Goal: Task Accomplishment & Management: Manage account settings

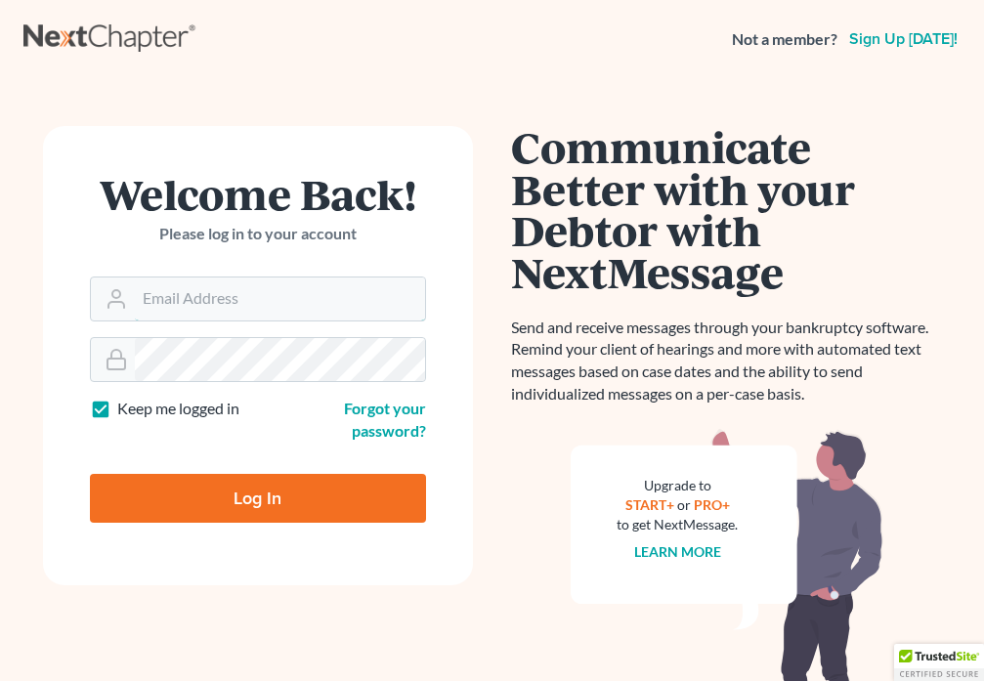
click at [211, 300] on input "Email Address" at bounding box center [280, 298] width 290 height 43
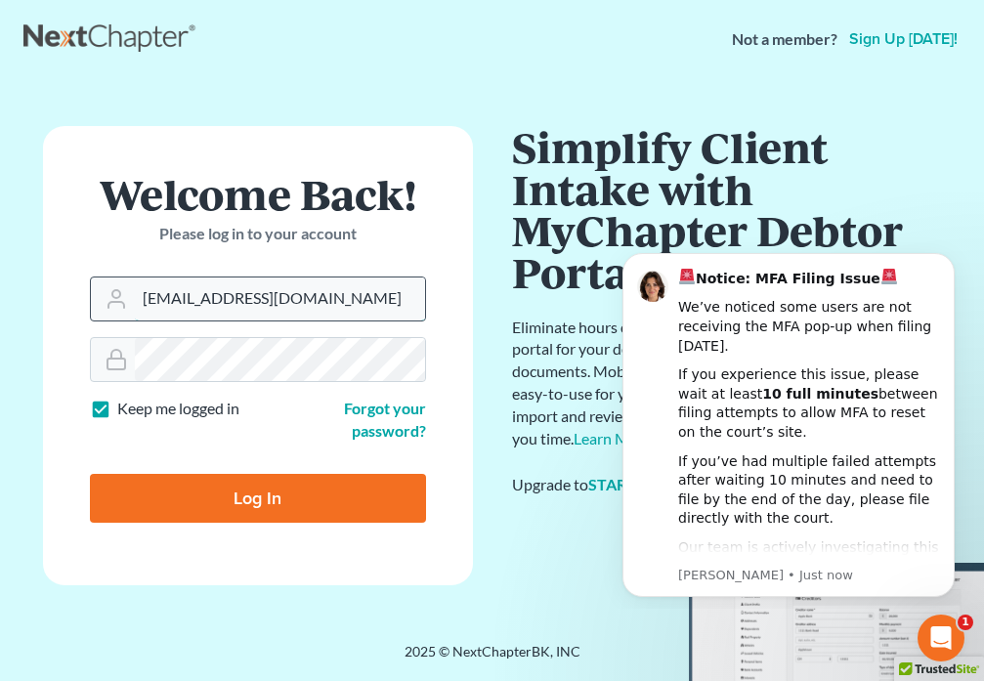
type input "[EMAIL_ADDRESS][DOMAIN_NAME]"
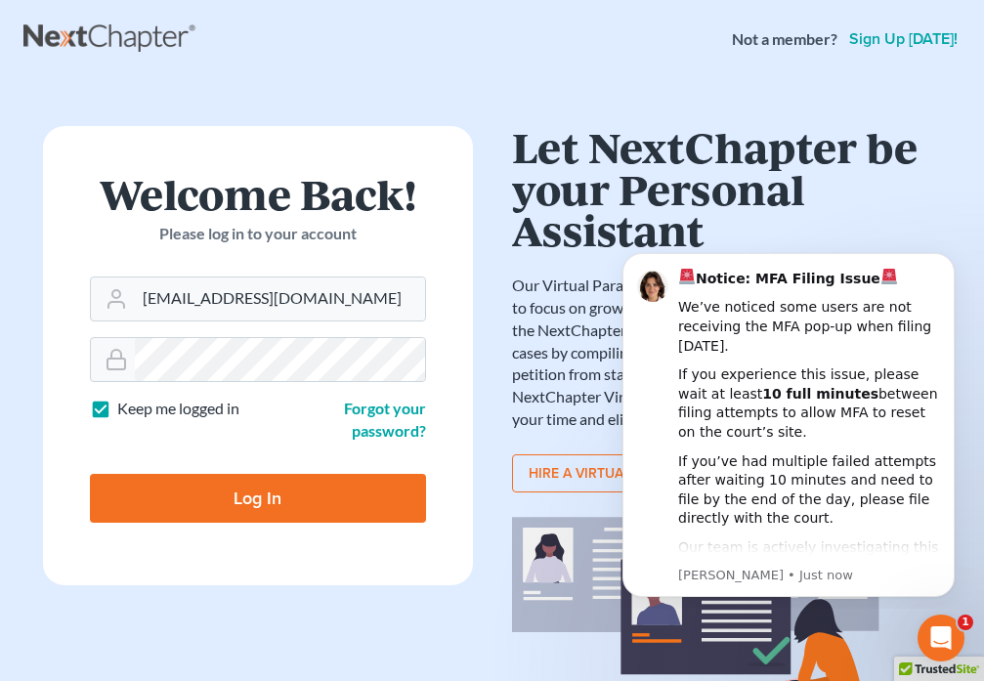
click at [232, 502] on input "Log In" at bounding box center [258, 498] width 336 height 49
type input "Thinking..."
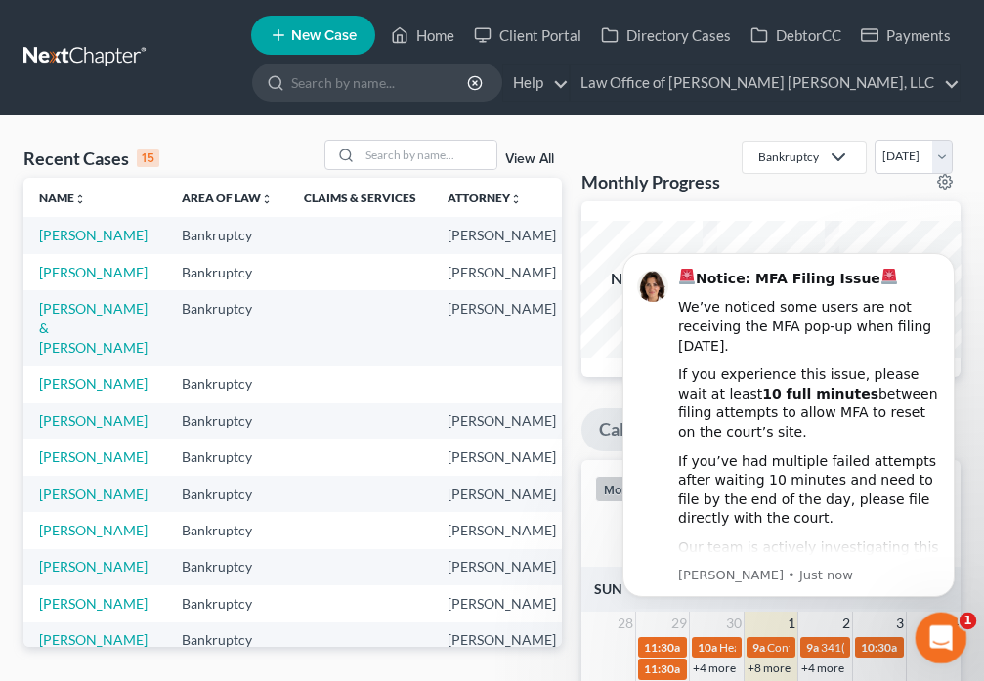
click at [934, 628] on icon "Open Intercom Messenger" at bounding box center [938, 635] width 32 height 32
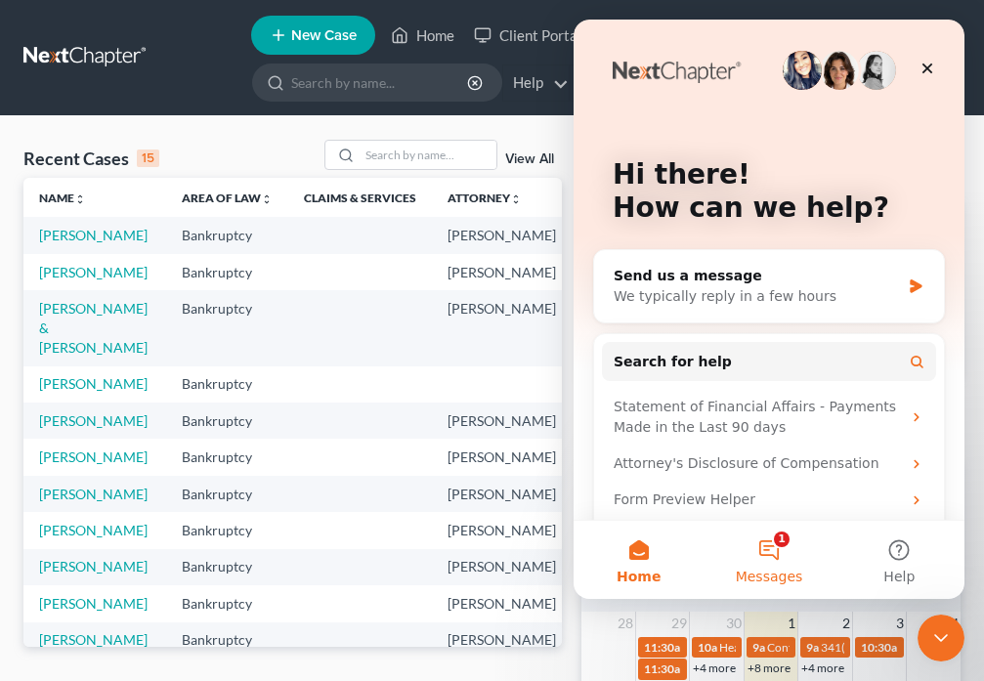
click at [763, 551] on button "1 Messages" at bounding box center [768, 560] width 130 height 78
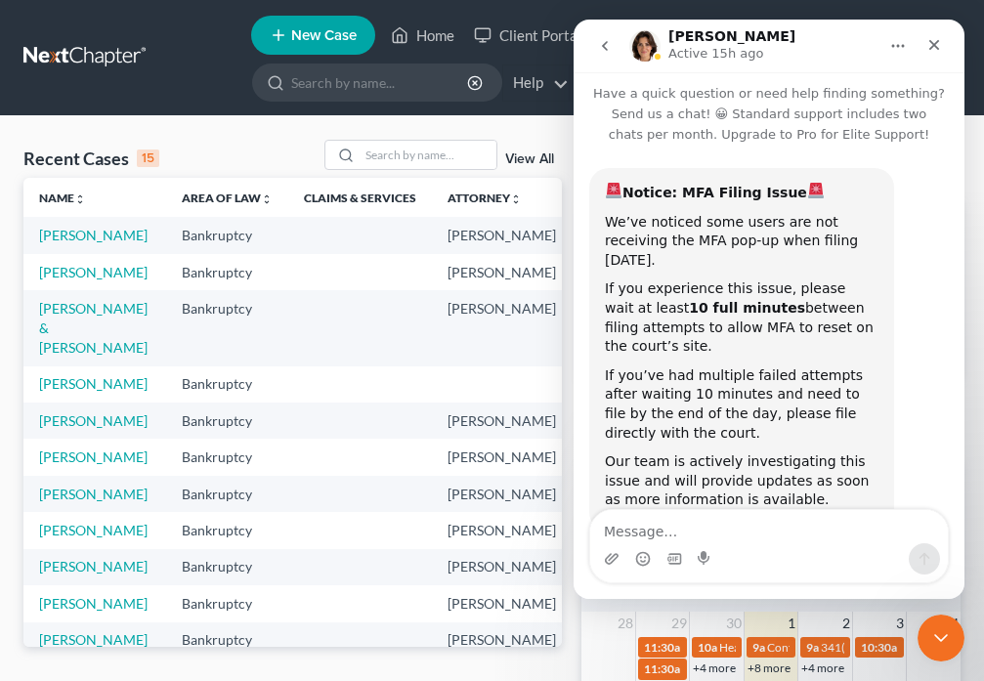
scroll to position [28, 0]
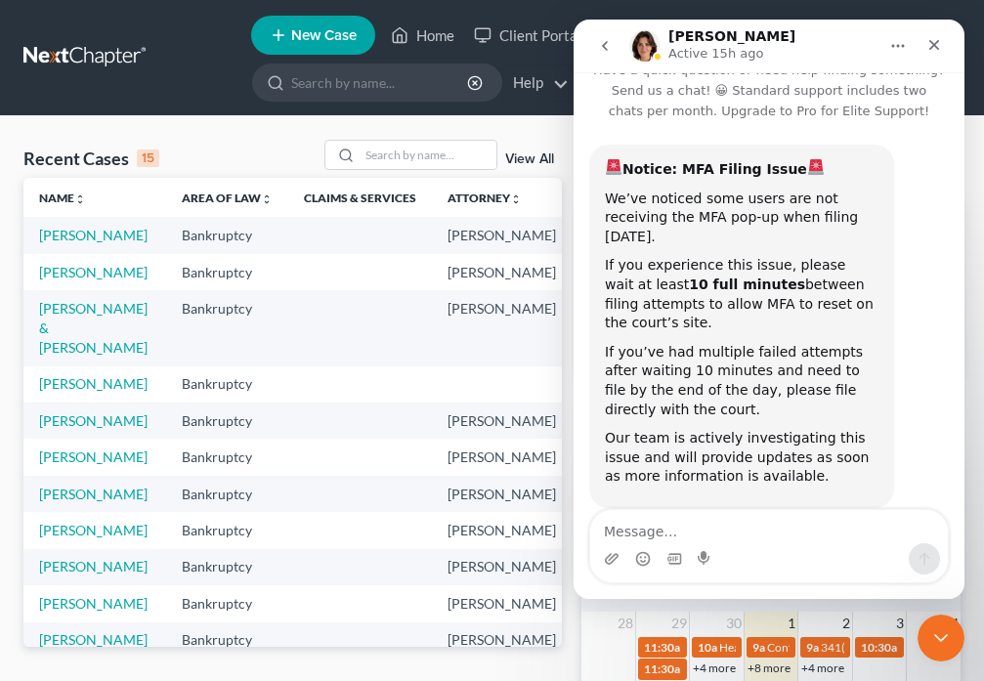
click at [596, 52] on button "go back" at bounding box center [604, 45] width 37 height 37
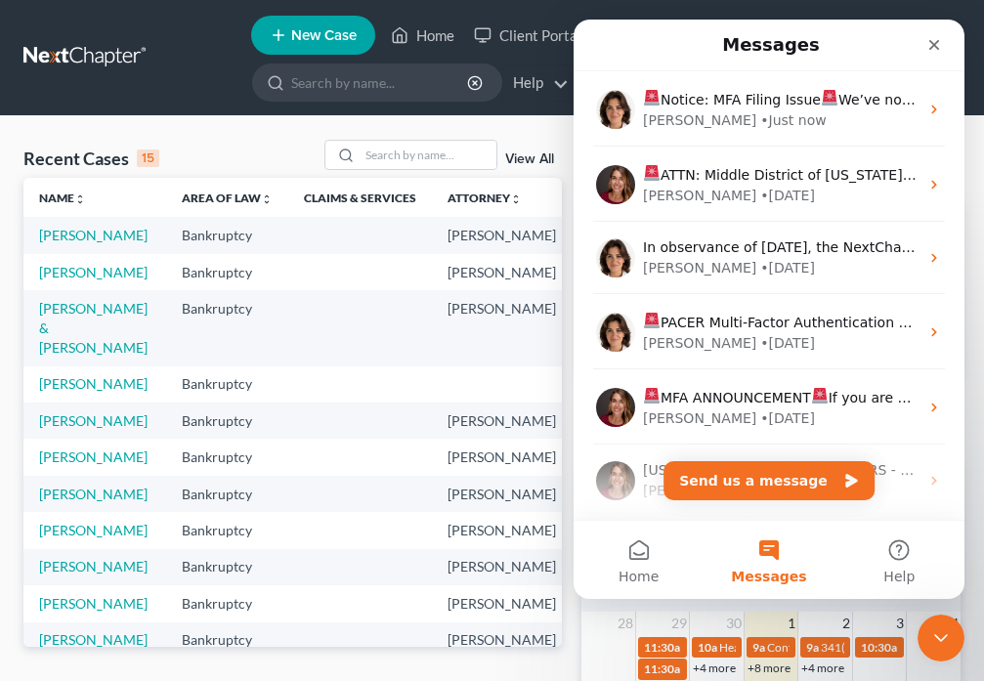
scroll to position [0, 0]
click at [933, 624] on icon "Close Intercom Messenger" at bounding box center [937, 634] width 23 height 23
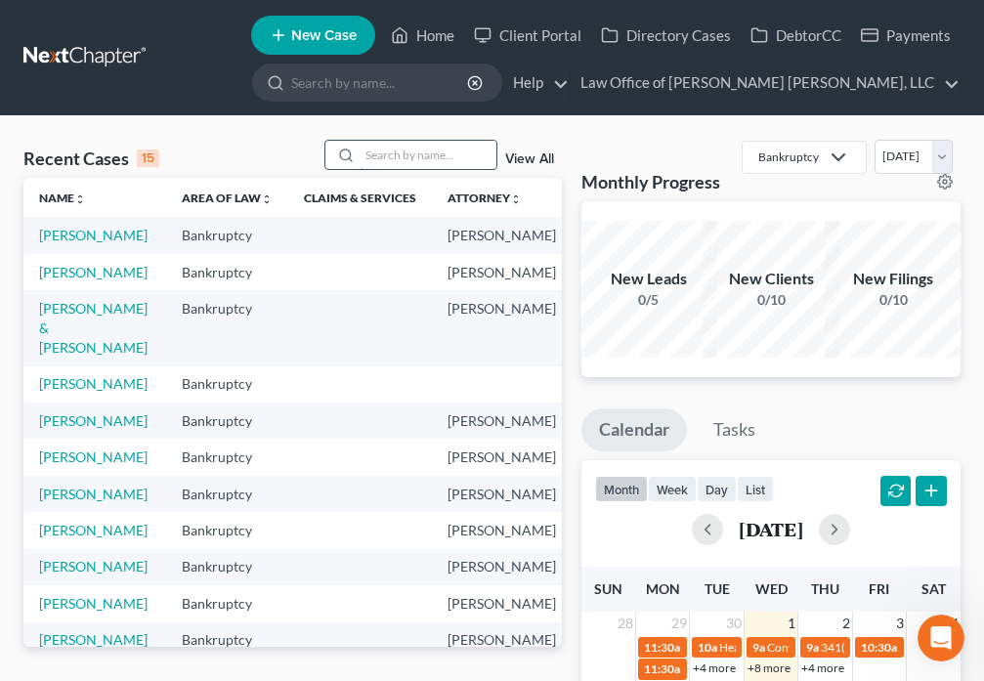
click at [390, 149] on input "search" at bounding box center [427, 155] width 137 height 28
type input "[PERSON_NAME]"
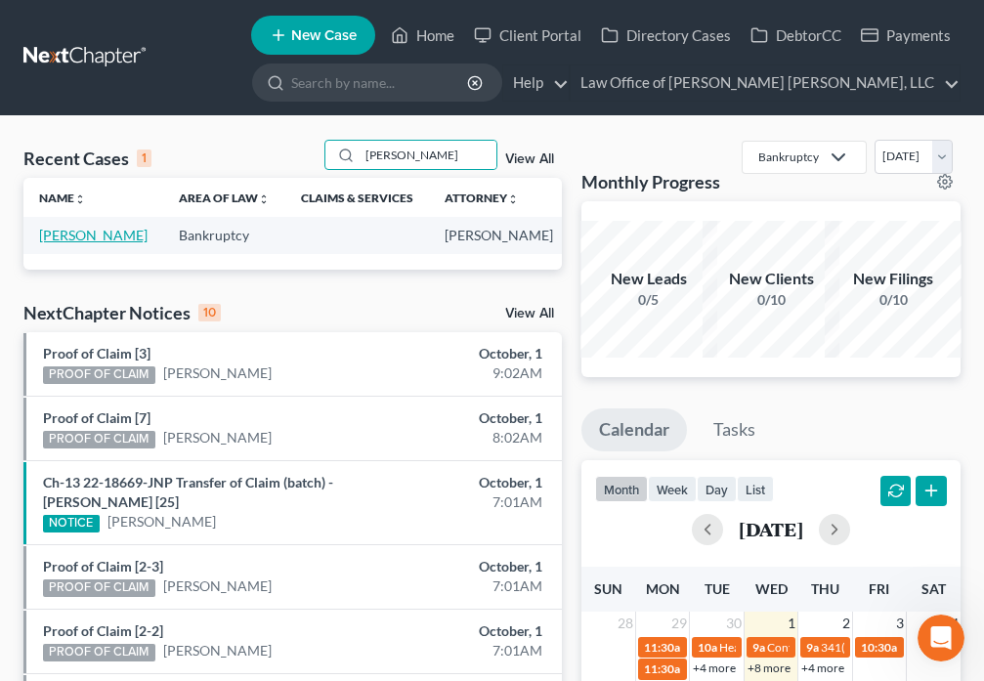
click at [59, 232] on link "[PERSON_NAME]" at bounding box center [93, 235] width 108 height 17
select select "0"
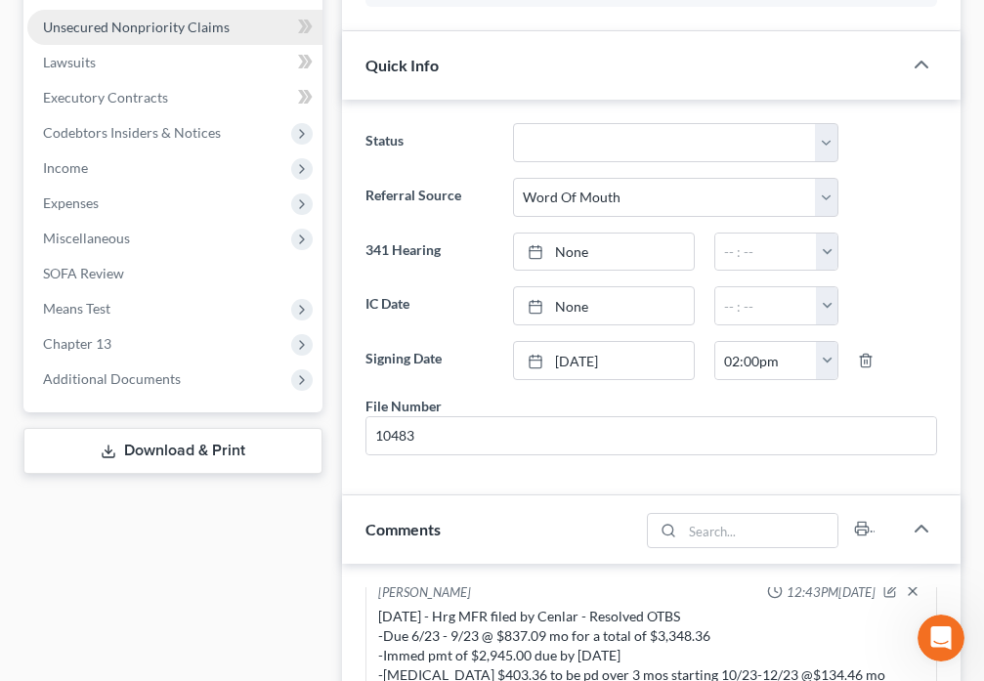
scroll to position [2954, 0]
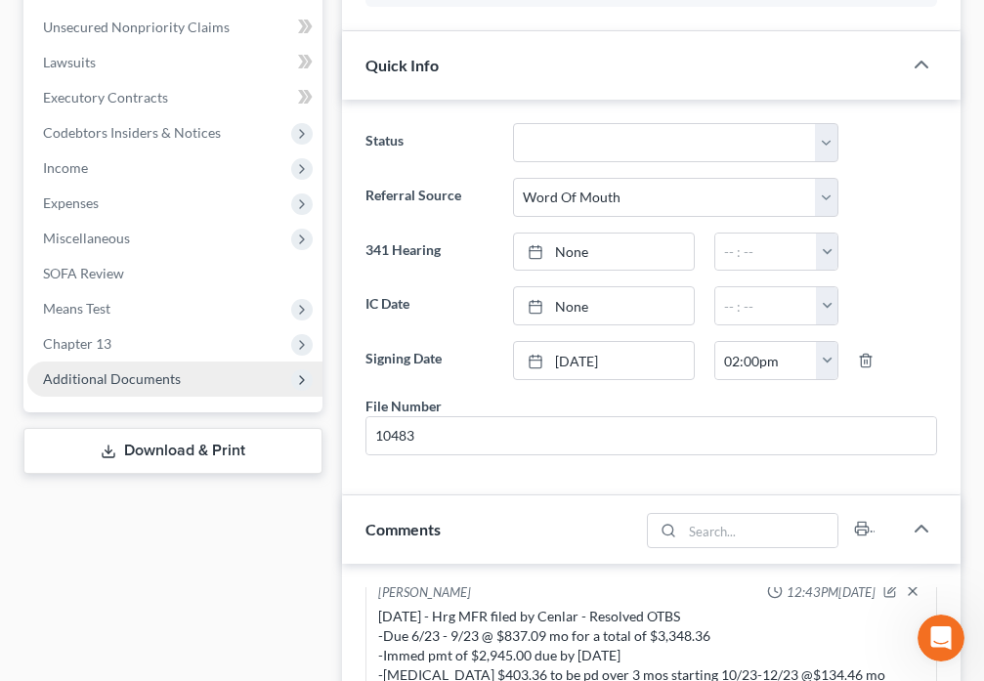
click at [181, 379] on span "Additional Documents" at bounding box center [174, 378] width 295 height 35
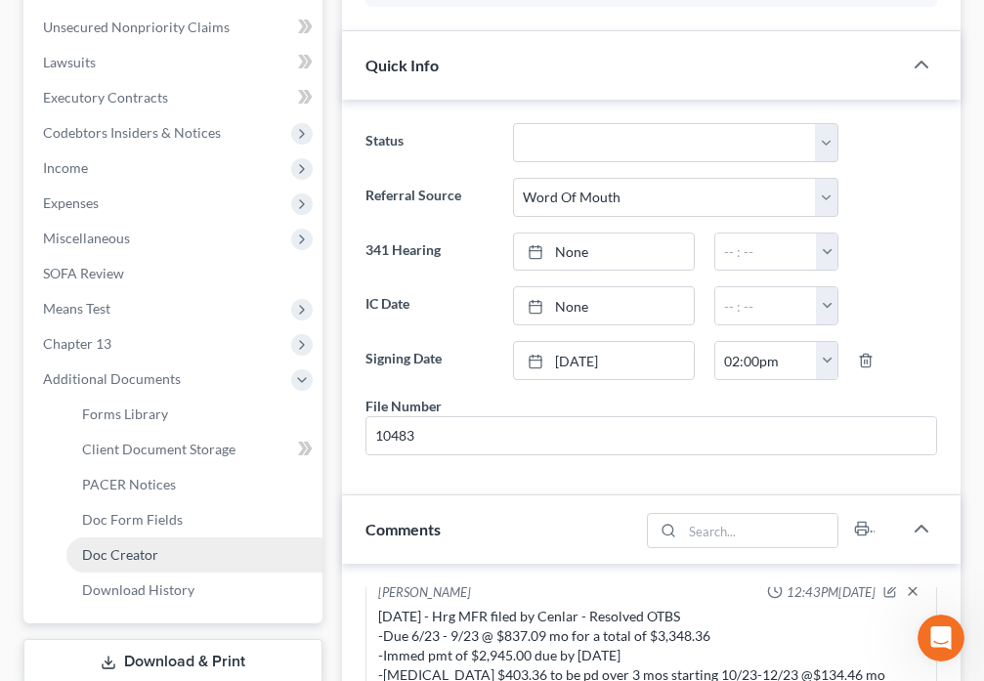
click at [154, 551] on span "Doc Creator" at bounding box center [120, 554] width 76 height 17
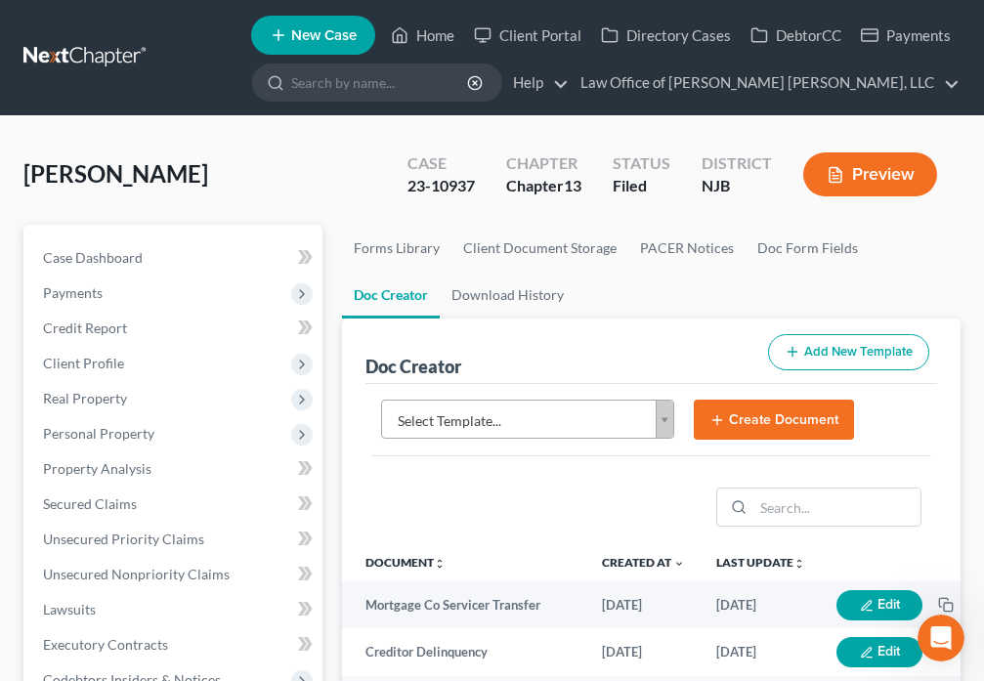
click at [662, 427] on body "Home New Case Client Portal Directory Cases DebtorCC Payments Law Office of [PE…" at bounding box center [492, 653] width 984 height 1306
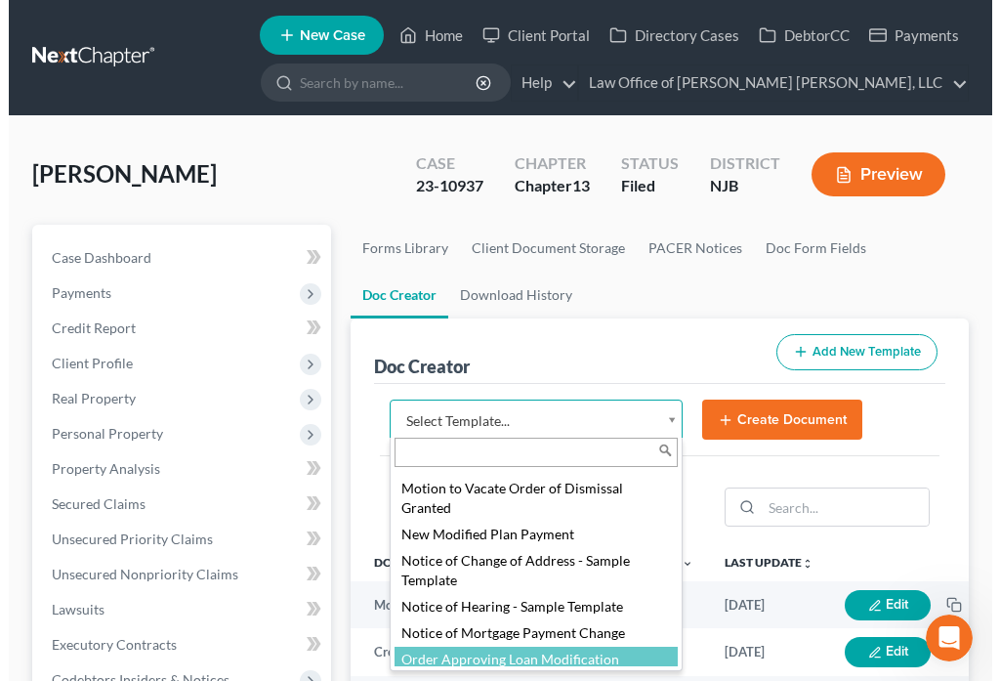
scroll to position [2249, 0]
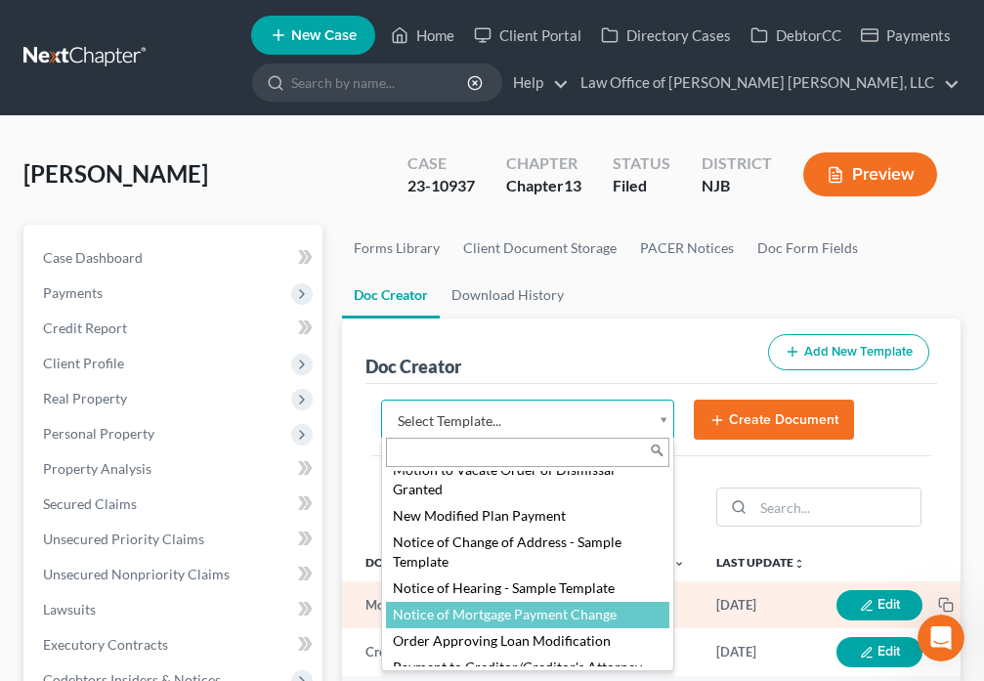
select select "88748"
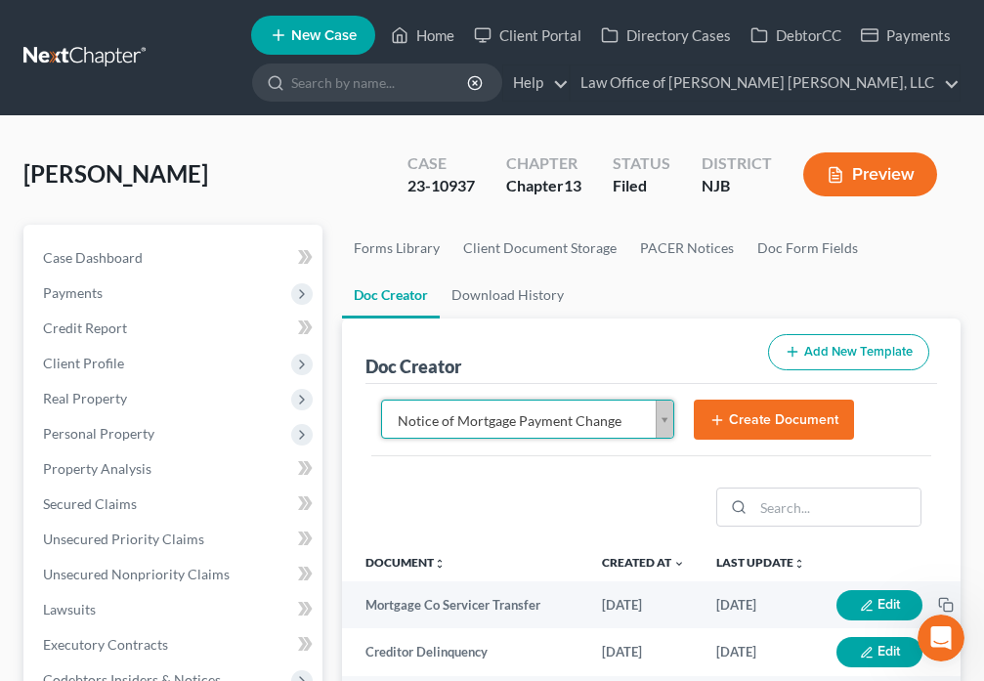
click at [769, 423] on button "Create Document" at bounding box center [774, 420] width 160 height 41
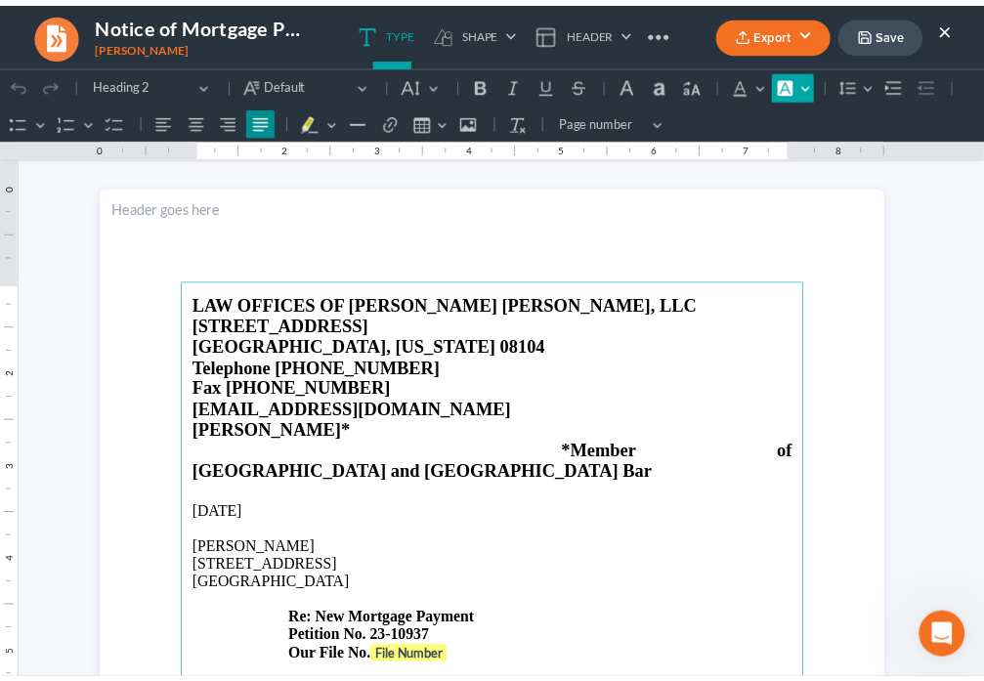
scroll to position [22, 0]
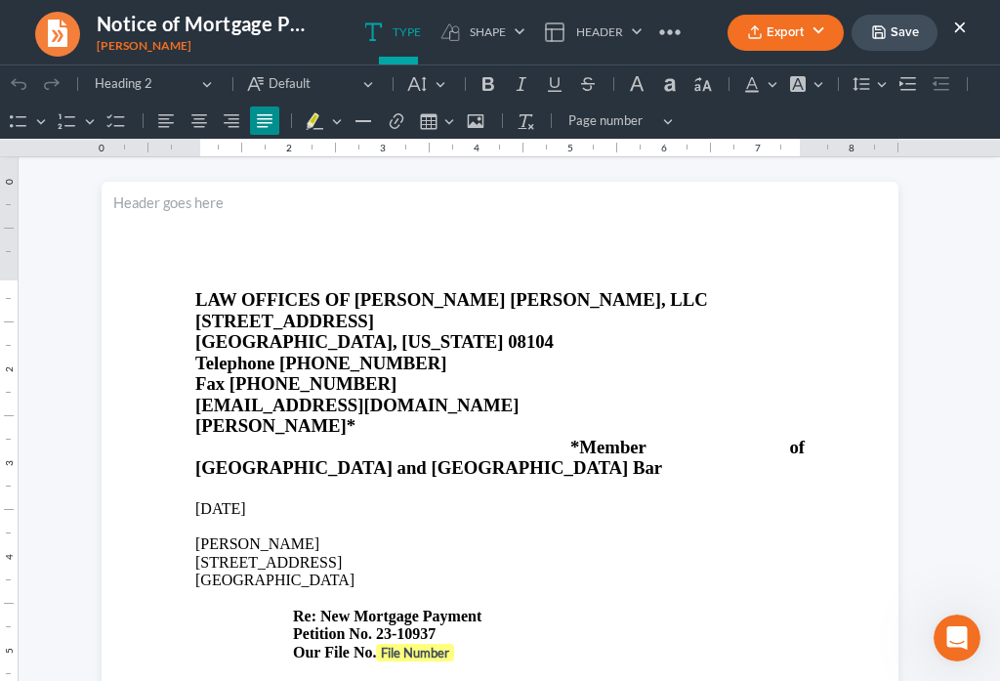
click at [961, 28] on button "×" at bounding box center [960, 26] width 14 height 23
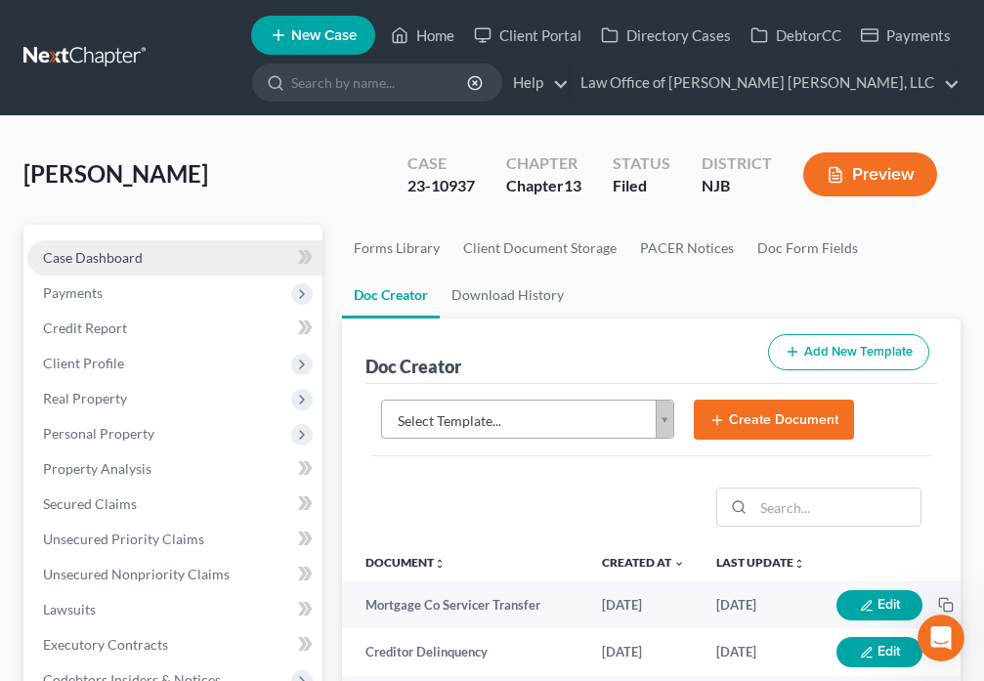
click at [131, 254] on span "Case Dashboard" at bounding box center [93, 257] width 100 height 17
select select "0"
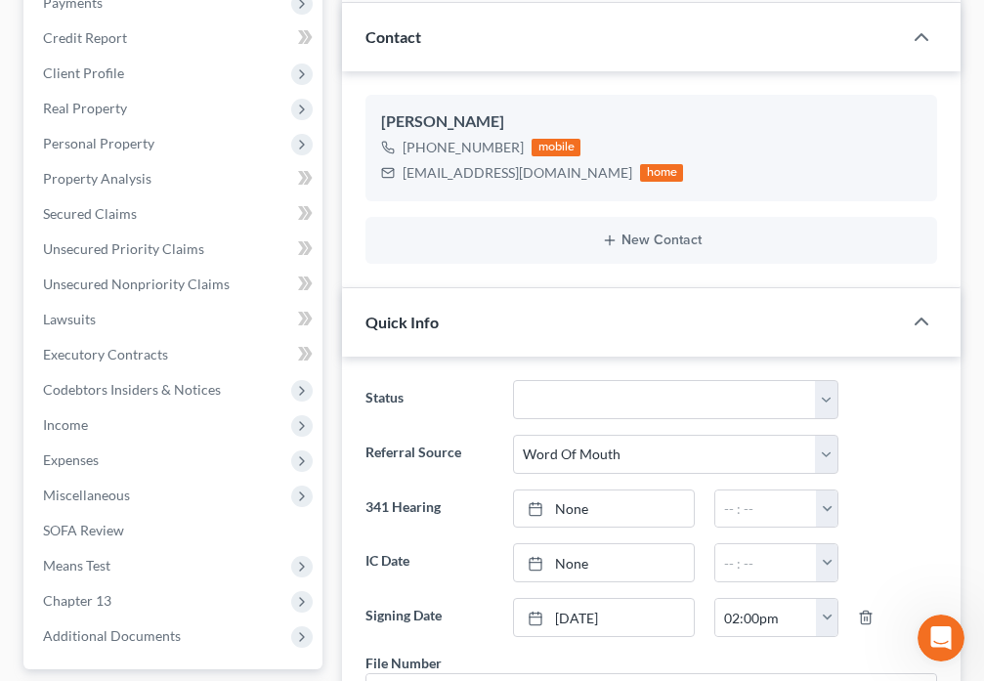
scroll to position [593, 0]
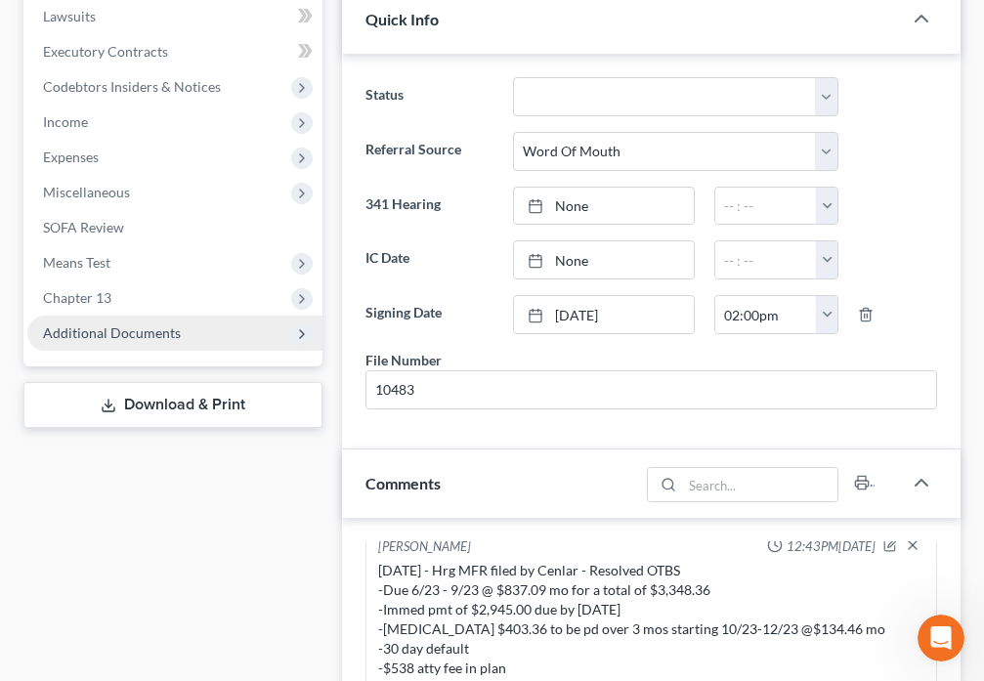
click at [167, 338] on span "Additional Documents" at bounding box center [112, 332] width 138 height 17
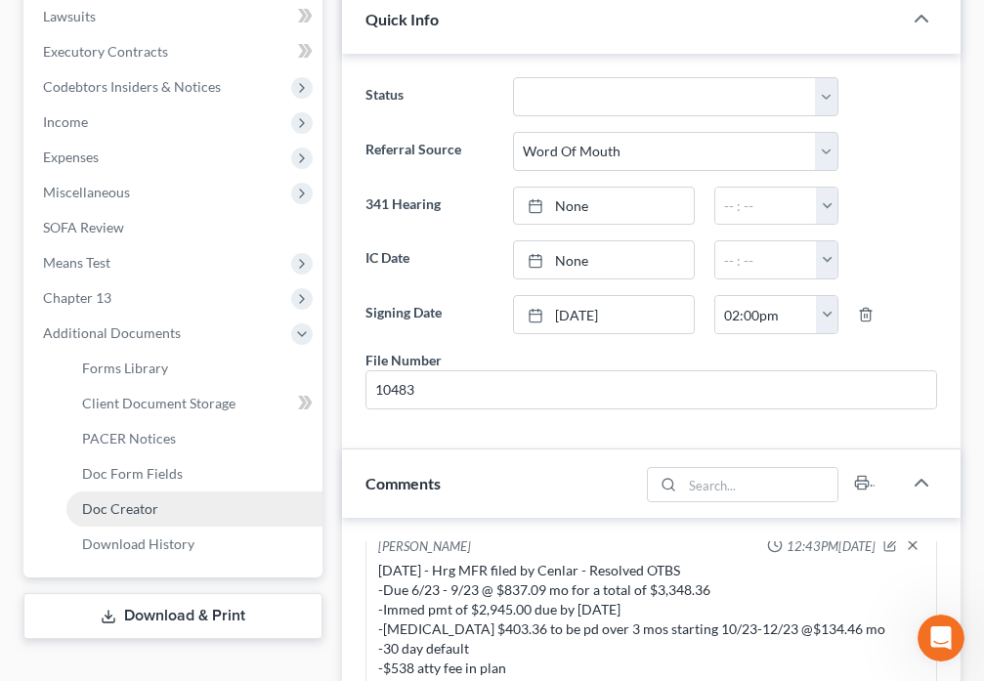
click at [184, 512] on link "Doc Creator" at bounding box center [194, 508] width 256 height 35
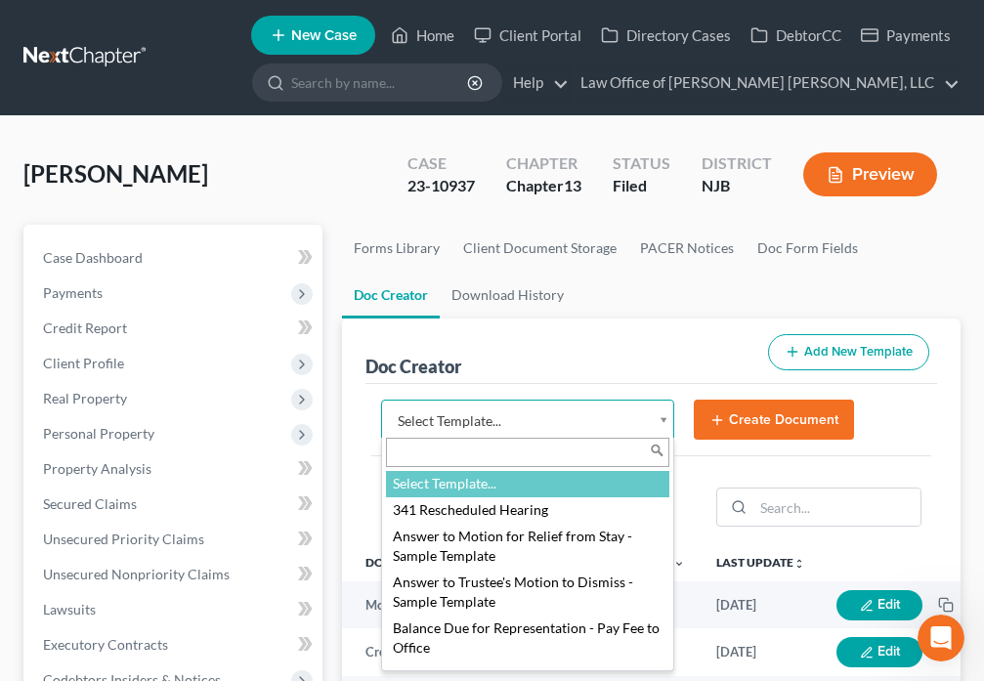
click at [662, 427] on body "Home New Case Client Portal Directory Cases DebtorCC Payments Law Office of [PE…" at bounding box center [492, 653] width 984 height 1306
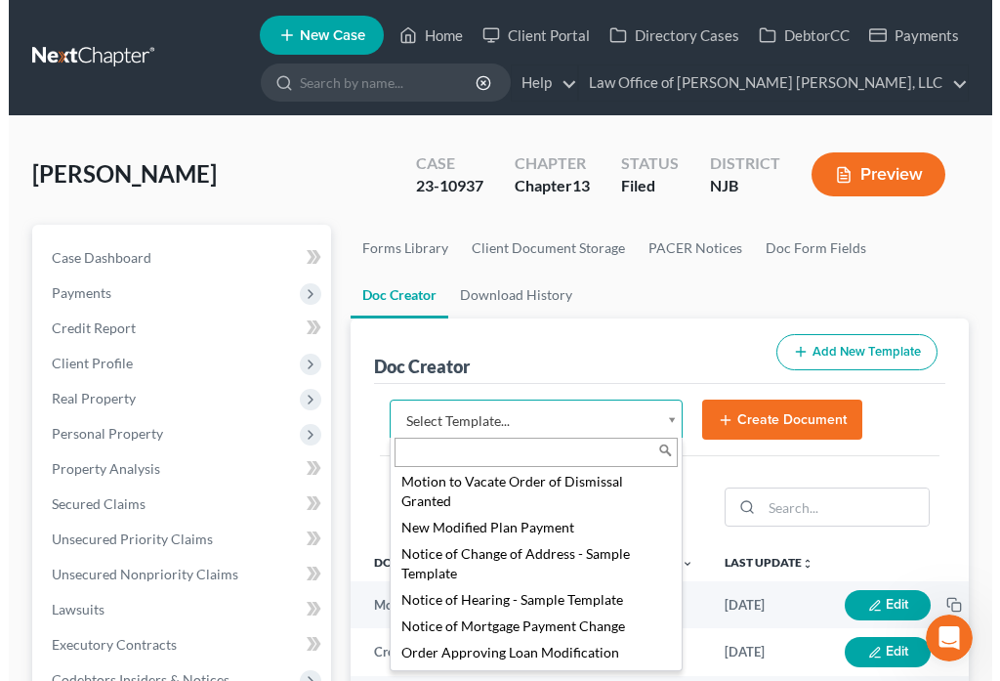
scroll to position [2256, 0]
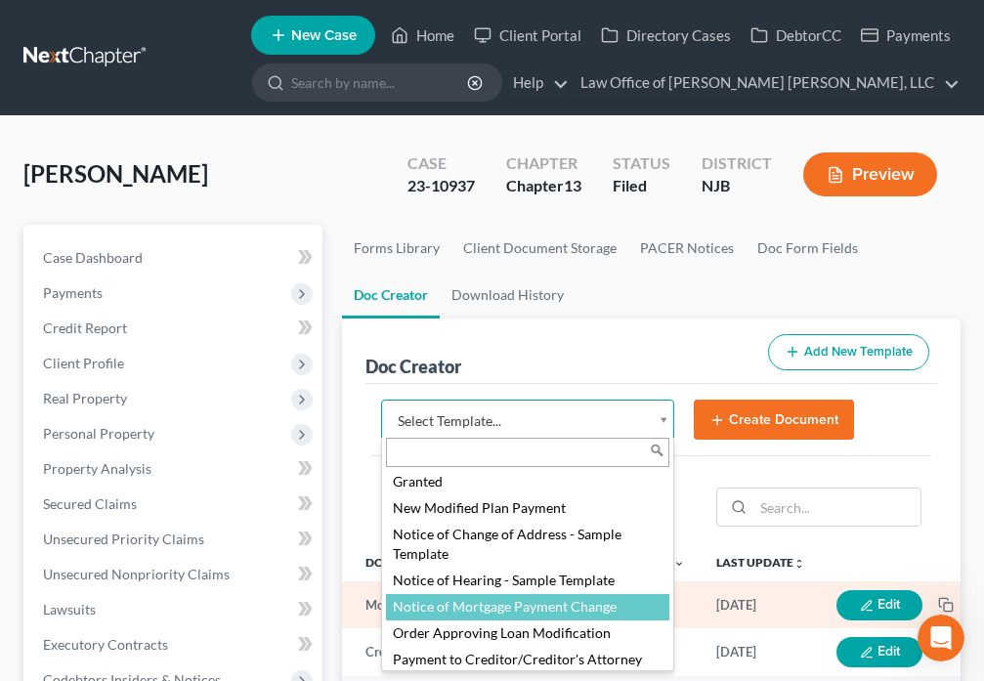
select select "88748"
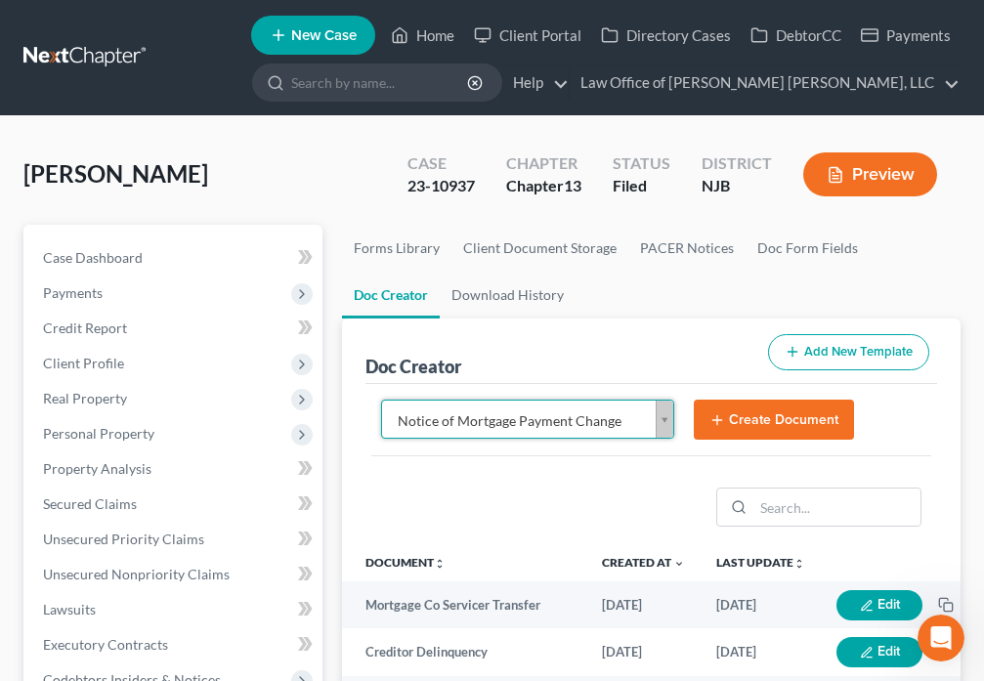
click at [738, 424] on button "Create Document" at bounding box center [774, 420] width 160 height 41
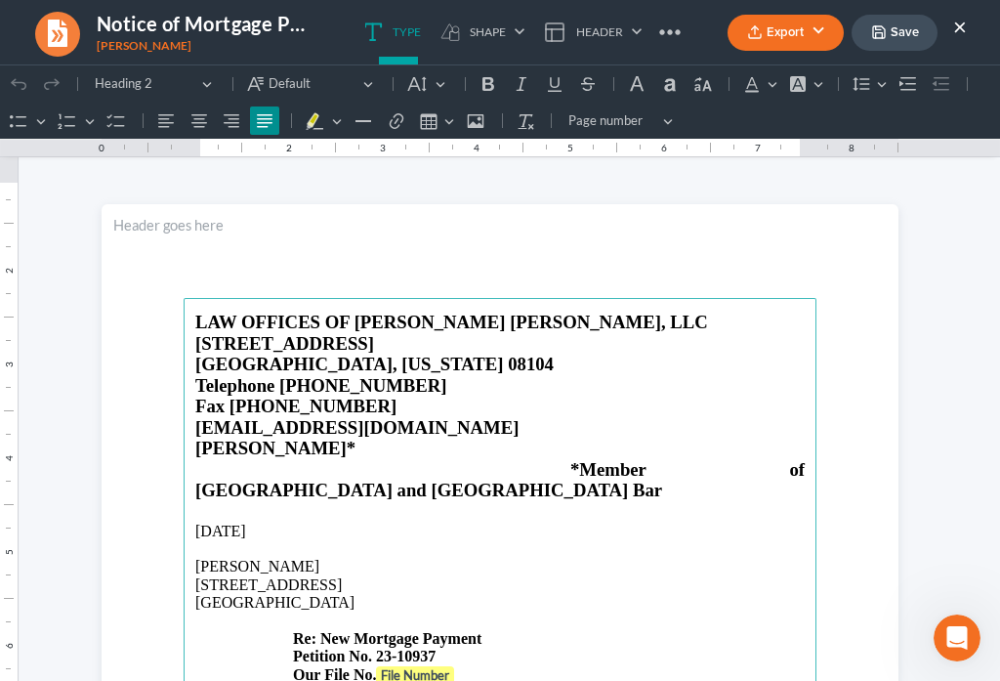
scroll to position [0, 0]
click at [400, 667] on strong "File Number" at bounding box center [415, 675] width 68 height 16
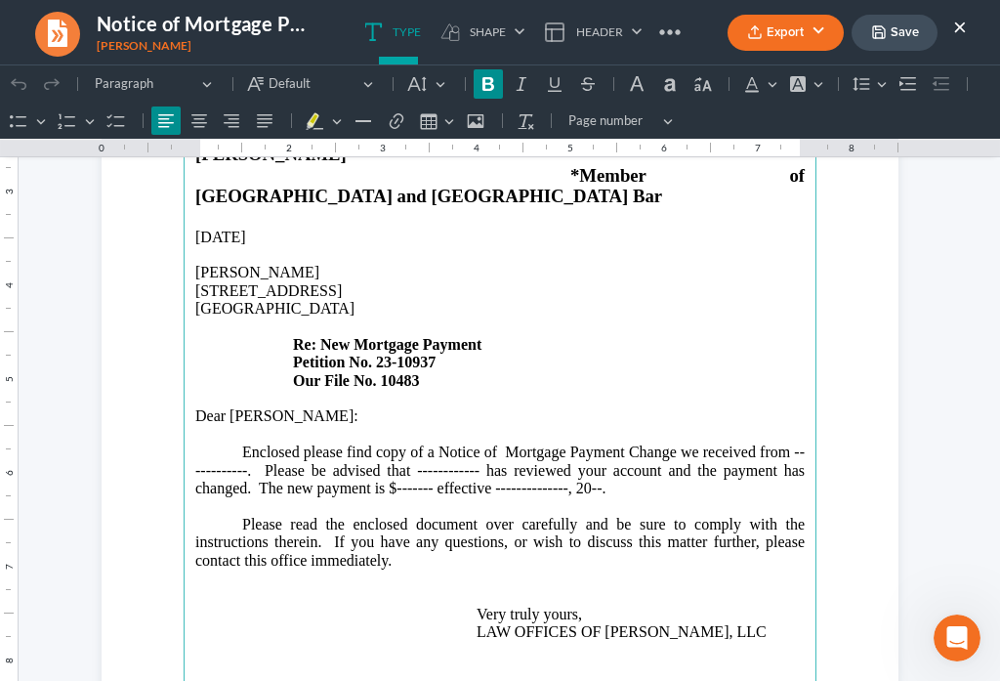
scroll to position [342, 0]
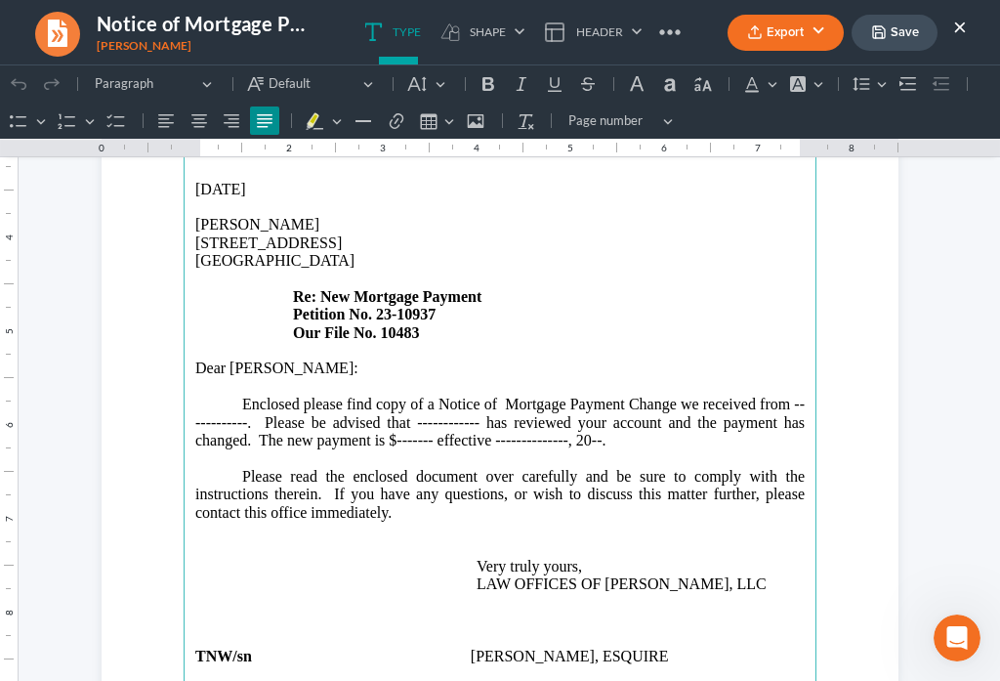
click at [237, 396] on p "Enclosed please find copy of a Notice of Mortgage Payment Change we received fr…" at bounding box center [500, 432] width 610 height 72
click at [478, 396] on p "Enclosed please find copy of a Notice of Mortgage Payment Change we received fr…" at bounding box center [500, 432] width 610 height 72
click at [427, 397] on p "Enclosed please find copy of a Notice of Mortgage Payment Change we received fr…" at bounding box center [500, 432] width 610 height 72
click at [576, 400] on p "Enclosed please find copy of a Notice of Mortgage Payment Change we received fr…" at bounding box center [500, 432] width 610 height 72
click at [620, 398] on p "Enclosed please find copy of a Notice of Mortgage Payment Change we received fr…" at bounding box center [500, 432] width 610 height 72
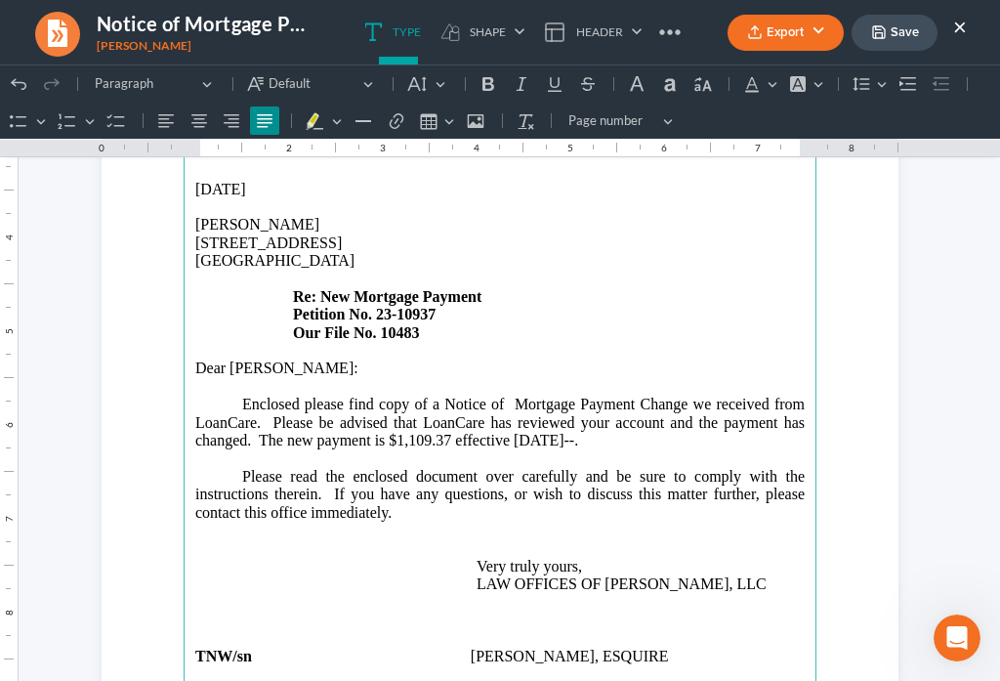
click at [614, 398] on p "Enclosed please find copy of a Notice of Mortgage Payment Change we received fr…" at bounding box center [500, 432] width 610 height 72
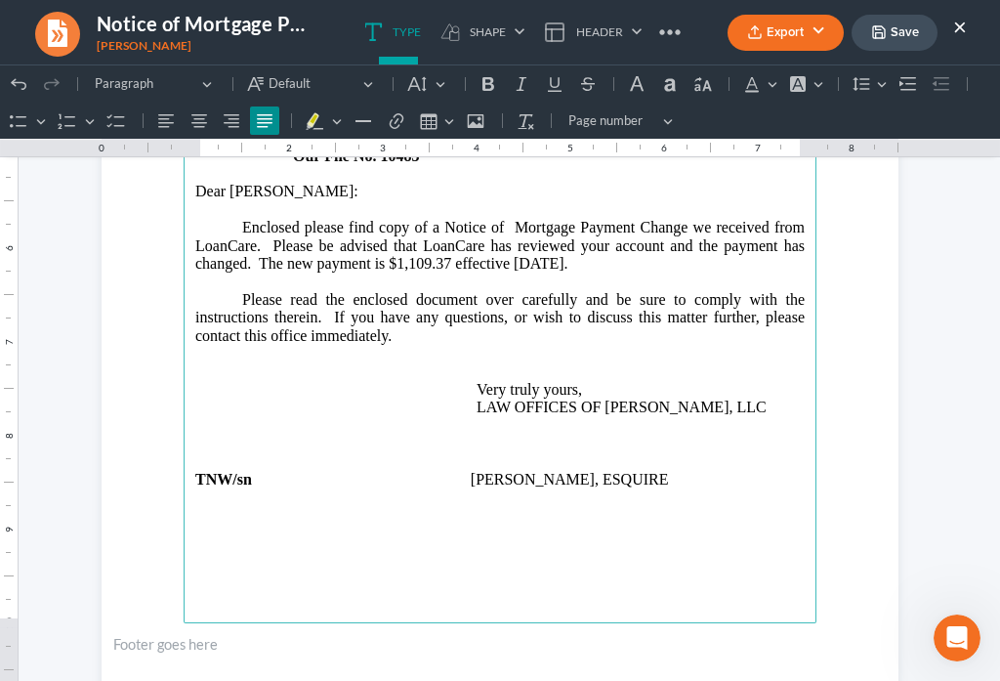
scroll to position [602, 0]
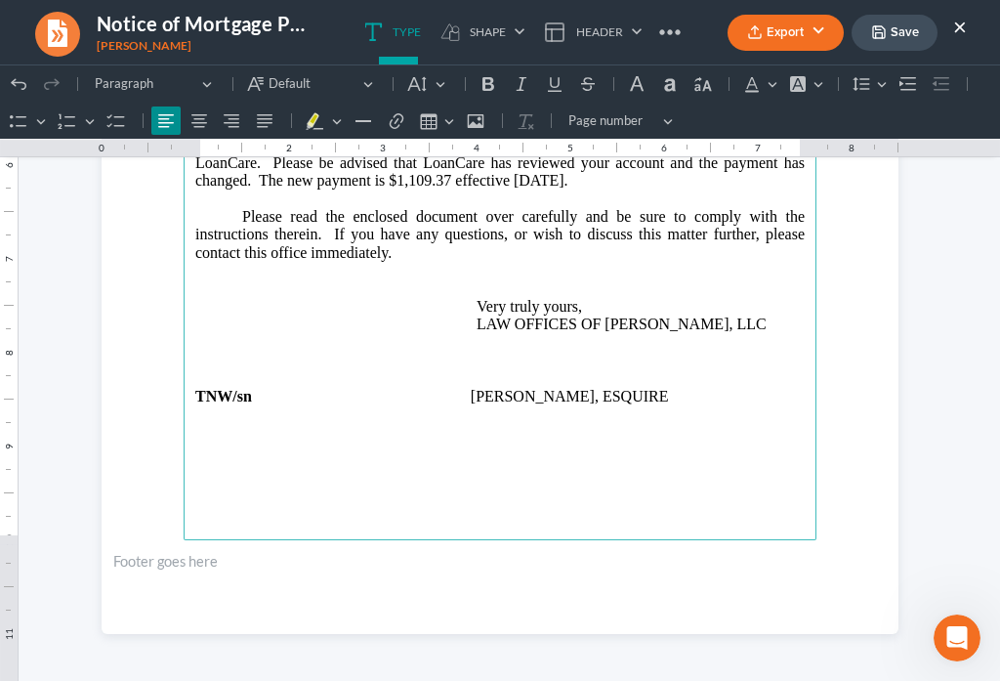
click at [217, 442] on p "Rich Text Editor, page-0-main" at bounding box center [500, 451] width 610 height 18
click at [195, 423] on p "Rich Text Editor, page-0-main" at bounding box center [500, 432] width 610 height 18
click at [901, 38] on button "Save" at bounding box center [895, 33] width 86 height 36
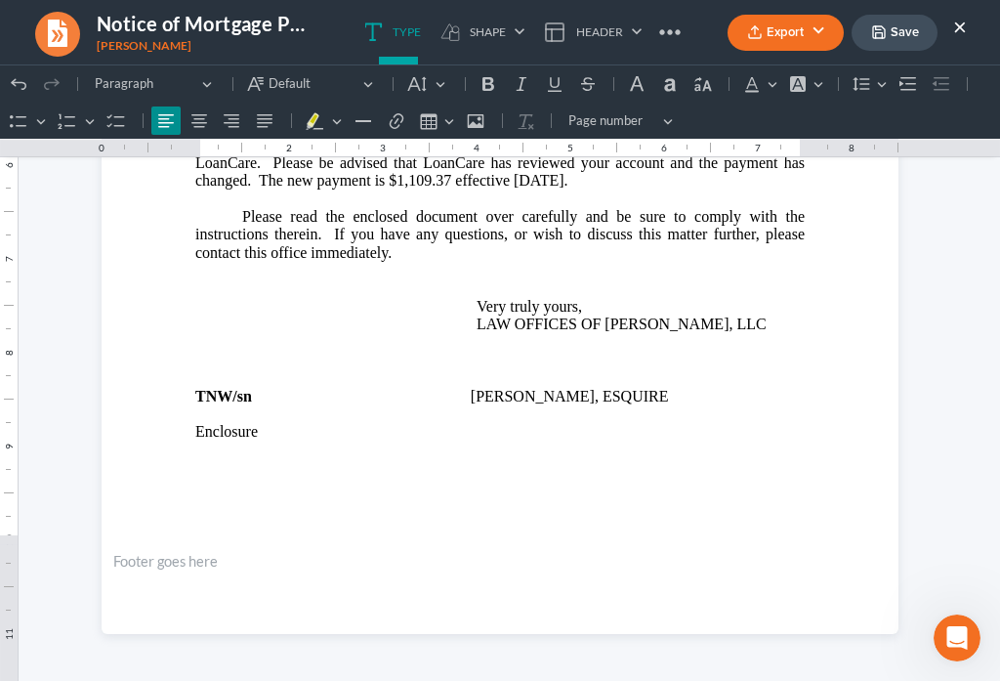
click at [887, 31] on button "Save" at bounding box center [895, 33] width 86 height 36
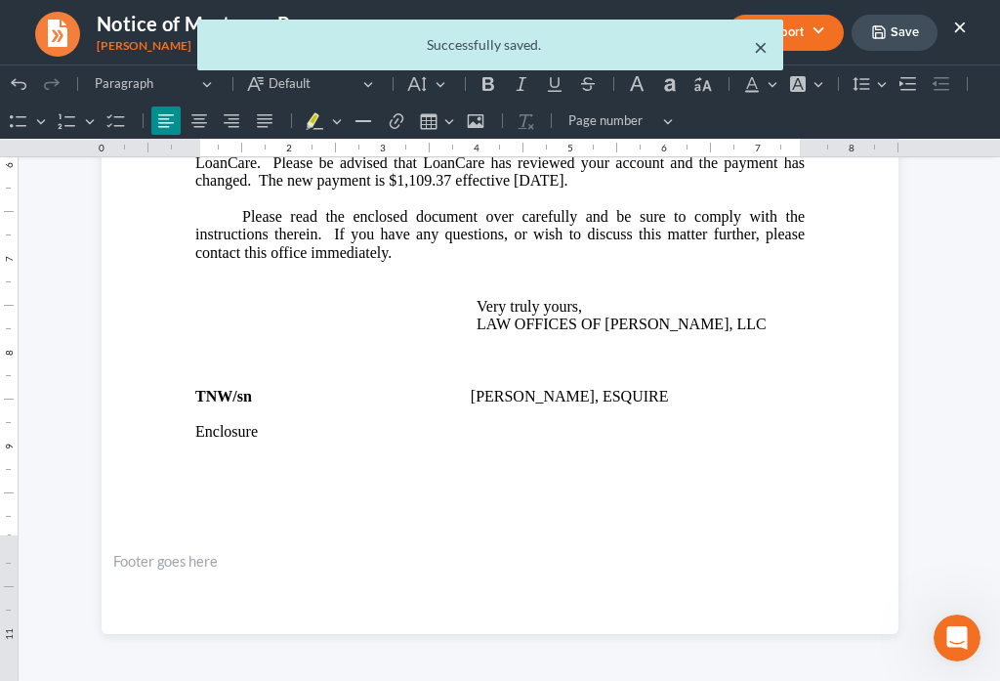
click at [757, 54] on button "×" at bounding box center [761, 46] width 14 height 23
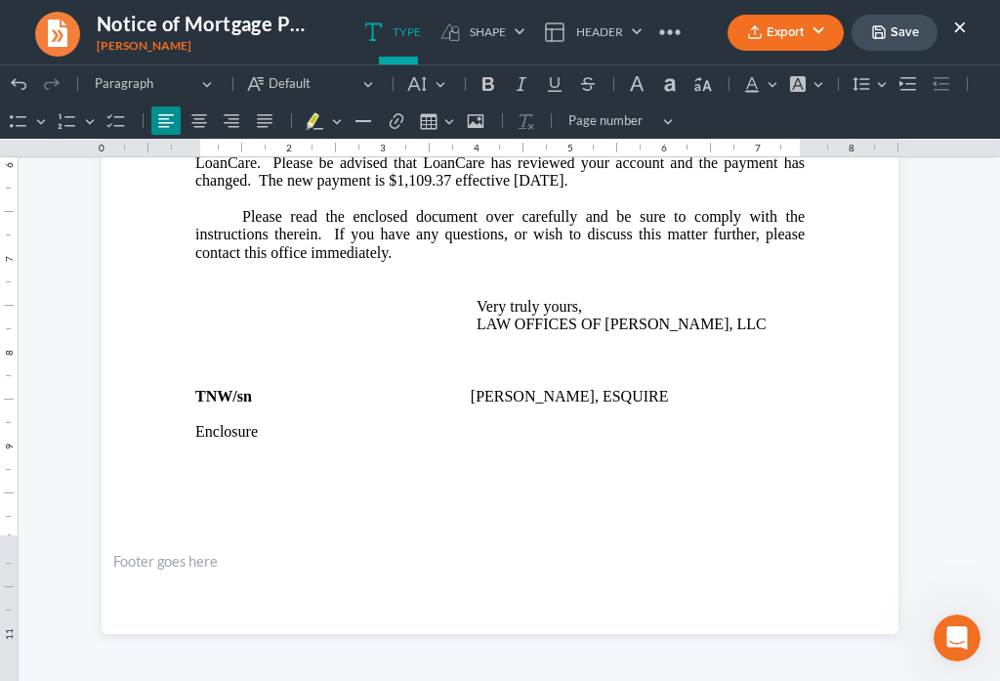
click at [756, 37] on icon "button" at bounding box center [755, 32] width 16 height 16
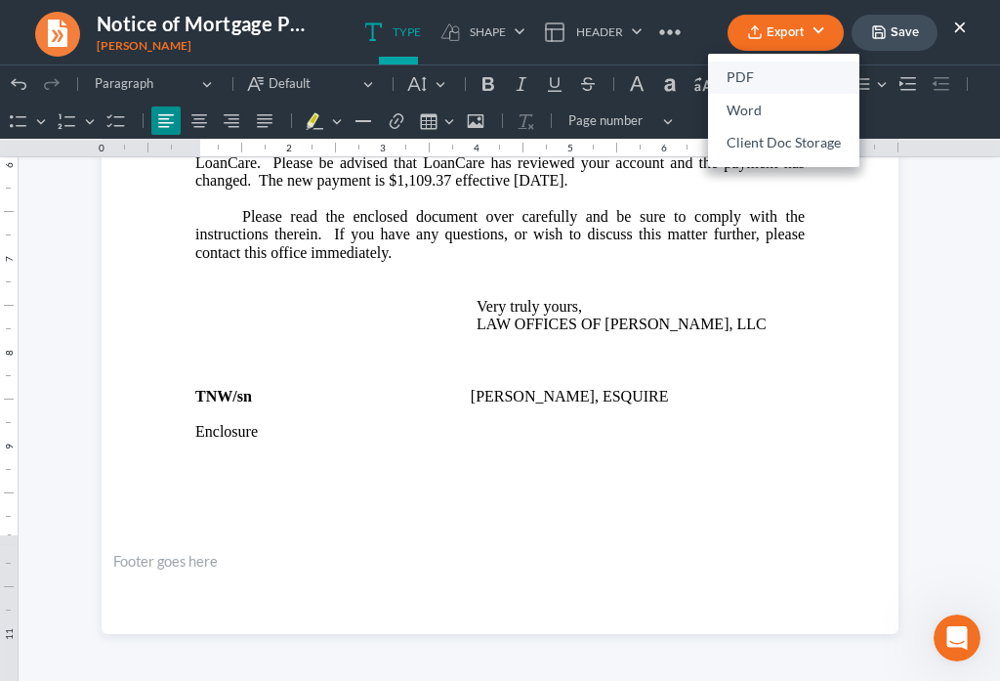
click at [738, 74] on link "PDF" at bounding box center [783, 78] width 151 height 33
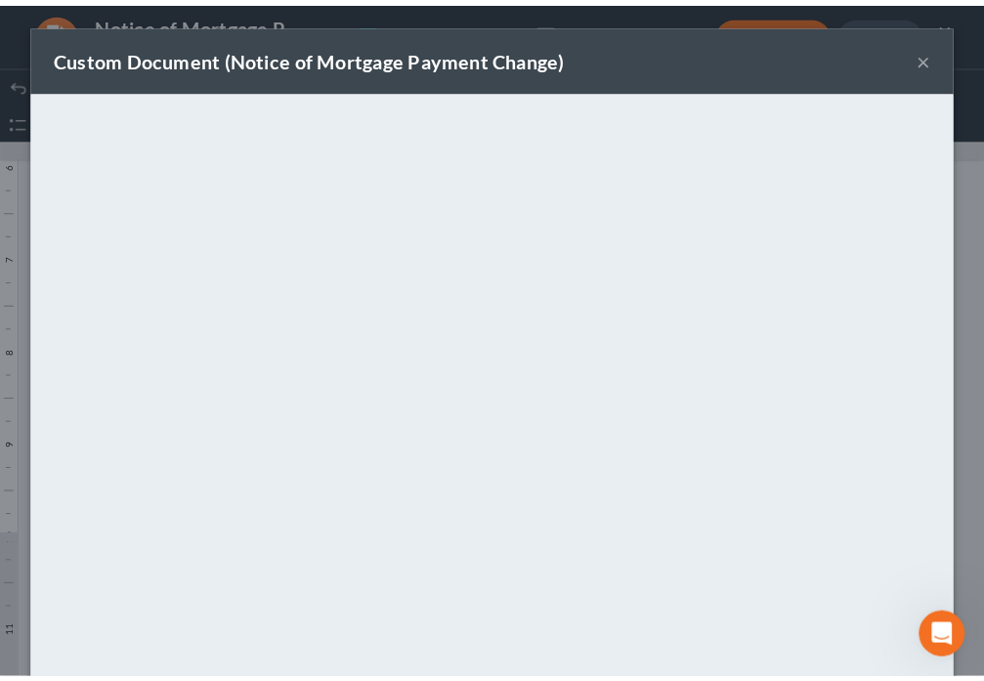
scroll to position [137, 0]
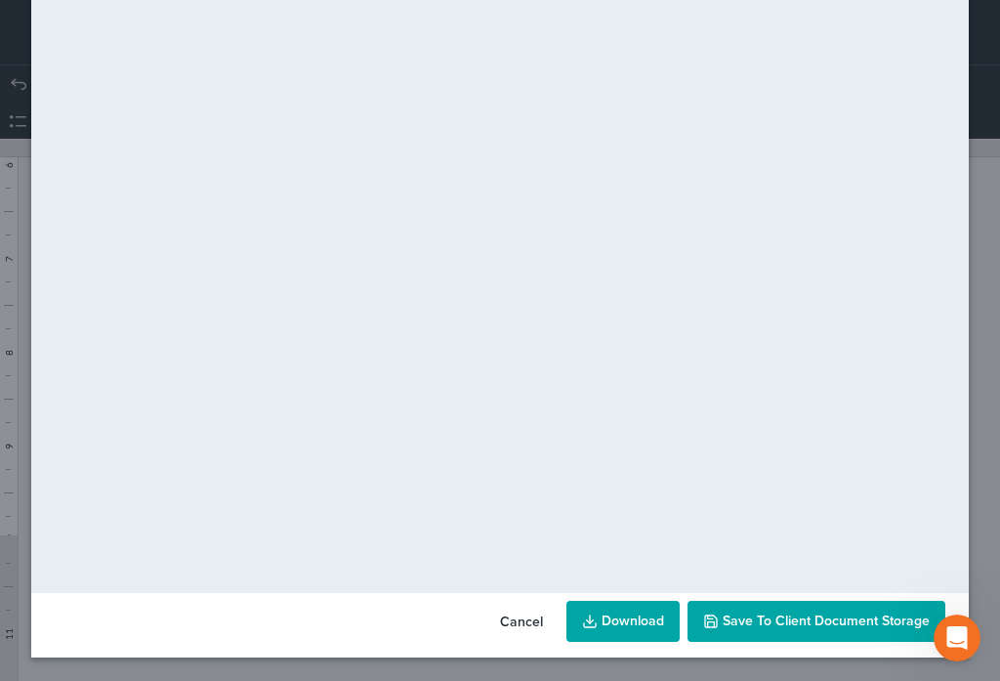
click at [818, 618] on span "Save to Client Document Storage" at bounding box center [826, 620] width 207 height 17
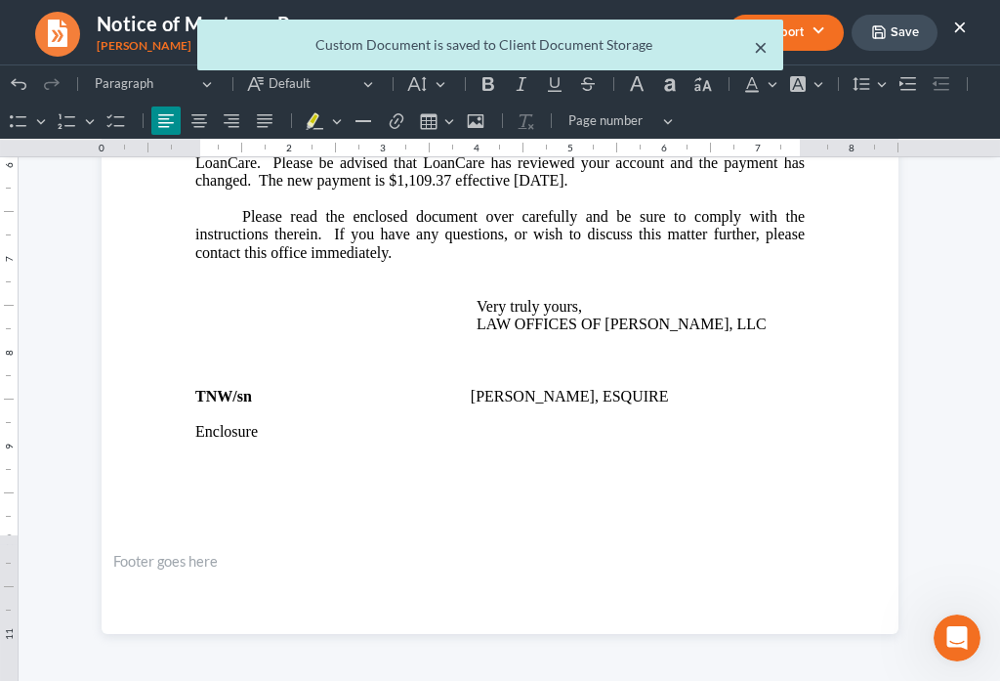
click at [766, 56] on button "×" at bounding box center [761, 46] width 14 height 23
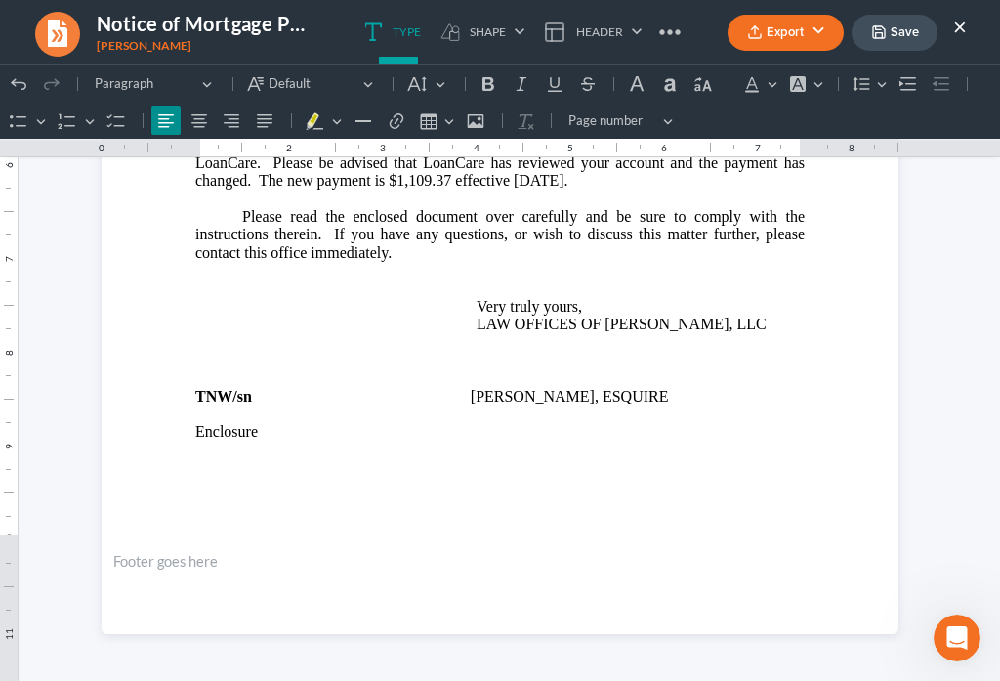
click at [957, 26] on button "×" at bounding box center [960, 26] width 14 height 23
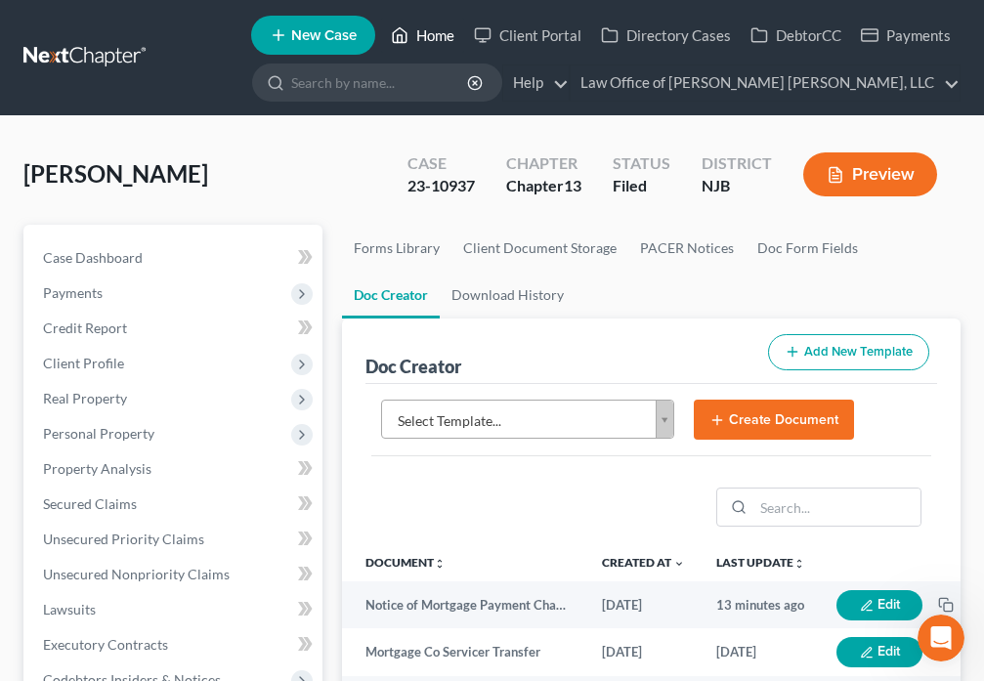
click at [424, 33] on link "Home" at bounding box center [422, 35] width 83 height 35
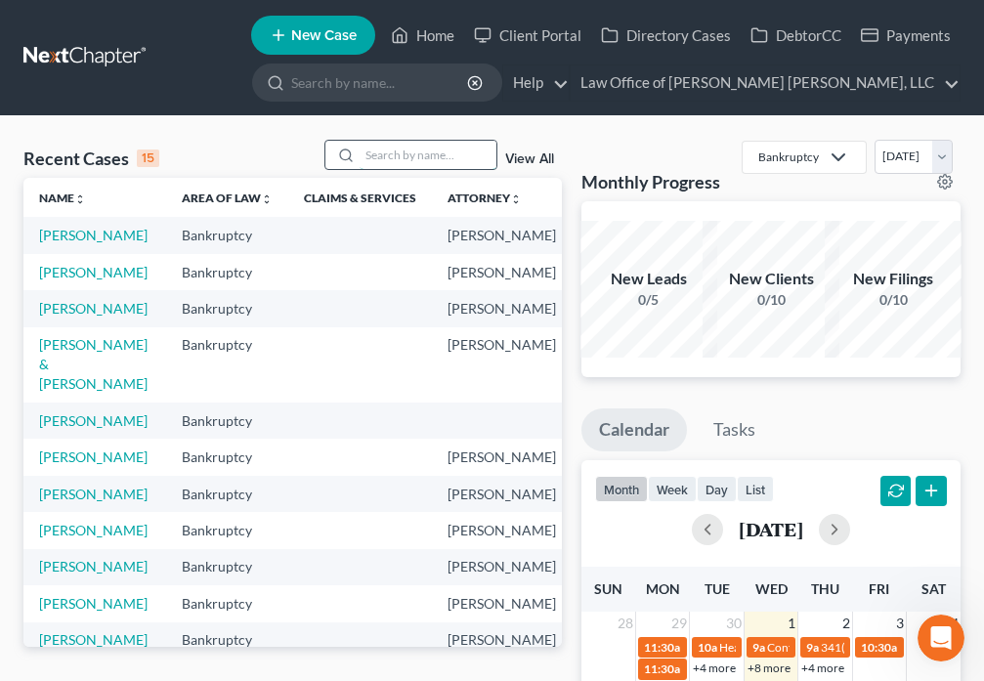
click at [374, 157] on input "search" at bounding box center [427, 155] width 137 height 28
type input "Brown"
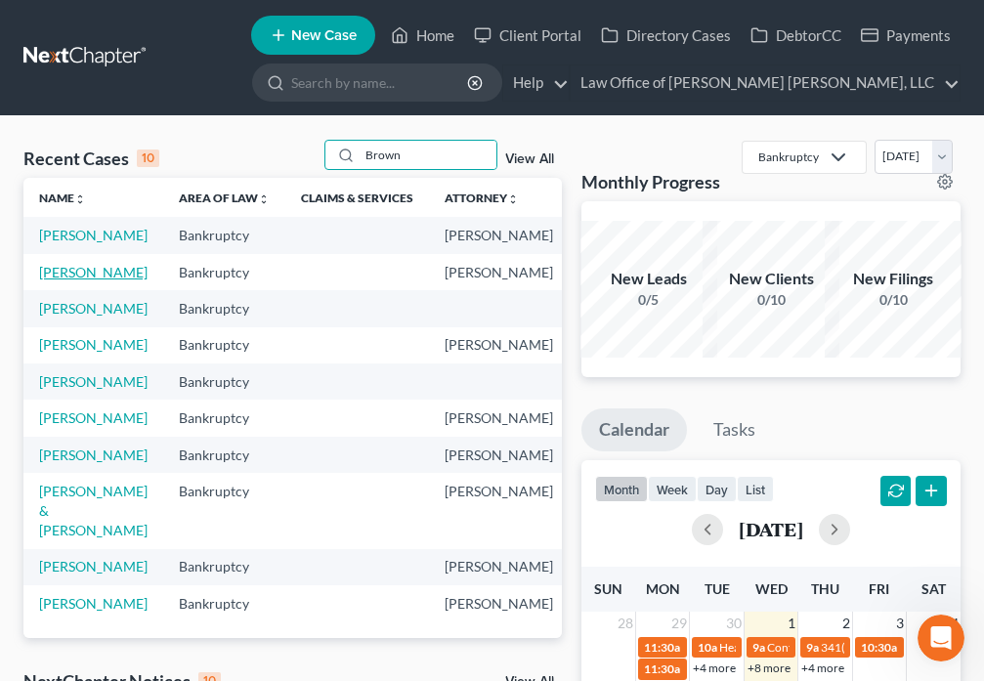
click at [65, 280] on link "[PERSON_NAME]" at bounding box center [93, 272] width 108 height 17
select select "0"
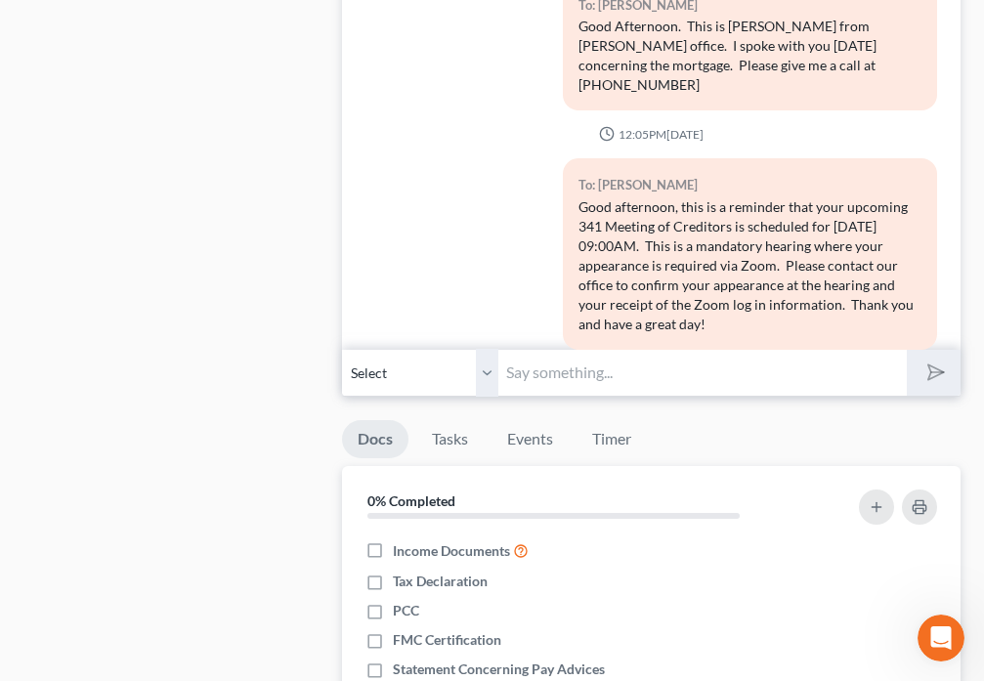
scroll to position [1960, 0]
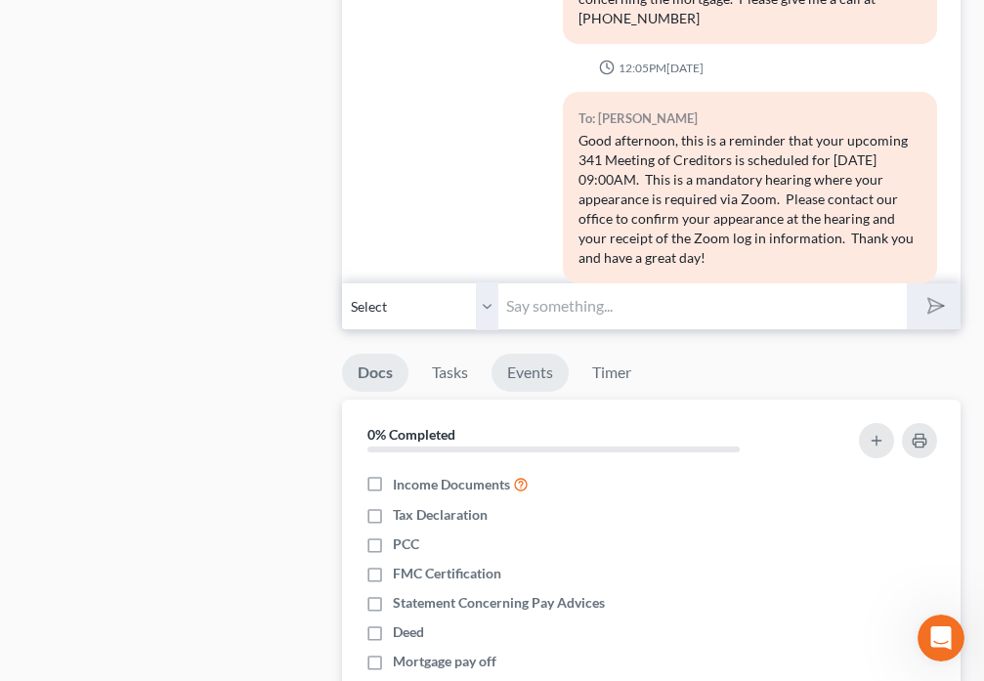
click at [533, 372] on link "Events" at bounding box center [529, 373] width 77 height 38
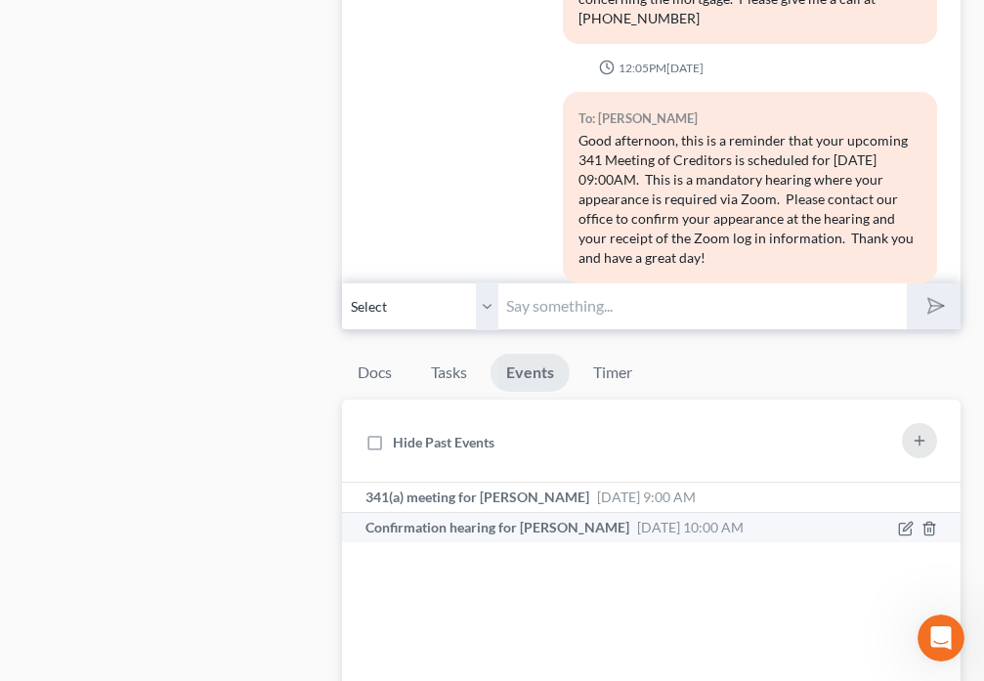
click at [512, 536] on div "Confirmation hearing for [PERSON_NAME] [DATE] 10:00 AM" at bounding box center [558, 528] width 386 height 20
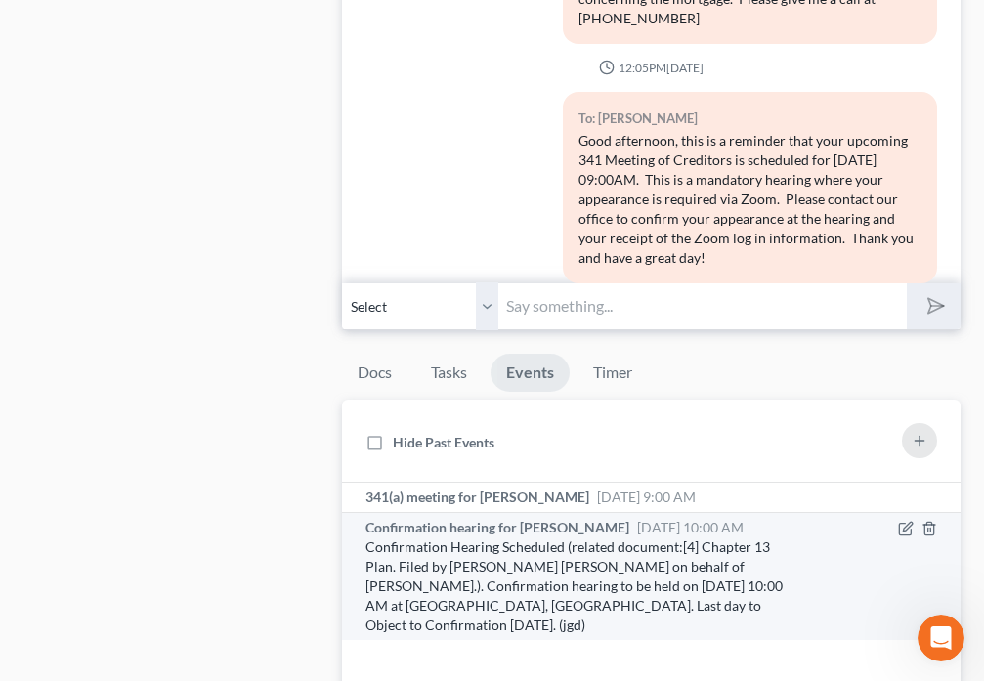
click at [470, 529] on span "Confirmation hearing for [PERSON_NAME]" at bounding box center [497, 527] width 264 height 17
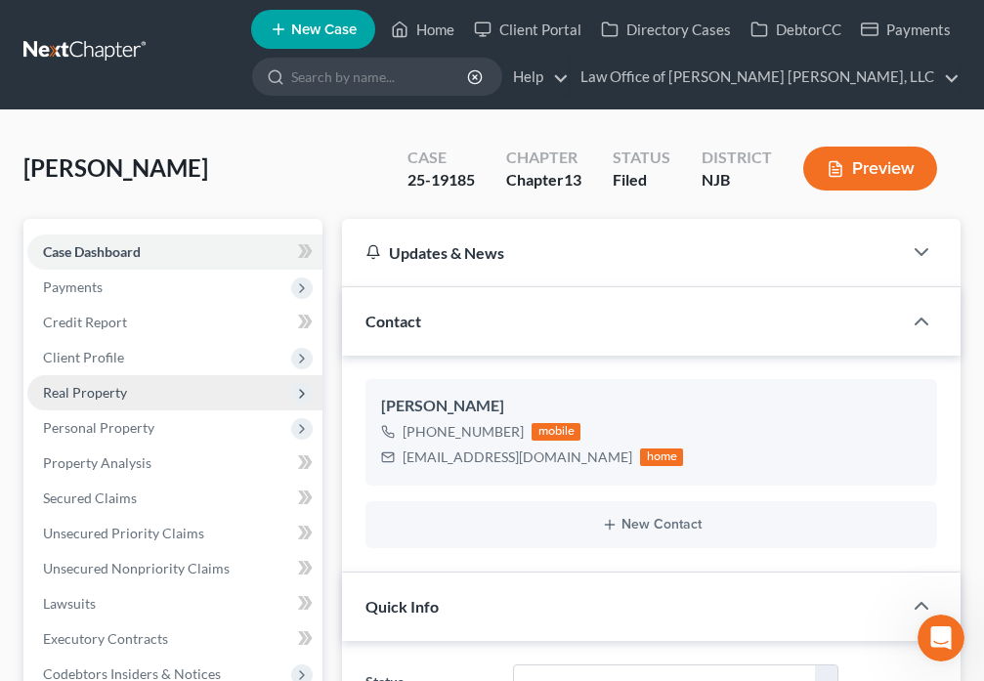
scroll to position [0, 0]
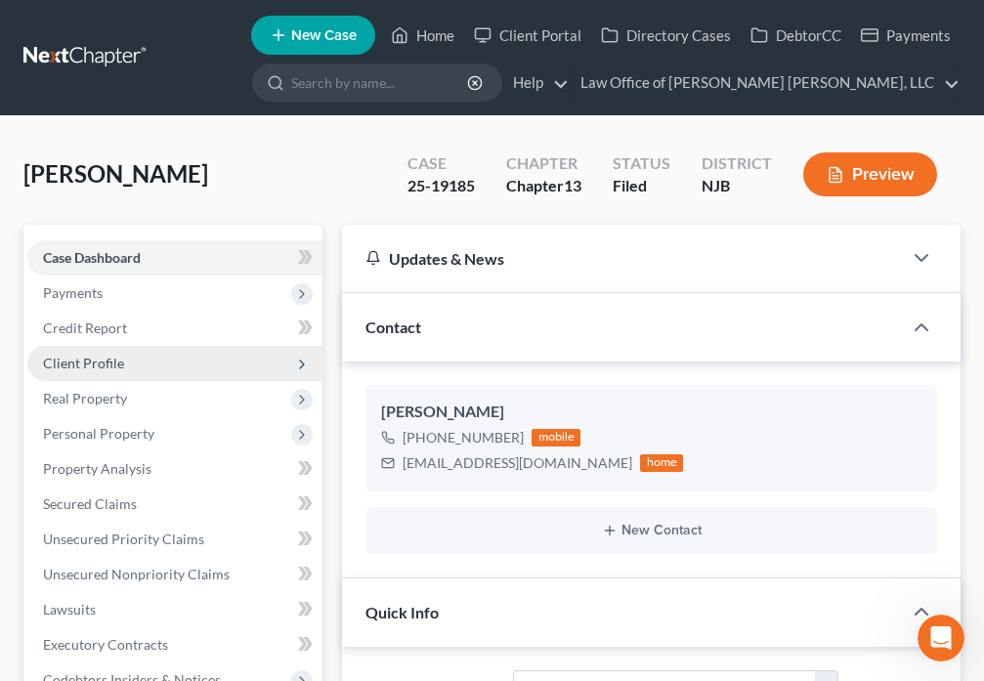
click at [105, 363] on span "Client Profile" at bounding box center [83, 363] width 81 height 17
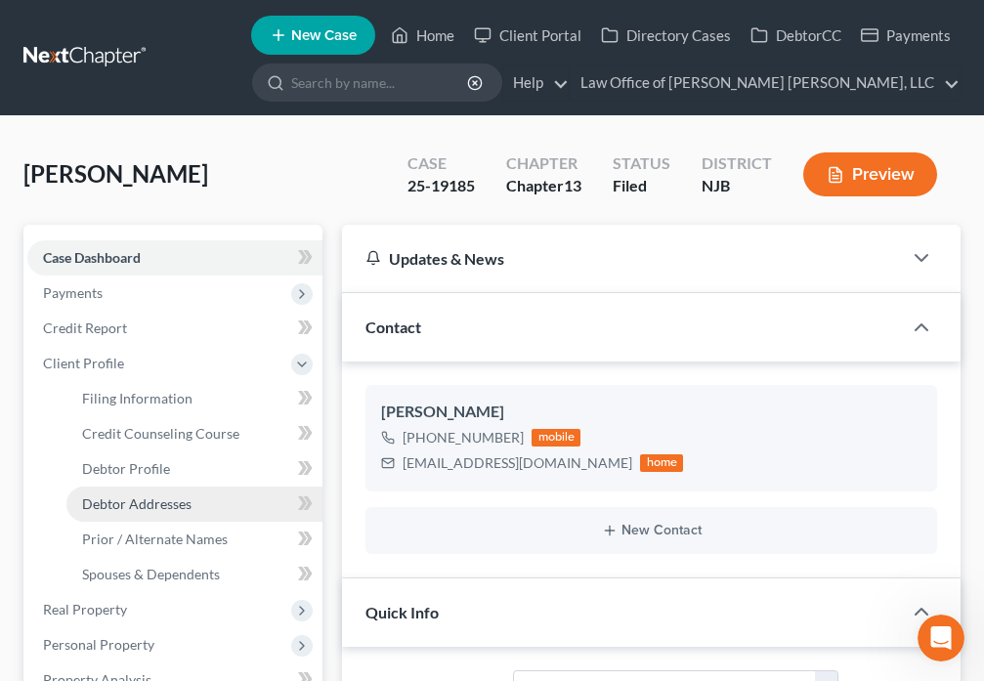
click at [147, 507] on span "Debtor Addresses" at bounding box center [136, 503] width 109 height 17
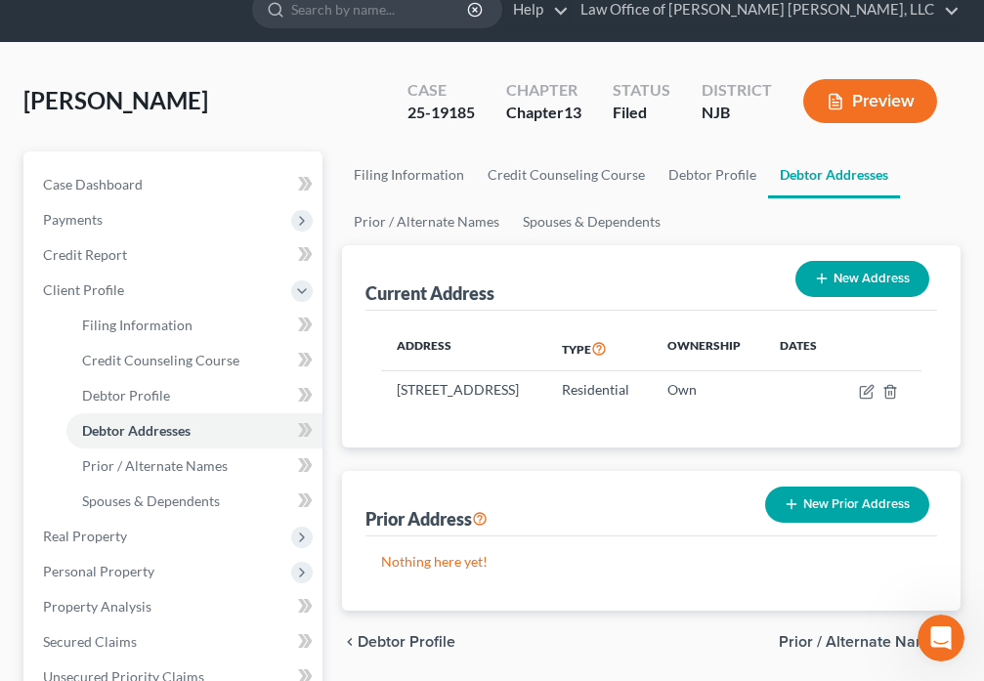
scroll to position [205, 0]
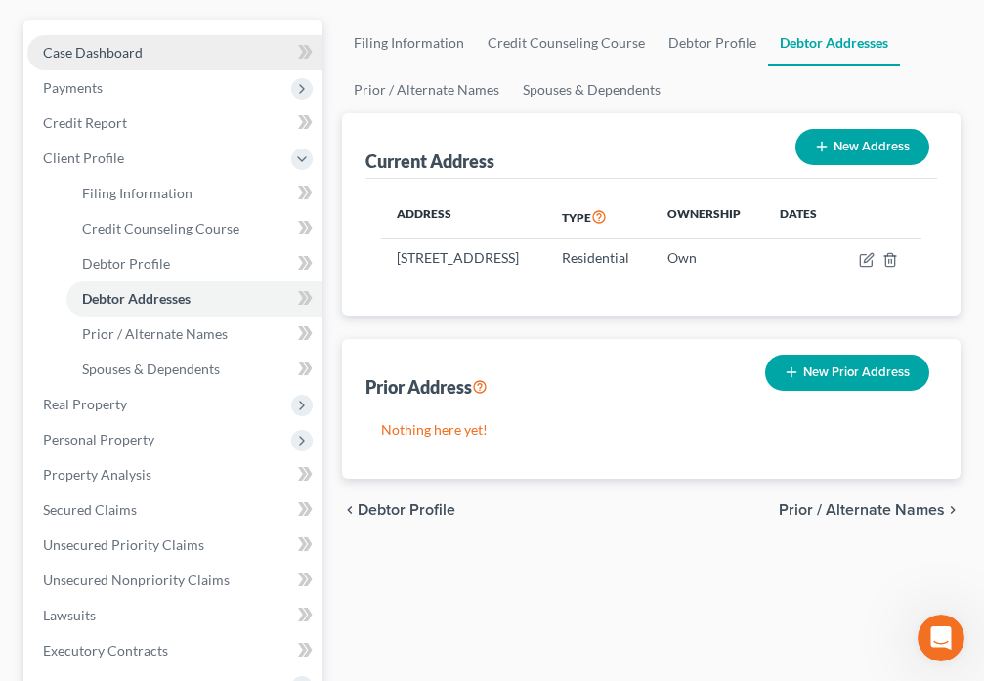
click at [96, 42] on link "Case Dashboard" at bounding box center [174, 52] width 295 height 35
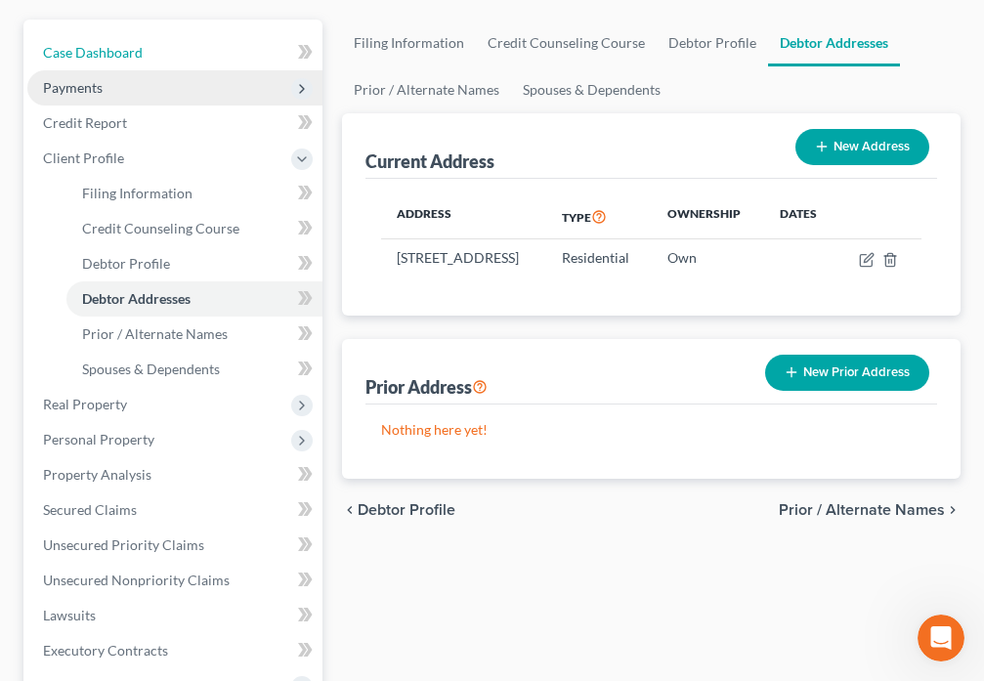
select select "0"
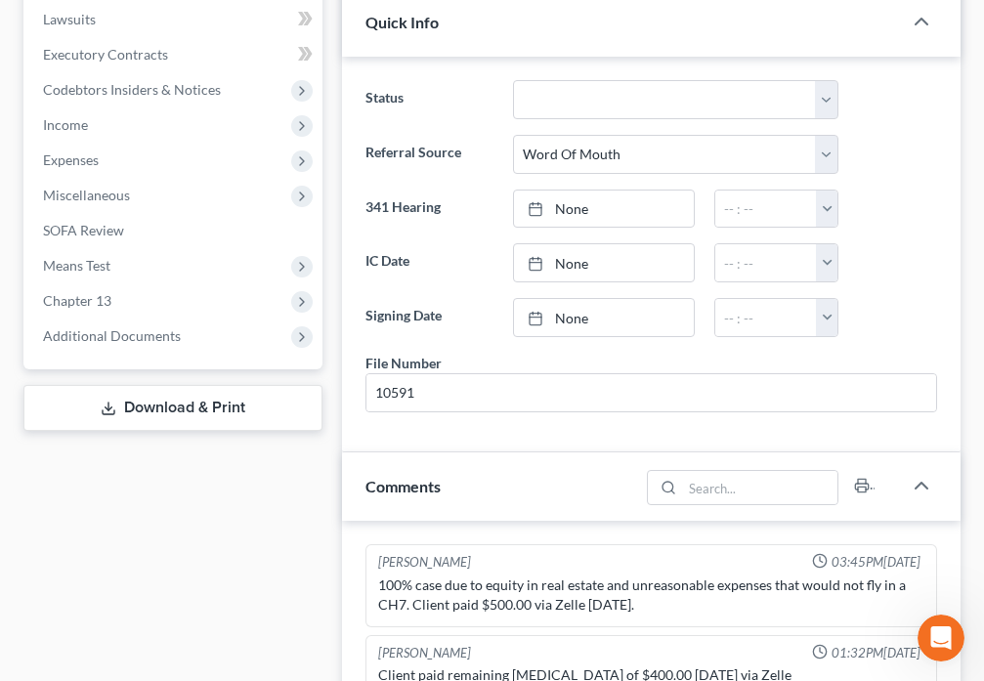
scroll to position [593, 0]
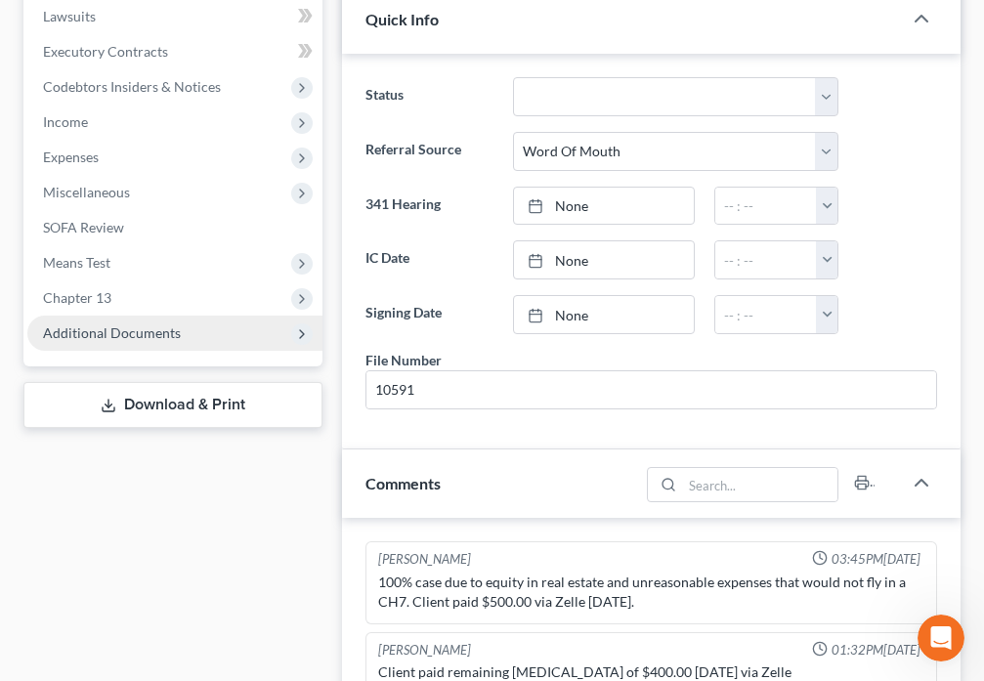
click at [125, 340] on span "Additional Documents" at bounding box center [112, 332] width 138 height 17
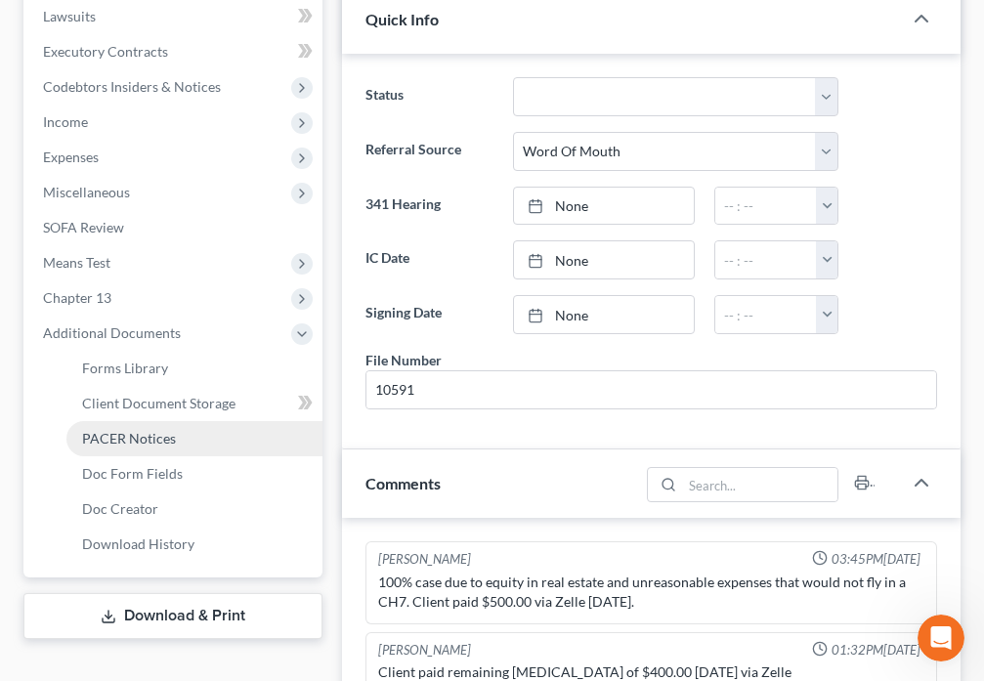
click at [128, 447] on link "PACER Notices" at bounding box center [194, 438] width 256 height 35
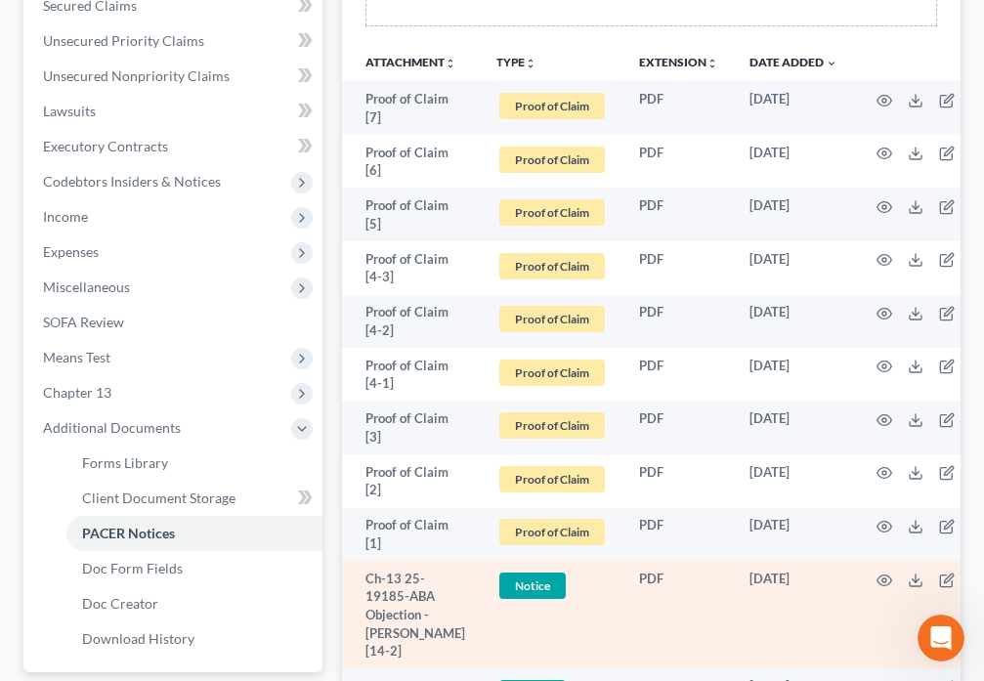
scroll to position [547, 0]
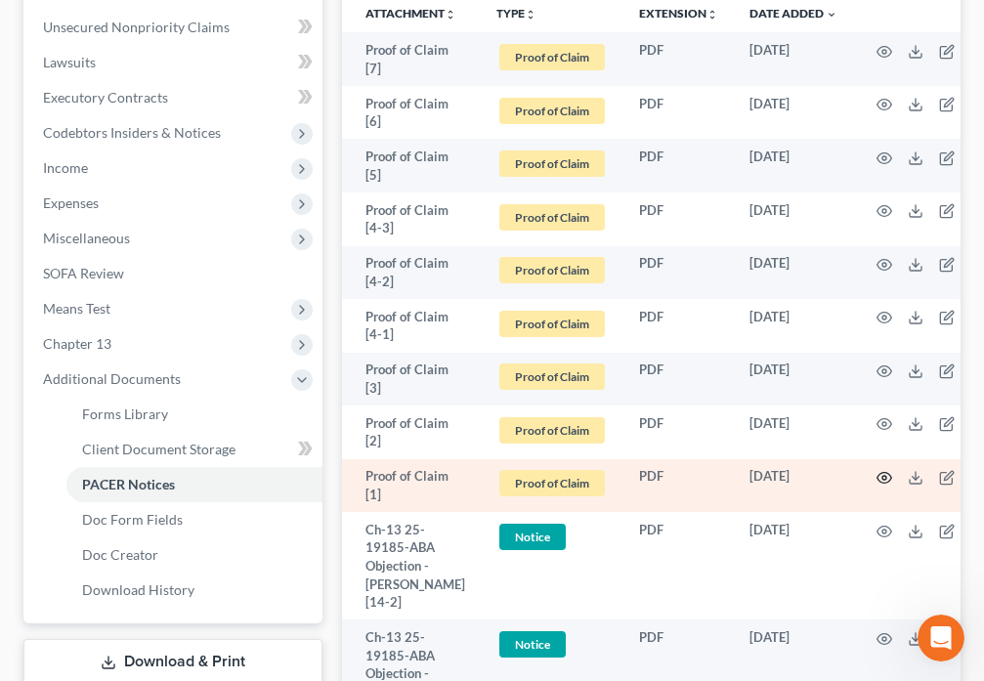
click at [881, 481] on icon "button" at bounding box center [884, 478] width 16 height 16
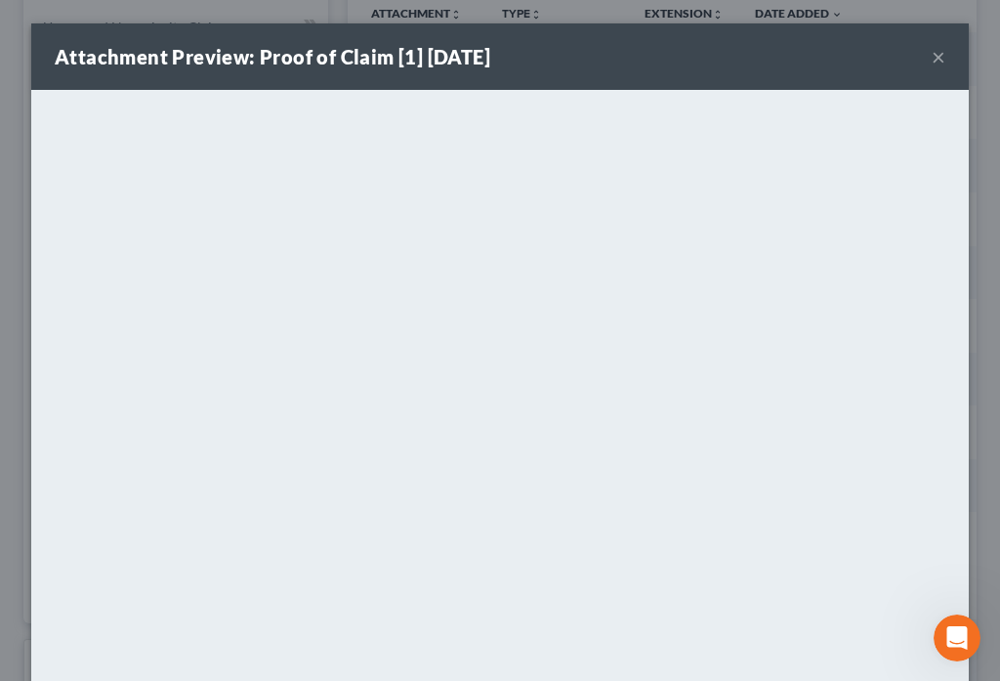
click at [934, 58] on button "×" at bounding box center [939, 56] width 14 height 23
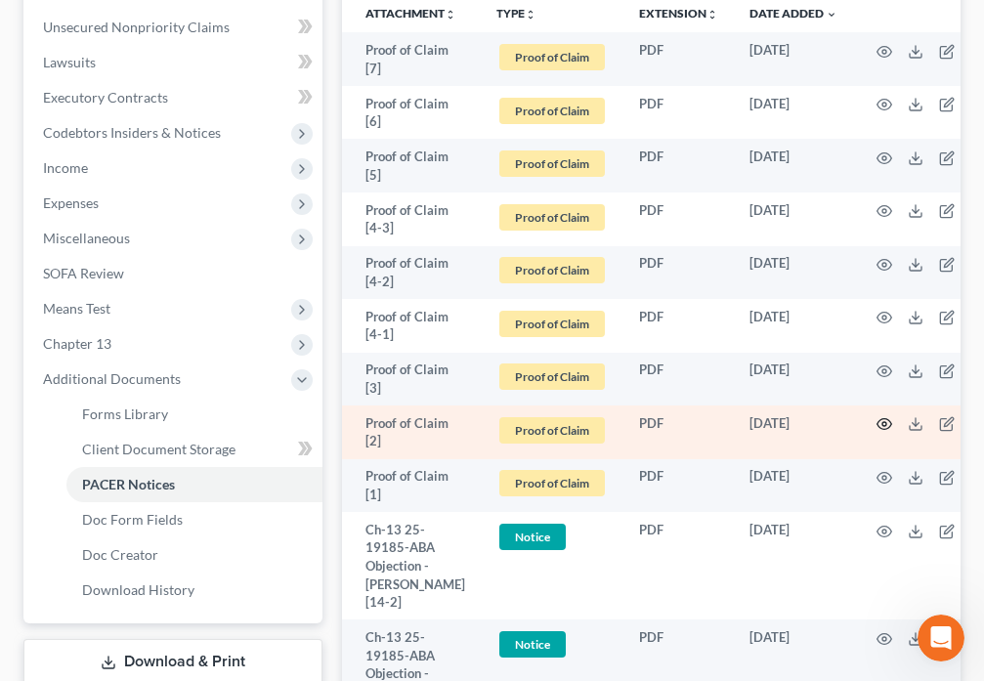
click at [882, 423] on circle "button" at bounding box center [884, 424] width 4 height 4
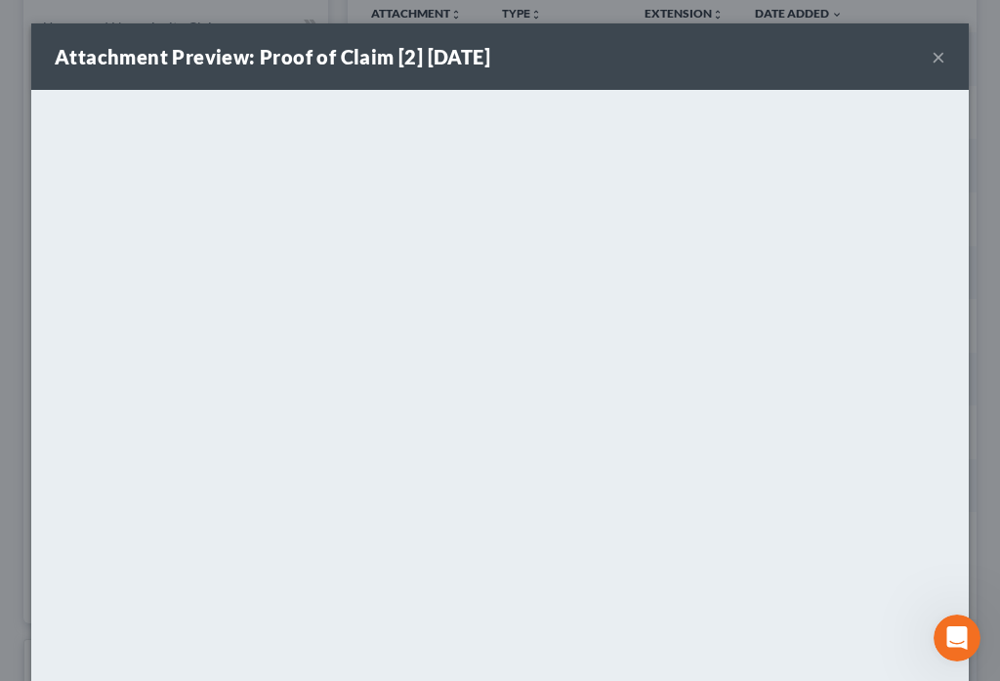
click at [932, 62] on button "×" at bounding box center [939, 56] width 14 height 23
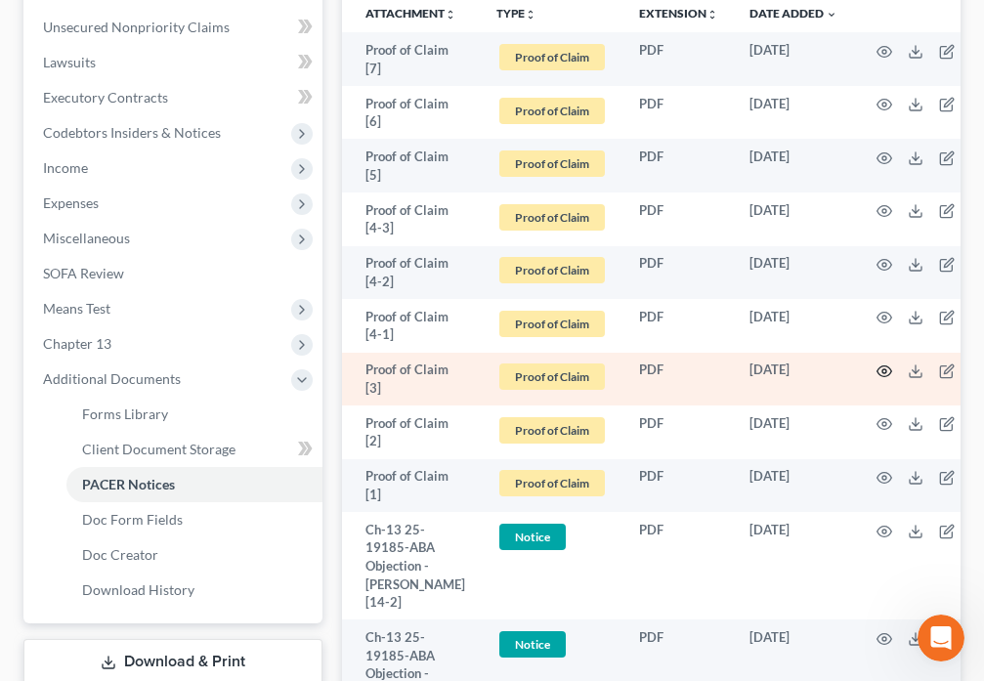
click at [876, 370] on icon "button" at bounding box center [884, 371] width 16 height 16
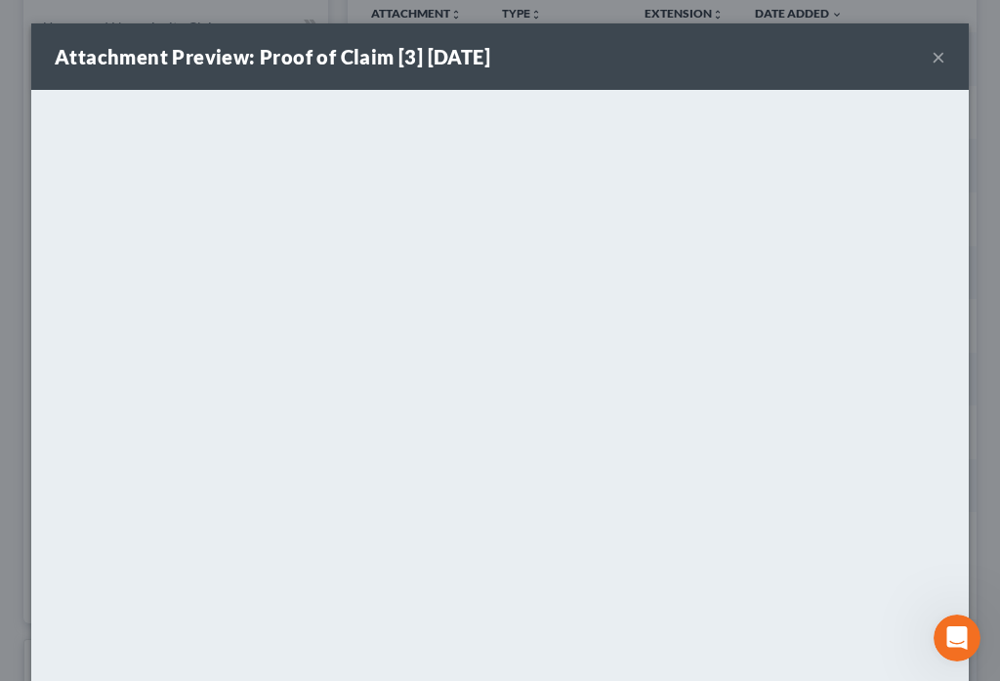
click at [932, 63] on button "×" at bounding box center [939, 56] width 14 height 23
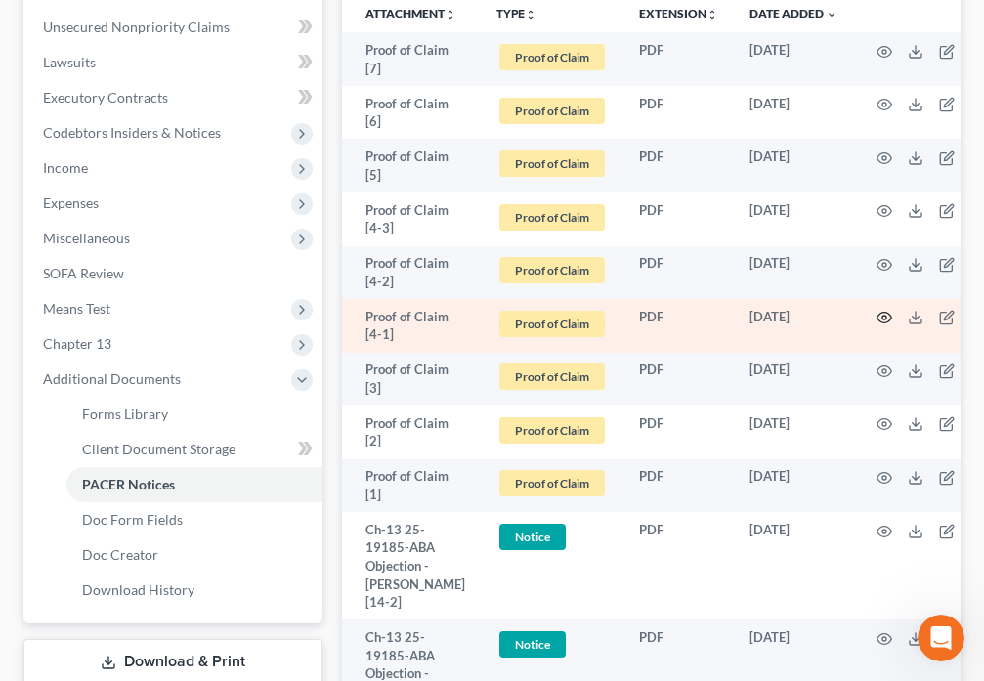
click at [877, 320] on icon "button" at bounding box center [884, 318] width 16 height 16
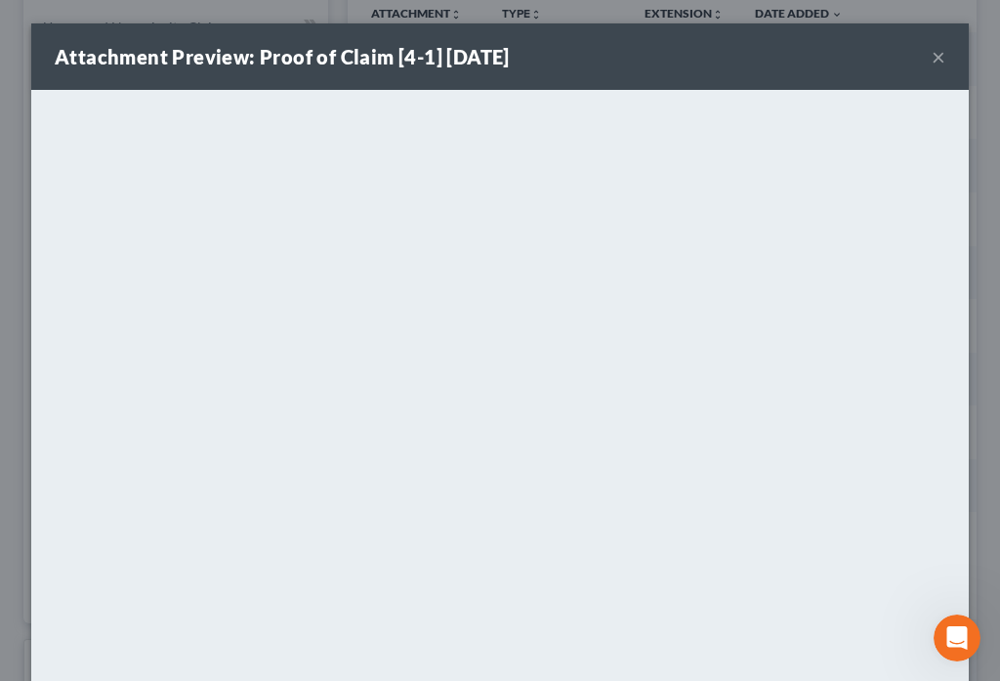
click at [932, 61] on button "×" at bounding box center [939, 56] width 14 height 23
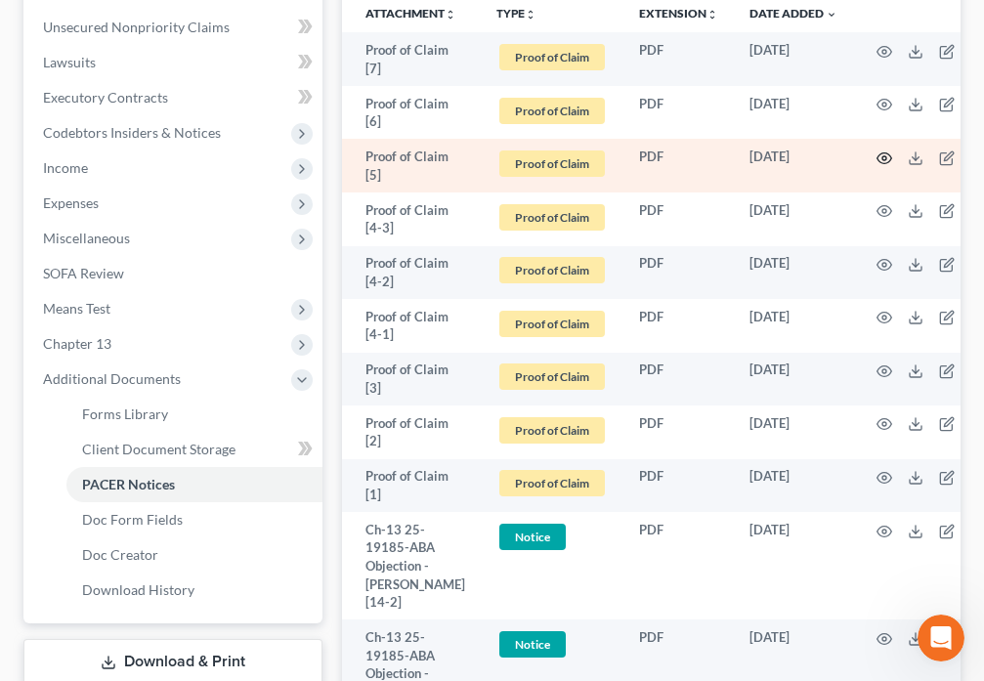
click at [882, 160] on circle "button" at bounding box center [884, 158] width 4 height 4
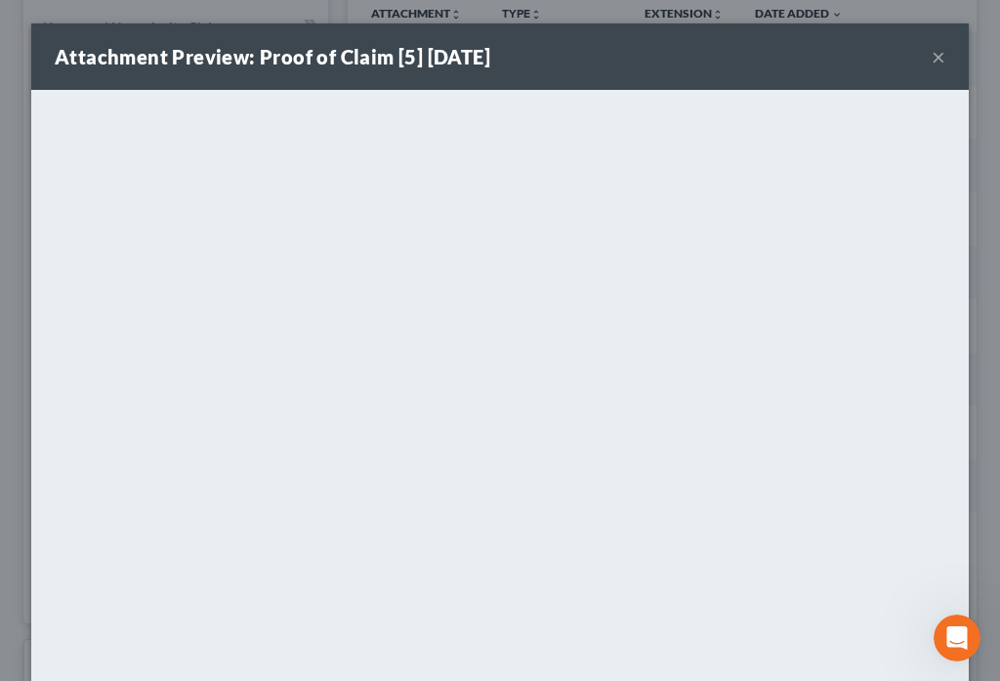
click at [932, 56] on button "×" at bounding box center [939, 56] width 14 height 23
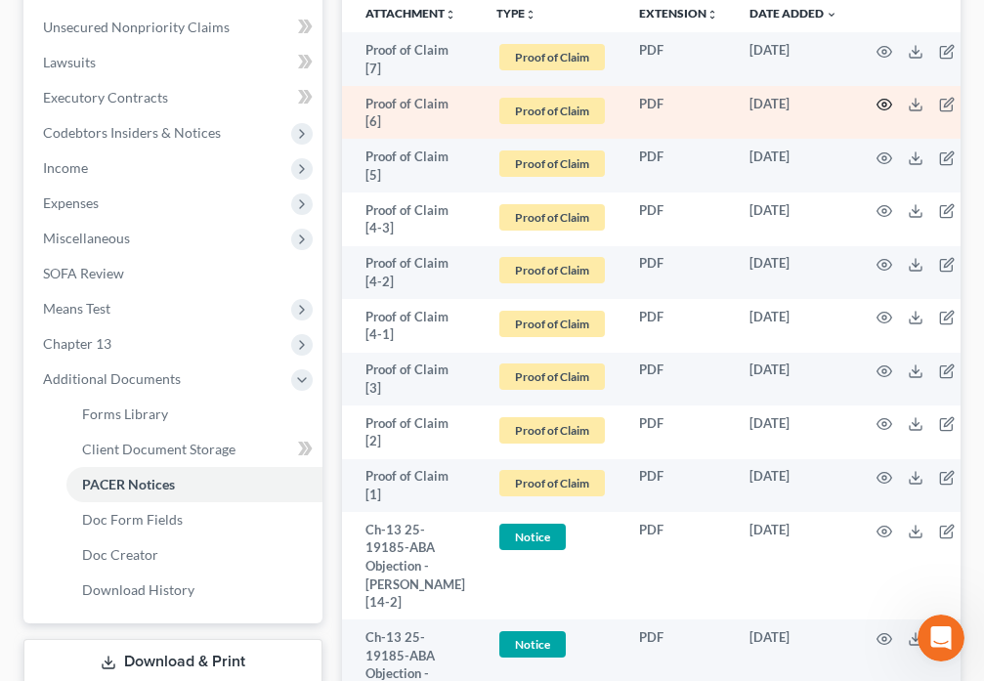
click at [877, 106] on icon "button" at bounding box center [884, 105] width 15 height 11
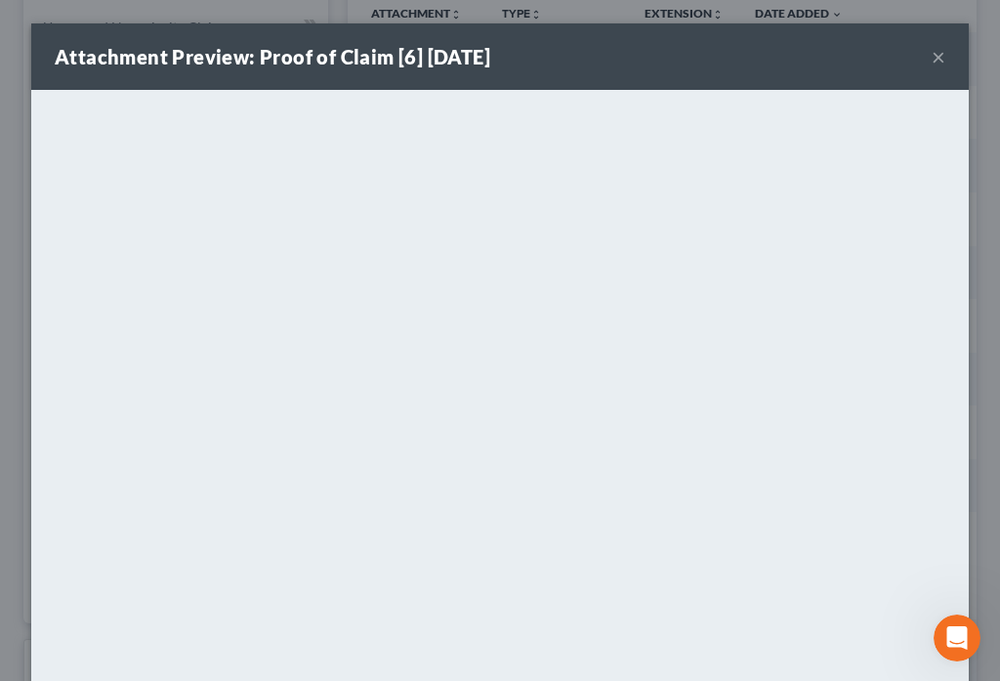
click at [933, 63] on button "×" at bounding box center [939, 56] width 14 height 23
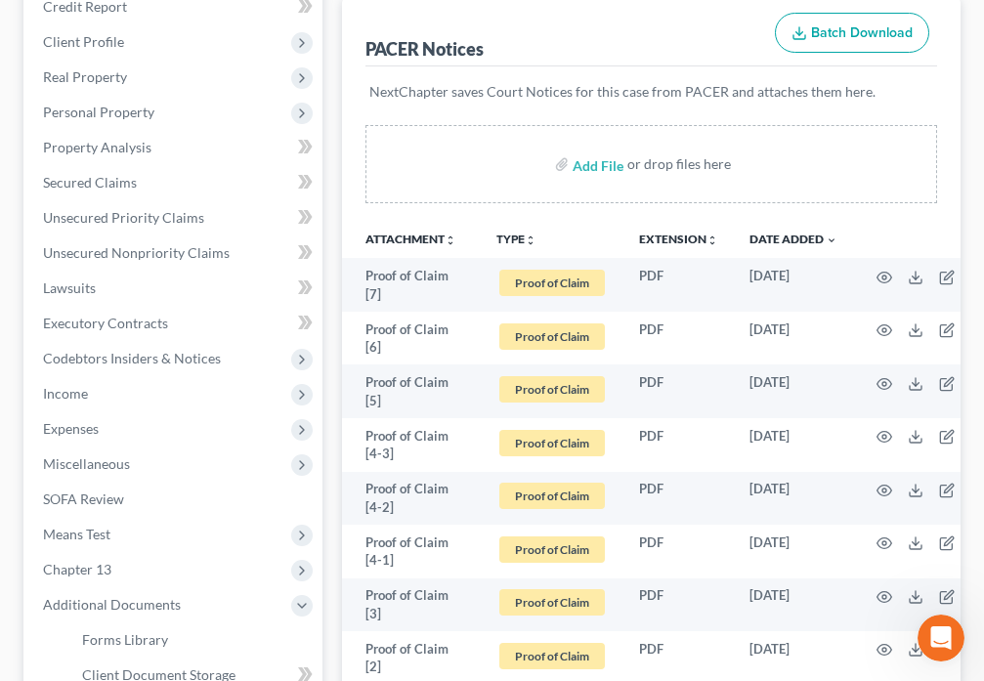
scroll to position [319, 0]
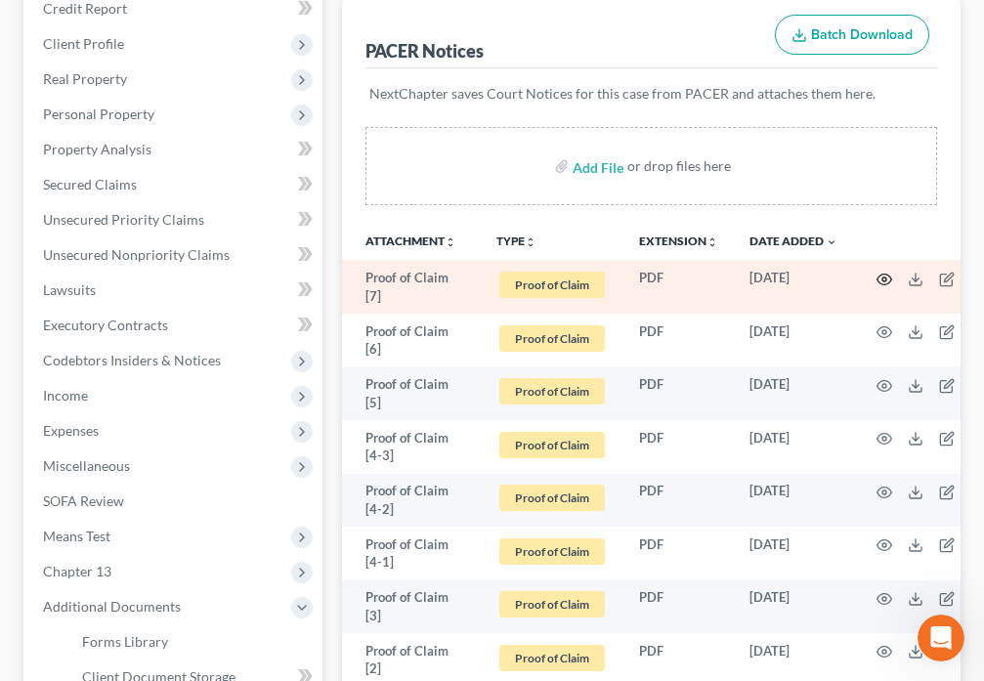
click at [879, 280] on icon "button" at bounding box center [884, 280] width 16 height 16
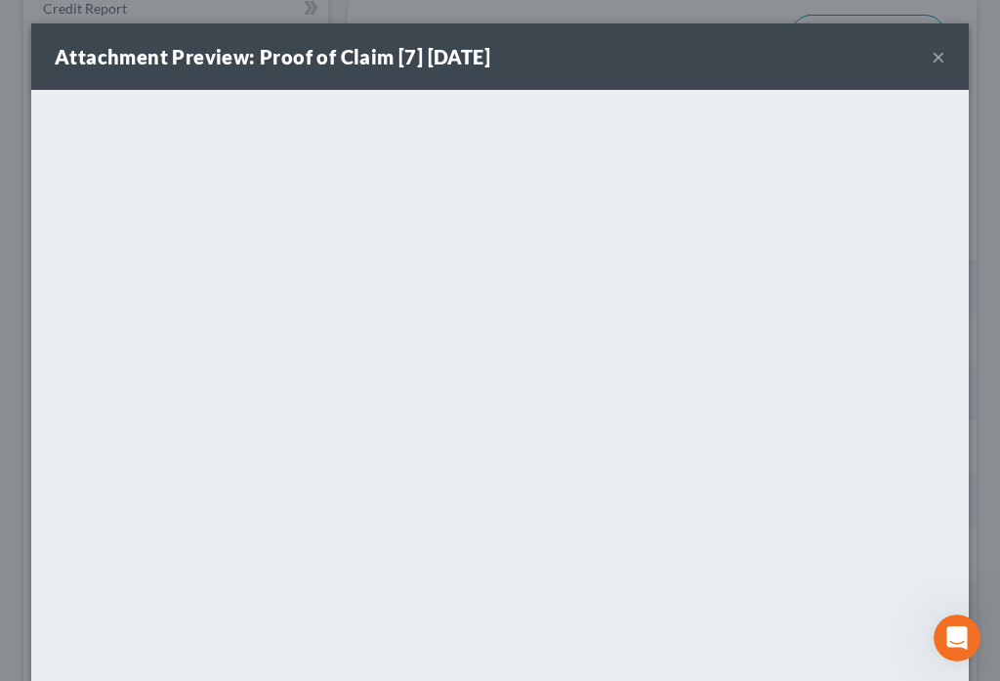
click at [932, 57] on button "×" at bounding box center [939, 56] width 14 height 23
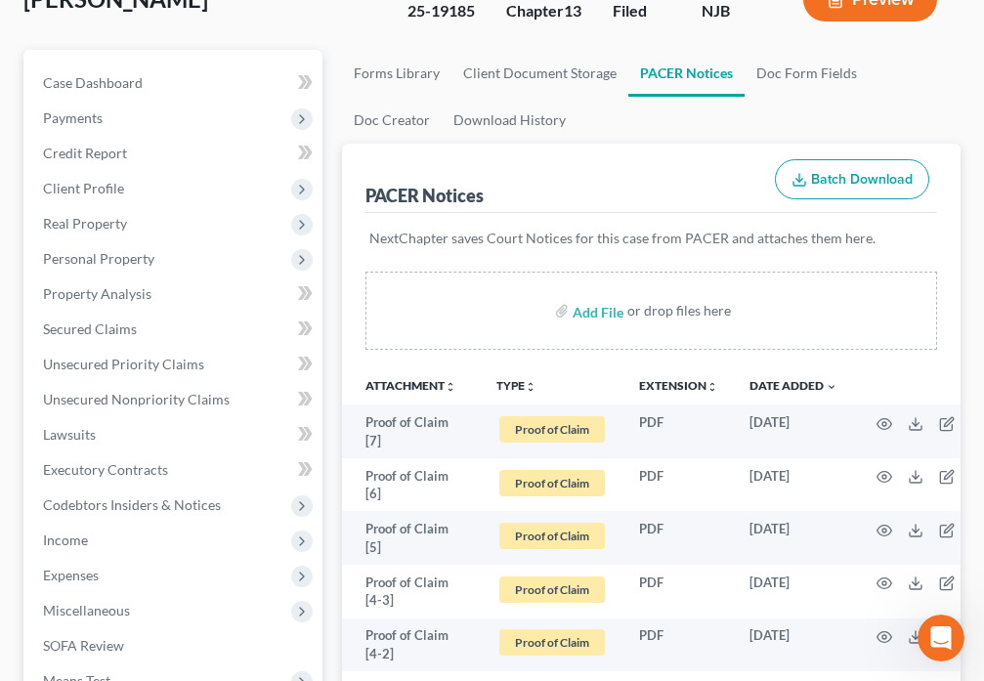
scroll to position [0, 0]
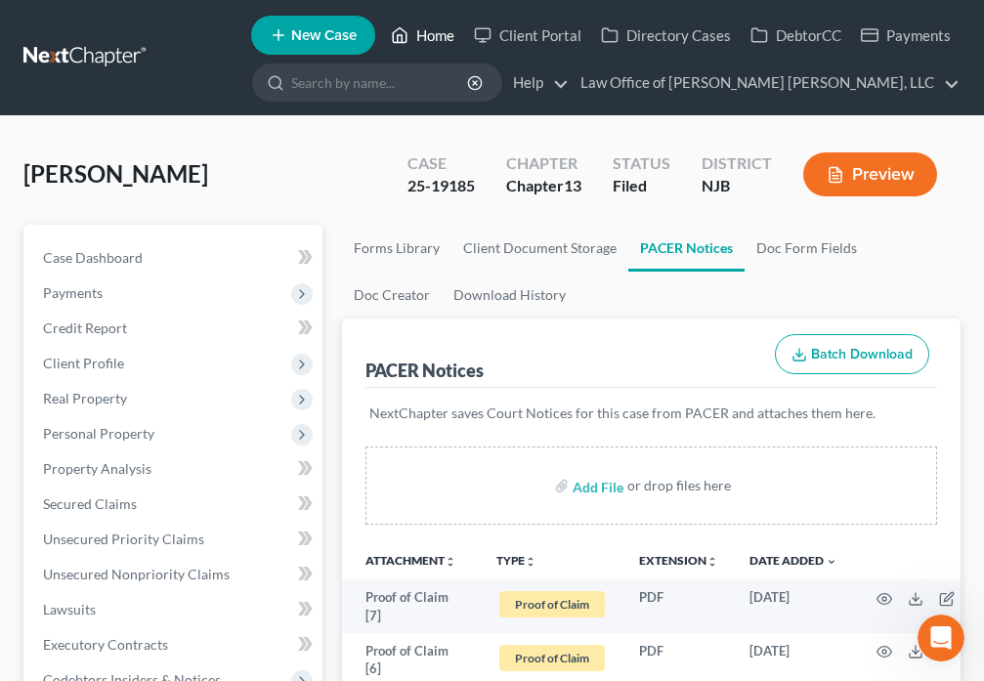
click at [400, 33] on icon at bounding box center [400, 34] width 18 height 23
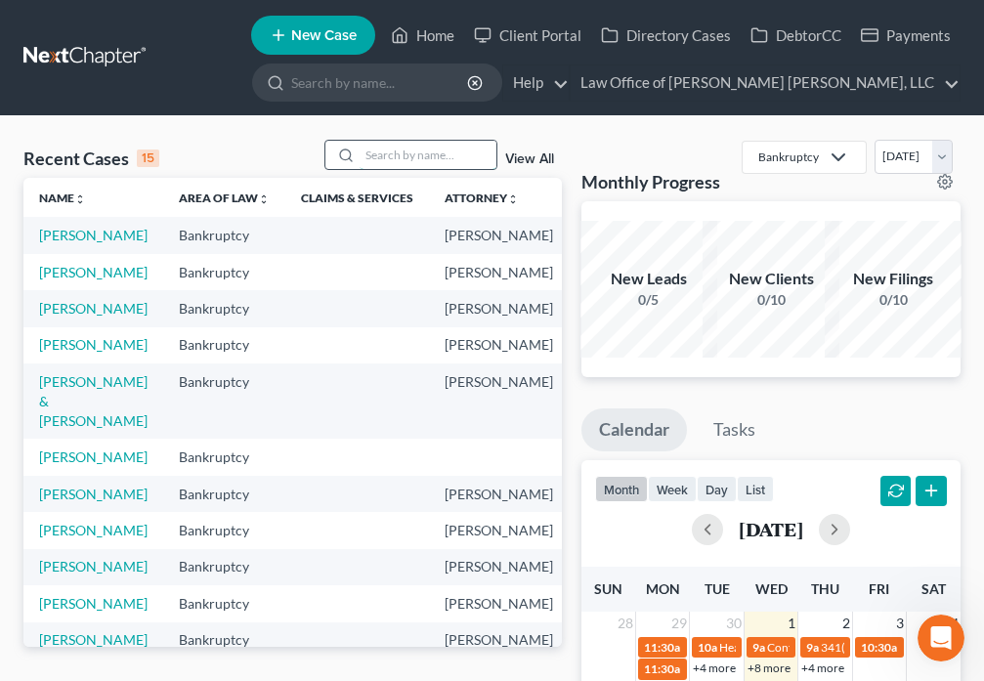
click at [391, 154] on input "search" at bounding box center [427, 155] width 137 height 28
type input "[PERSON_NAME]"
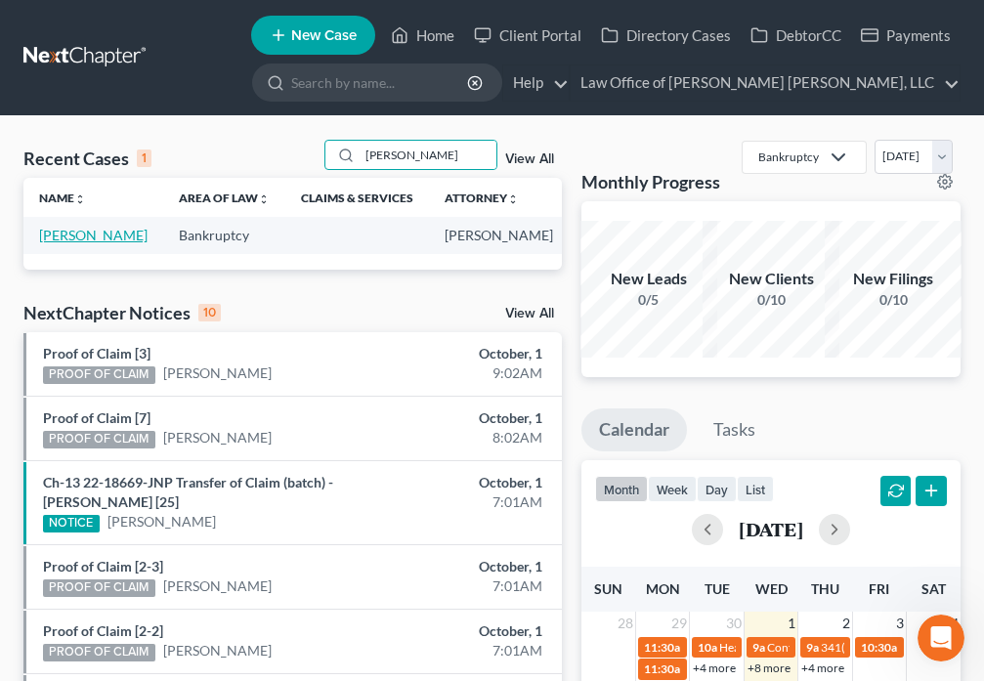
click at [59, 243] on link "[PERSON_NAME]" at bounding box center [93, 235] width 108 height 17
select select "6"
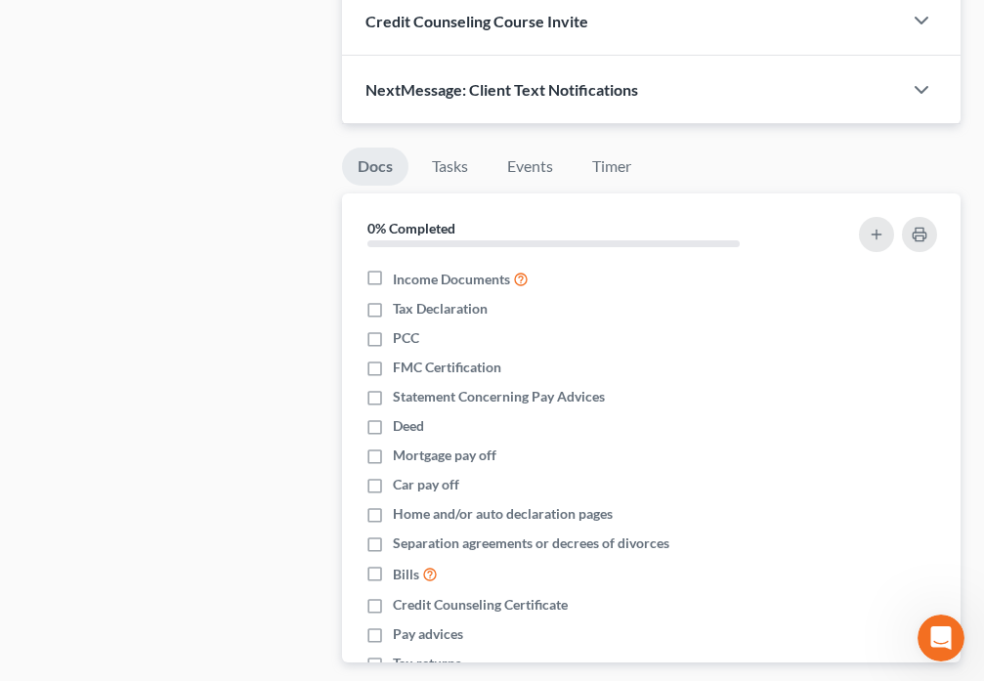
scroll to position [1436, 0]
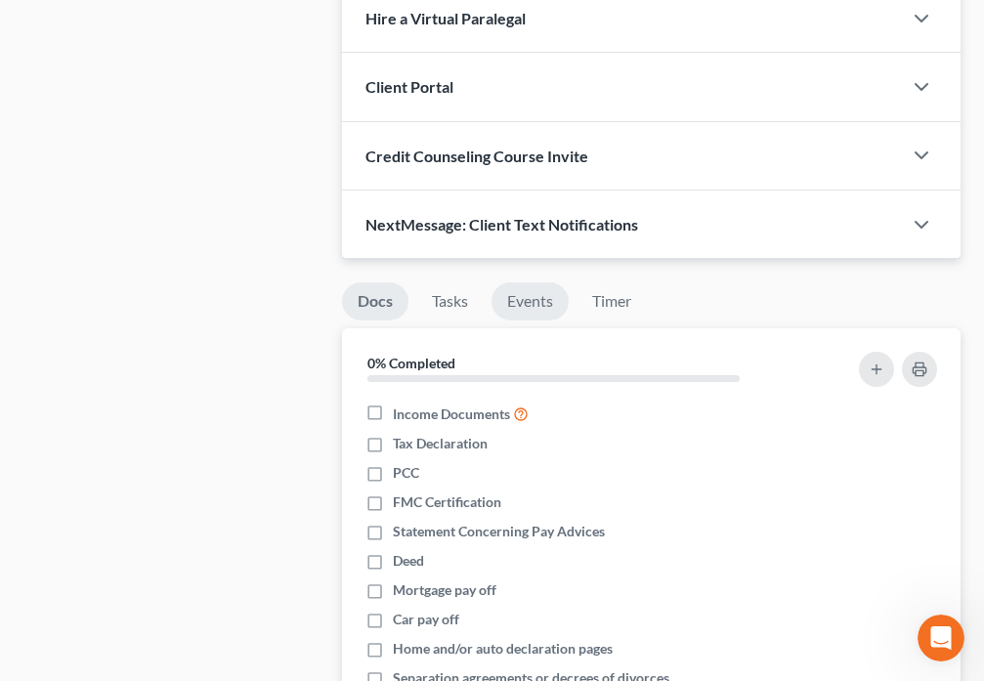
click at [531, 308] on link "Events" at bounding box center [529, 301] width 77 height 38
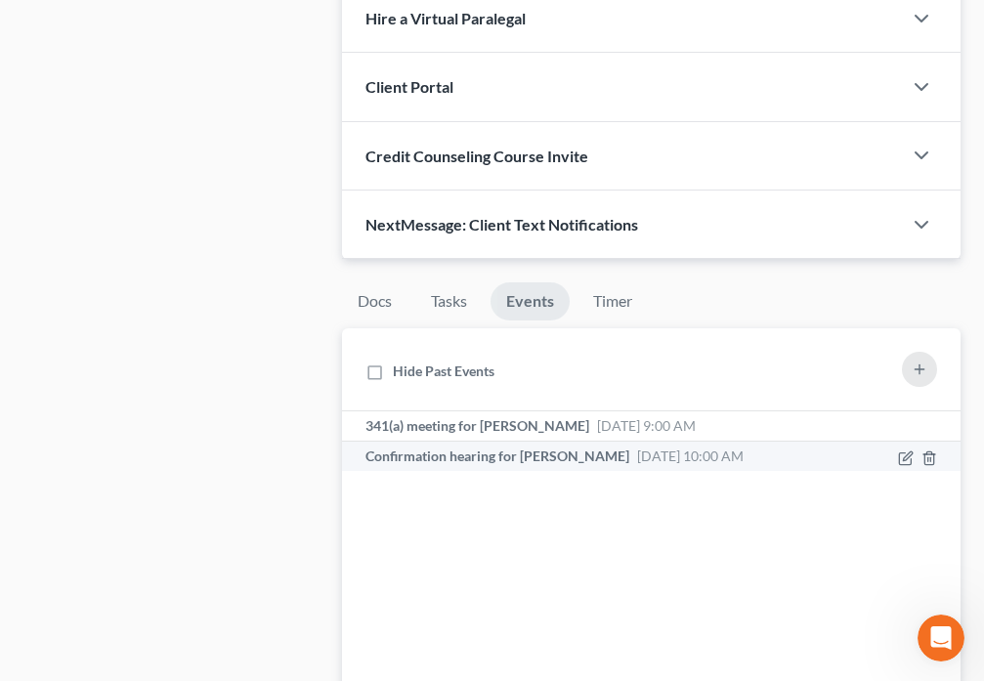
click at [623, 462] on span "Confirmation hearing for [PERSON_NAME]" at bounding box center [497, 455] width 264 height 17
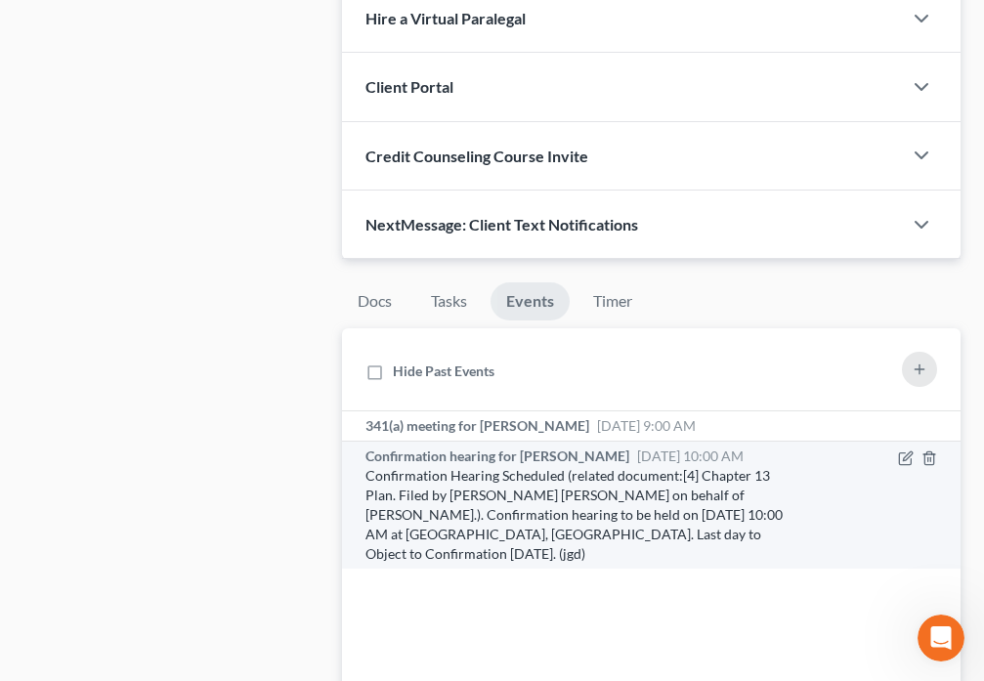
click at [607, 450] on span "Confirmation hearing for [PERSON_NAME]" at bounding box center [497, 455] width 264 height 17
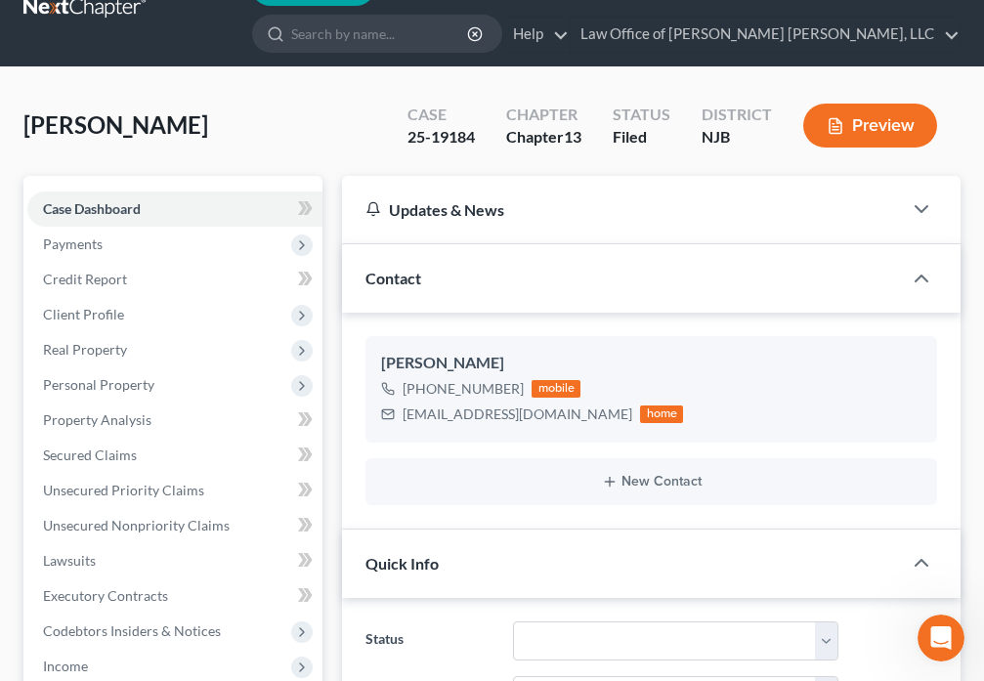
scroll to position [0, 0]
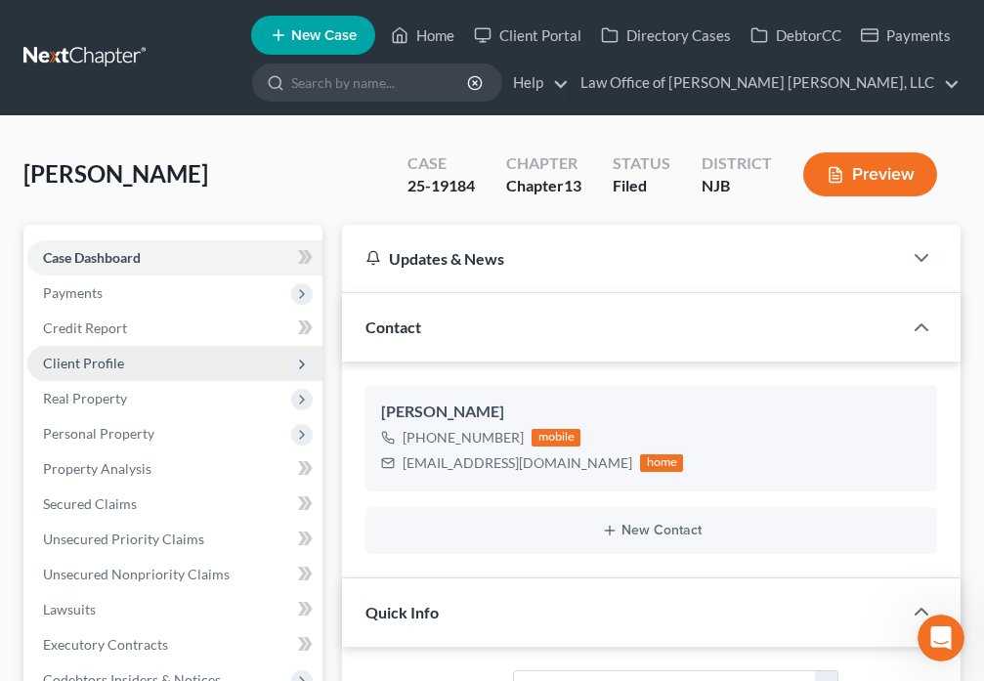
click at [112, 371] on span "Client Profile" at bounding box center [174, 363] width 295 height 35
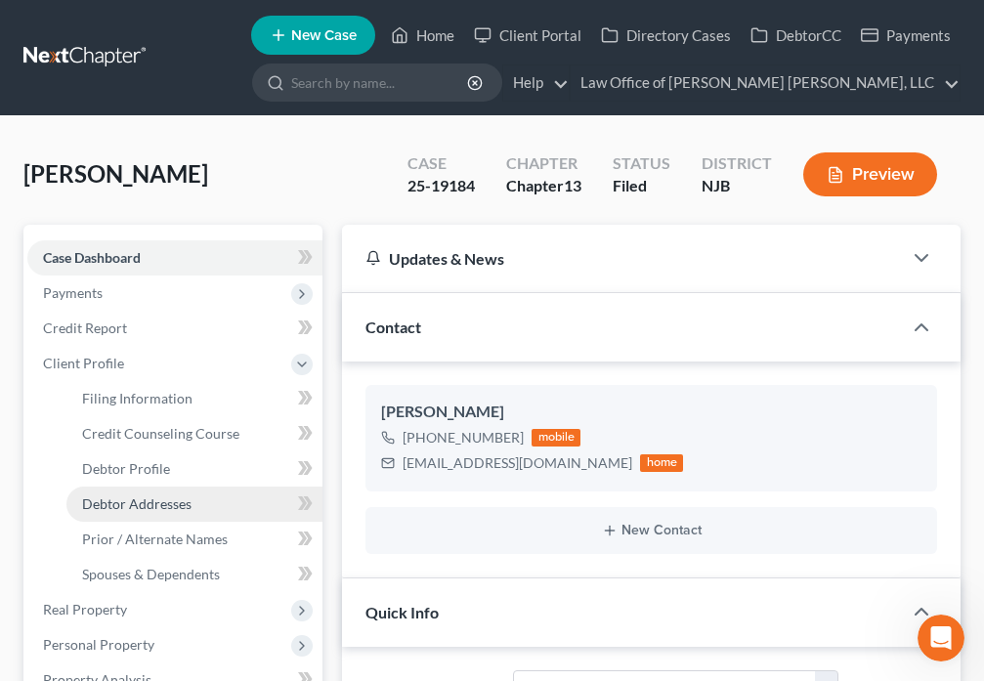
click at [144, 506] on span "Debtor Addresses" at bounding box center [136, 503] width 109 height 17
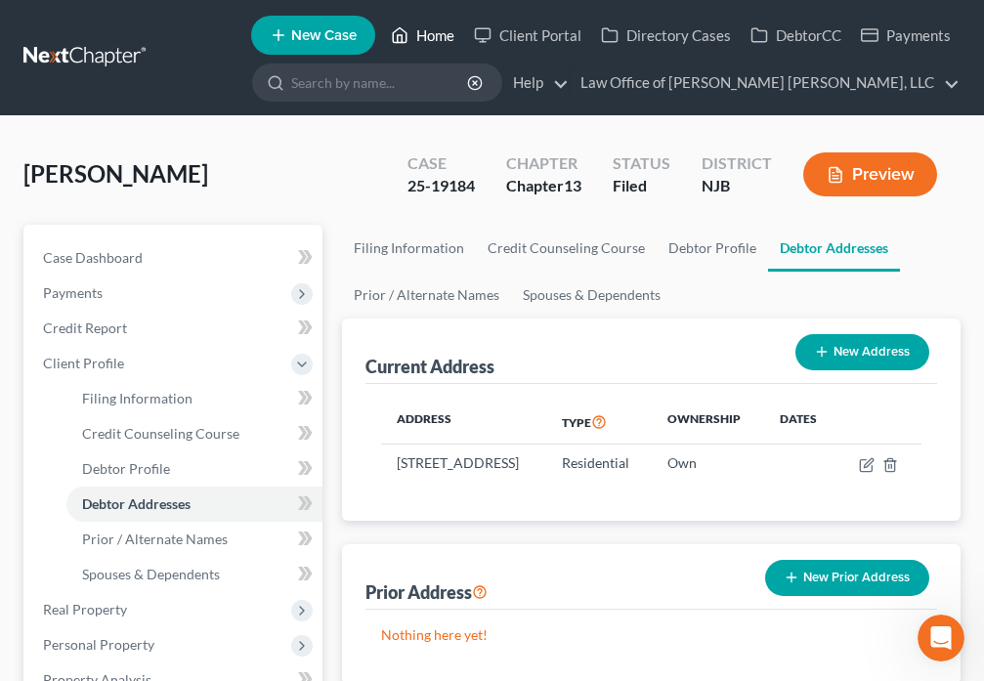
click at [405, 38] on icon at bounding box center [400, 34] width 18 height 23
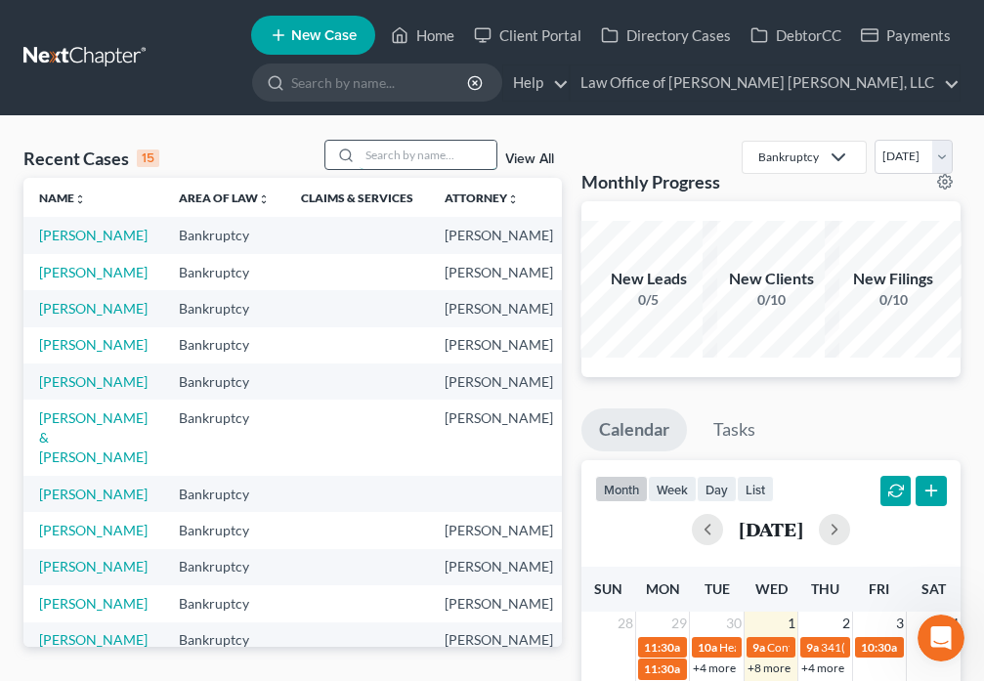
click at [393, 160] on input "search" at bounding box center [427, 155] width 137 height 28
type input "[PERSON_NAME]"
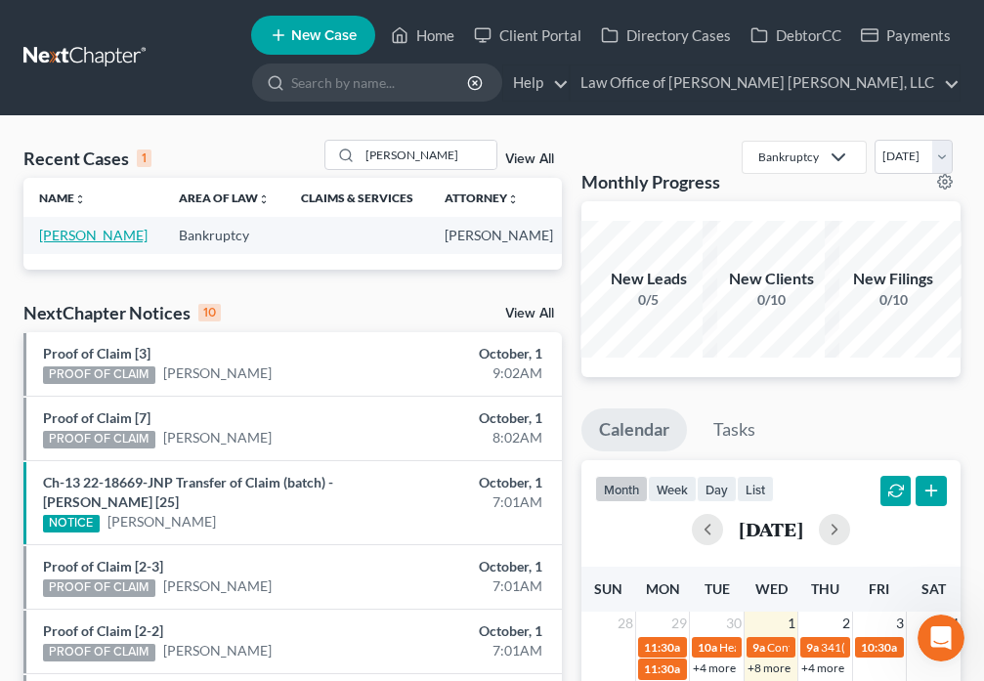
click at [51, 241] on link "[PERSON_NAME]" at bounding box center [93, 235] width 108 height 17
select select "6"
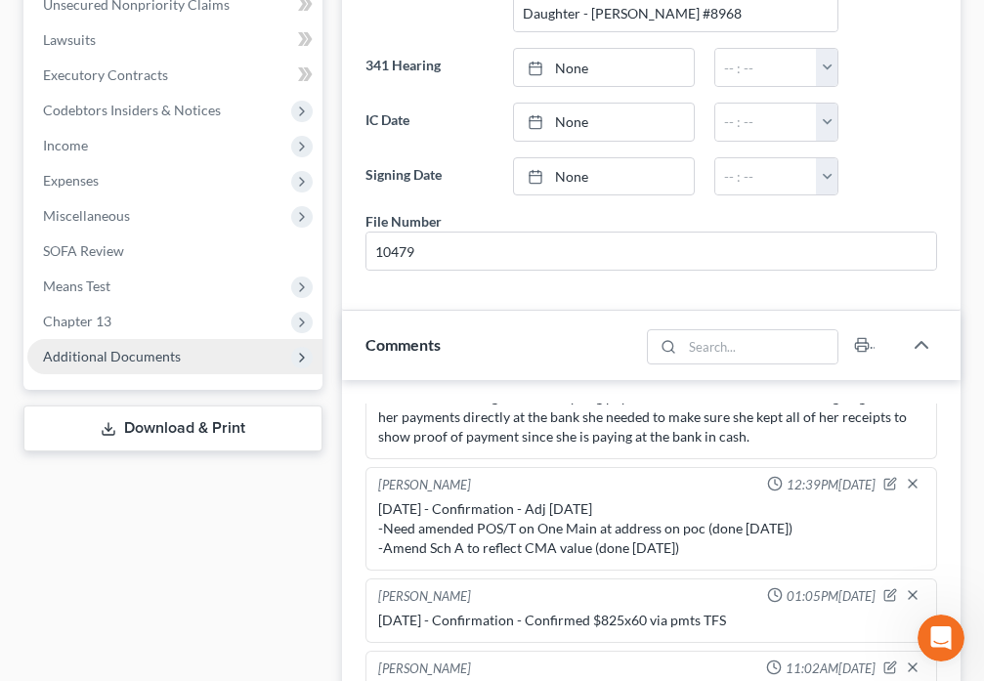
scroll to position [364, 0]
click at [149, 368] on span "Additional Documents" at bounding box center [174, 356] width 295 height 35
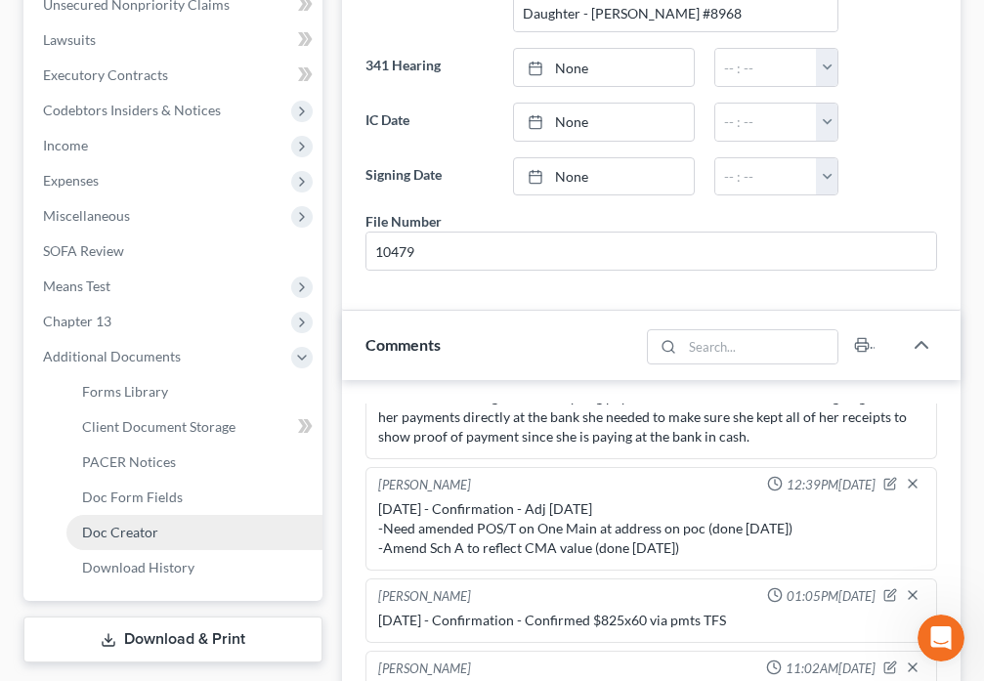
click at [183, 540] on link "Doc Creator" at bounding box center [194, 532] width 256 height 35
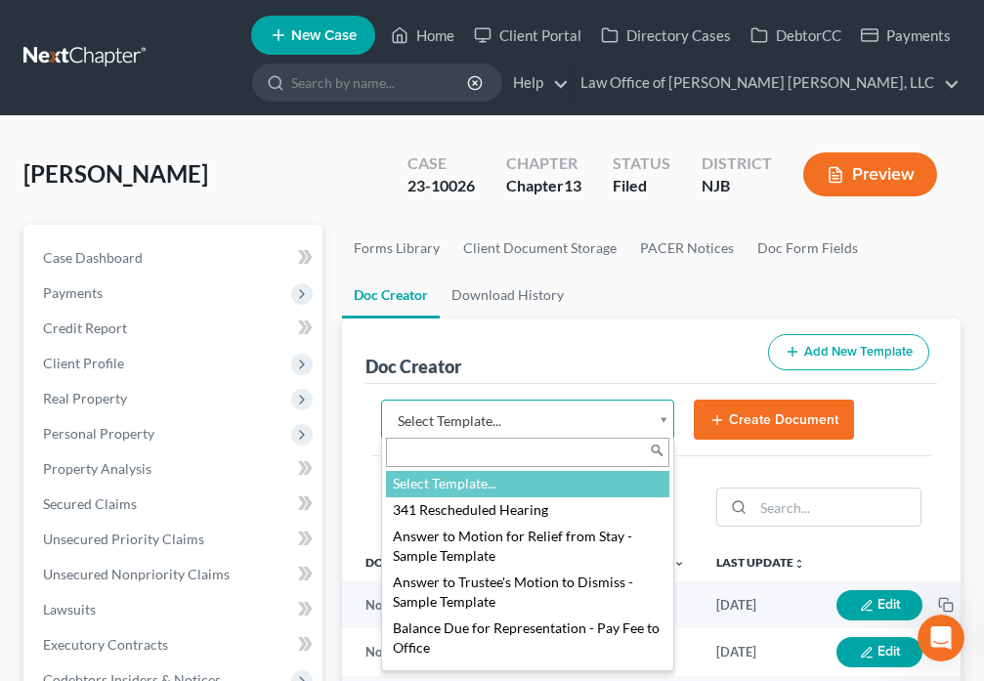
click at [664, 425] on body "Home New Case Client Portal Directory Cases DebtorCC Payments Law Office of [PE…" at bounding box center [492, 653] width 984 height 1306
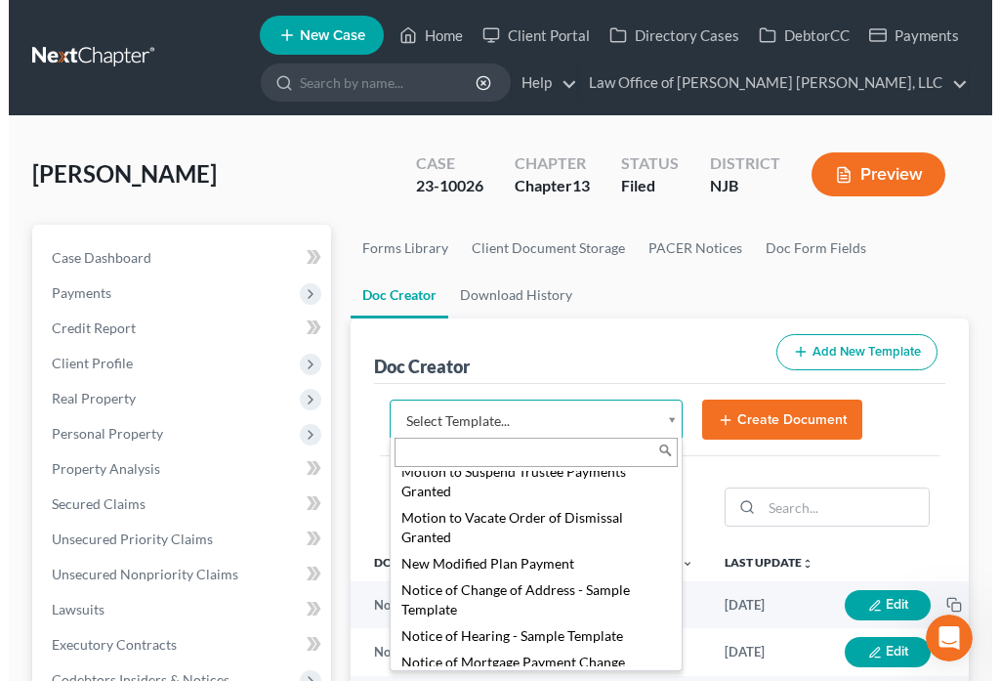
scroll to position [2234, 0]
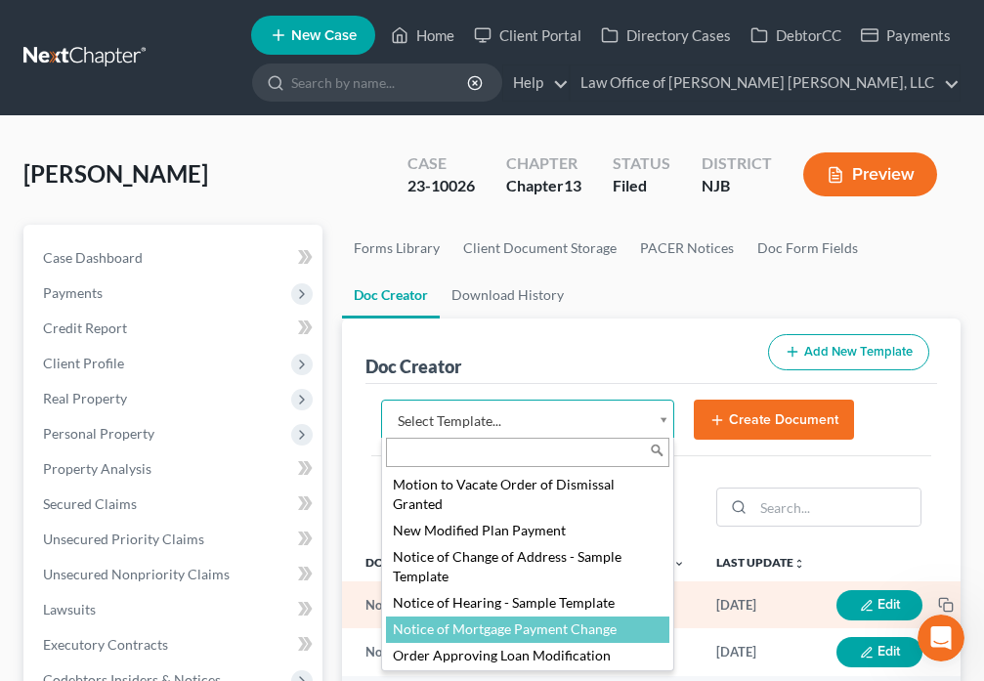
select select "88748"
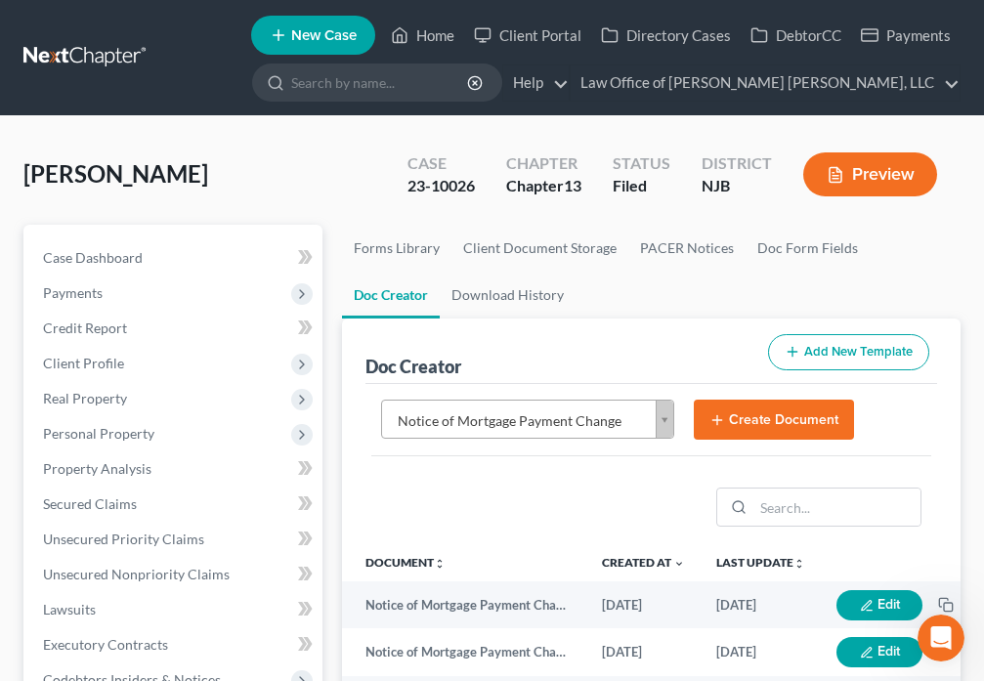
click at [739, 411] on button "Create Document" at bounding box center [774, 420] width 160 height 41
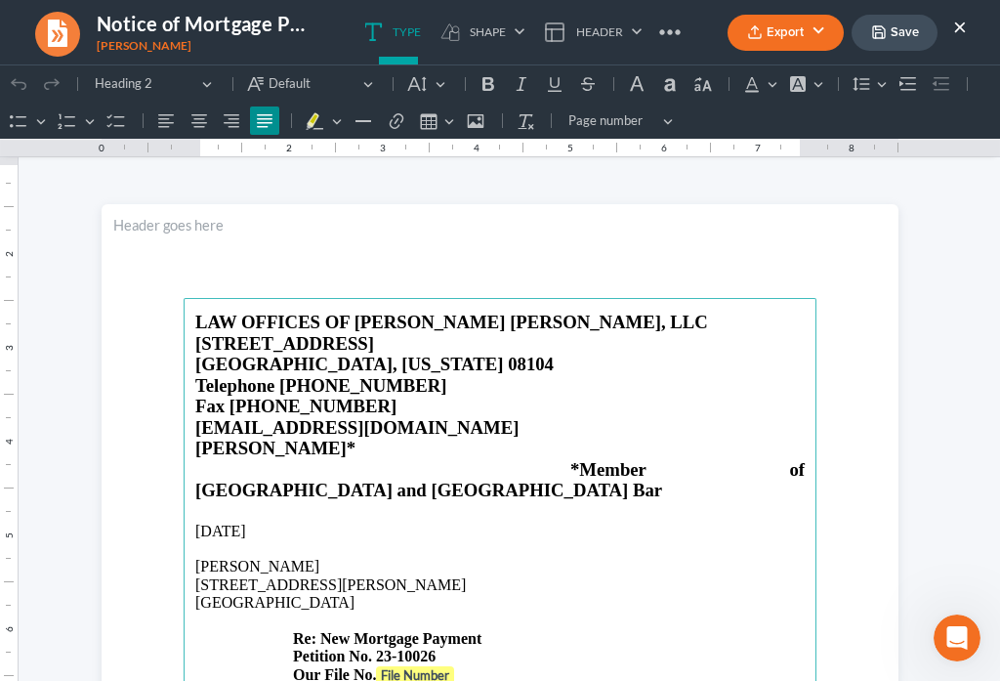
scroll to position [0, 0]
click at [431, 667] on strong "File Number" at bounding box center [415, 675] width 68 height 16
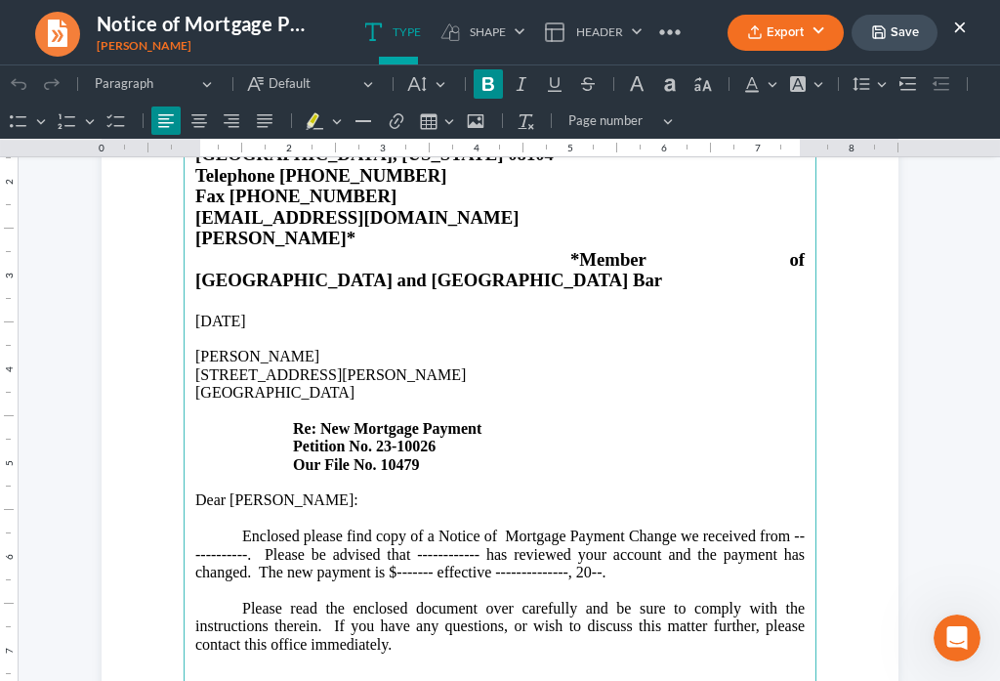
scroll to position [296, 0]
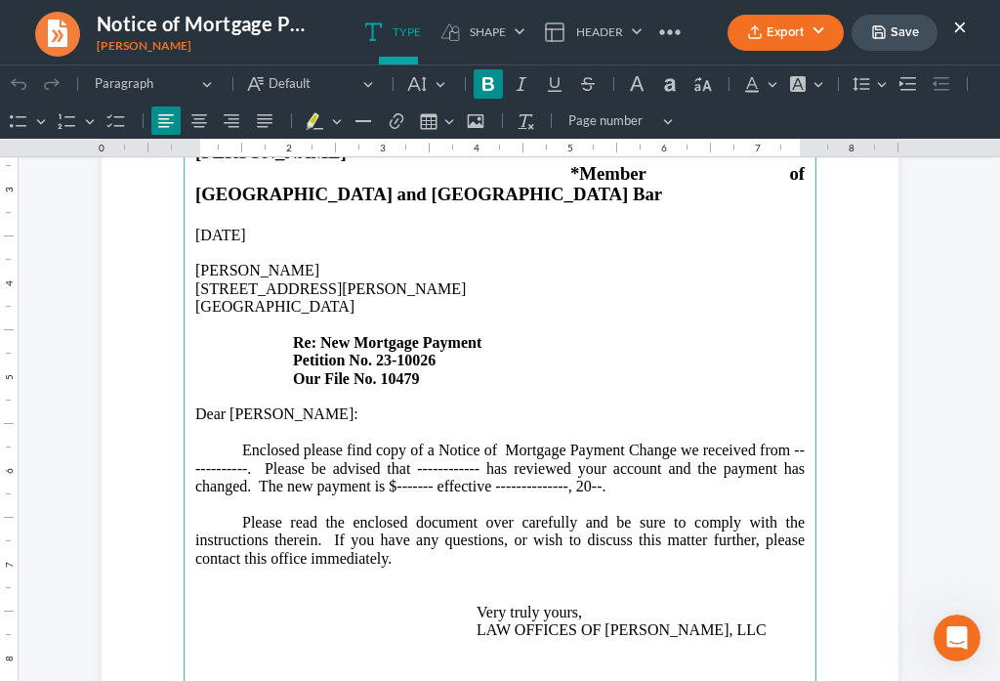
click at [236, 442] on p "Enclosed please find copy of a Notice of Mortgage Payment Change we received fr…" at bounding box center [500, 478] width 610 height 72
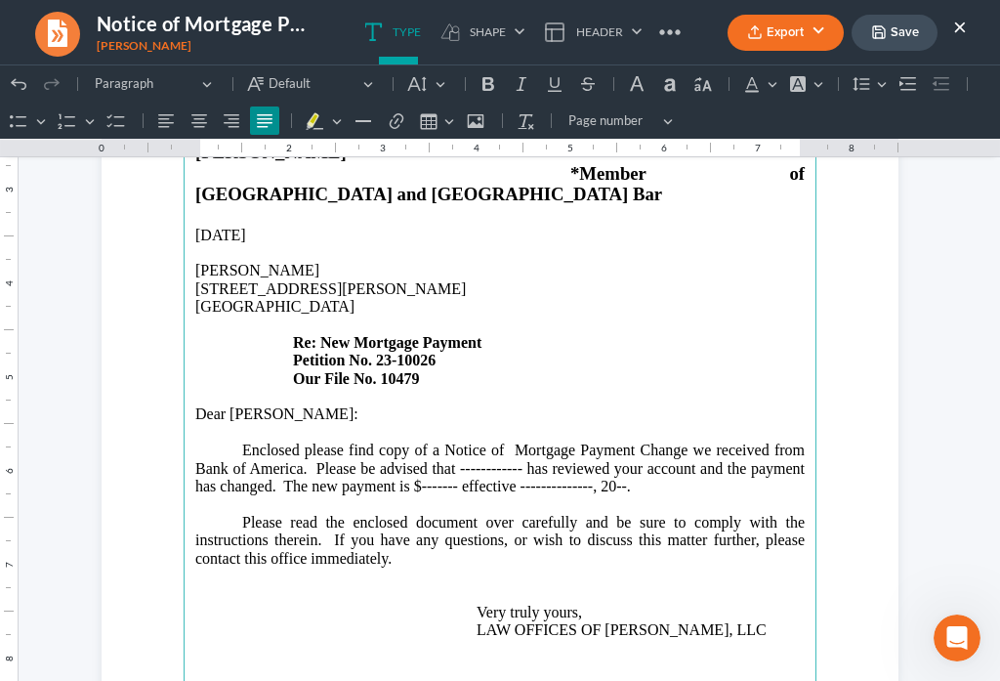
click at [513, 442] on p "Enclosed please find copy of a Notice of Mortgage Payment Change we received fr…" at bounding box center [500, 478] width 610 height 72
click at [510, 448] on p "Enclosed please find copy of a Notice of Mortgage Payment Change we received fr…" at bounding box center [500, 478] width 610 height 72
click at [649, 445] on p "Enclosed please find copy of a Notice of Mortgage Payment Change we received fr…" at bounding box center [500, 478] width 610 height 72
click at [686, 442] on p "Enclosed please find copy of a Notice of Mortgage Payment Change we received fr…" at bounding box center [500, 478] width 610 height 72
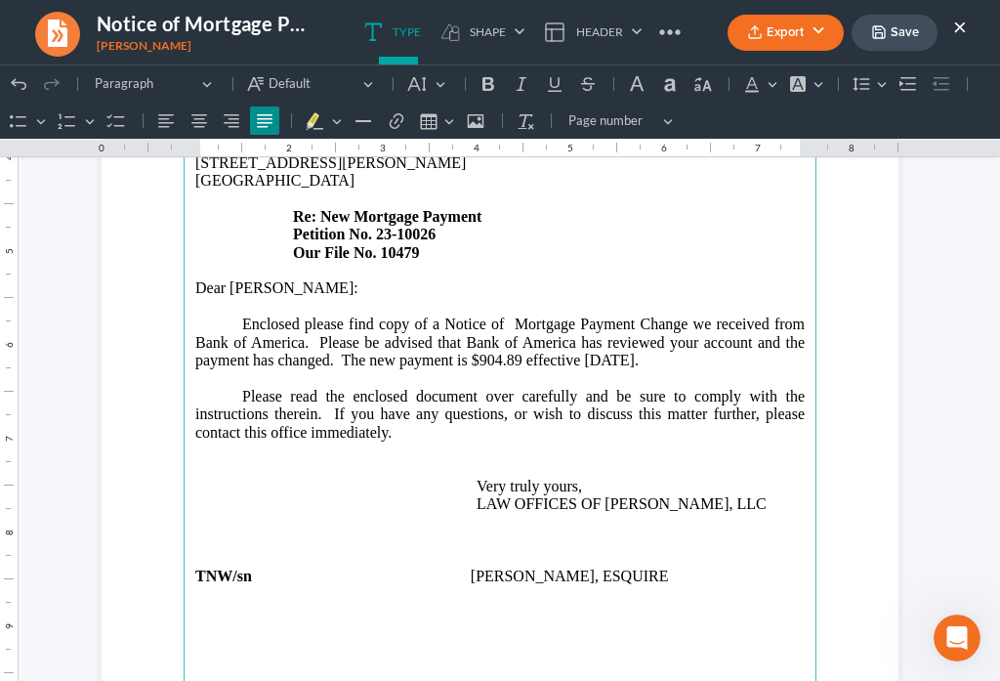
scroll to position [456, 0]
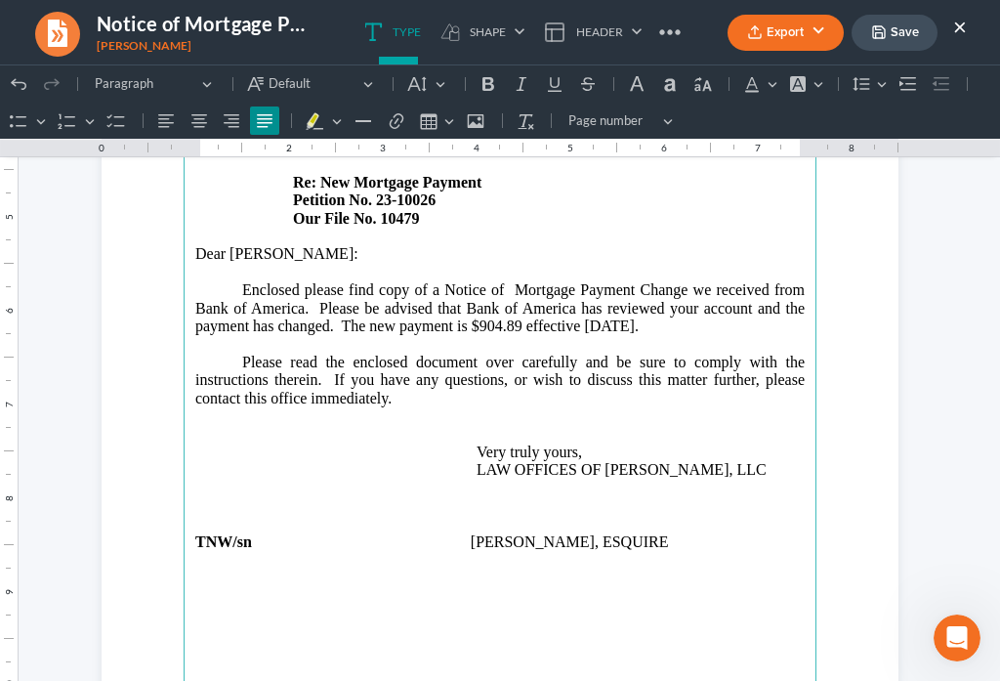
click at [408, 356] on p "Please read the enclosed document over carefully and be sure to comply with the…" at bounding box center [500, 381] width 610 height 54
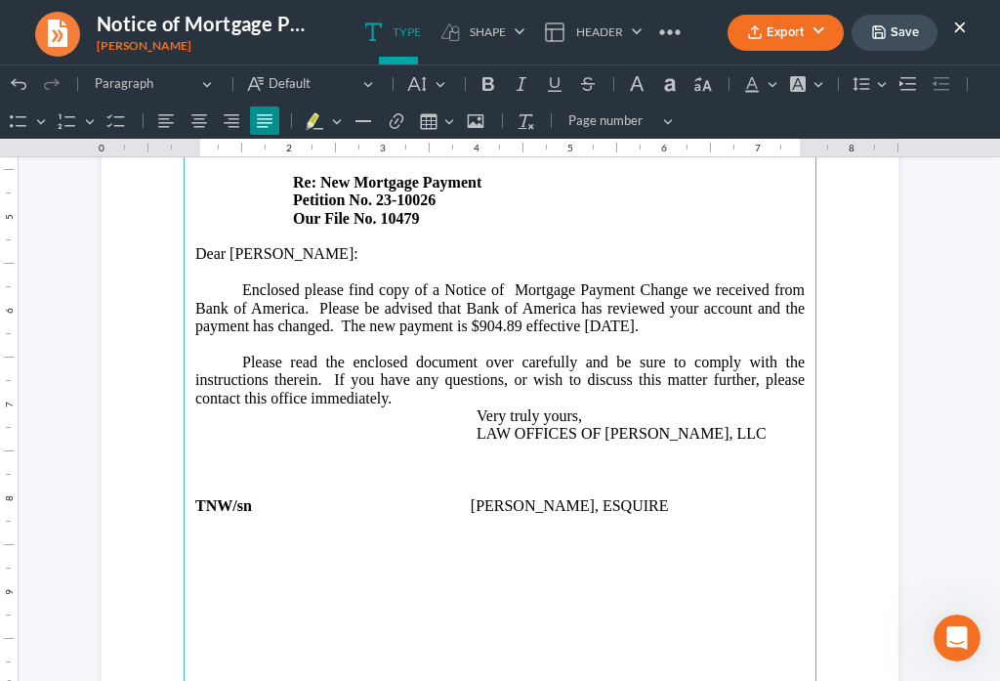
click at [210, 533] on p "Rich Text Editor, page-0-main" at bounding box center [500, 542] width 610 height 18
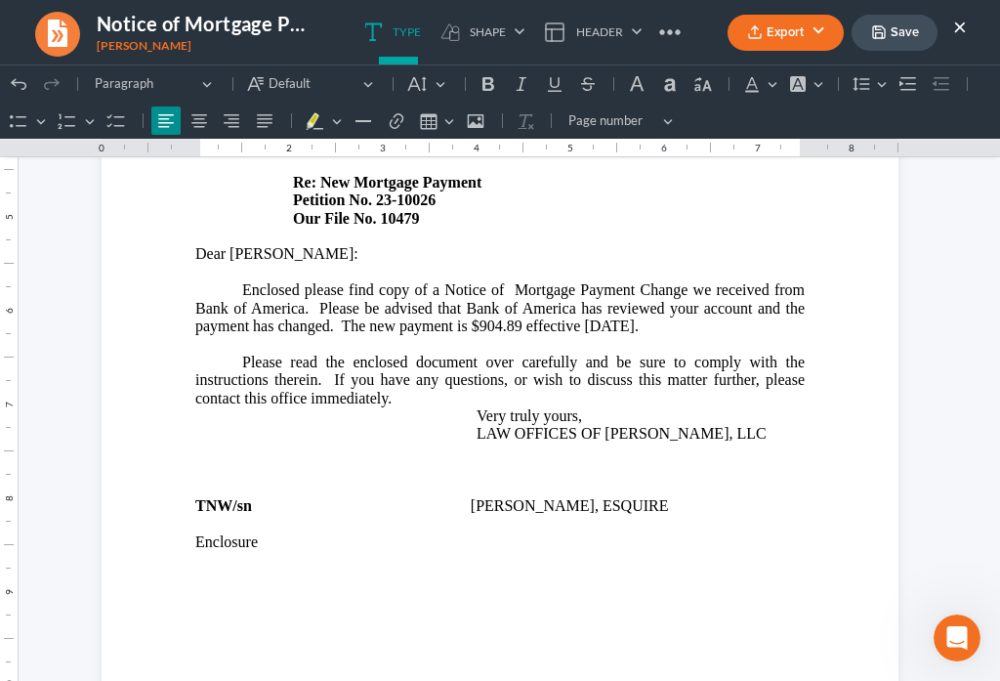
click at [880, 39] on icon "button" at bounding box center [879, 32] width 16 height 16
click at [763, 40] on button "Export" at bounding box center [786, 33] width 116 height 36
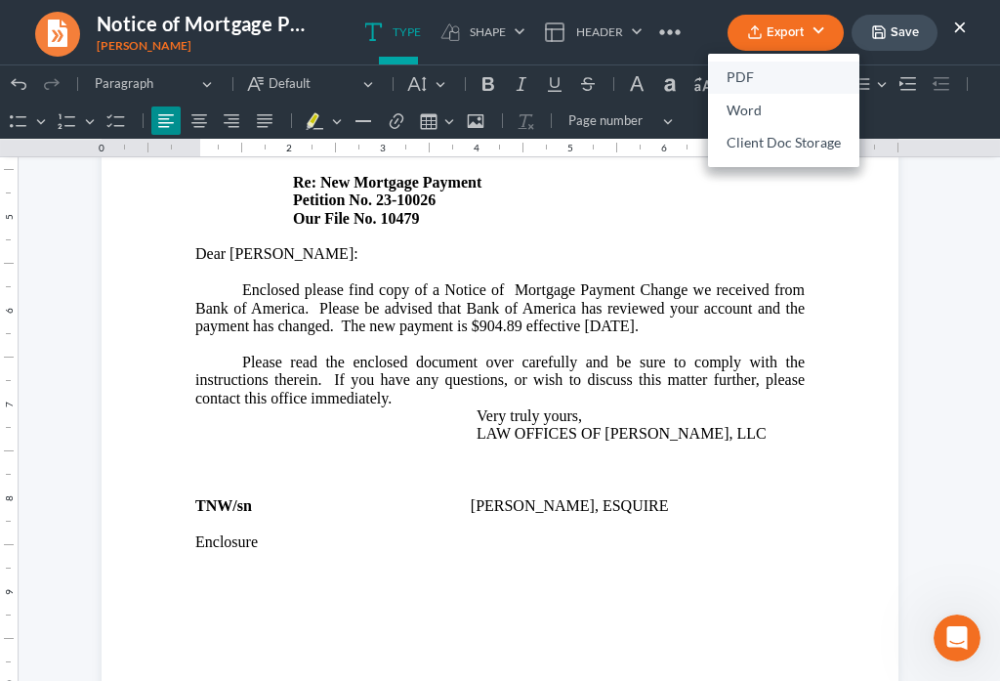
click at [740, 76] on link "PDF" at bounding box center [783, 78] width 151 height 33
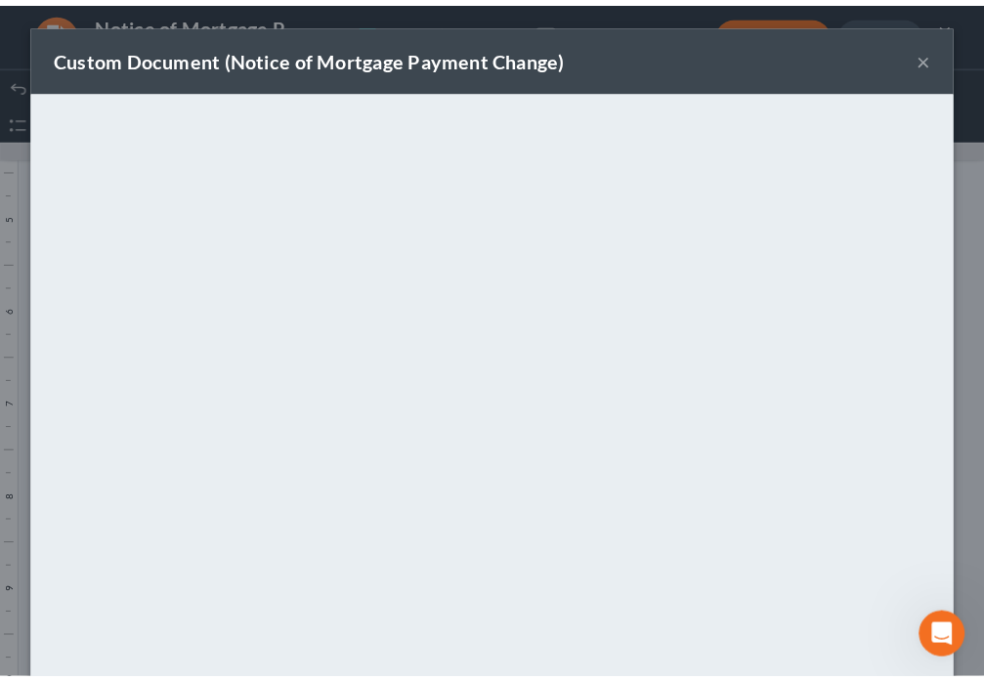
scroll to position [137, 0]
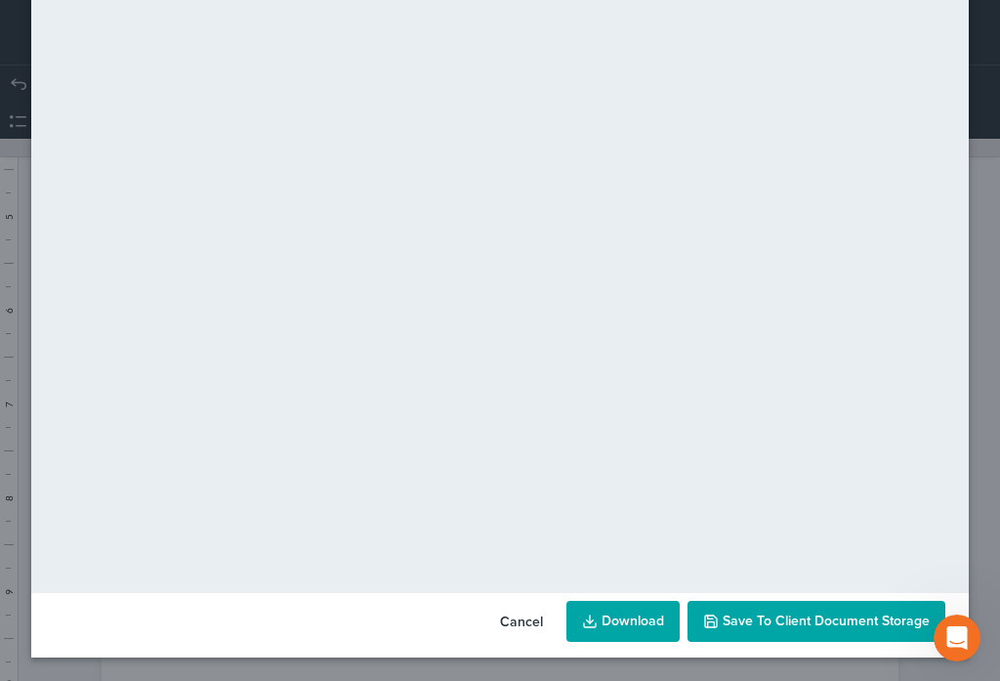
click at [796, 624] on span "Save to Client Document Storage" at bounding box center [826, 620] width 207 height 17
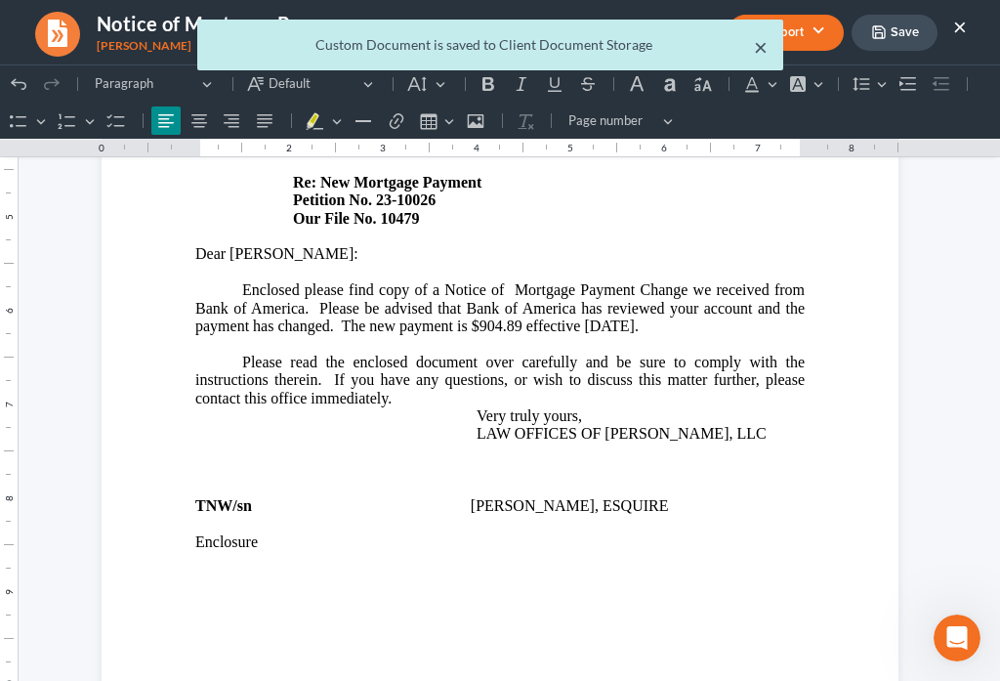
click at [757, 54] on button "×" at bounding box center [761, 46] width 14 height 23
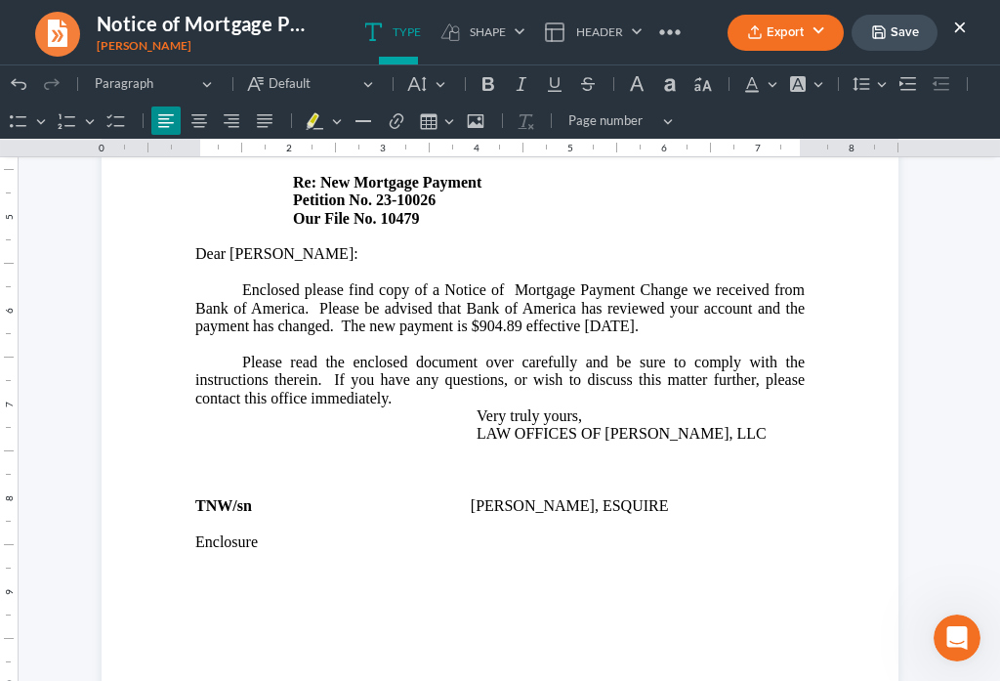
click at [960, 24] on button "×" at bounding box center [960, 26] width 14 height 23
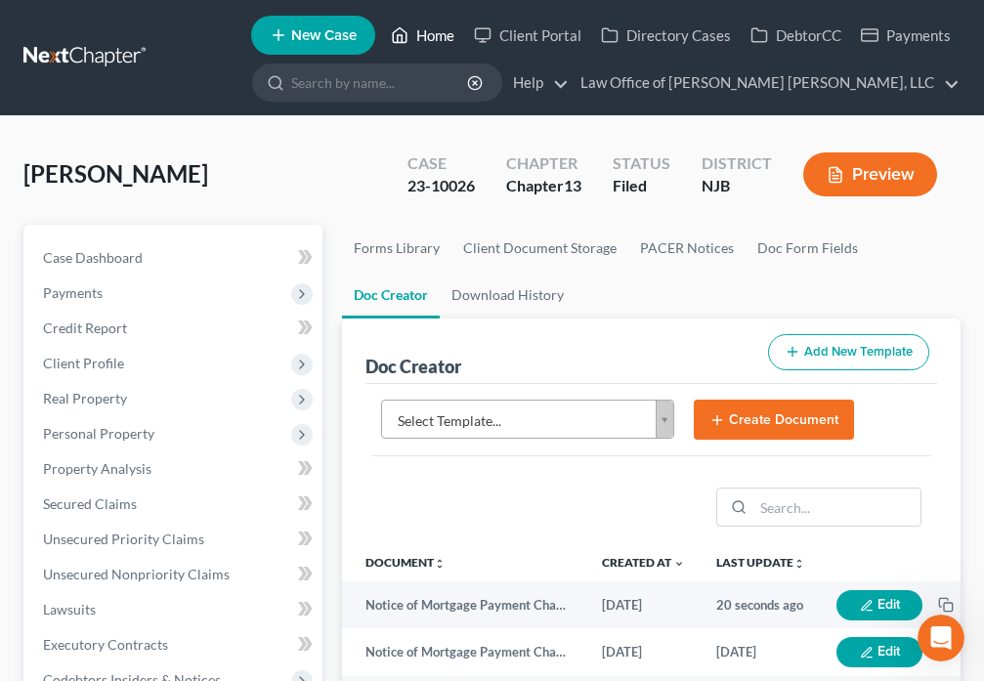
click at [406, 39] on icon at bounding box center [400, 34] width 18 height 23
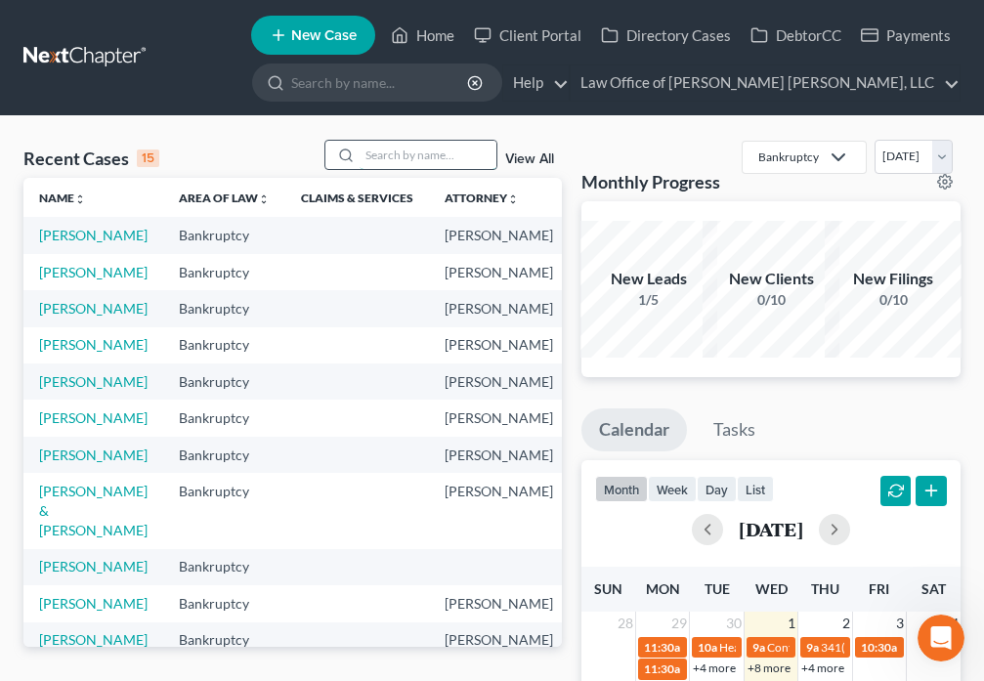
click at [418, 157] on input "search" at bounding box center [427, 155] width 137 height 28
click at [64, 316] on link "[PERSON_NAME]" at bounding box center [93, 308] width 108 height 17
select select "6"
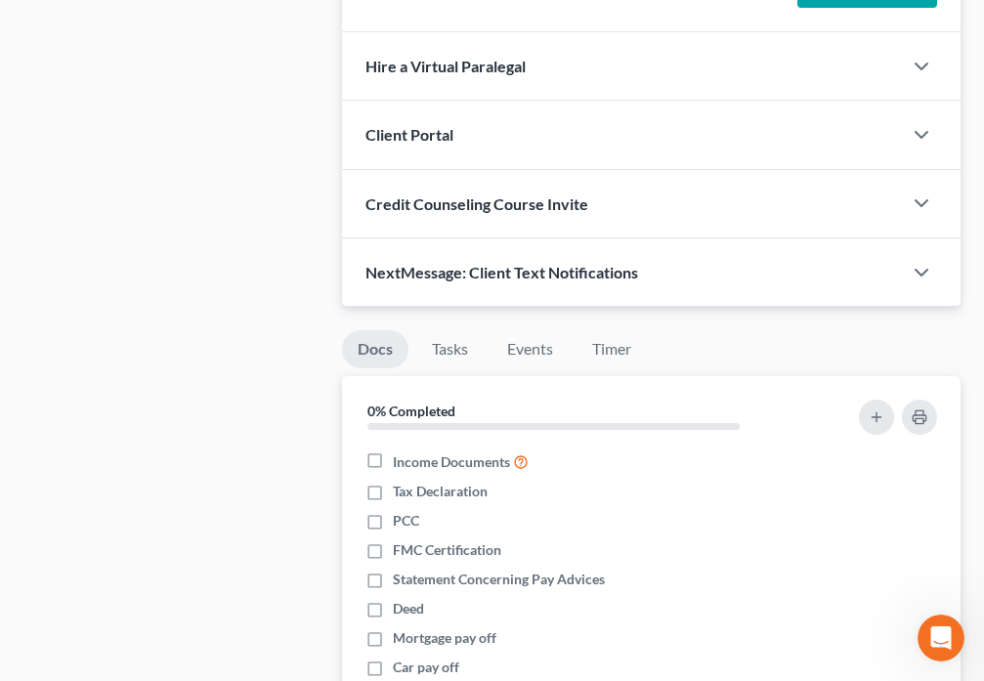
scroll to position [1288, 0]
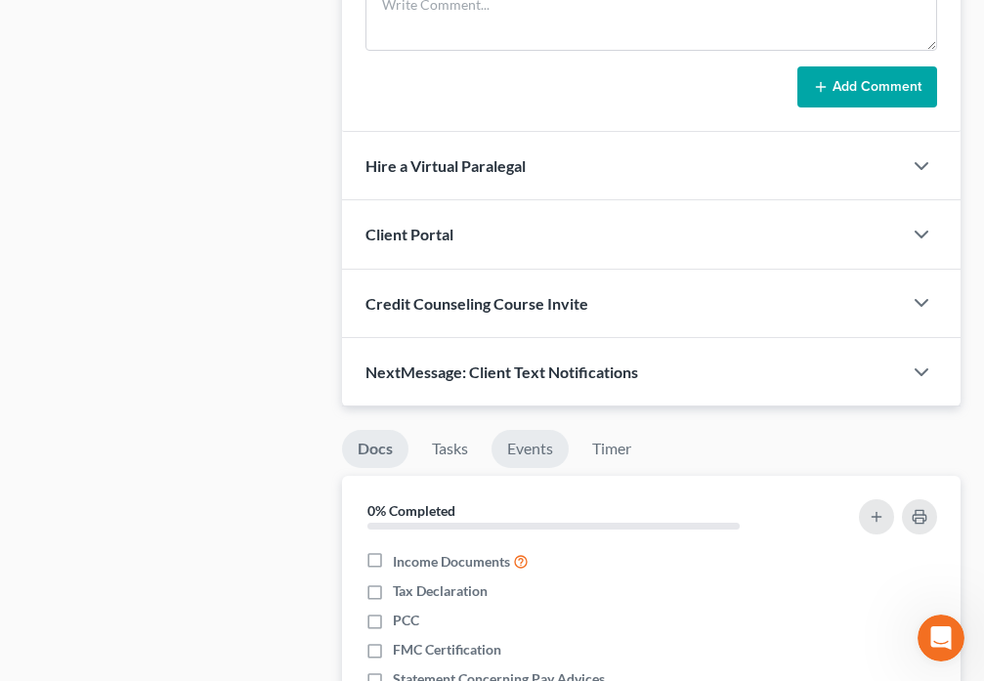
click at [521, 459] on link "Events" at bounding box center [529, 449] width 77 height 38
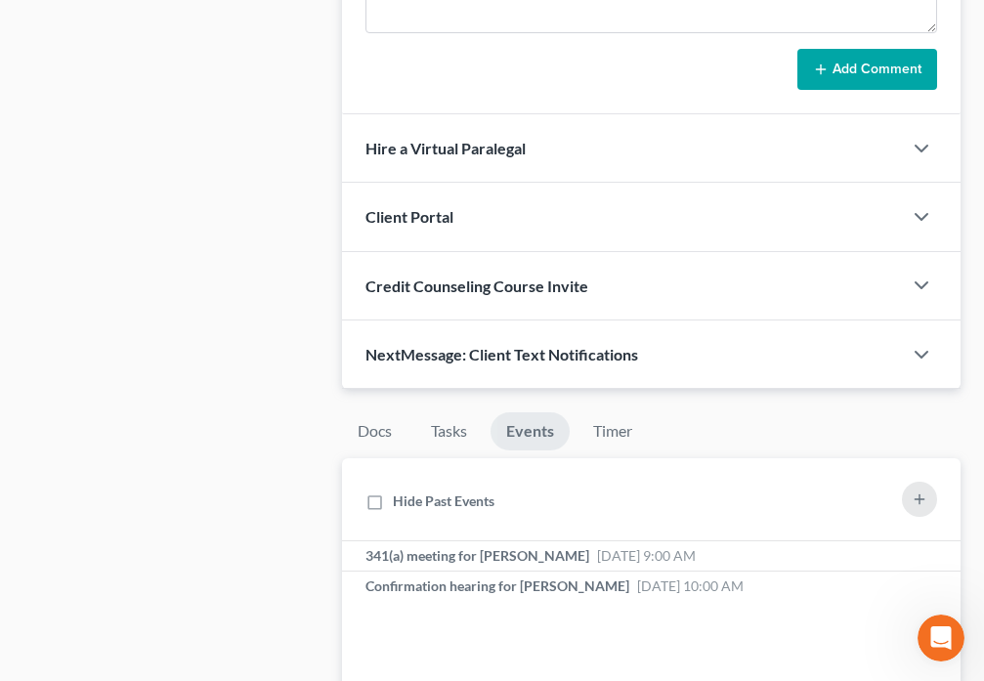
scroll to position [1311, 0]
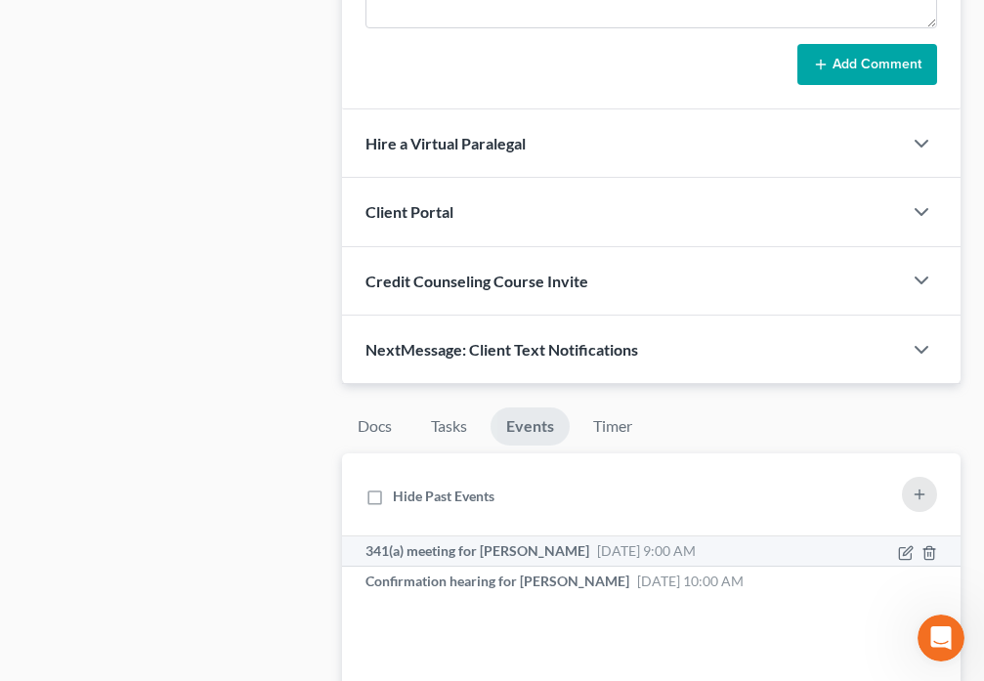
click at [695, 557] on span "[DATE] 9:00 AM" at bounding box center [646, 550] width 99 height 17
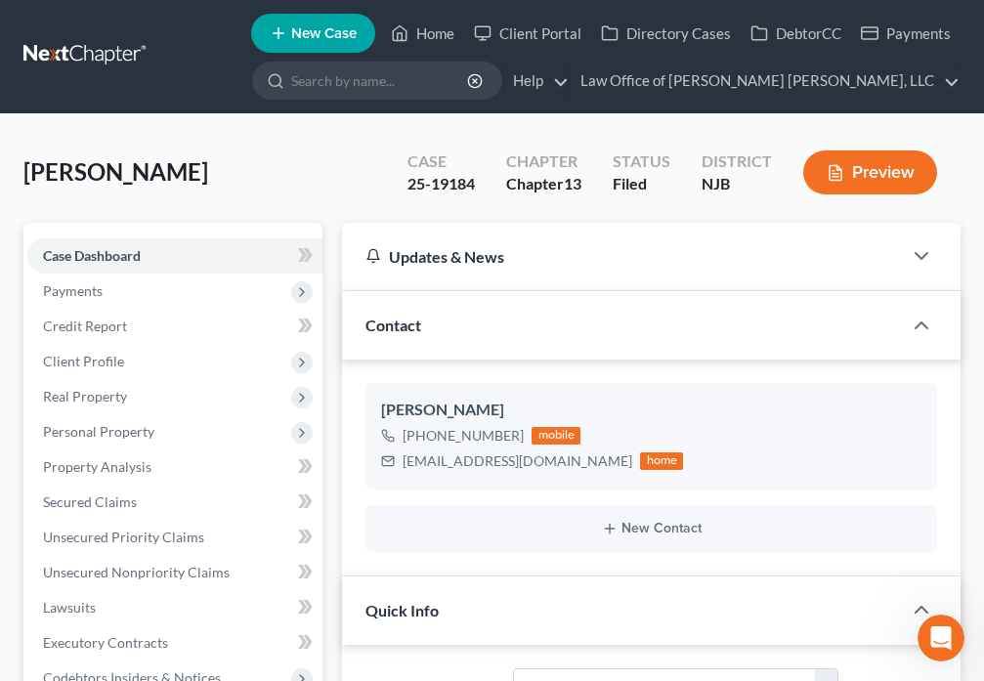
scroll to position [0, 0]
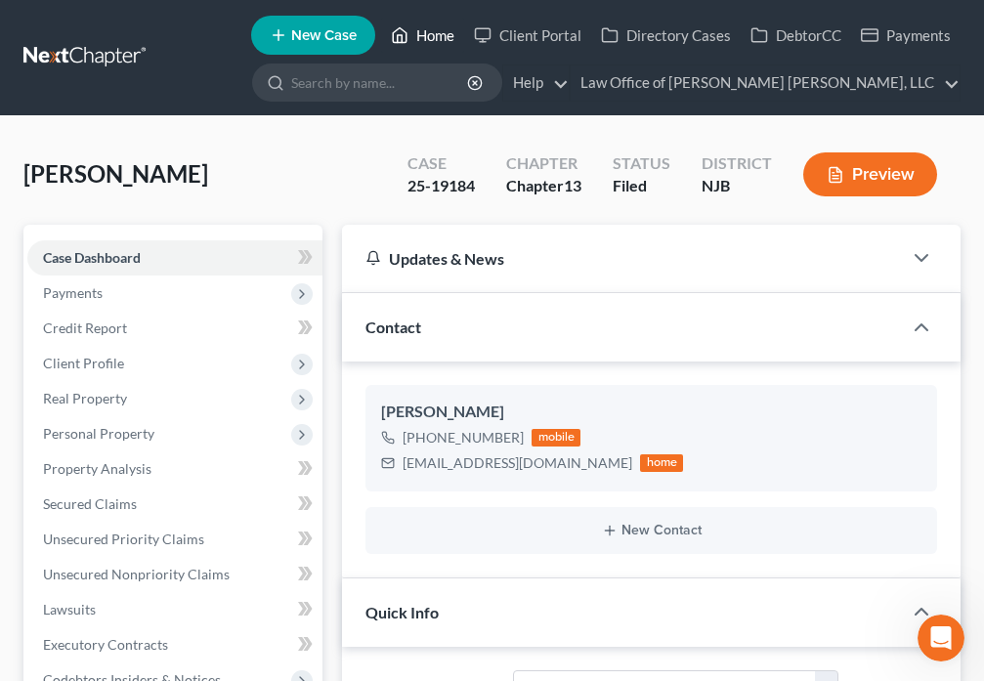
click at [411, 37] on link "Home" at bounding box center [422, 35] width 83 height 35
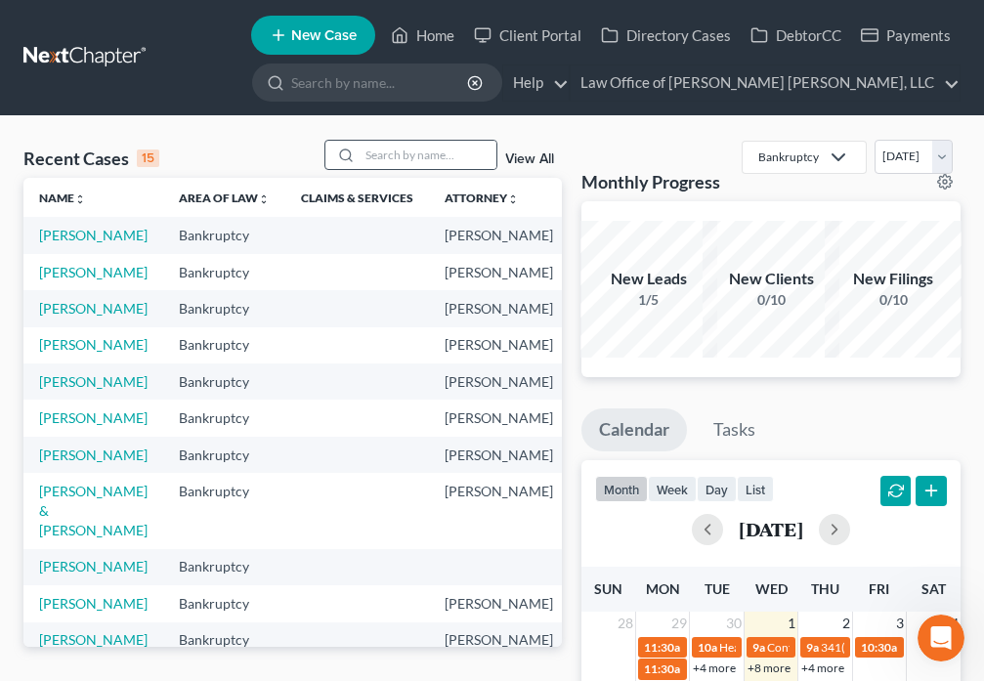
click at [354, 150] on icon at bounding box center [346, 155] width 16 height 16
click at [369, 151] on input "search" at bounding box center [427, 155] width 137 height 28
type input "[PERSON_NAME]"
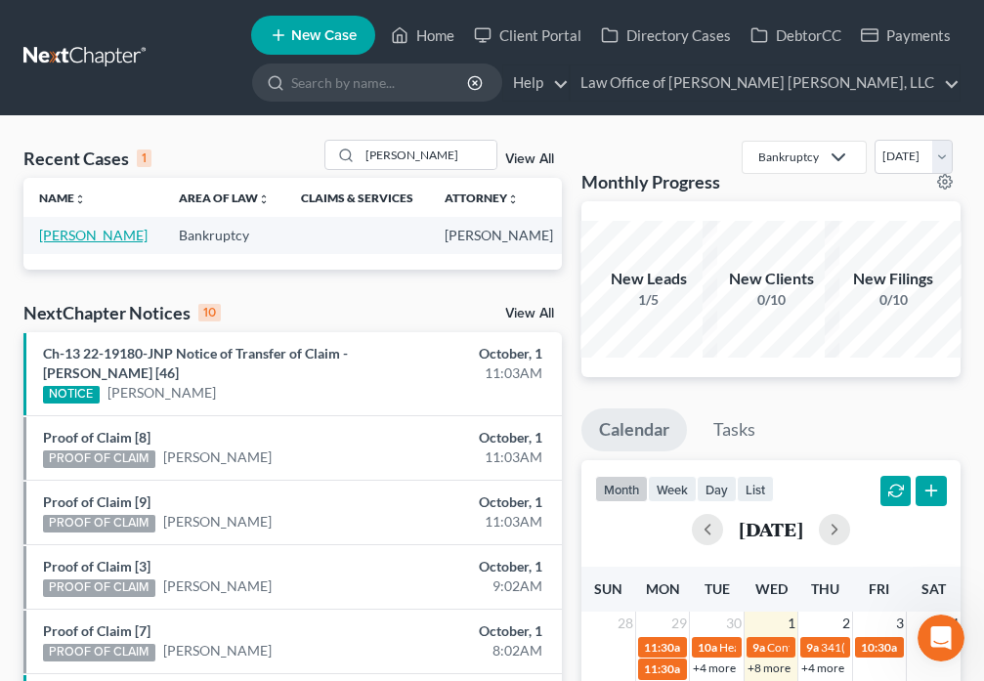
click at [63, 237] on link "[PERSON_NAME]" at bounding box center [93, 235] width 108 height 17
select select "1"
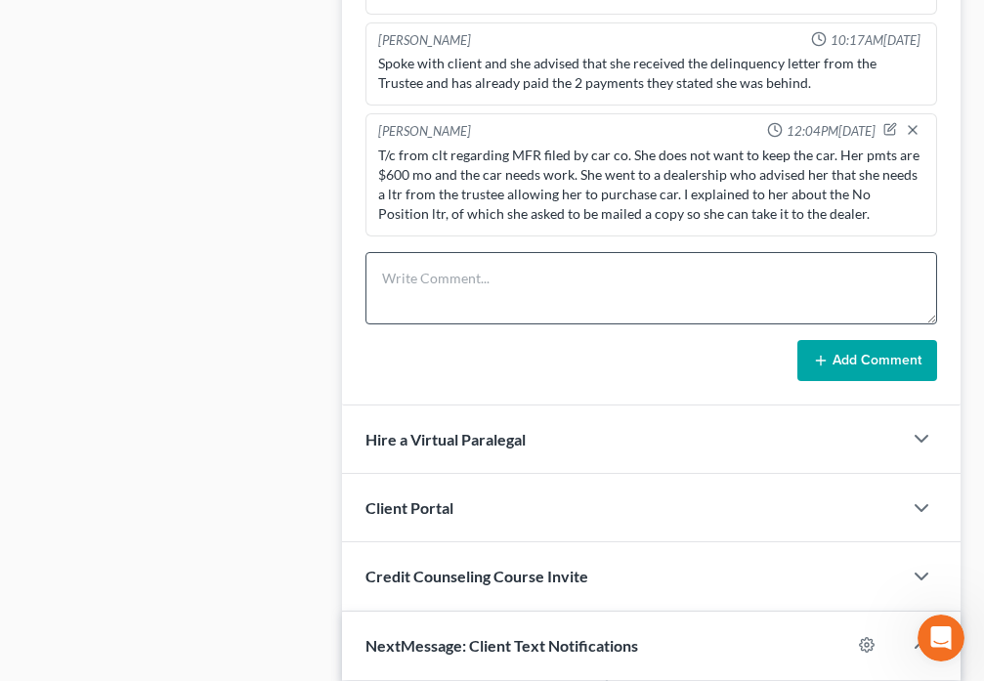
scroll to position [1208, 0]
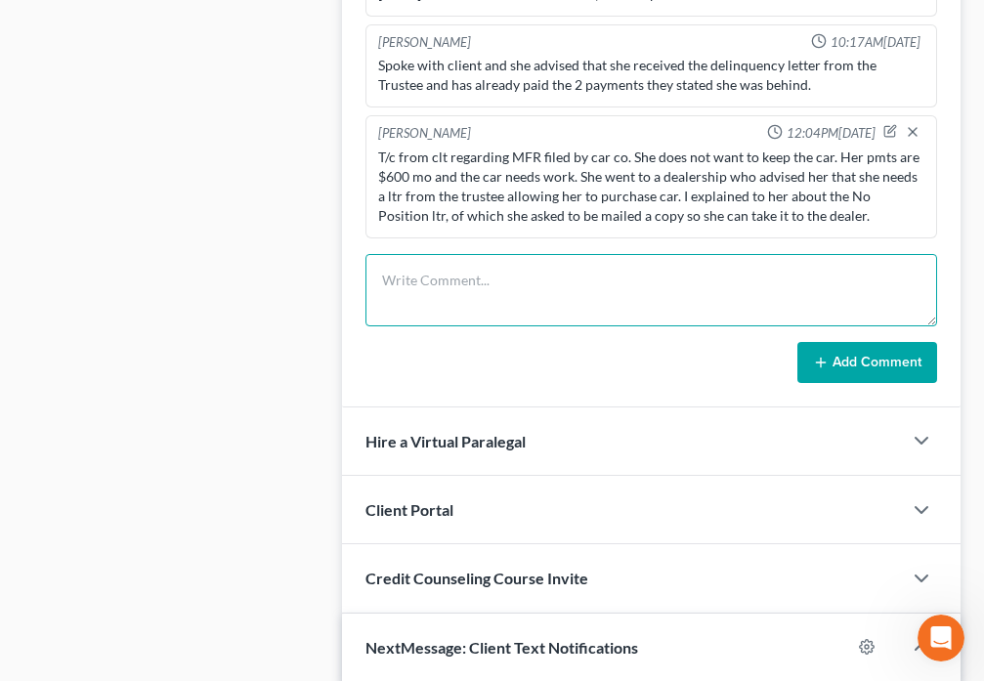
click at [421, 296] on textarea at bounding box center [650, 290] width 571 height 72
type textarea "[DATE] - Confirmation Mod Plan - Confirmed $300x27"
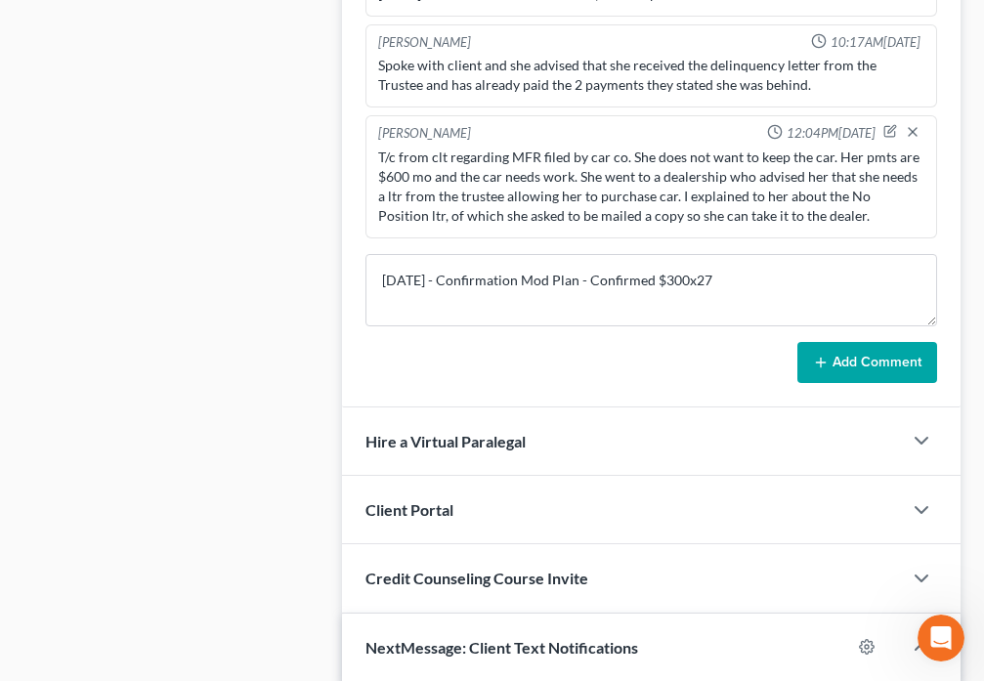
click at [856, 362] on button "Add Comment" at bounding box center [867, 362] width 140 height 41
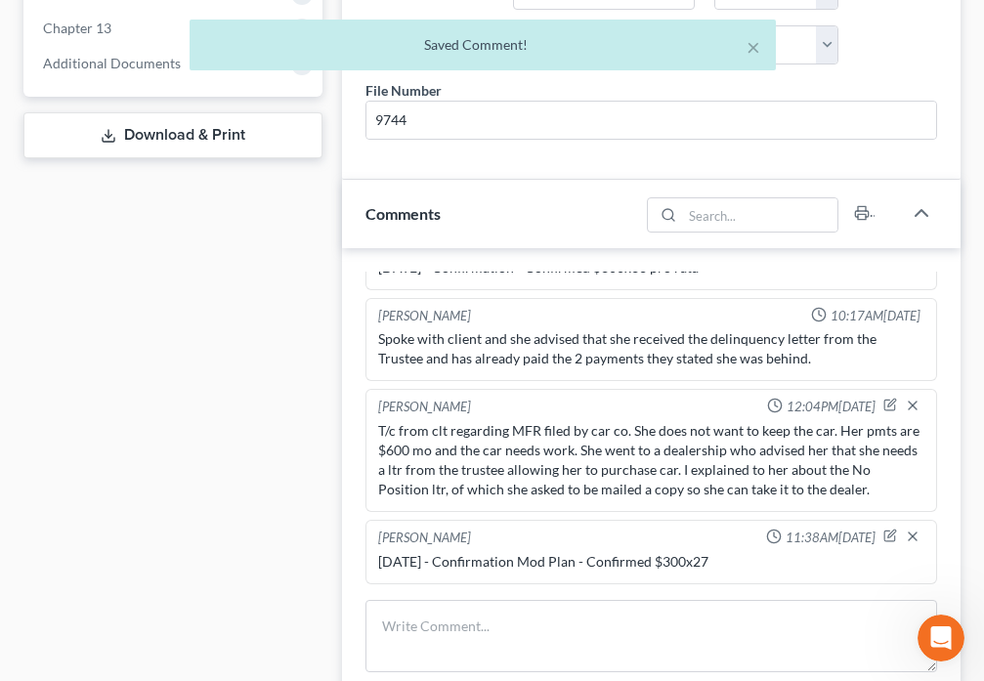
scroll to position [775, 0]
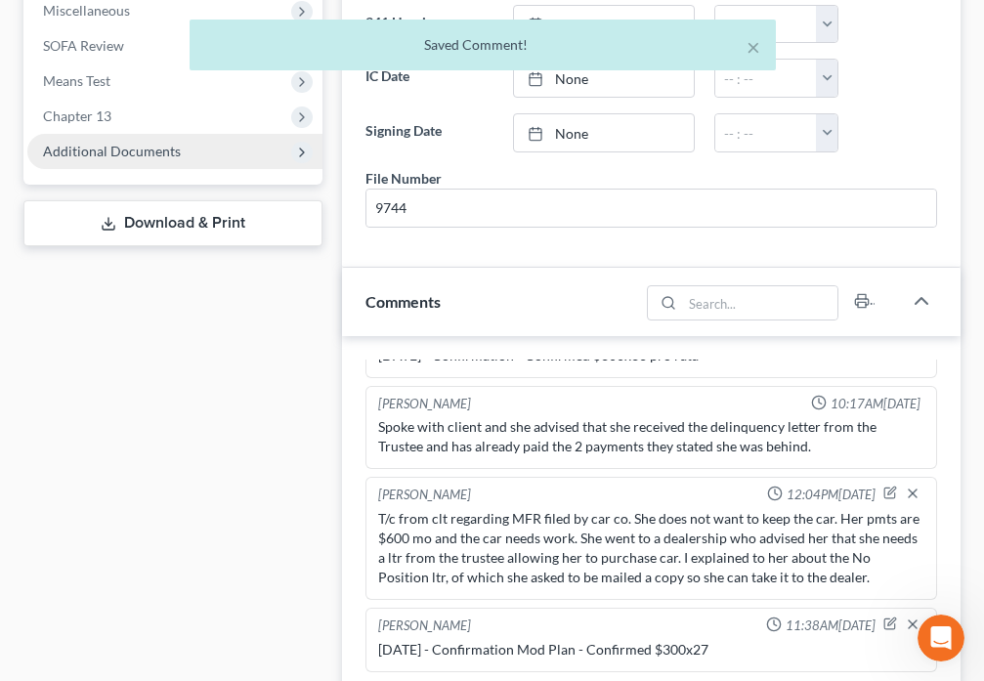
click at [147, 156] on span "Additional Documents" at bounding box center [112, 151] width 138 height 17
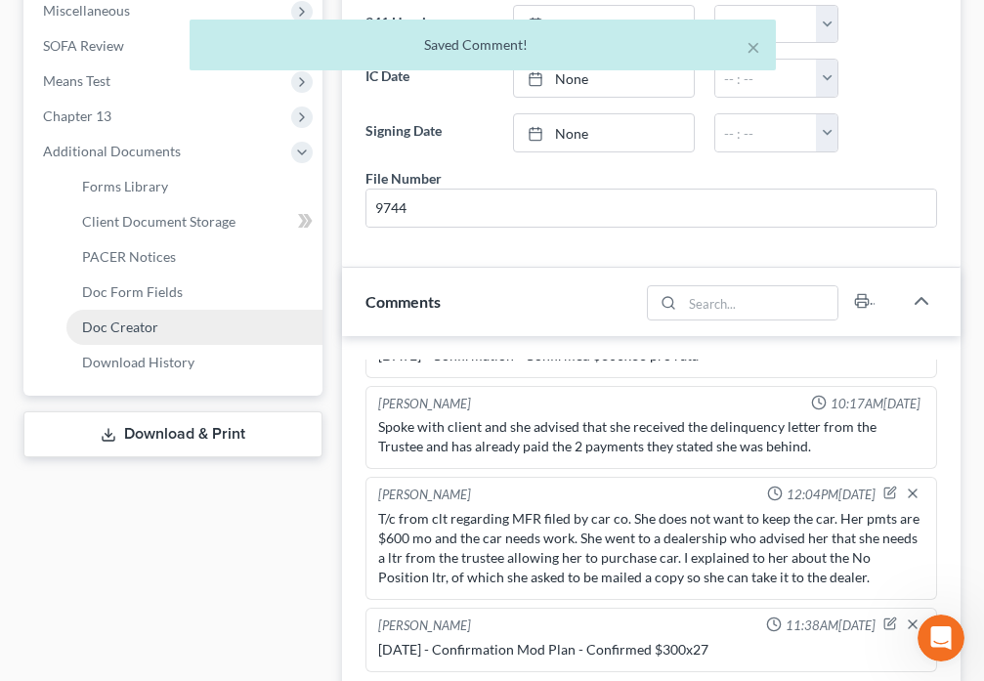
click at [127, 330] on span "Doc Creator" at bounding box center [120, 326] width 76 height 17
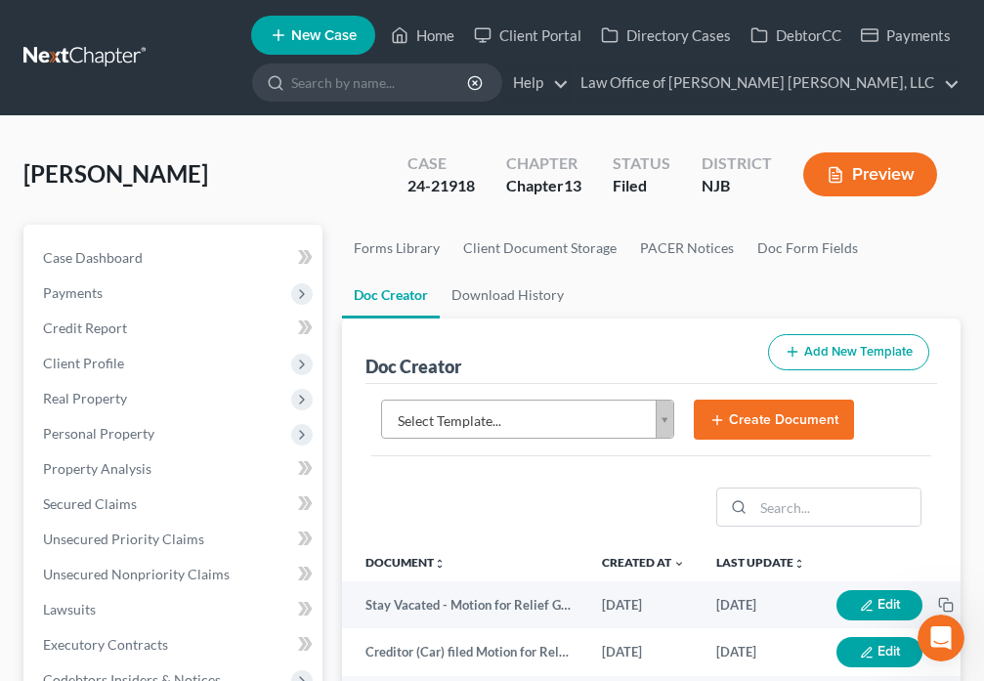
click at [667, 429] on body "Home New Case Client Portal Directory Cases DebtorCC Payments Law Office of [PE…" at bounding box center [492, 653] width 984 height 1306
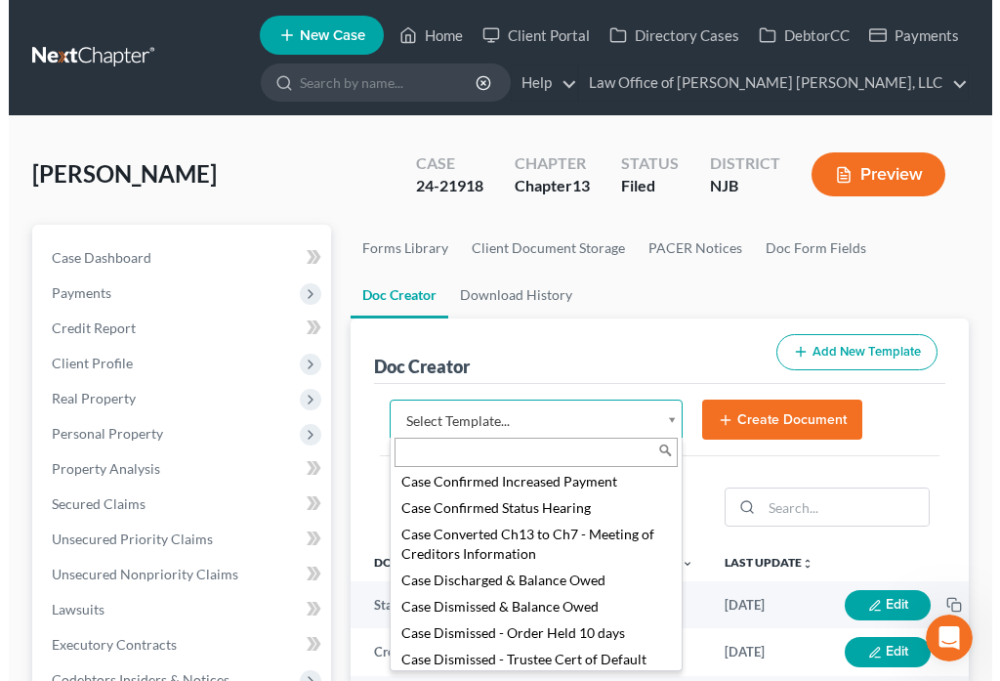
scroll to position [183, 0]
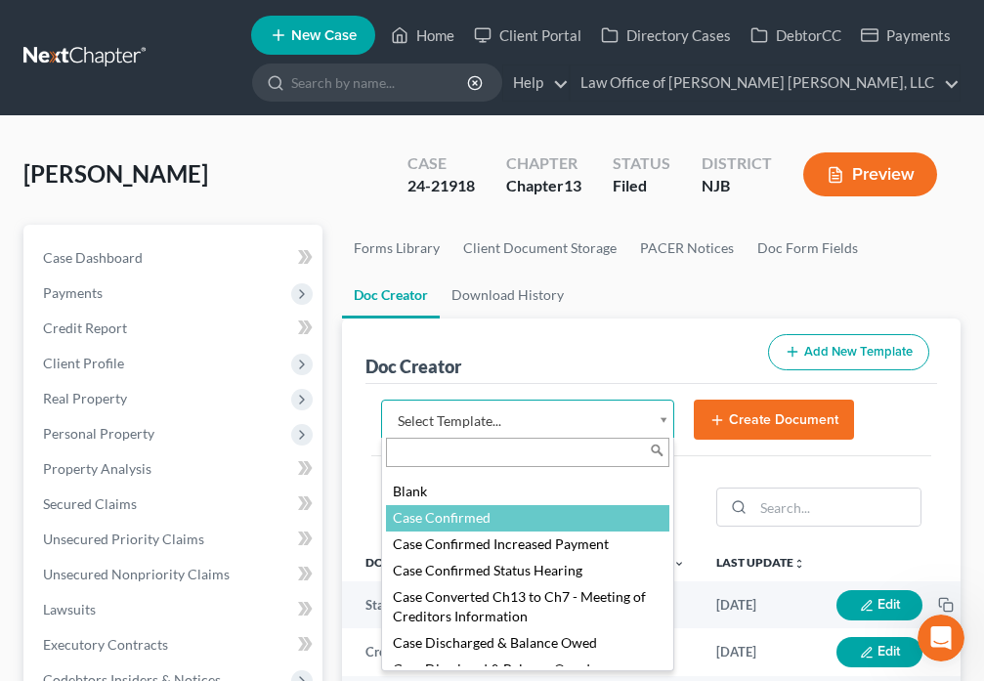
select select "88832"
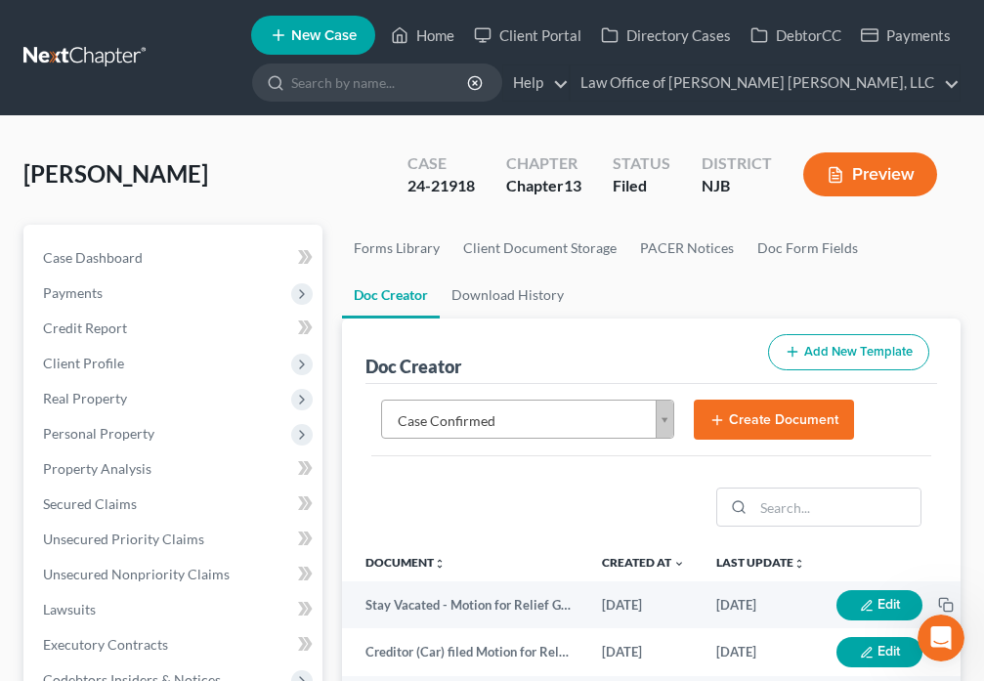
click at [760, 422] on button "Create Document" at bounding box center [774, 420] width 160 height 41
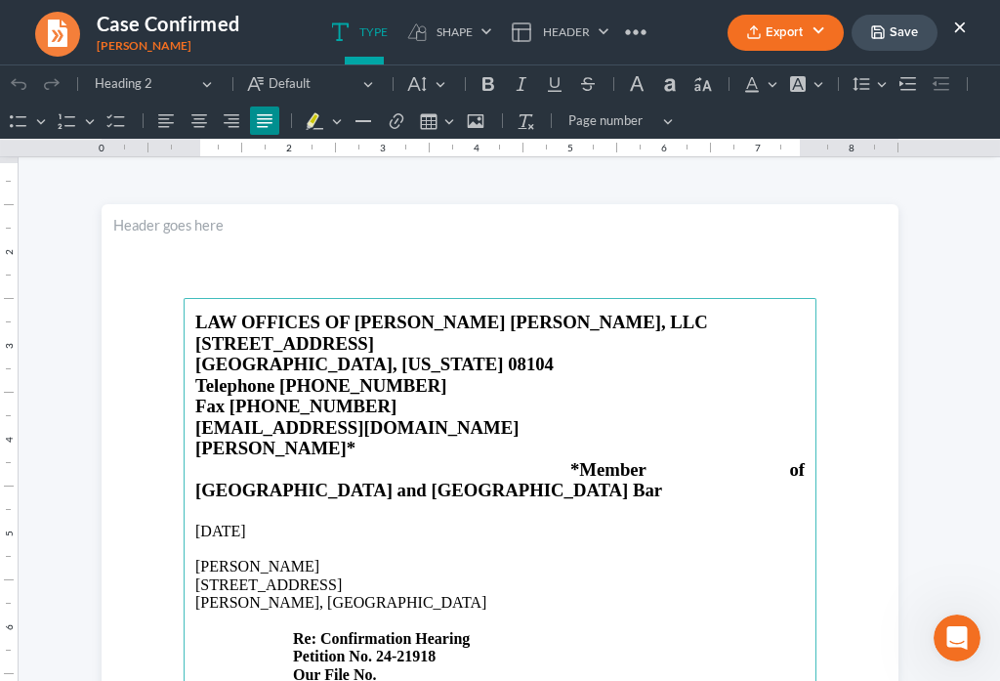
scroll to position [0, 0]
click at [401, 635] on p "[STREET_ADDRESS][PERSON_NAME] Re: Confirmation Hearing Petition No. 24-21918 Ou…" at bounding box center [500, 629] width 610 height 107
click at [483, 598] on p "[STREET_ADDRESS][PERSON_NAME] Re: Confirmation Hearing Petition No. 24-21918 Ou…" at bounding box center [500, 629] width 610 height 107
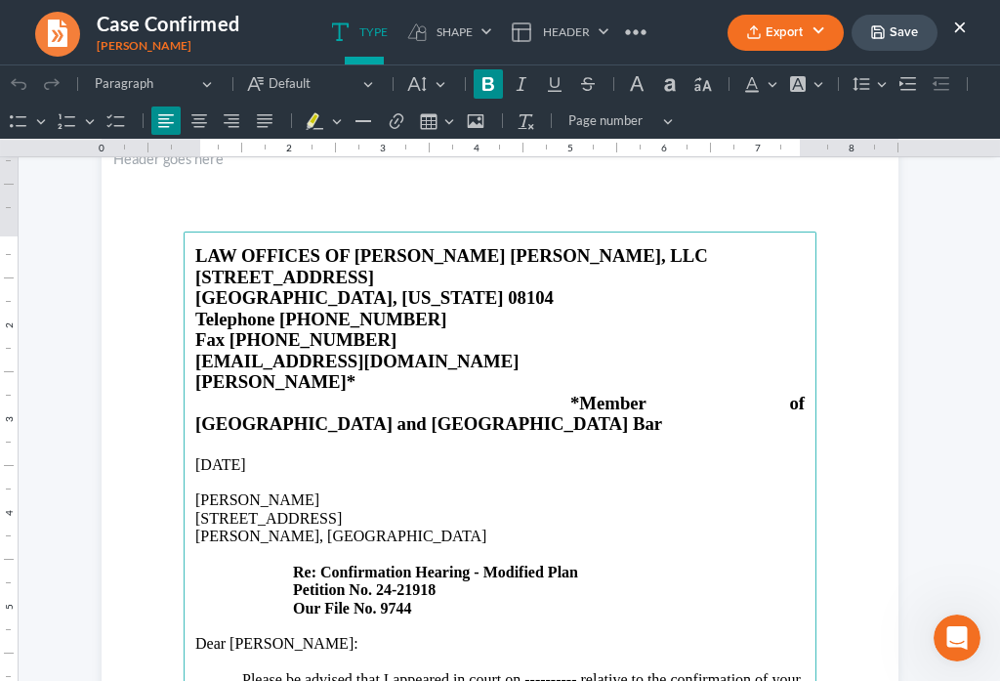
scroll to position [274, 0]
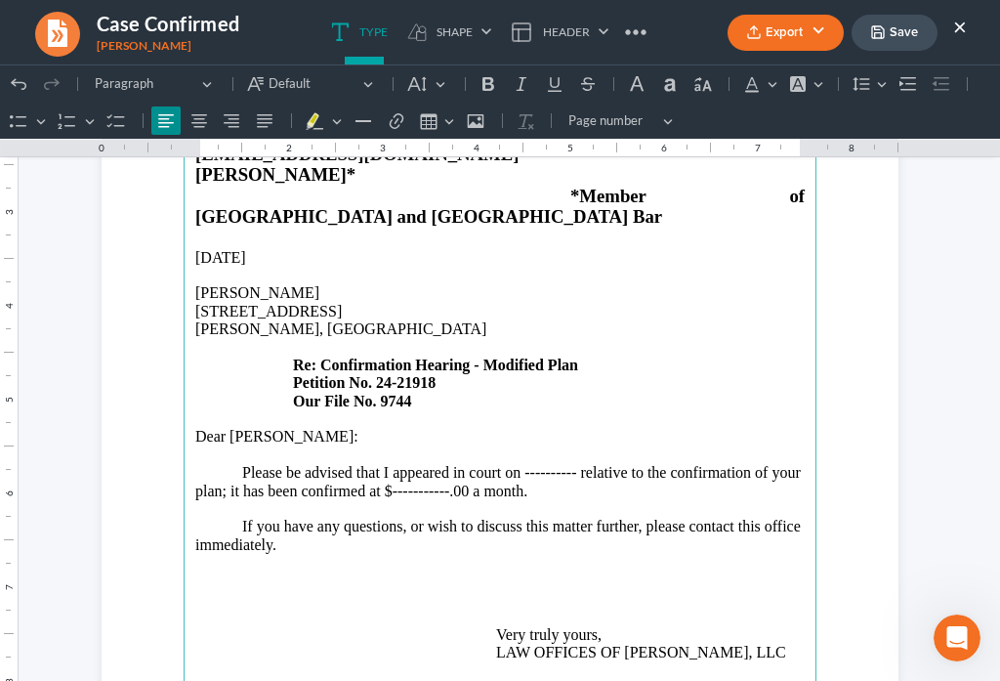
click at [568, 464] on p "Please be advised that I appeared in court on ---------- relative to the confir…" at bounding box center [500, 482] width 610 height 36
click at [236, 464] on p "Please be advised that I appeared in court on [DATE] relative to the confirmati…" at bounding box center [500, 482] width 610 height 36
click at [548, 464] on p "Please be advised that I appeared in court on [DATE] relative to the confirmati…" at bounding box center [500, 482] width 610 height 36
click at [593, 464] on p "Please be advised that I appeared in court on [DATE] relative to the confirmati…" at bounding box center [500, 482] width 610 height 36
click at [797, 449] on main "LAW OFFICES OF [PERSON_NAME] [PERSON_NAME], LLC [STREET_ADDRESS][US_STATE] Tele…" at bounding box center [500, 446] width 633 height 844
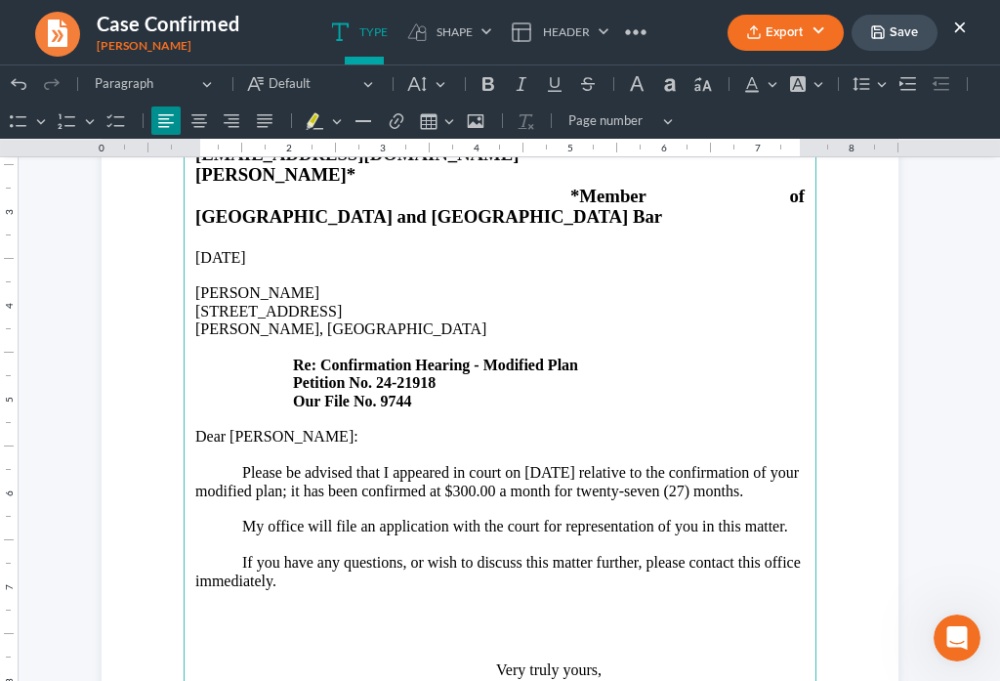
drag, startPoint x: 365, startPoint y: 484, endPoint x: 366, endPoint y: 467, distance: 16.6
click at [365, 518] on p "⁠⁠⁠⁠⁠⁠⁠My office will file an application with the court for representation of …" at bounding box center [500, 527] width 610 height 18
click at [571, 518] on p "⁠⁠⁠⁠⁠⁠⁠My office will file a fee application with the court for representation …" at bounding box center [500, 527] width 610 height 18
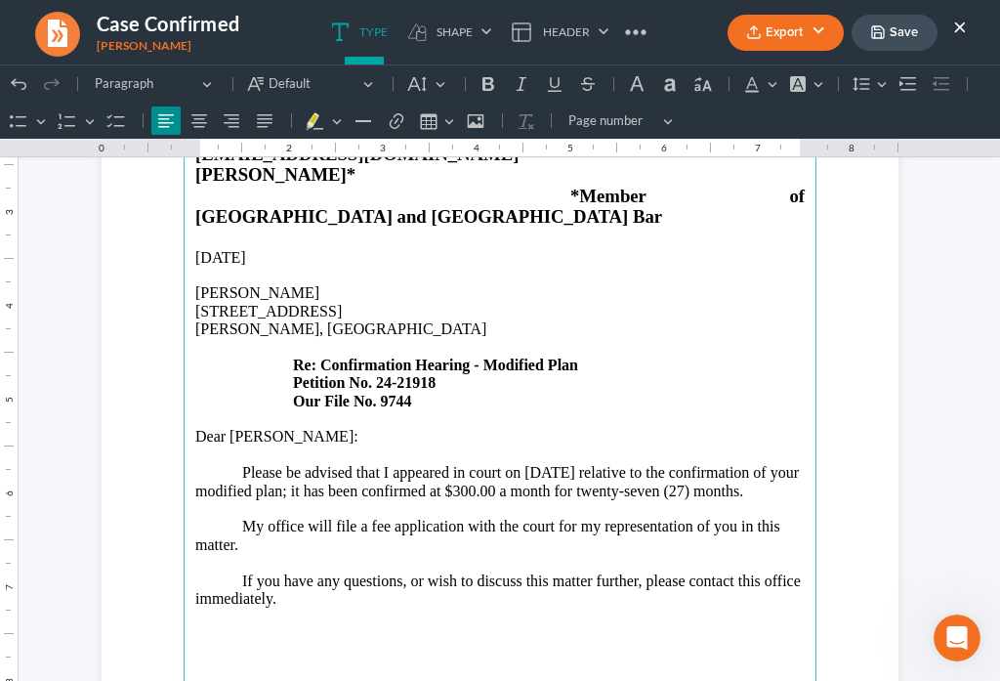
scroll to position [319, 0]
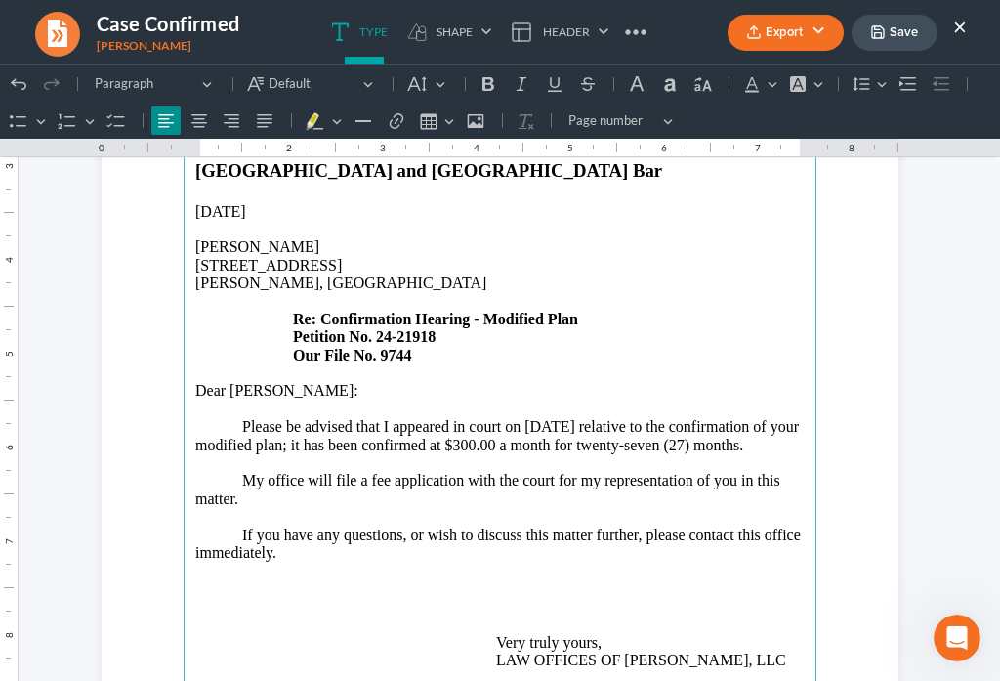
click at [367, 550] on p "If you have any questions, or wish to discuss this matter further, please conta…" at bounding box center [500, 563] width 610 height 72
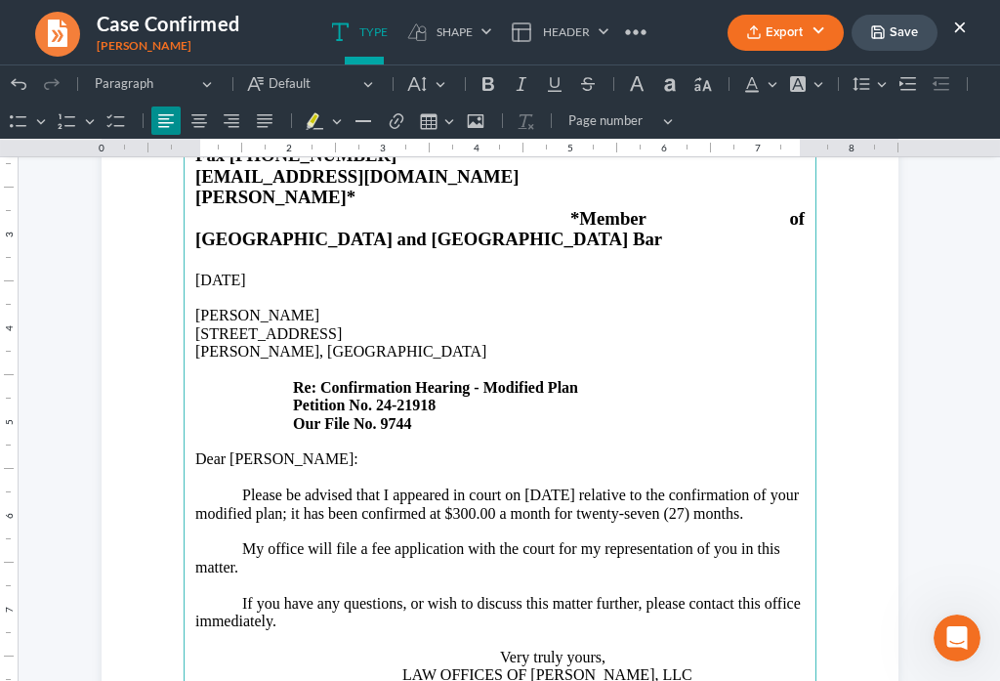
scroll to position [0, 0]
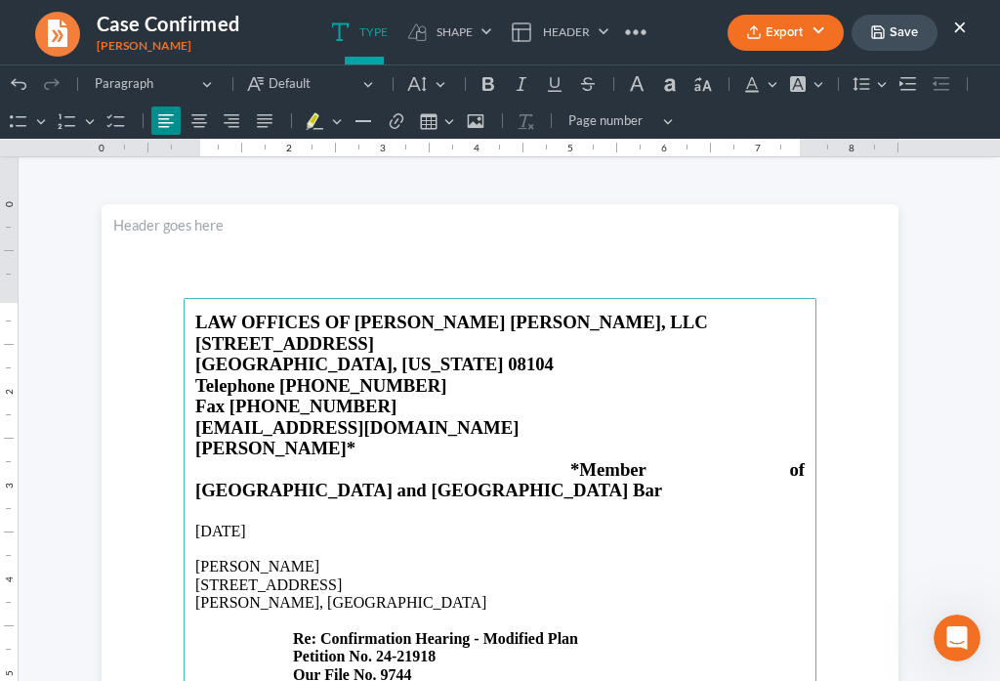
click at [883, 33] on icon "button" at bounding box center [878, 32] width 16 height 16
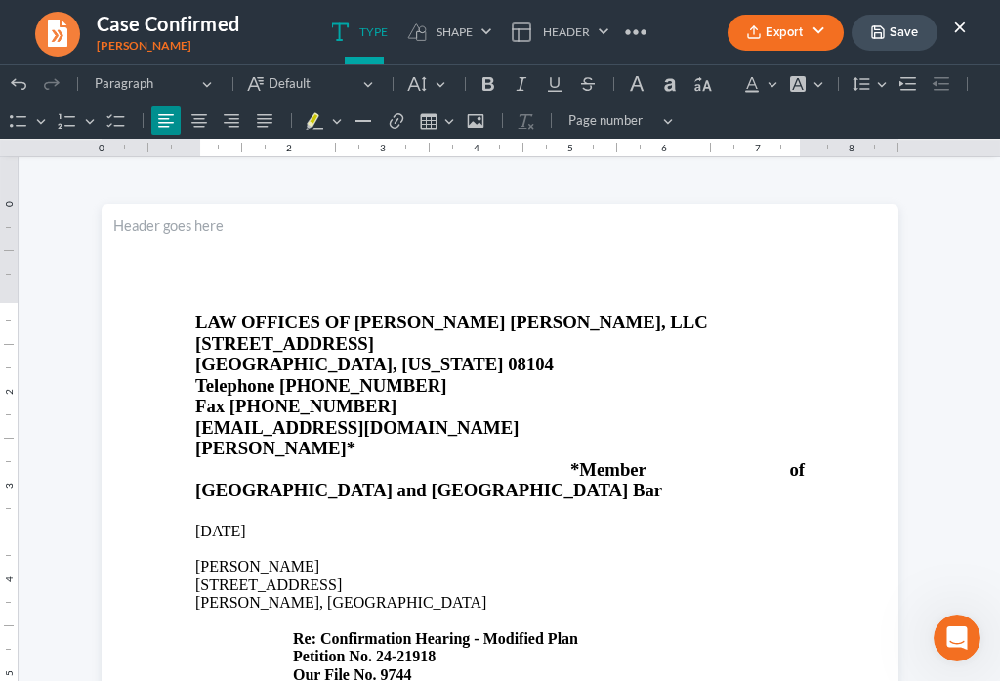
click at [763, 44] on button "Export" at bounding box center [786, 33] width 116 height 36
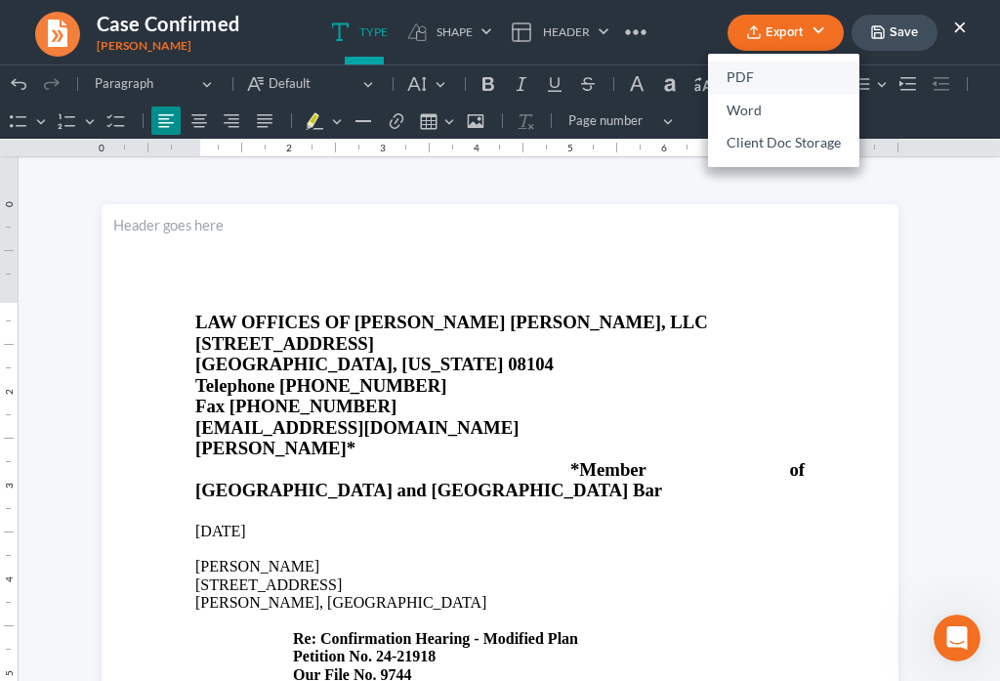
click at [745, 78] on link "PDF" at bounding box center [783, 78] width 151 height 33
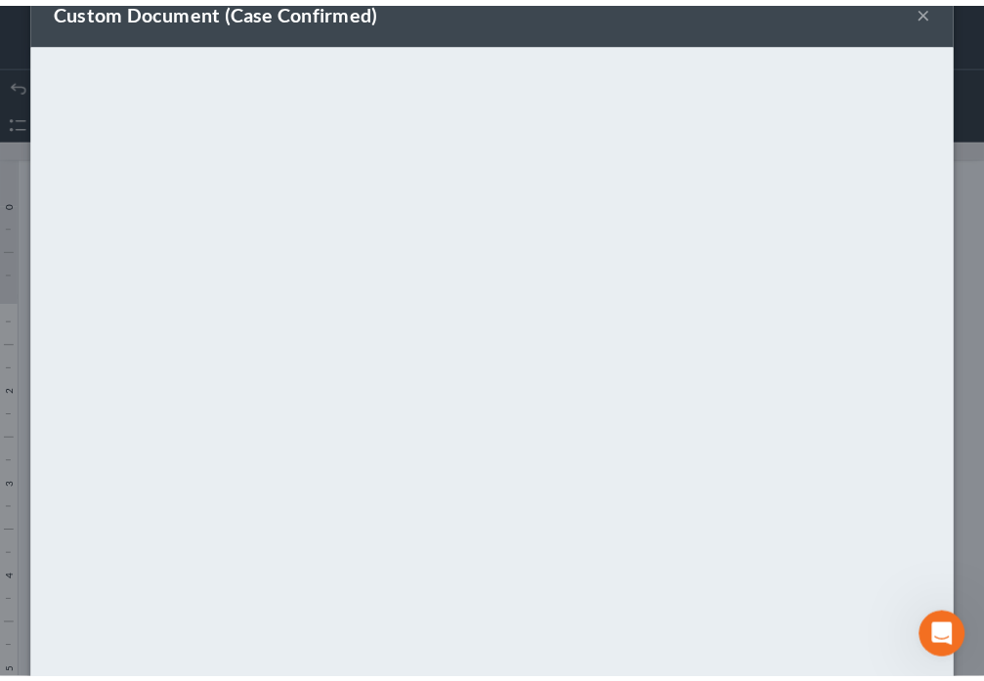
scroll to position [137, 0]
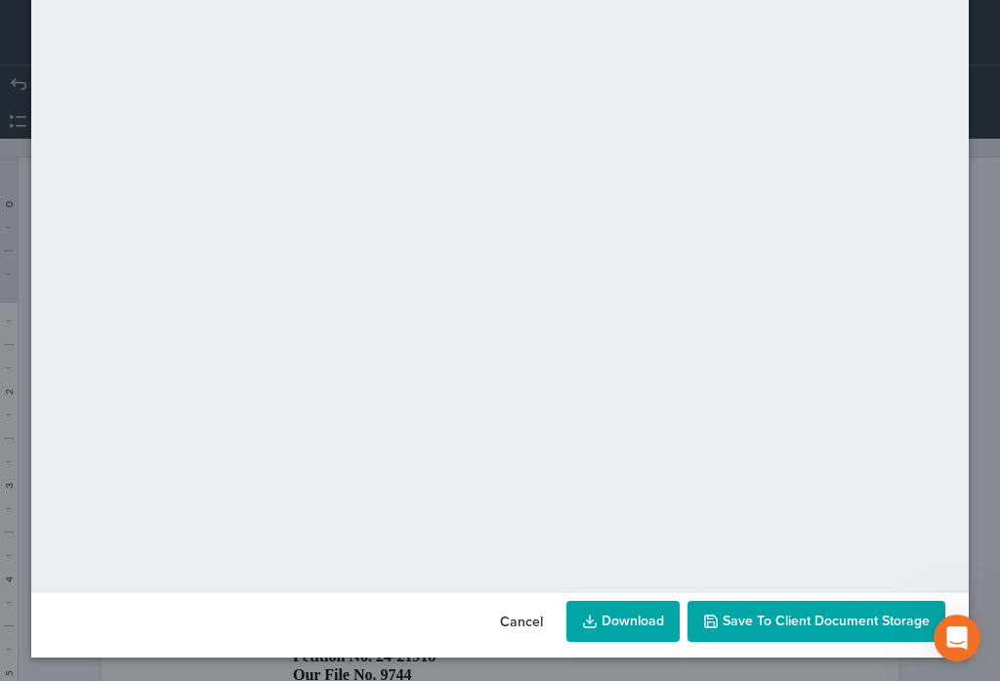
click at [839, 635] on button "Save to Client Document Storage" at bounding box center [817, 621] width 258 height 41
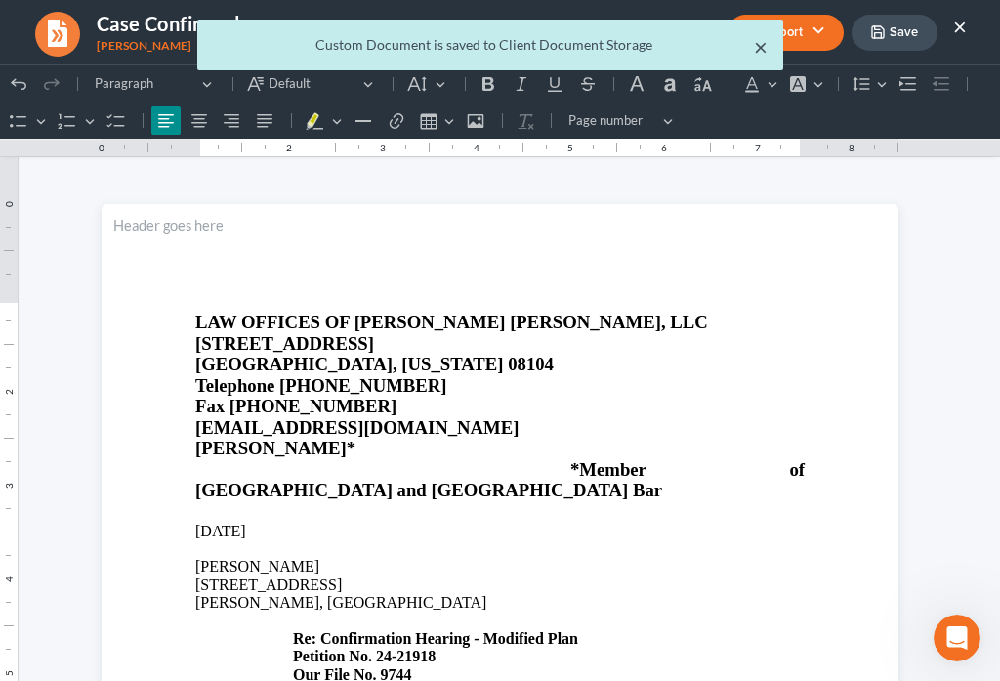
click at [754, 49] on button "×" at bounding box center [761, 46] width 14 height 23
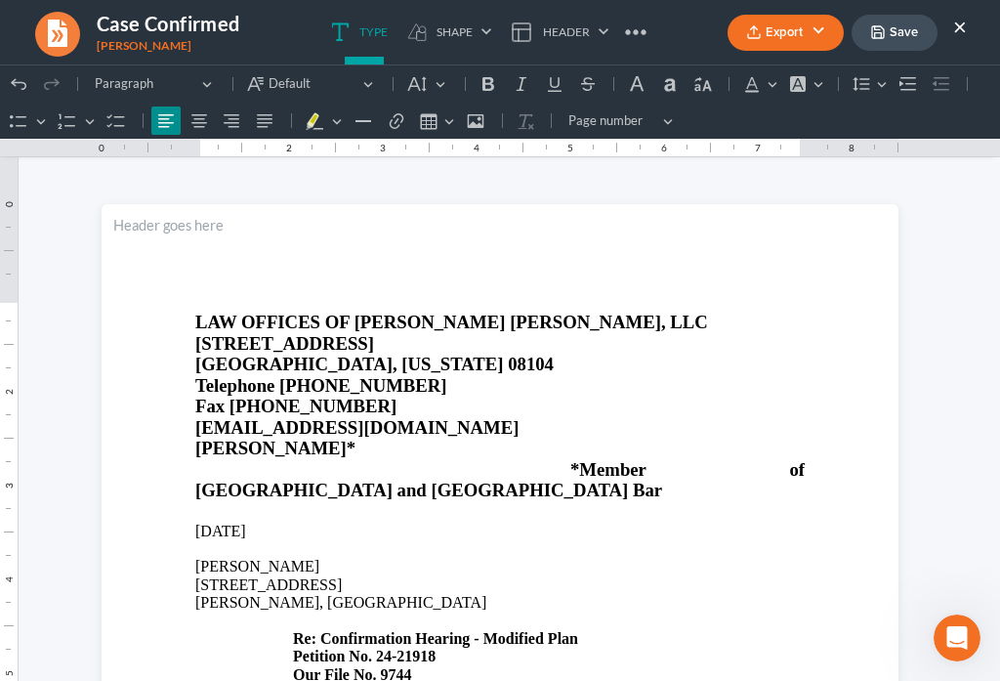
click at [958, 26] on button "×" at bounding box center [960, 26] width 14 height 23
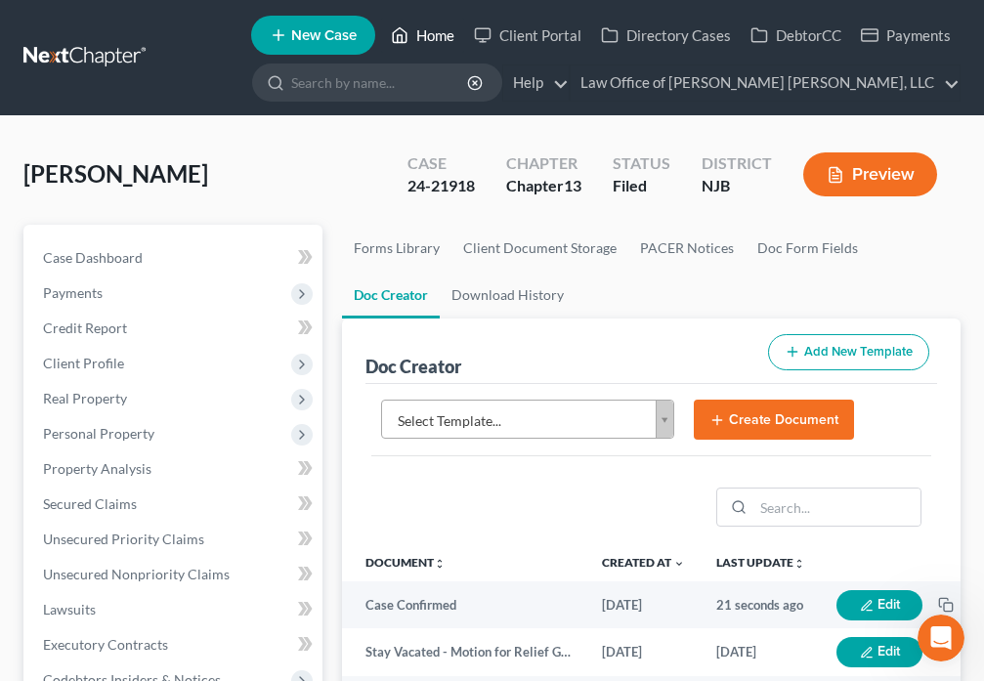
click at [399, 41] on icon at bounding box center [400, 34] width 18 height 23
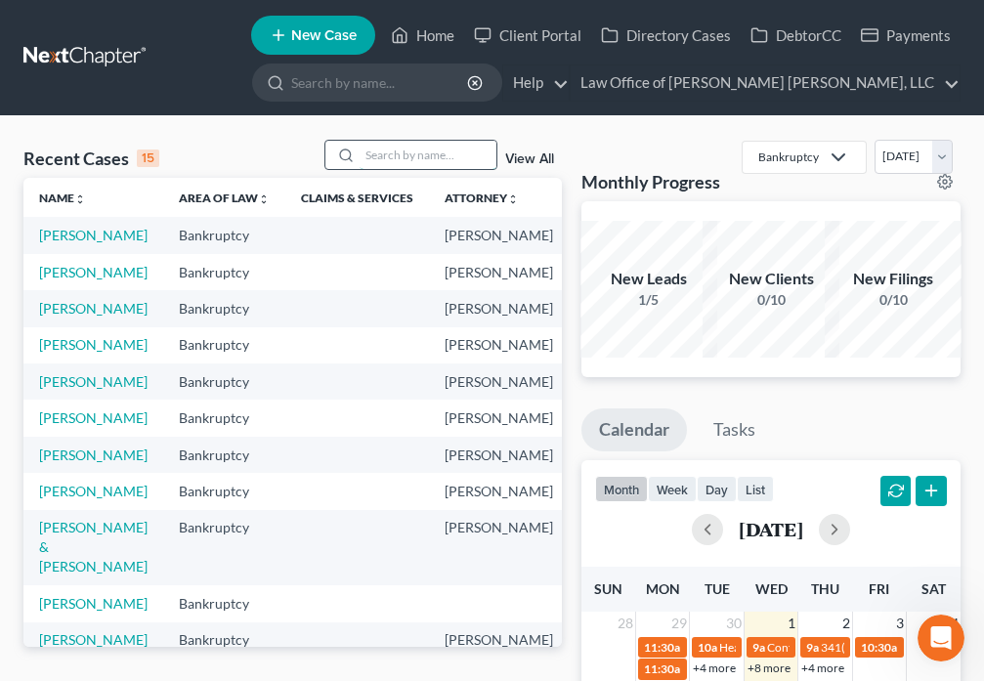
click at [375, 162] on input "search" at bounding box center [427, 155] width 137 height 28
type input "[PERSON_NAME]"
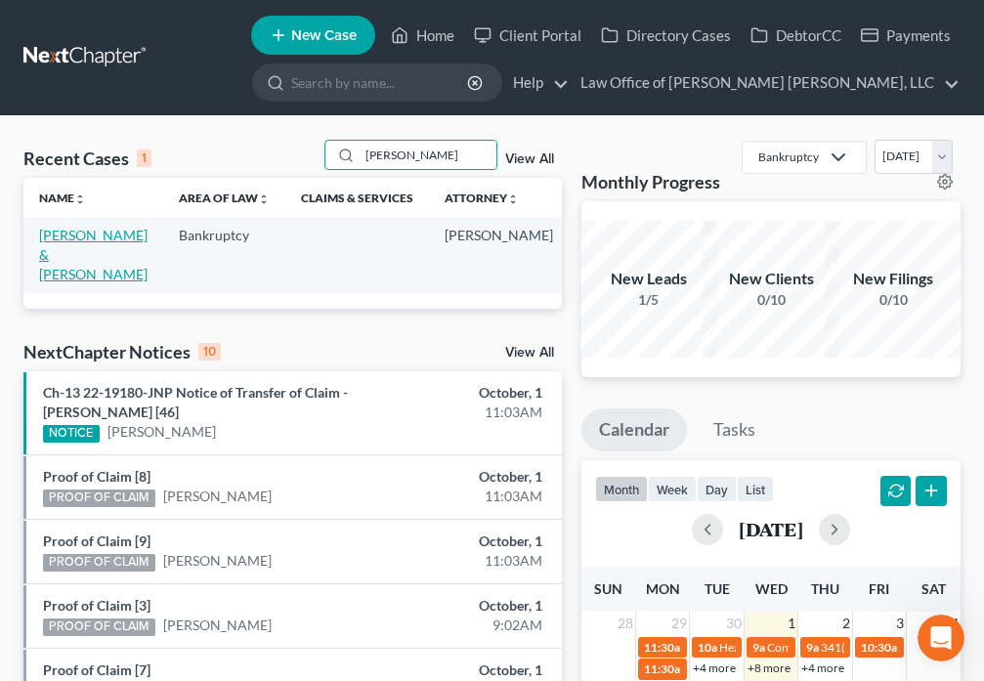
click at [47, 256] on link "[PERSON_NAME] & [PERSON_NAME]" at bounding box center [93, 255] width 108 height 56
select select "6"
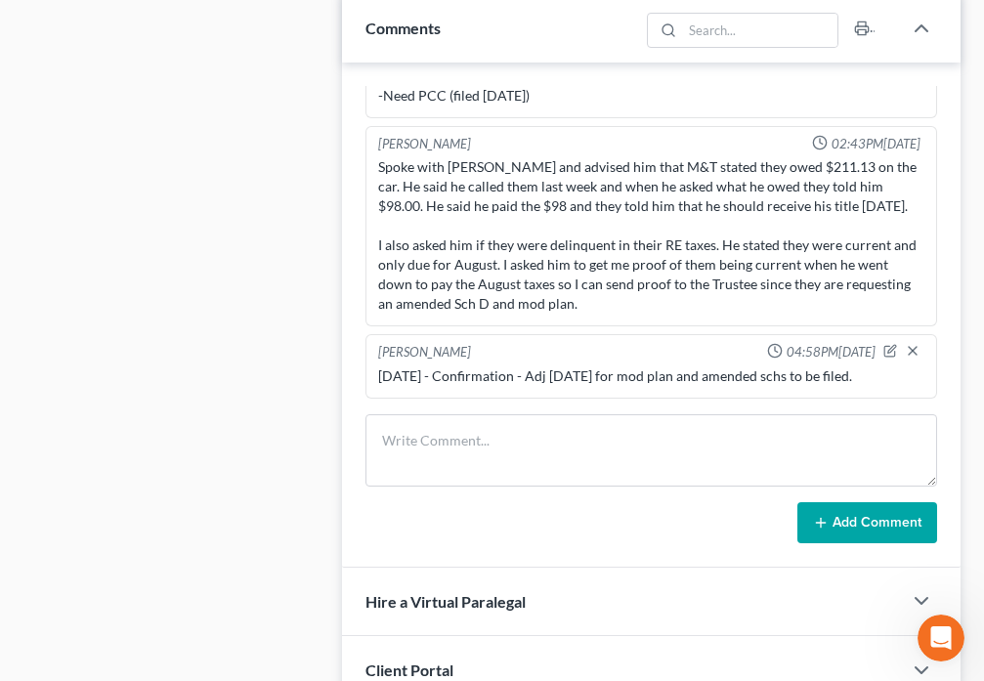
scroll to position [1277, 0]
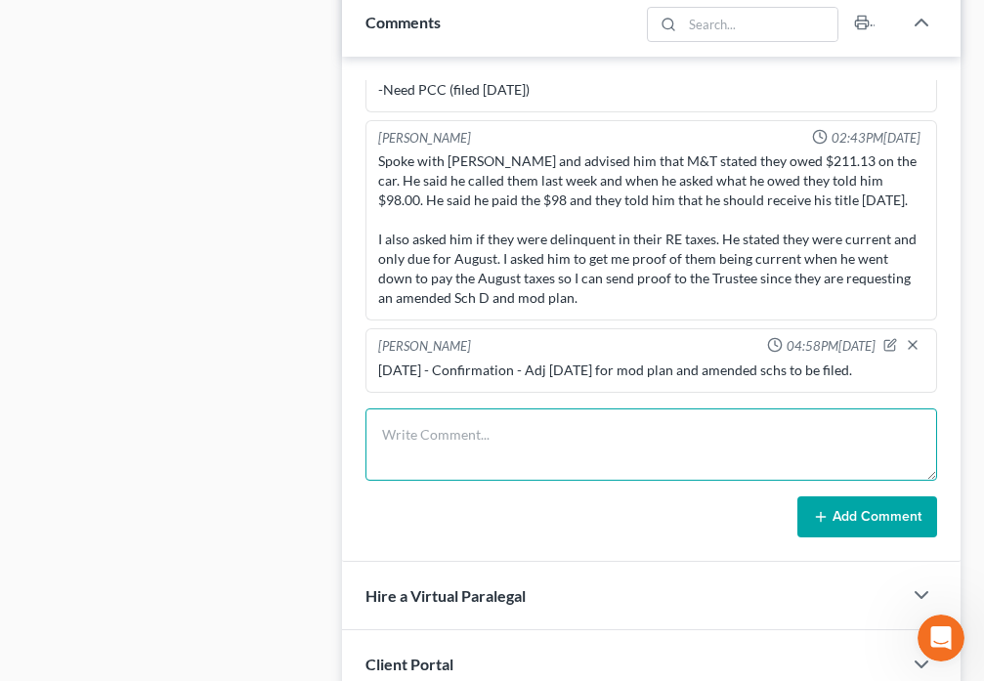
click at [496, 408] on textarea at bounding box center [650, 444] width 571 height 72
type textarea "C"
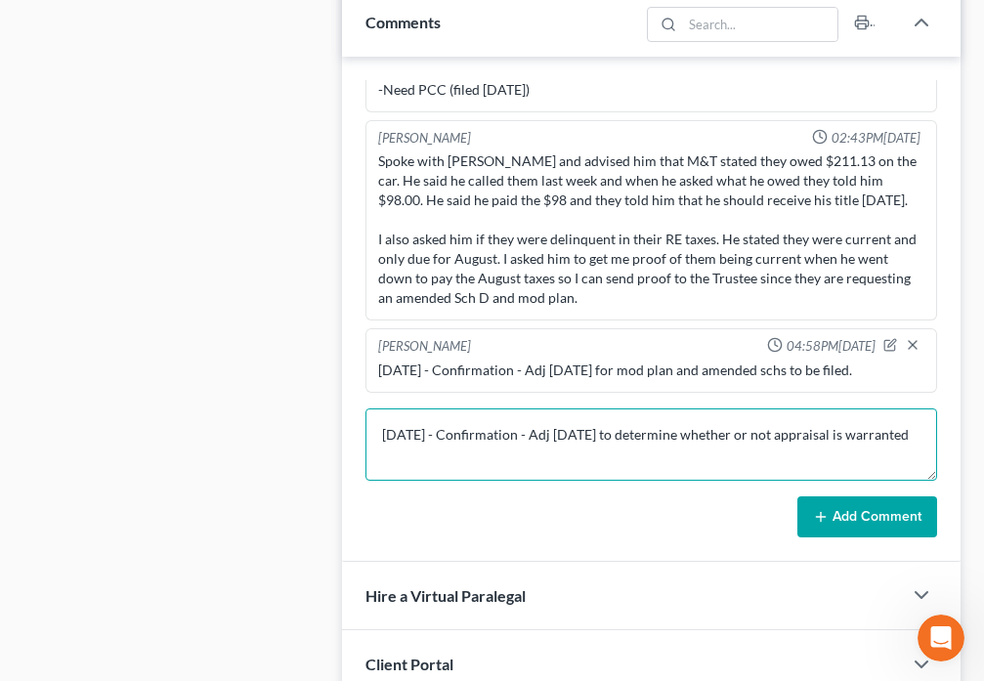
type textarea "[DATE] - Confirmation - Adj [DATE] to determine whether or not appraisal is war…"
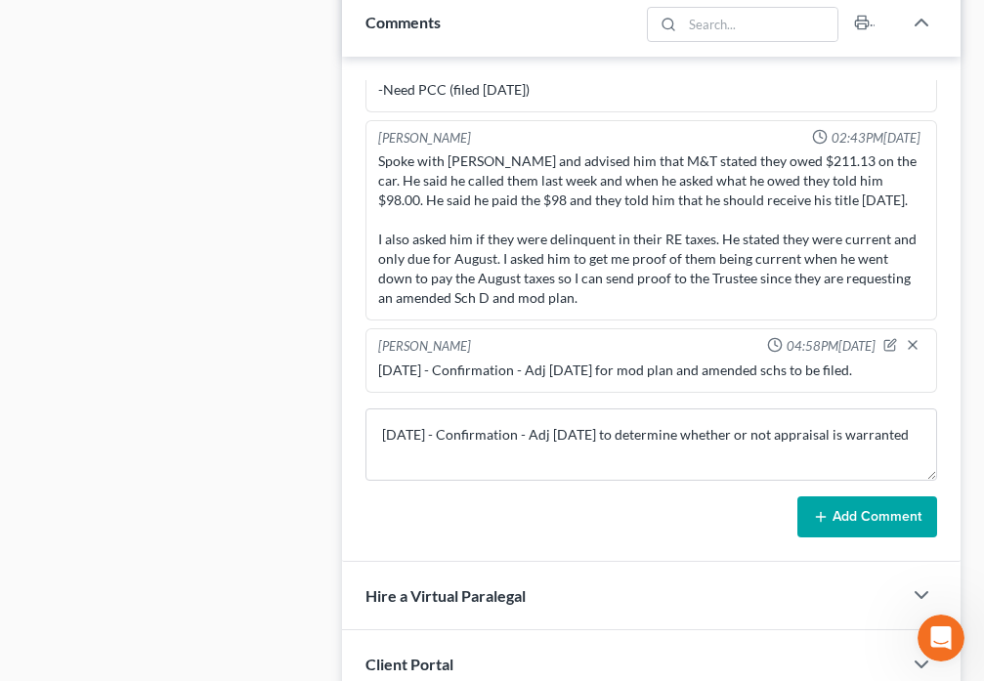
click at [861, 496] on button "Add Comment" at bounding box center [867, 516] width 140 height 41
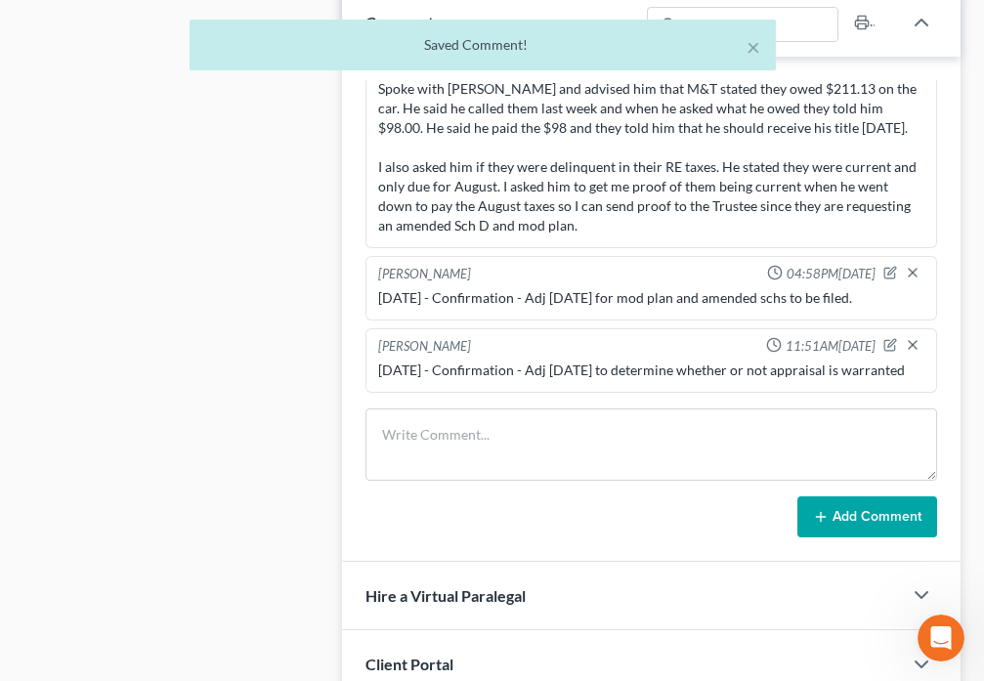
scroll to position [0, 0]
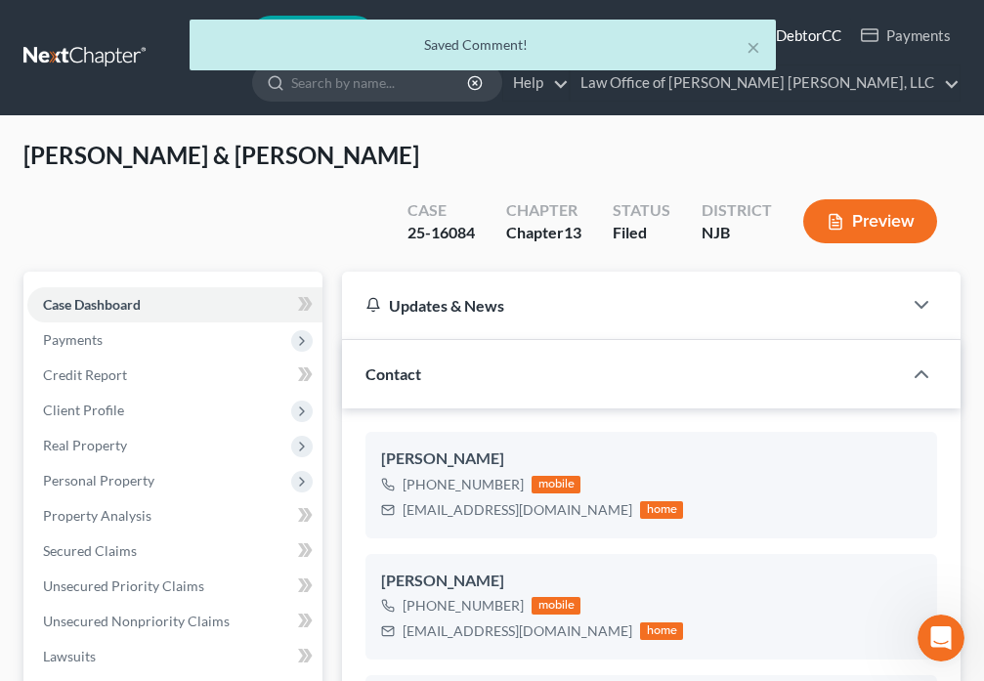
drag, startPoint x: 749, startPoint y: 52, endPoint x: 431, endPoint y: 52, distance: 318.4
click at [749, 52] on link "DebtorCC" at bounding box center [795, 35] width 110 height 35
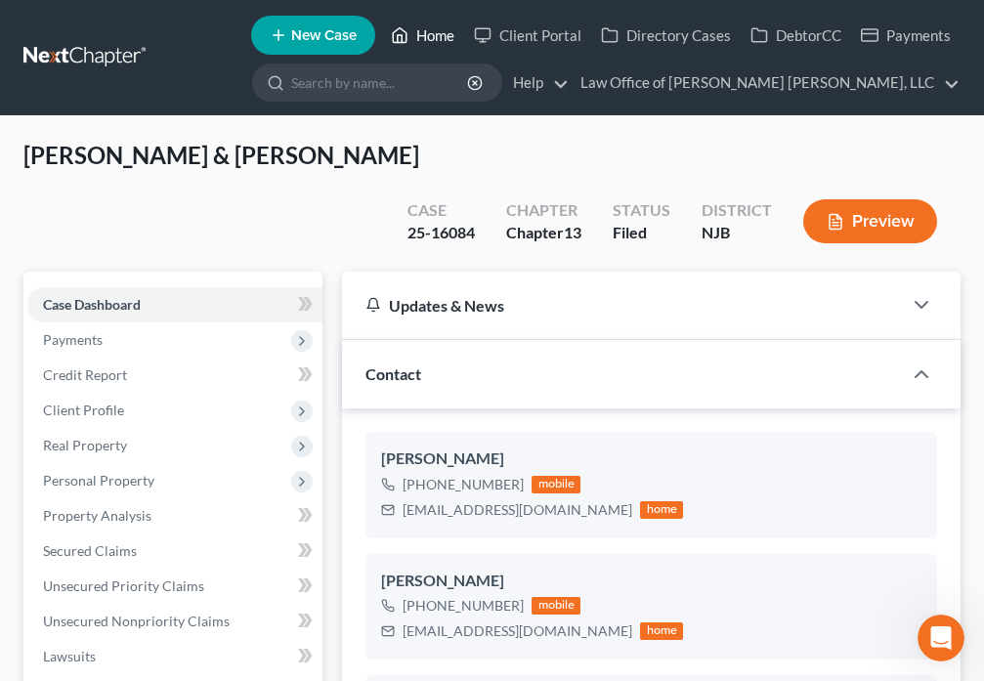
click at [402, 40] on polyline at bounding box center [400, 39] width 5 height 8
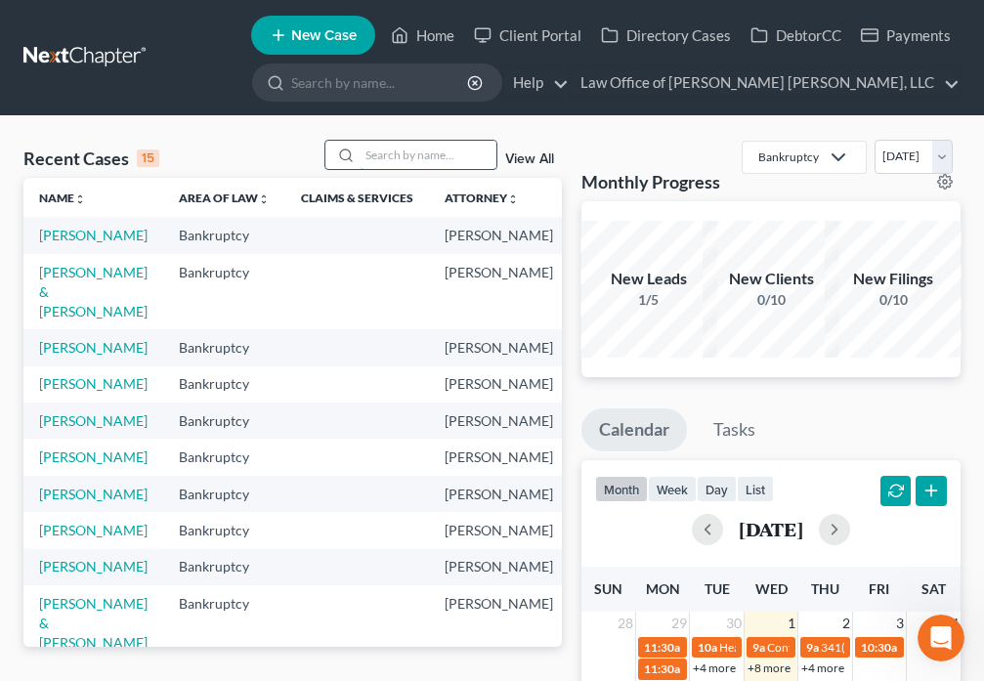
click at [376, 159] on input "search" at bounding box center [427, 155] width 137 height 28
click at [62, 356] on link "[PERSON_NAME]" at bounding box center [93, 347] width 108 height 17
select select "1"
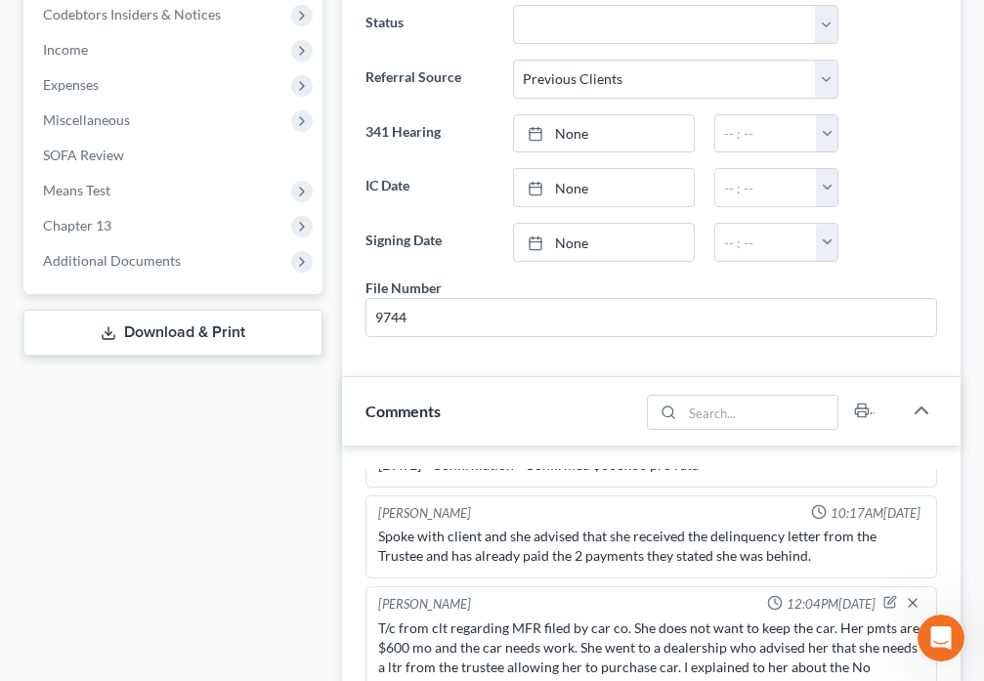
scroll to position [1003, 0]
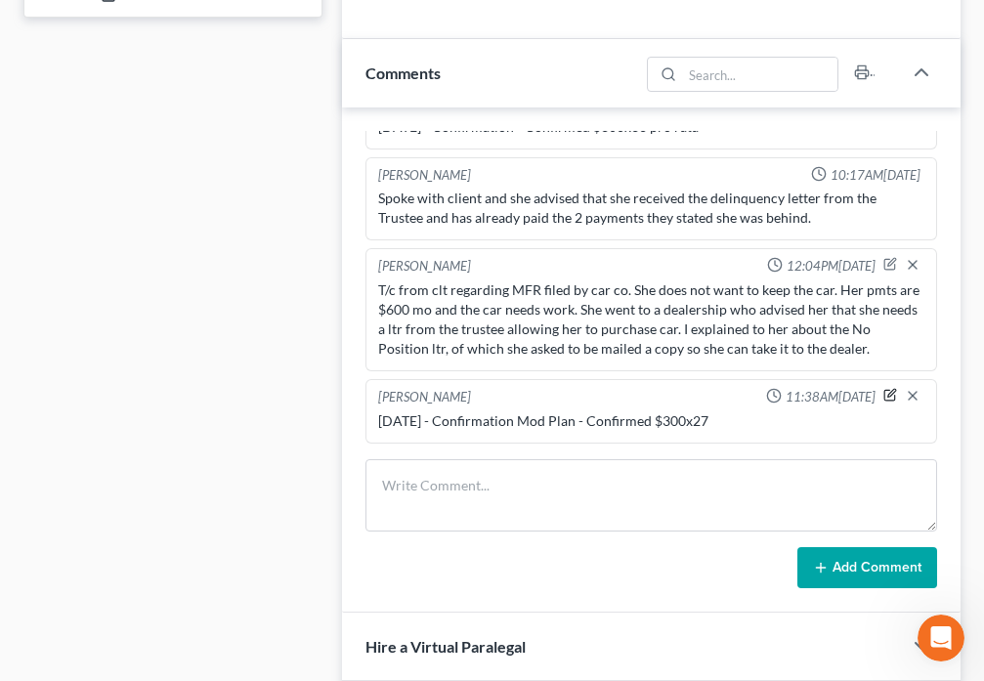
click at [883, 396] on icon "button" at bounding box center [890, 395] width 14 height 14
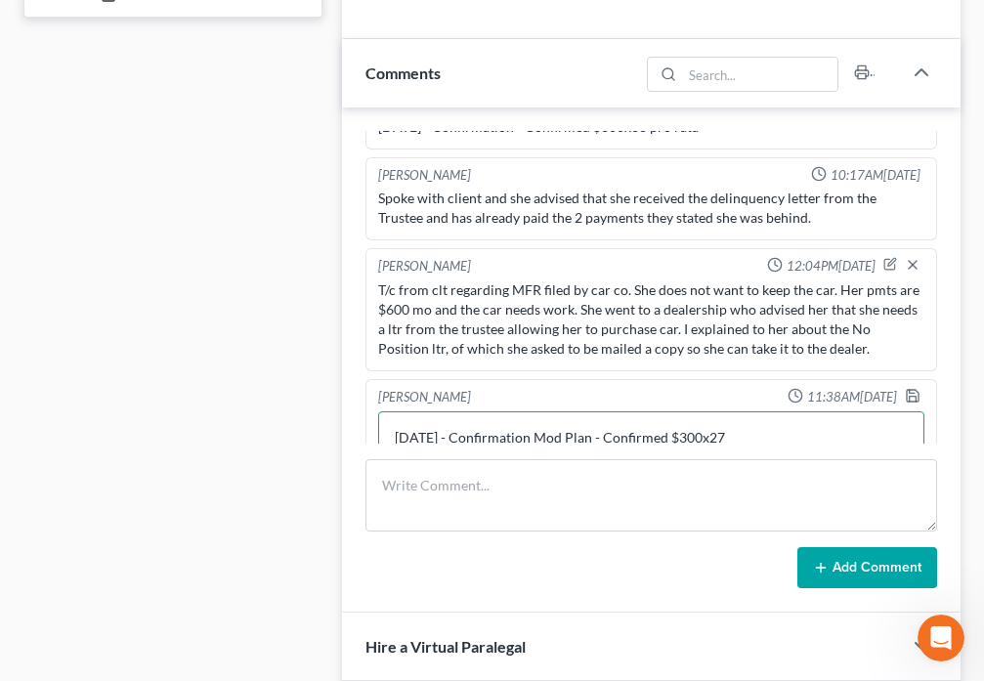
click at [452, 438] on textarea "[DATE] - Confirmation Mod Plan - Confirmed $300x27" at bounding box center [651, 447] width 546 height 72
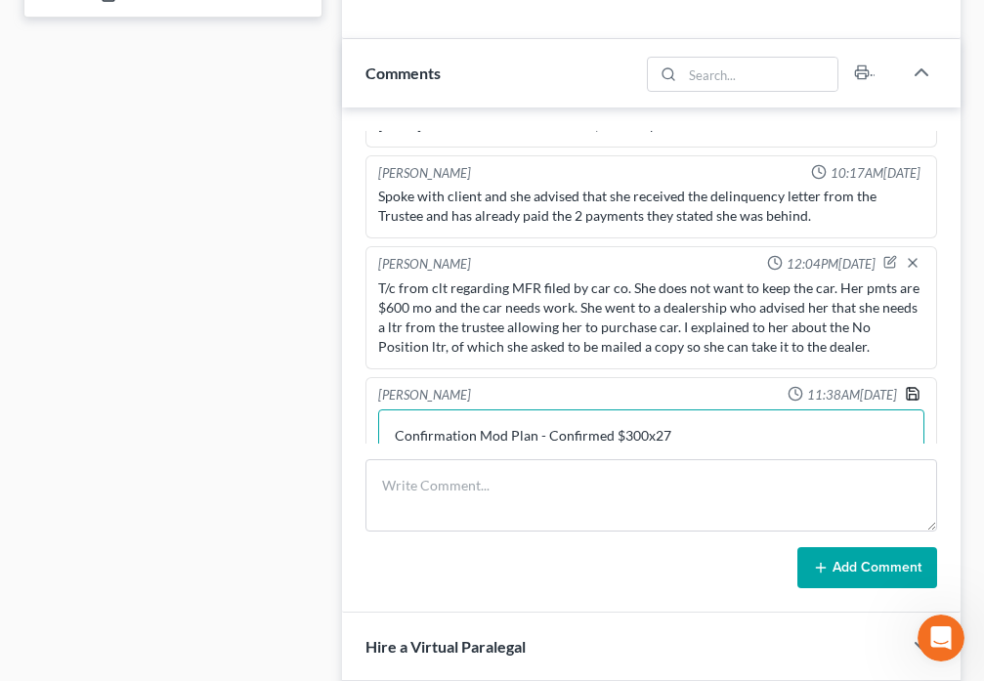
type textarea "Confirmation Mod Plan - Confirmed $300x27"
click at [905, 393] on icon "button" at bounding box center [913, 394] width 16 height 16
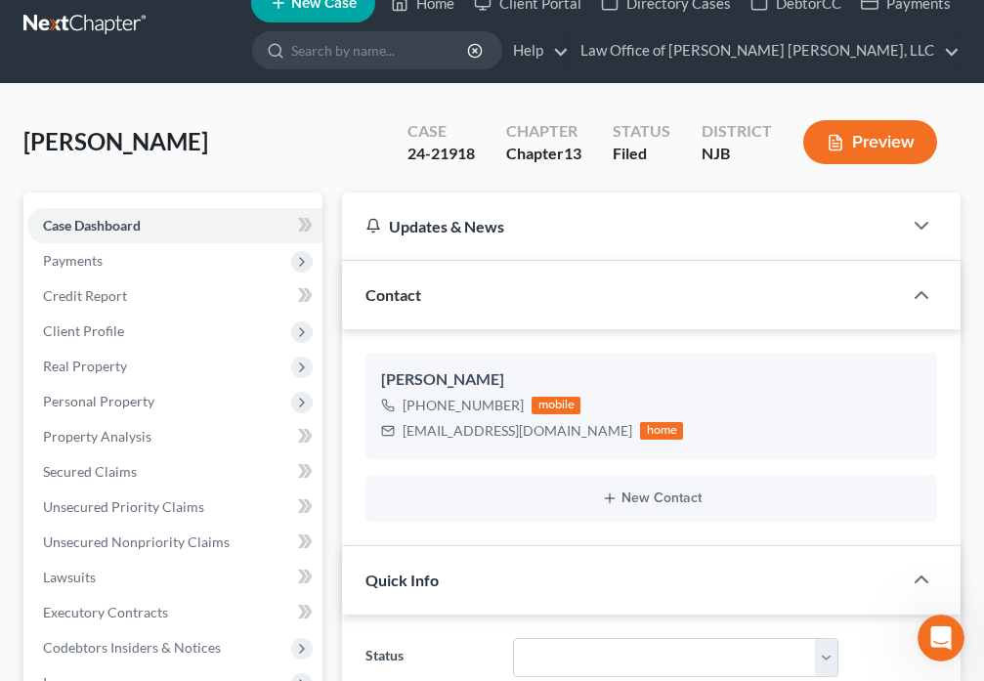
scroll to position [0, 0]
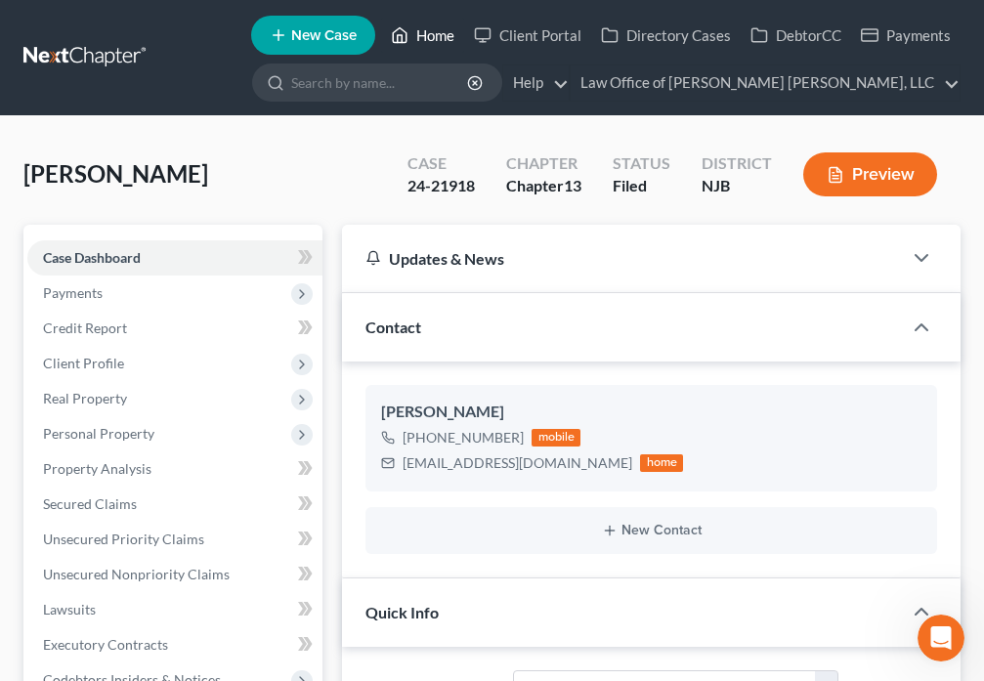
click at [402, 37] on polyline at bounding box center [400, 39] width 5 height 8
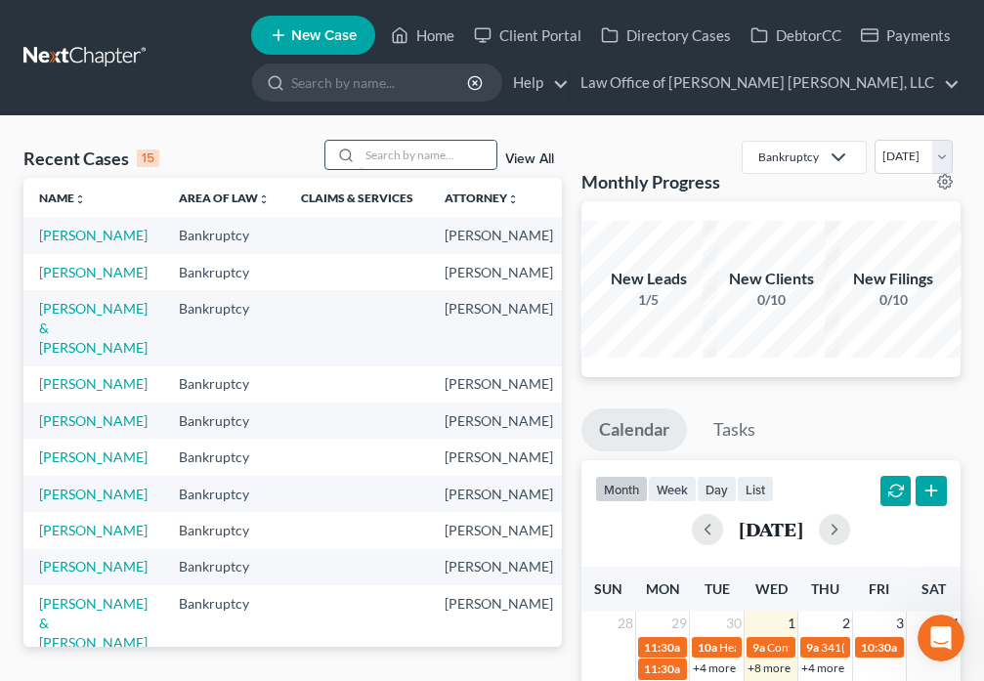
click at [375, 156] on input "search" at bounding box center [427, 155] width 137 height 28
type input "[PERSON_NAME]"
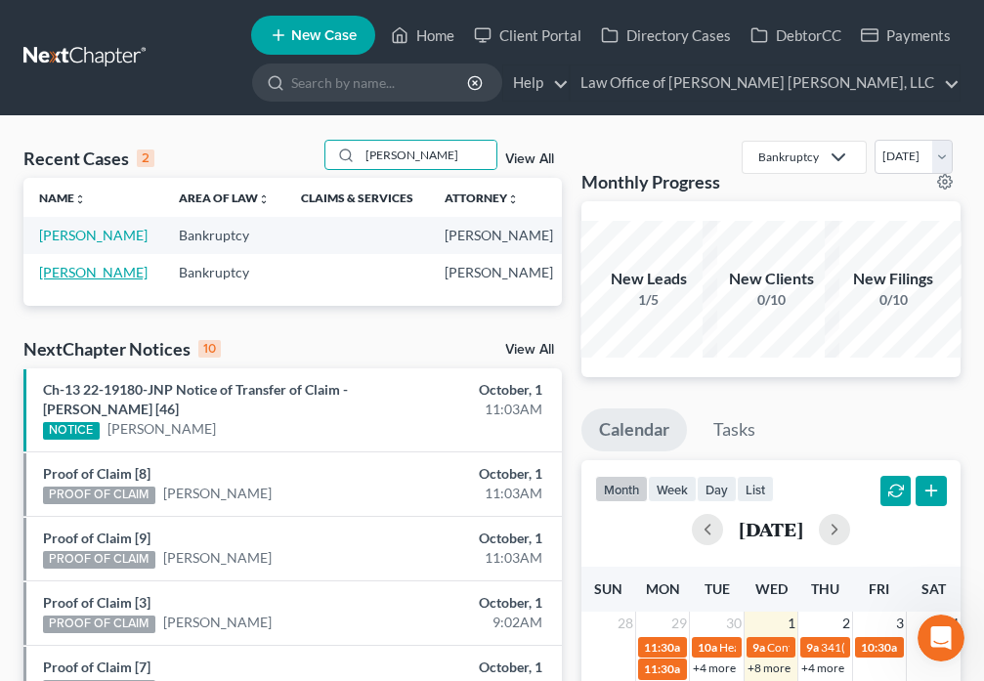
click at [61, 280] on link "[PERSON_NAME]" at bounding box center [93, 272] width 108 height 17
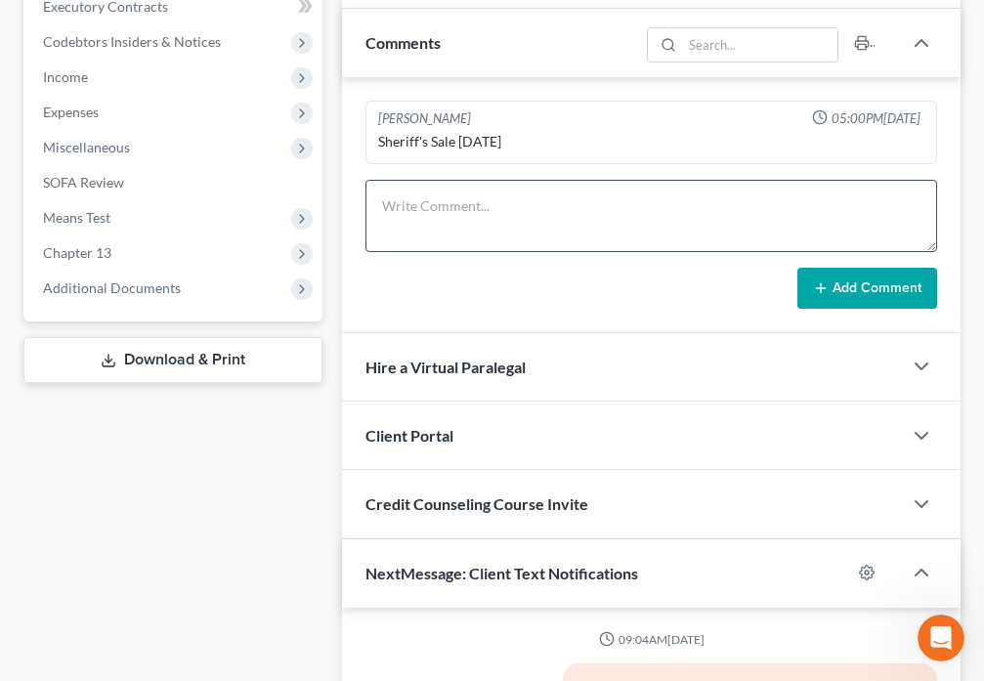
scroll to position [703, 0]
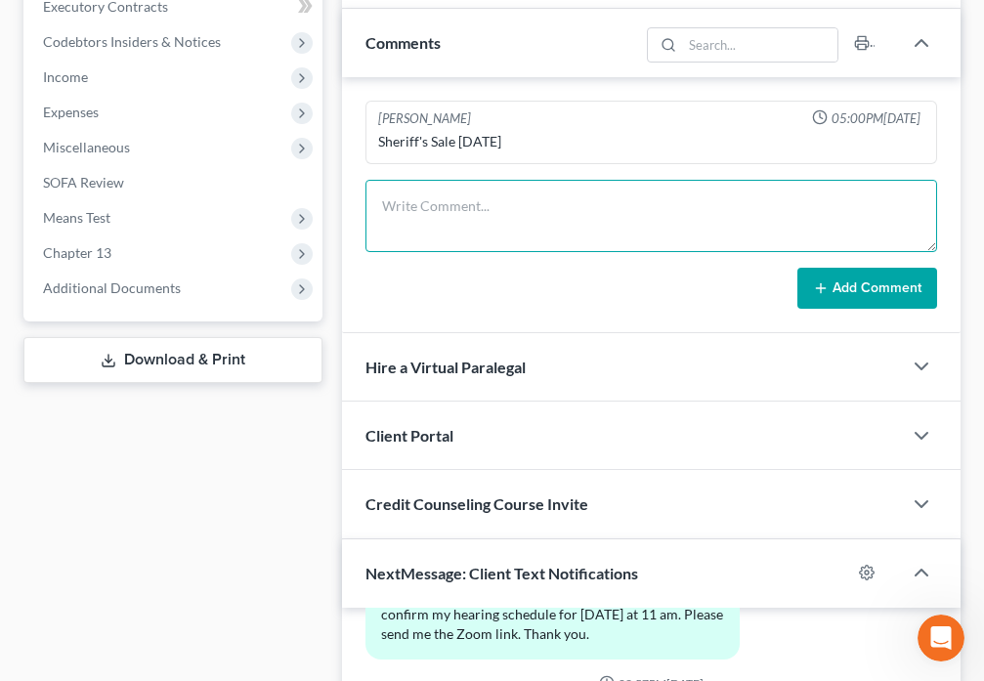
click at [465, 208] on textarea at bounding box center [650, 216] width 571 height 72
type textarea "[DATE] - Meeting of Creditors -CMA provided in wife's case -Need PCC"
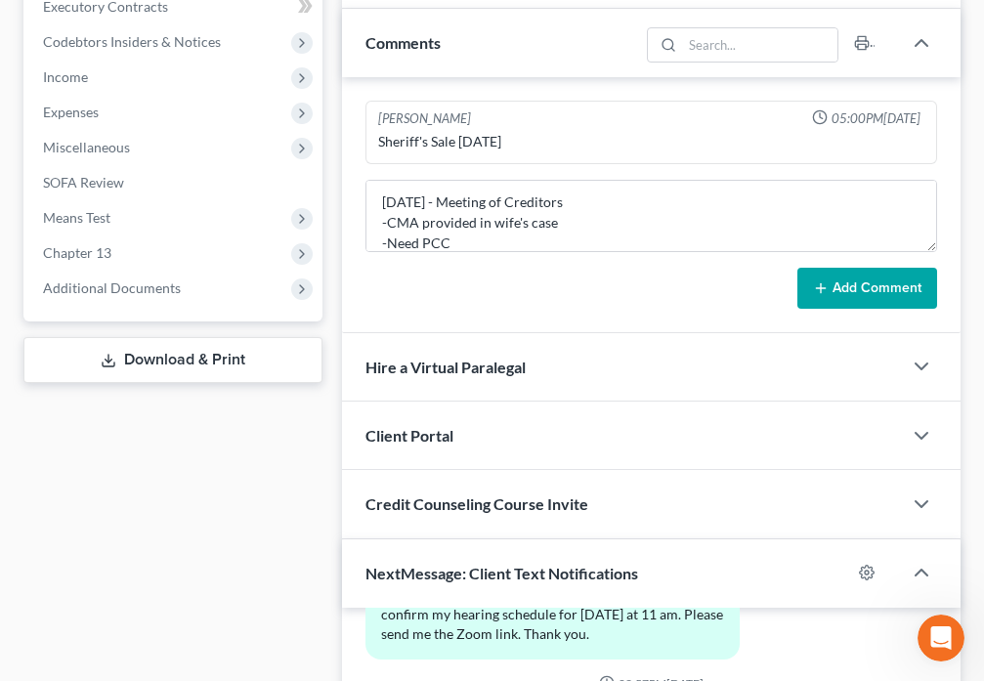
click at [862, 293] on button "Add Comment" at bounding box center [867, 288] width 140 height 41
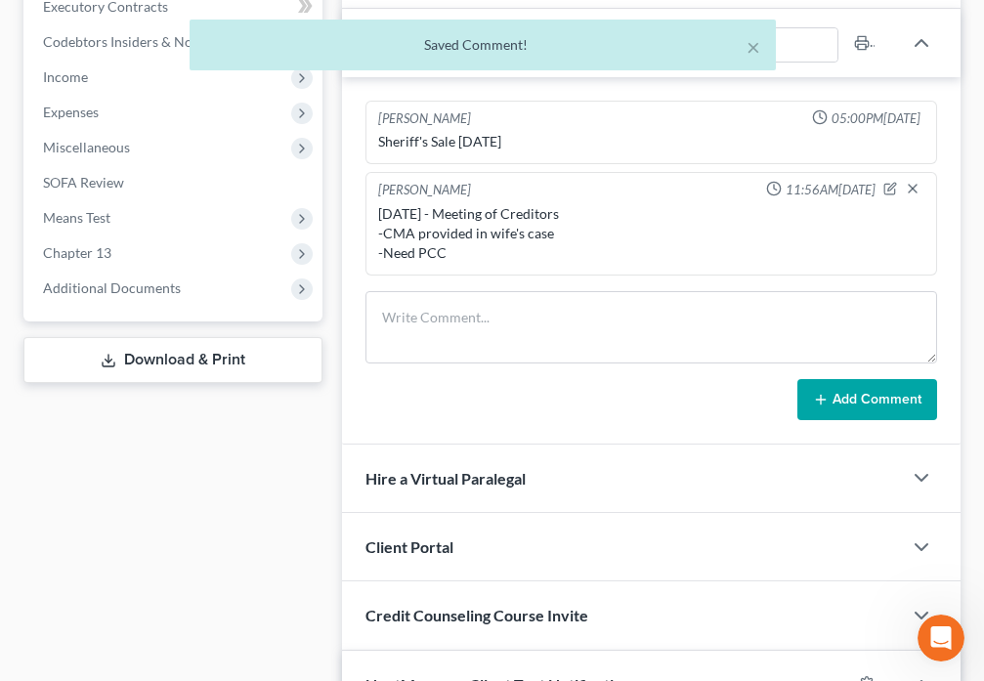
scroll to position [0, 0]
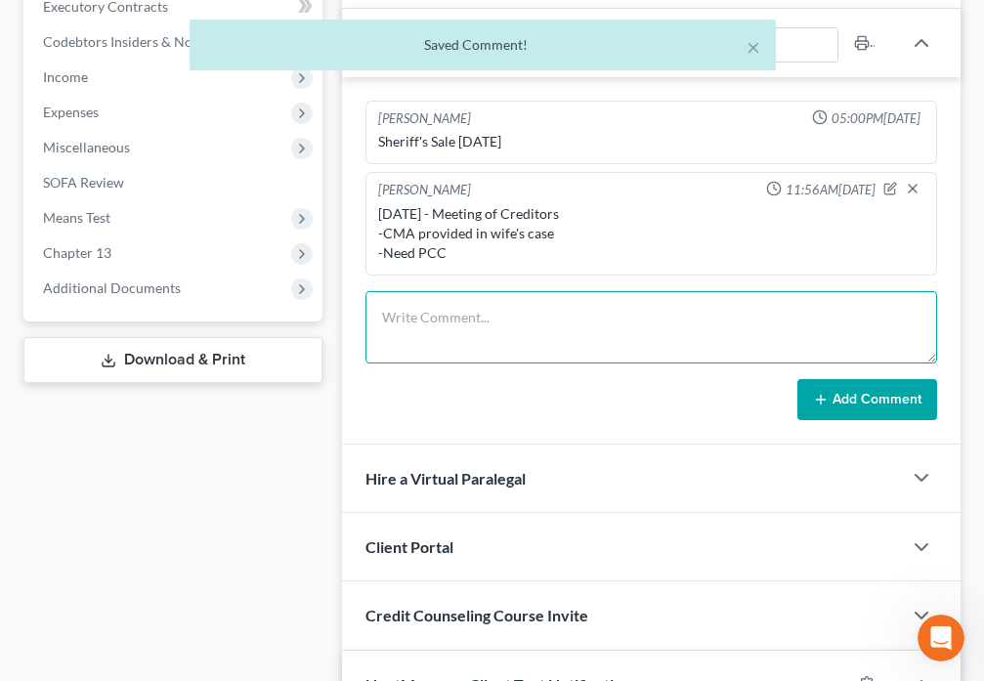
click at [470, 338] on textarea at bounding box center [650, 327] width 571 height 72
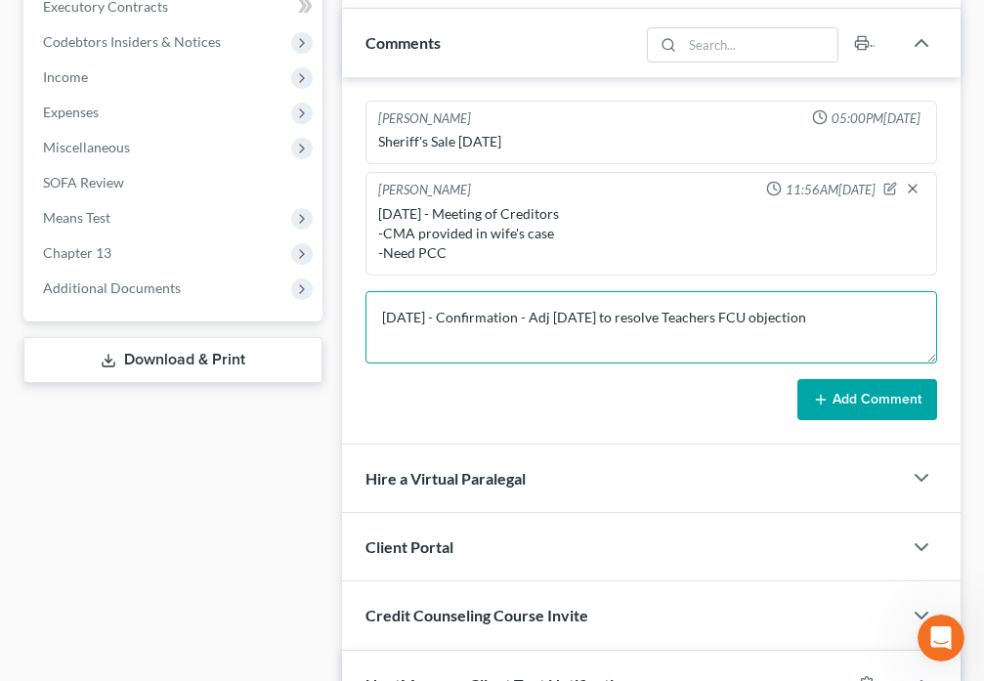
type textarea "[DATE] - Confirmation - Adj [DATE] to resolve Teachers FCU objection"
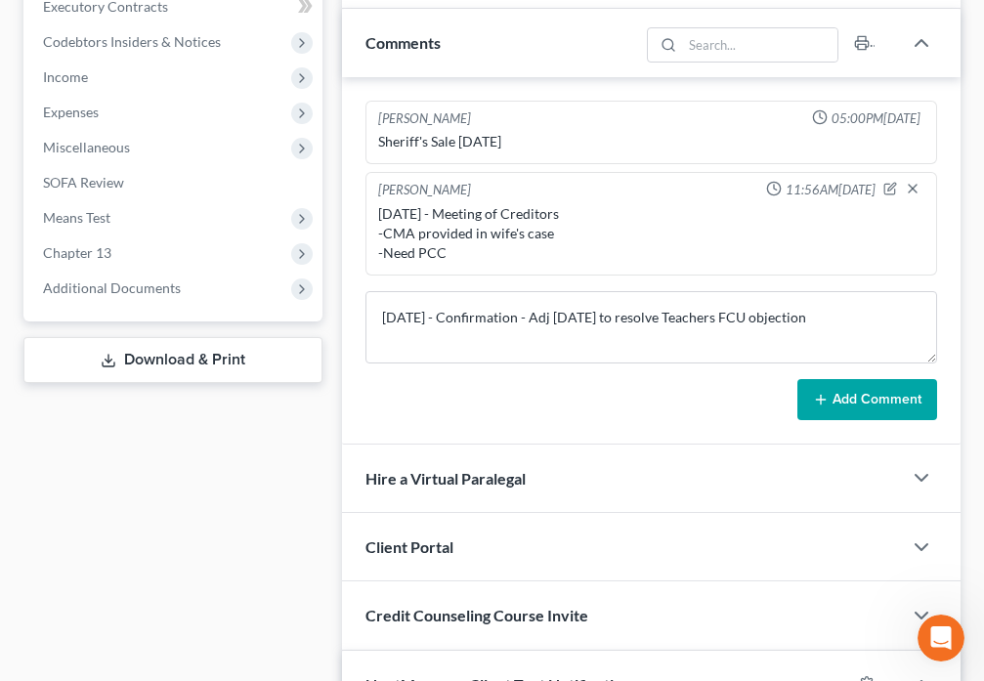
click at [831, 398] on button "Add Comment" at bounding box center [867, 399] width 140 height 41
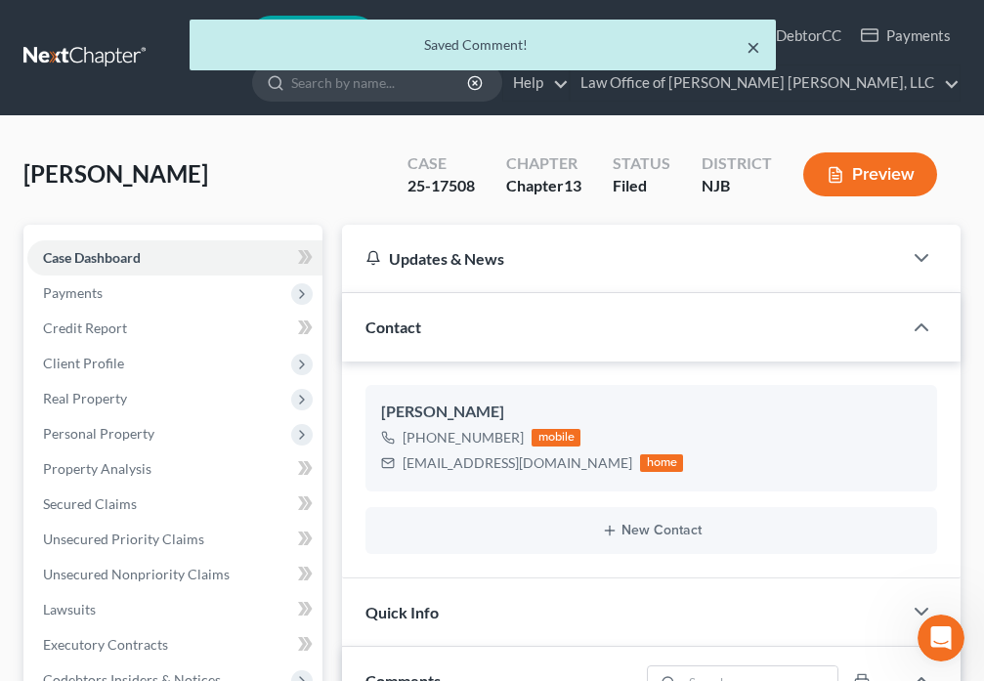
click at [751, 51] on button "×" at bounding box center [753, 46] width 14 height 23
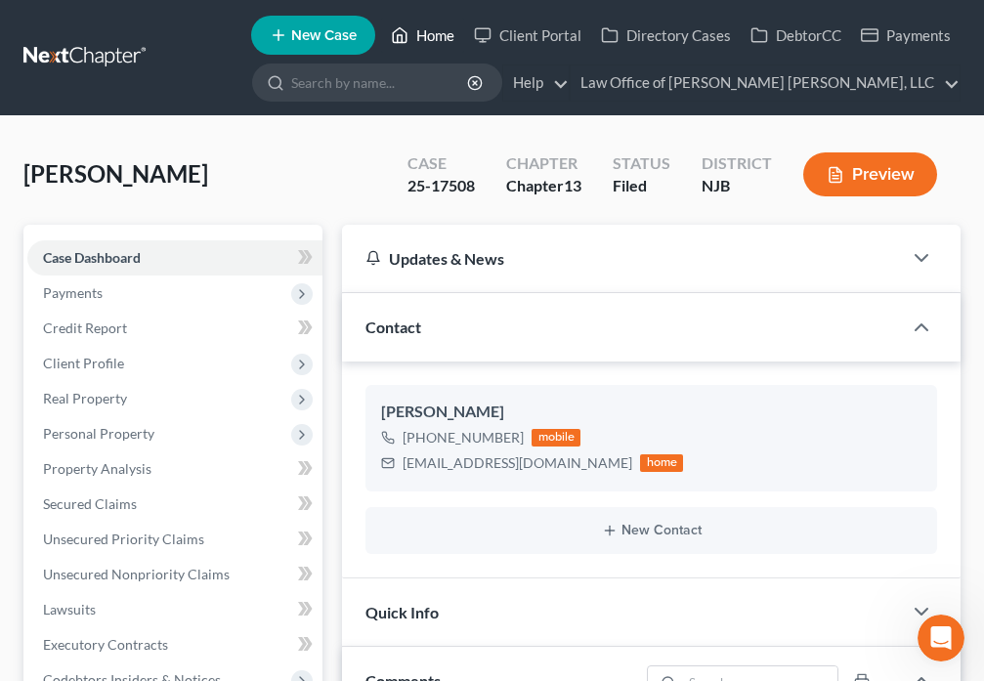
click at [402, 40] on polyline at bounding box center [400, 39] width 5 height 8
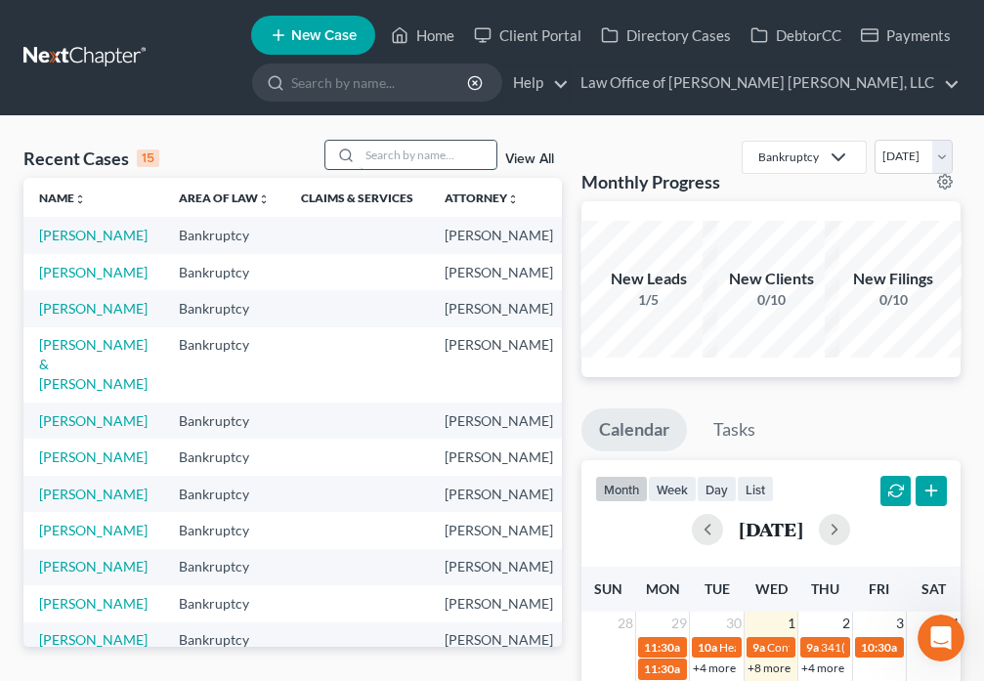
click at [372, 155] on input "search" at bounding box center [427, 155] width 137 height 28
type input "Gist"
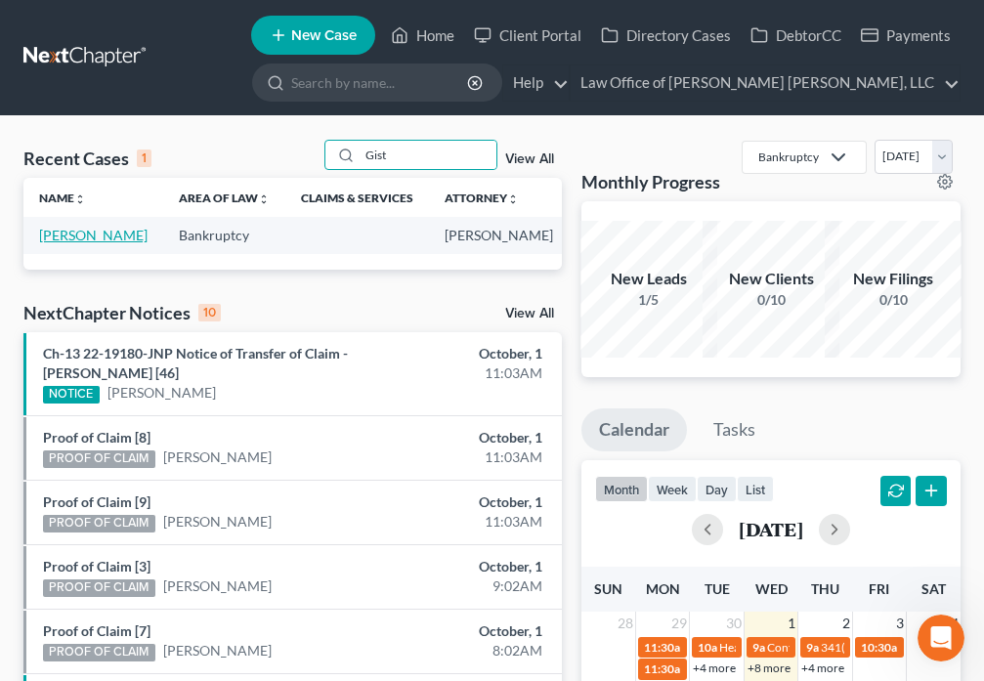
click at [47, 242] on link "[PERSON_NAME]" at bounding box center [93, 235] width 108 height 17
select select "6"
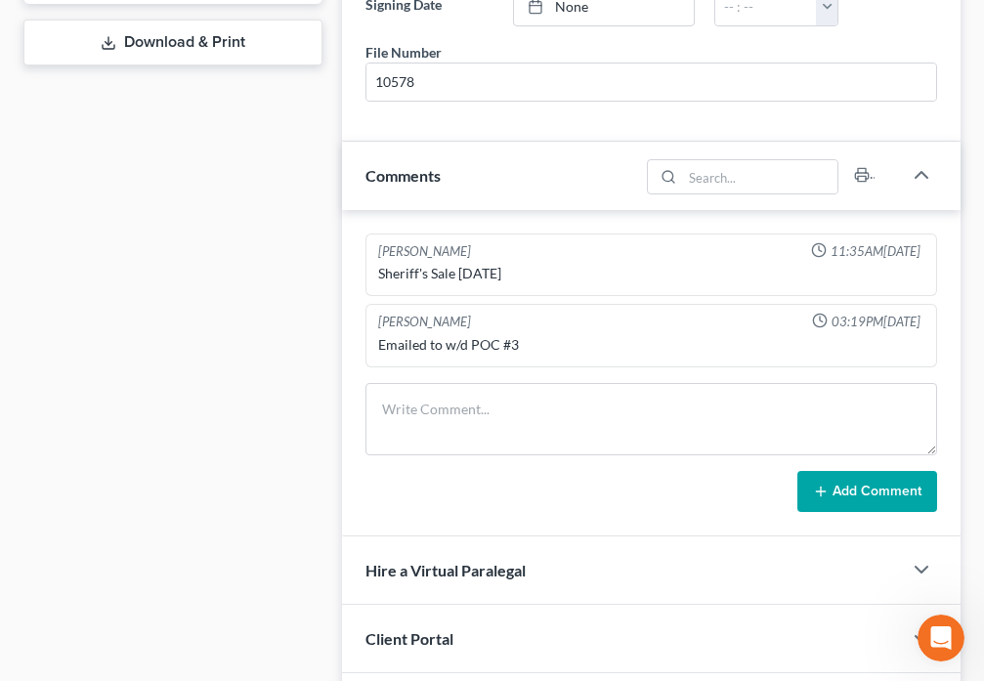
scroll to position [957, 0]
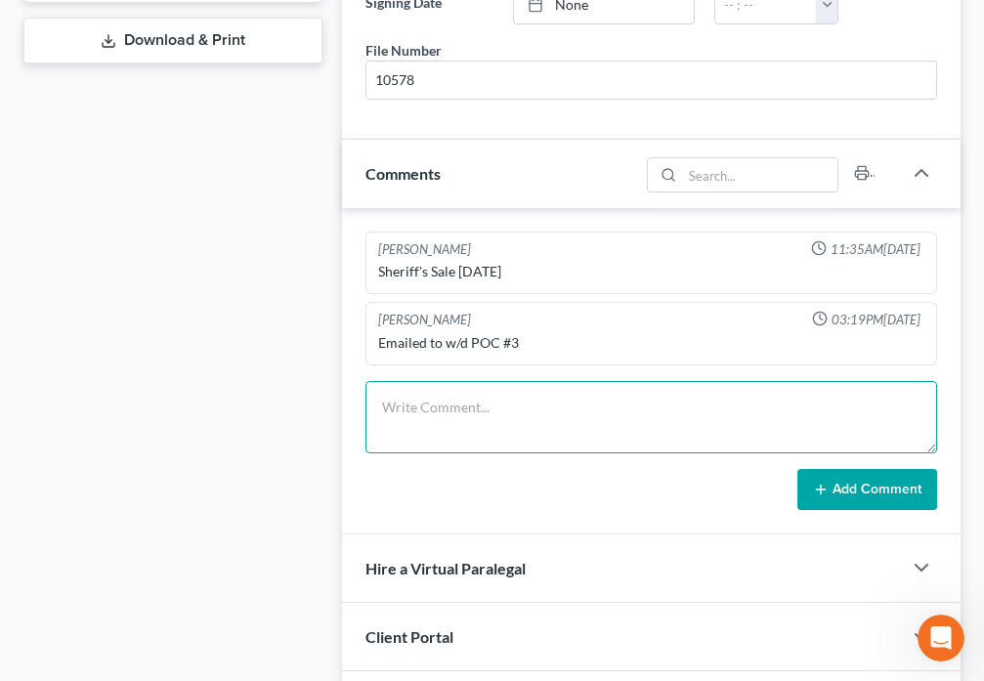
click at [547, 420] on textarea at bounding box center [650, 417] width 571 height 72
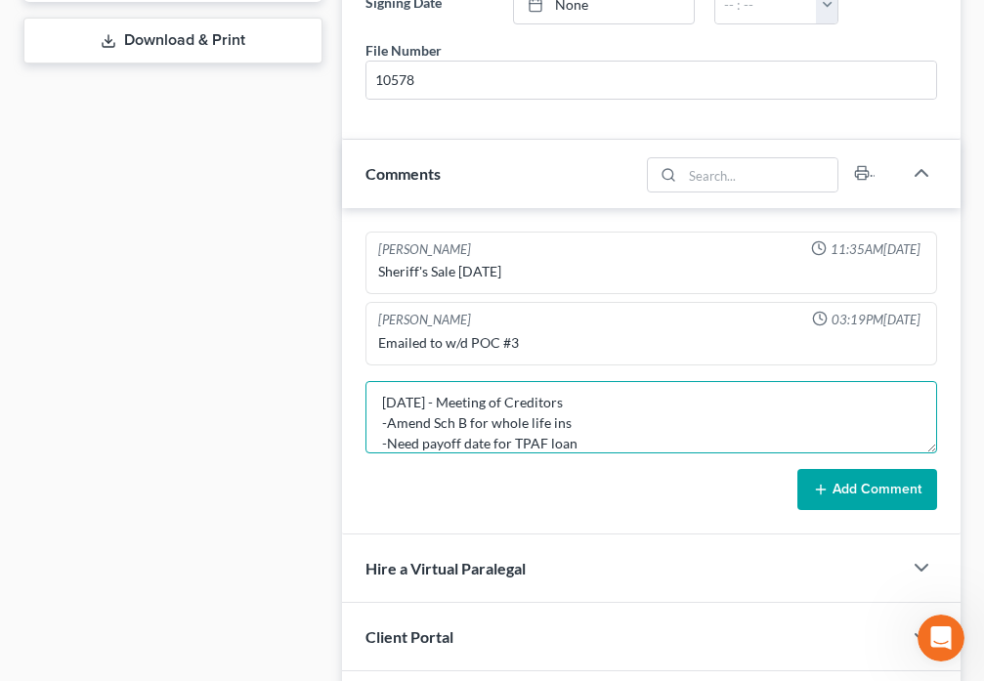
scroll to position [25, 0]
type textarea "[DATE] - Meeting of Creditors -Amend Sch B for whole life ins -Need payoff date…"
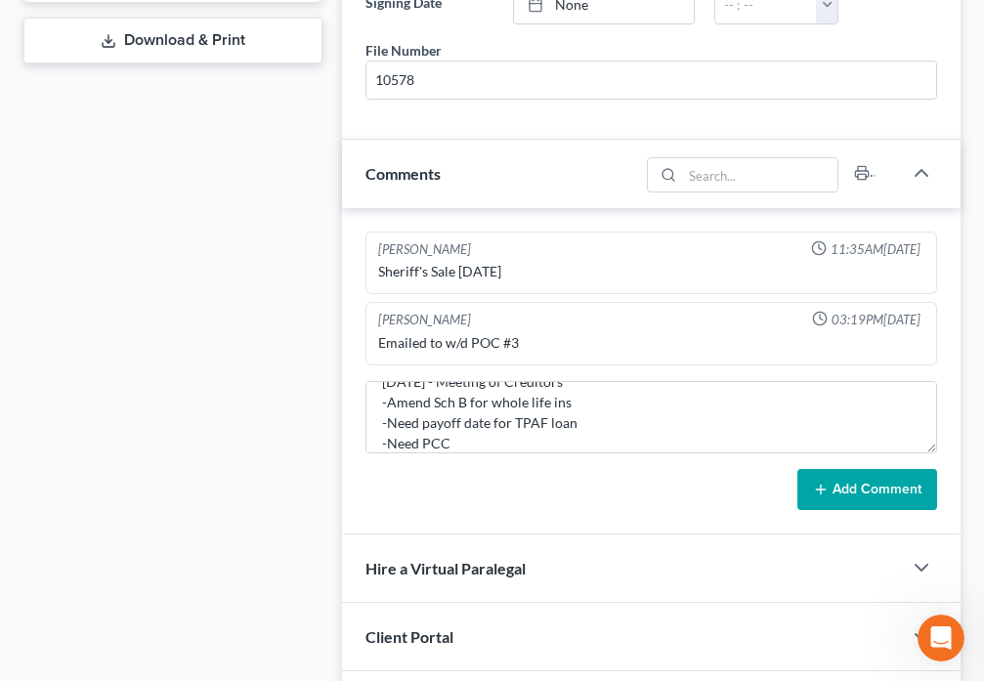
click at [810, 497] on button "Add Comment" at bounding box center [867, 489] width 140 height 41
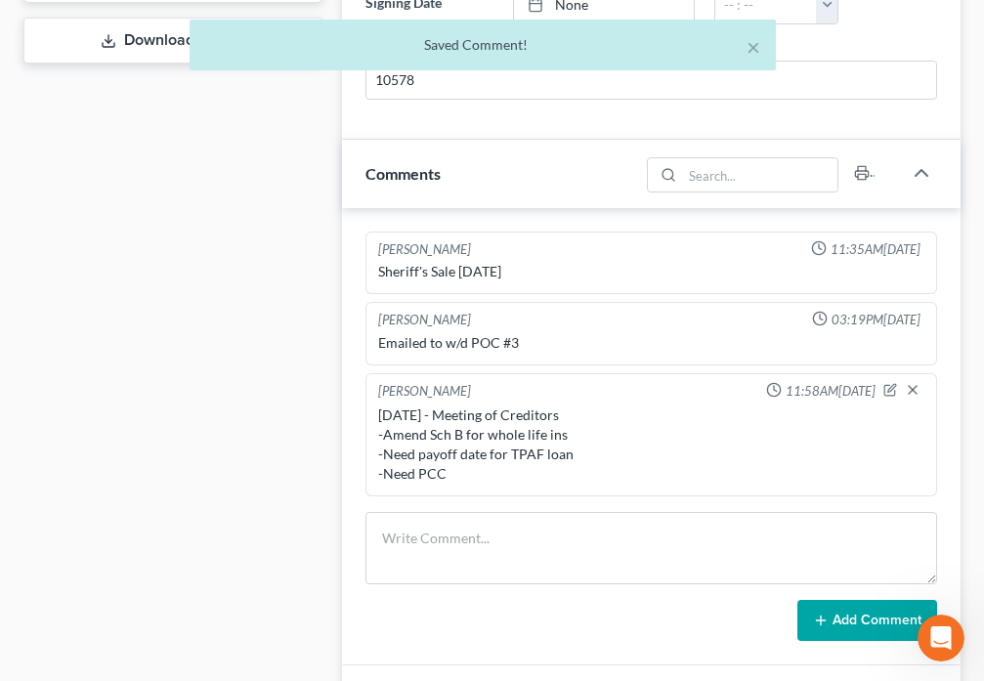
scroll to position [0, 0]
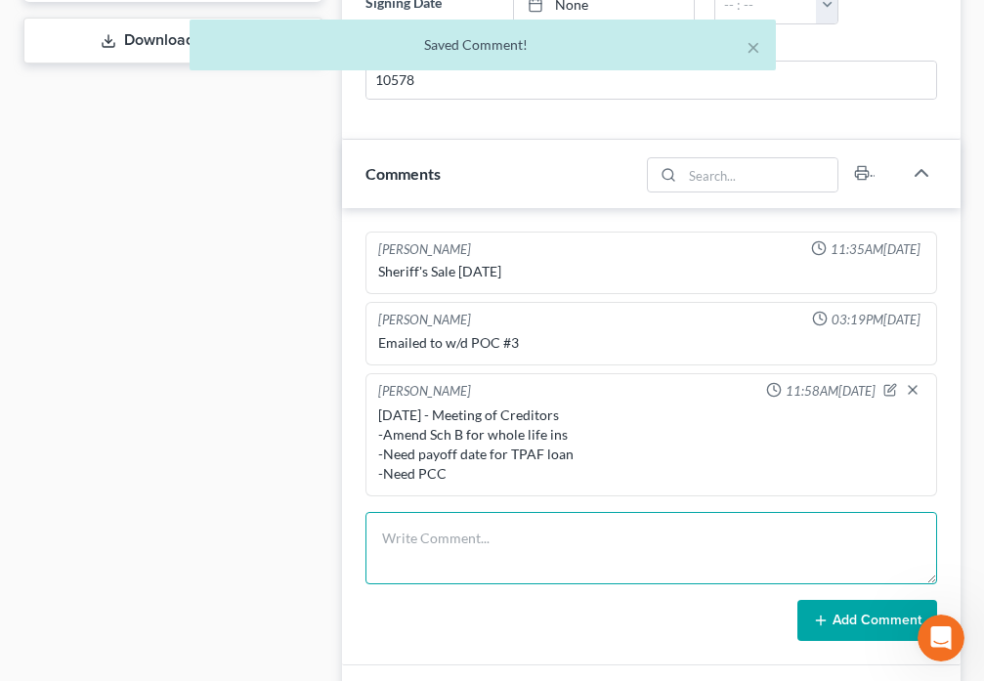
click at [502, 546] on textarea at bounding box center [650, 548] width 571 height 72
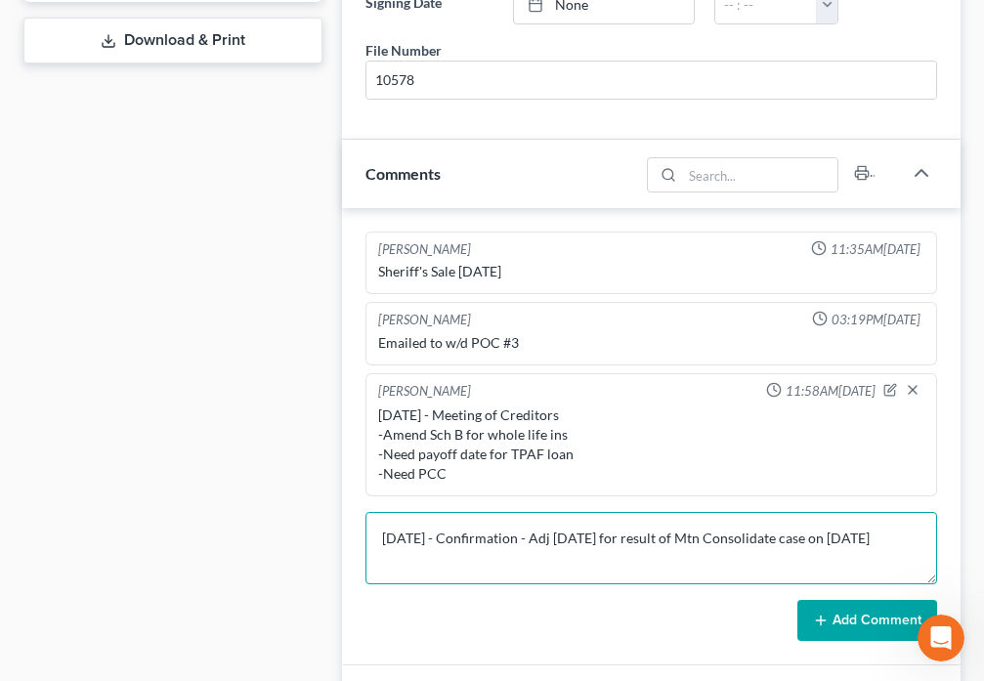
type textarea "[DATE] - Confirmation - Adj [DATE] for result of Mtn Consolidate case on [DATE]"
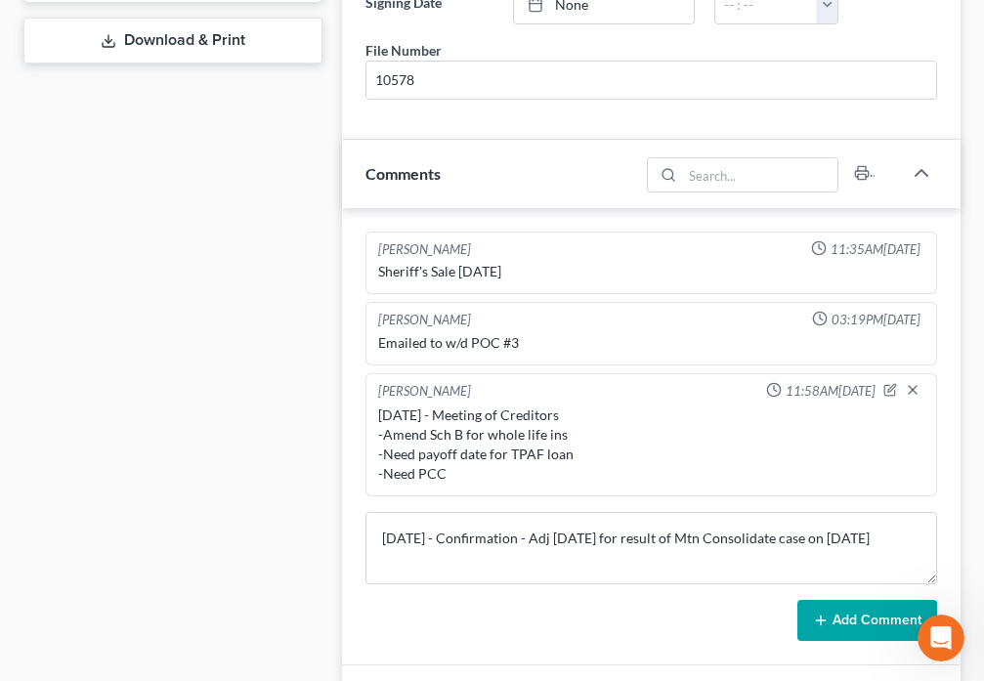
click at [854, 621] on button "Add Comment" at bounding box center [867, 620] width 140 height 41
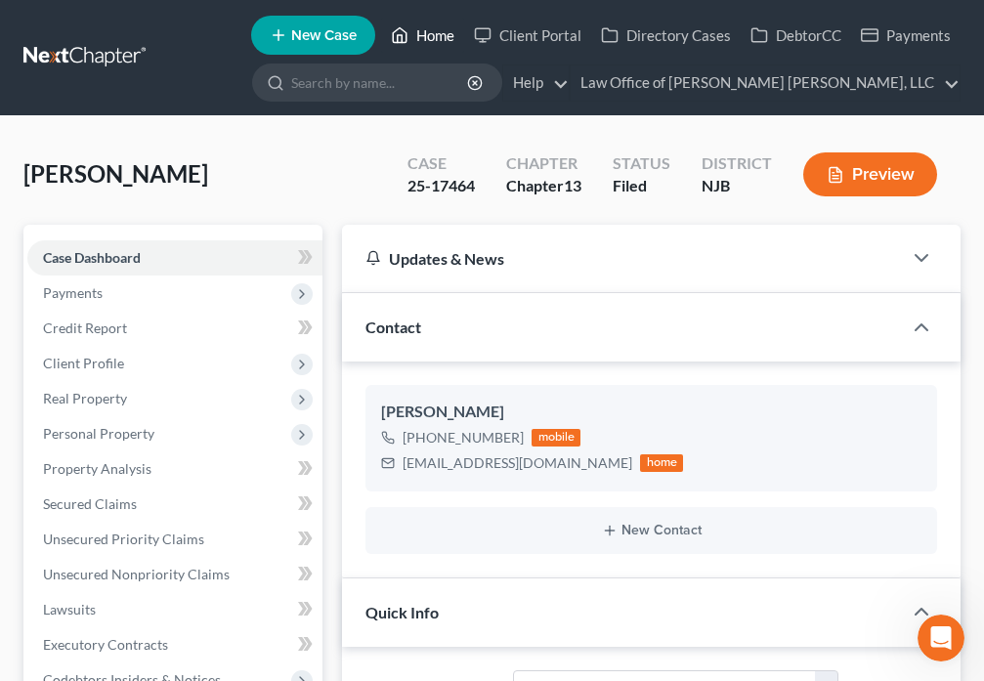
click at [412, 33] on link "Home" at bounding box center [422, 35] width 83 height 35
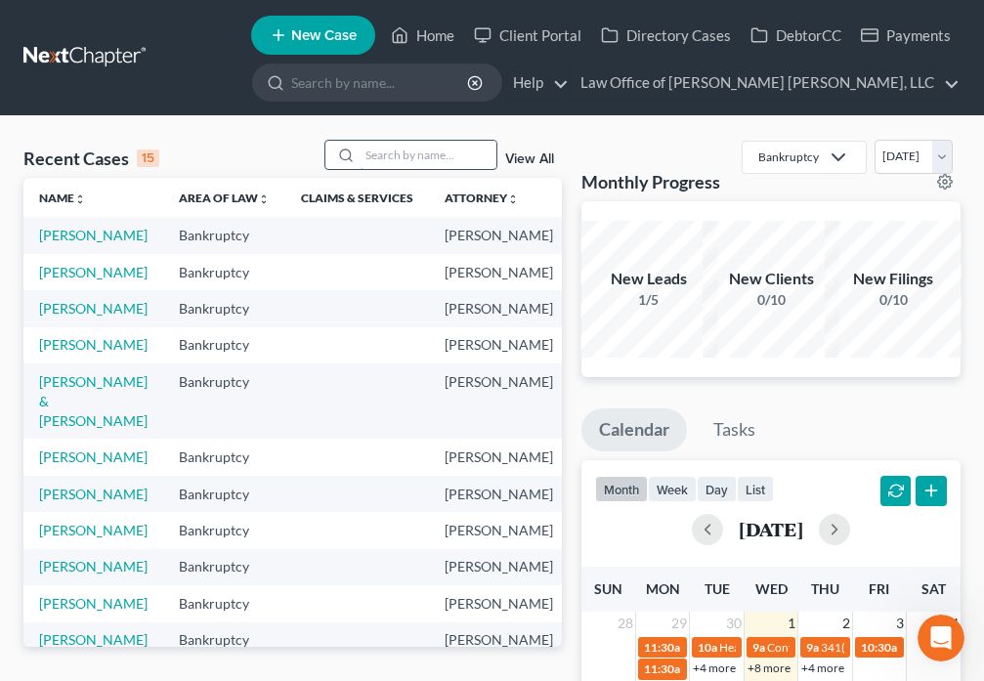
click at [412, 156] on input "search" at bounding box center [427, 155] width 137 height 28
type input "[PERSON_NAME]"
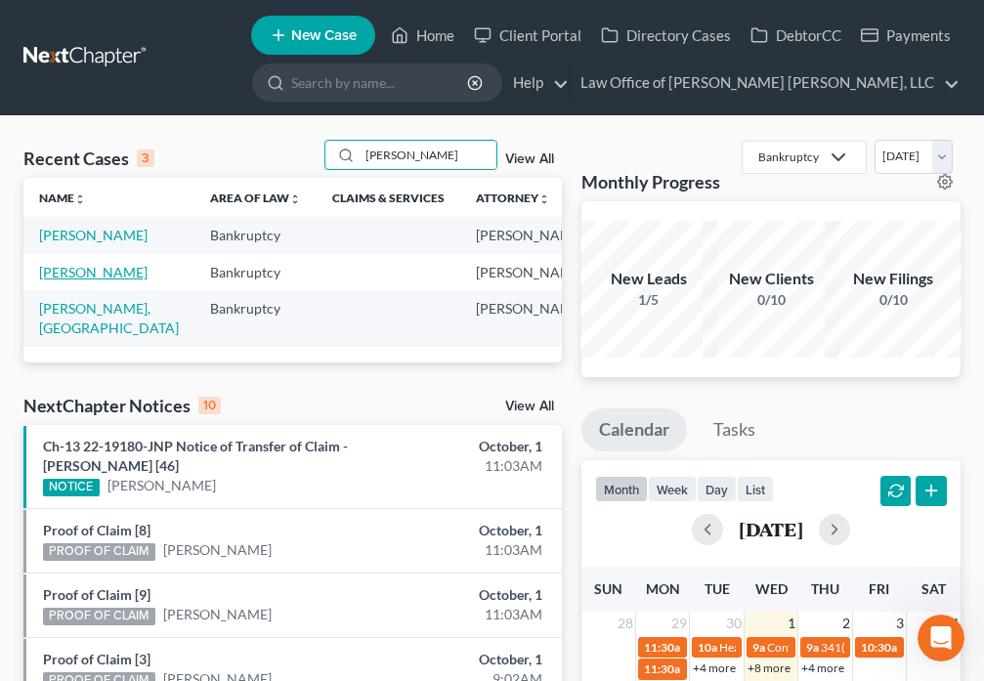
click at [51, 280] on link "[PERSON_NAME]" at bounding box center [93, 272] width 108 height 17
select select "6"
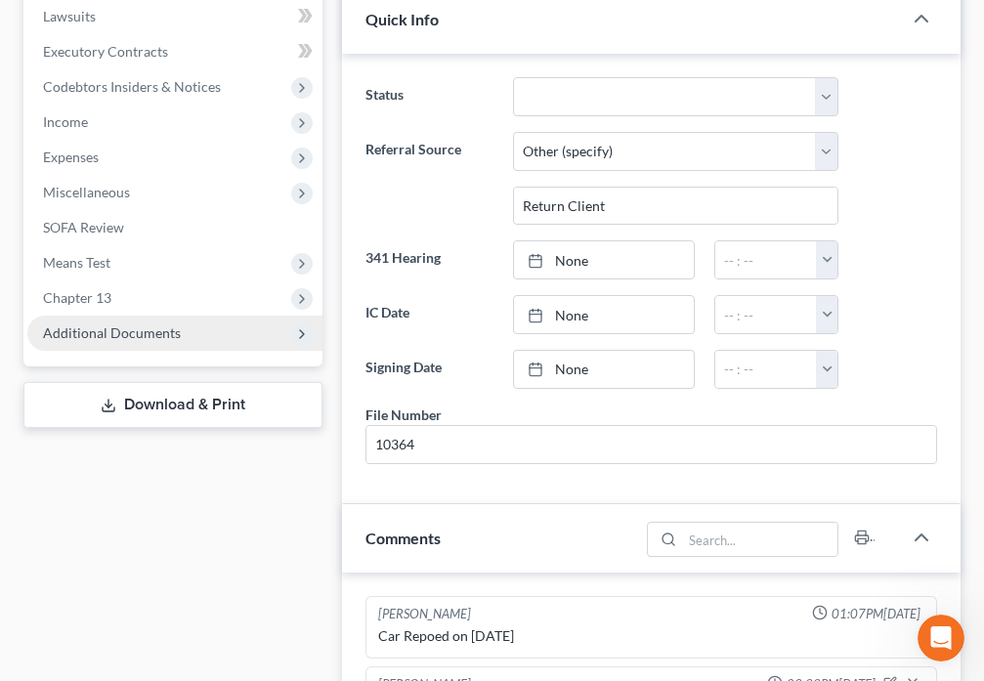
scroll to position [5902, 0]
click at [91, 326] on span "Additional Documents" at bounding box center [112, 332] width 138 height 17
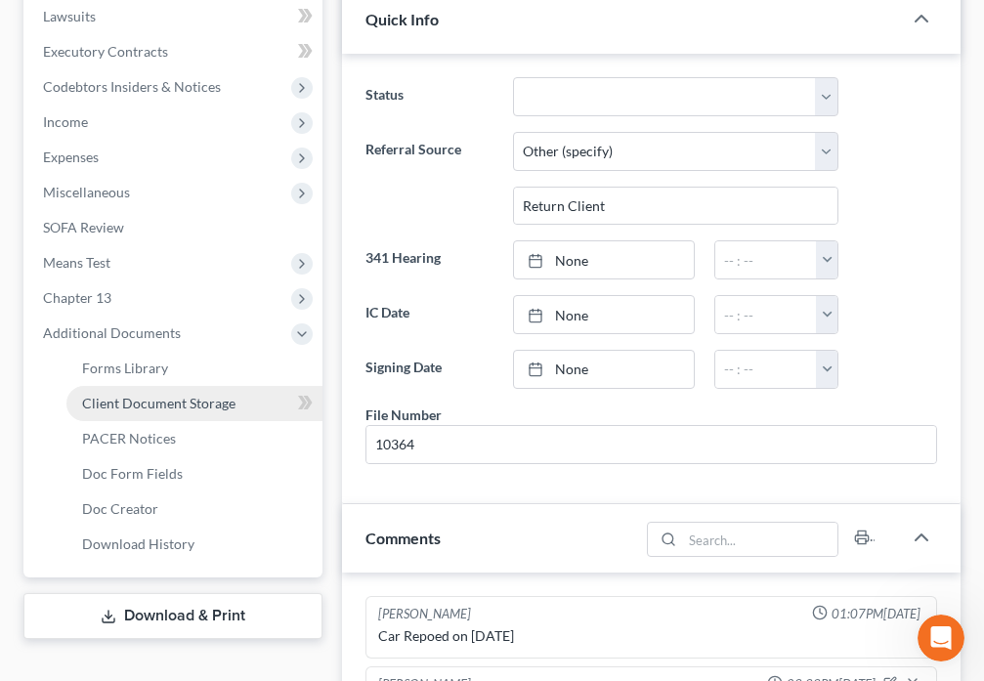
click at [197, 408] on span "Client Document Storage" at bounding box center [158, 403] width 153 height 17
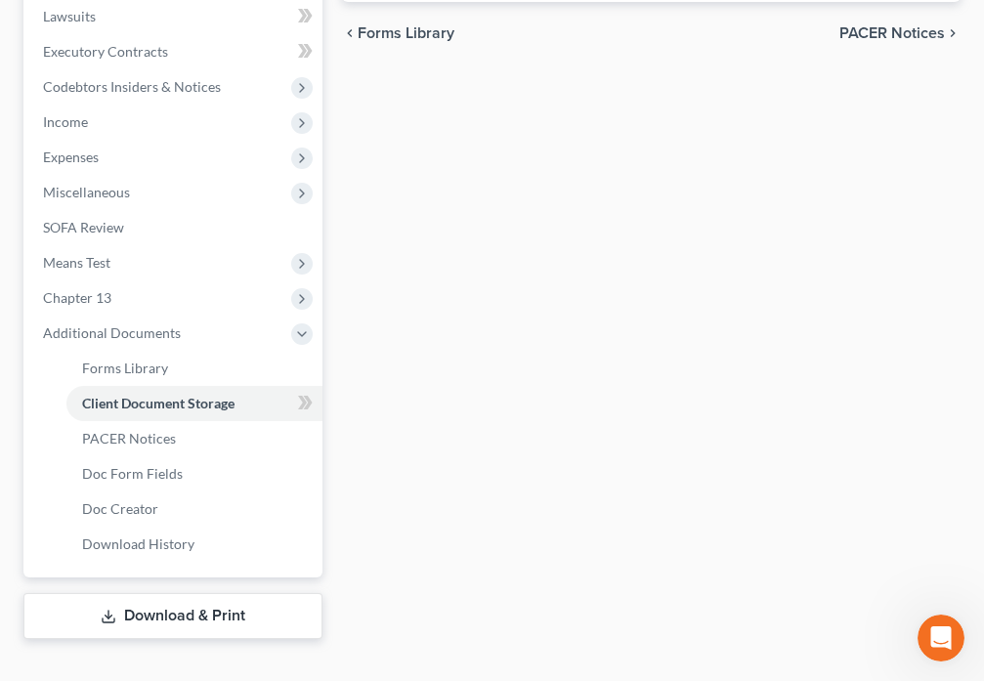
select select "9"
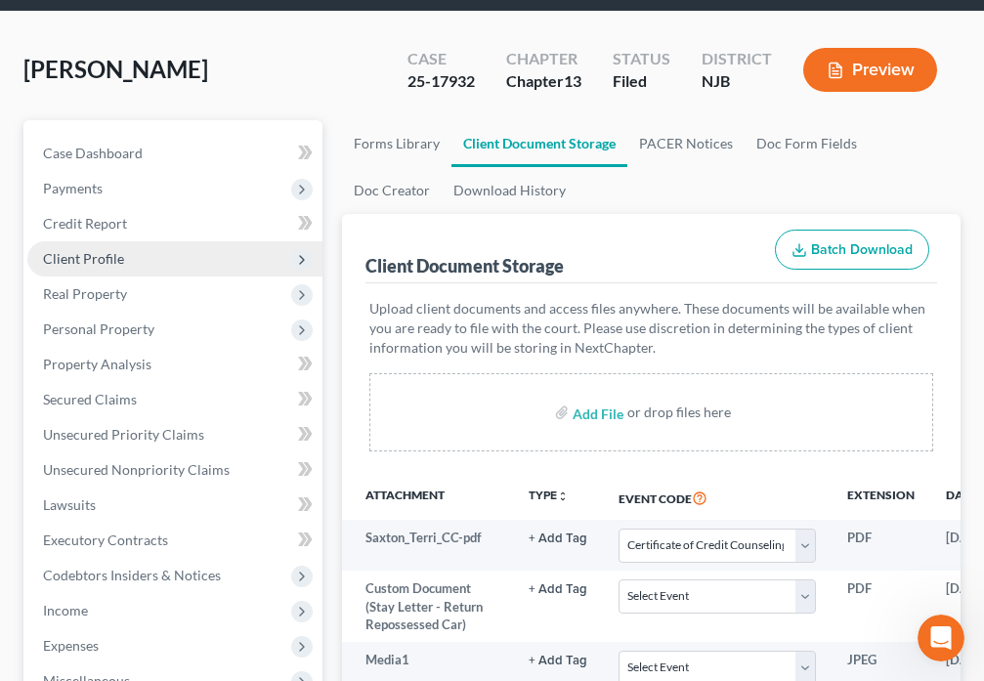
scroll to position [91, 0]
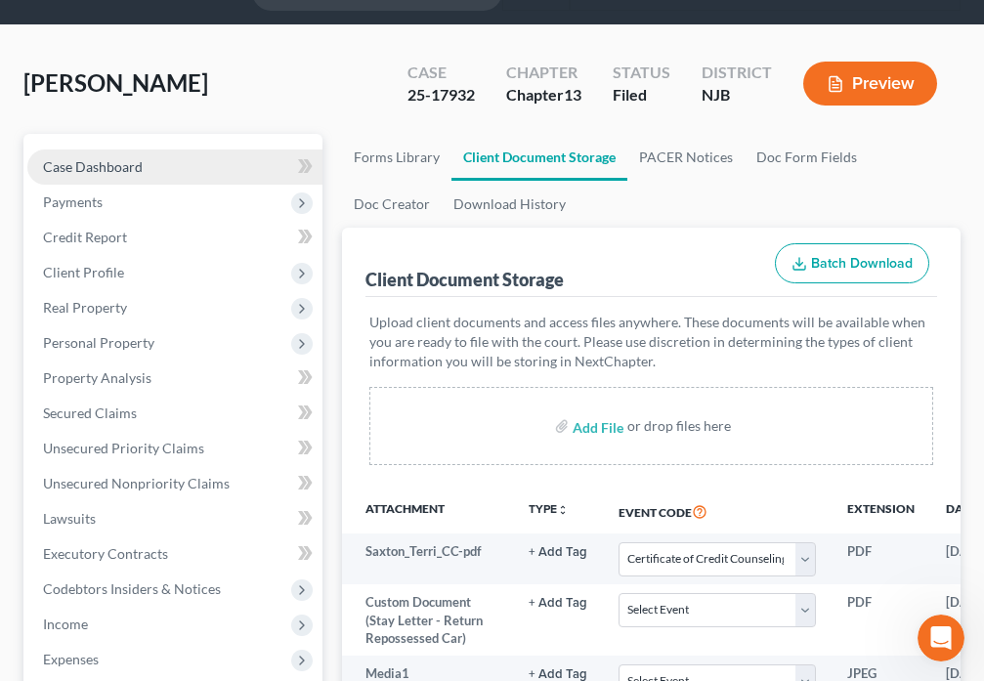
click at [105, 153] on link "Case Dashboard" at bounding box center [174, 166] width 295 height 35
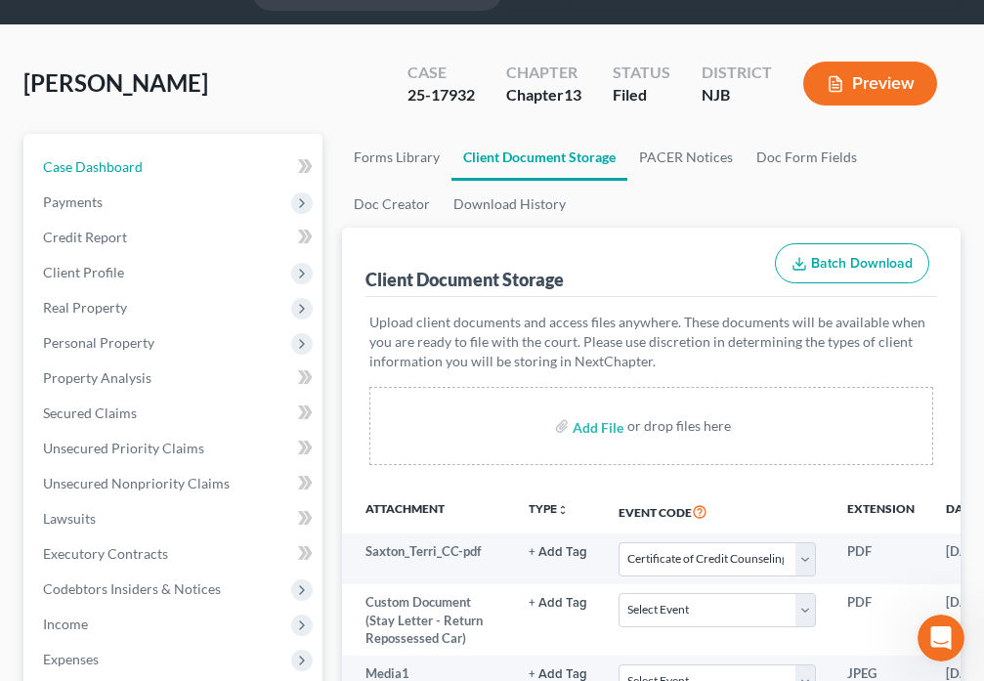
select select "6"
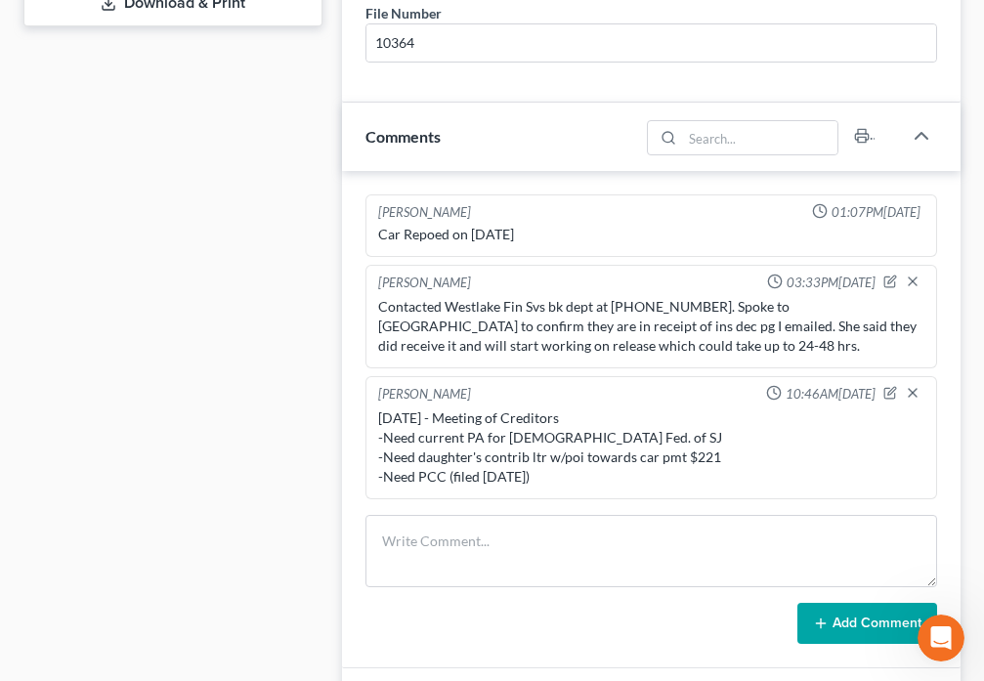
scroll to position [1094, 0]
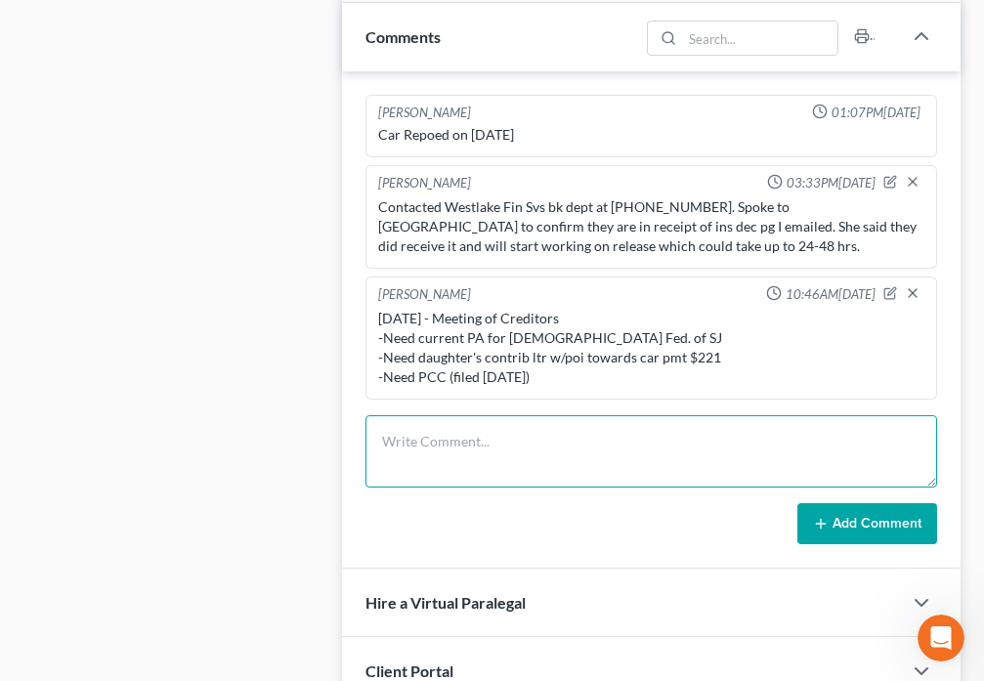
click at [526, 435] on textarea at bounding box center [650, 451] width 571 height 72
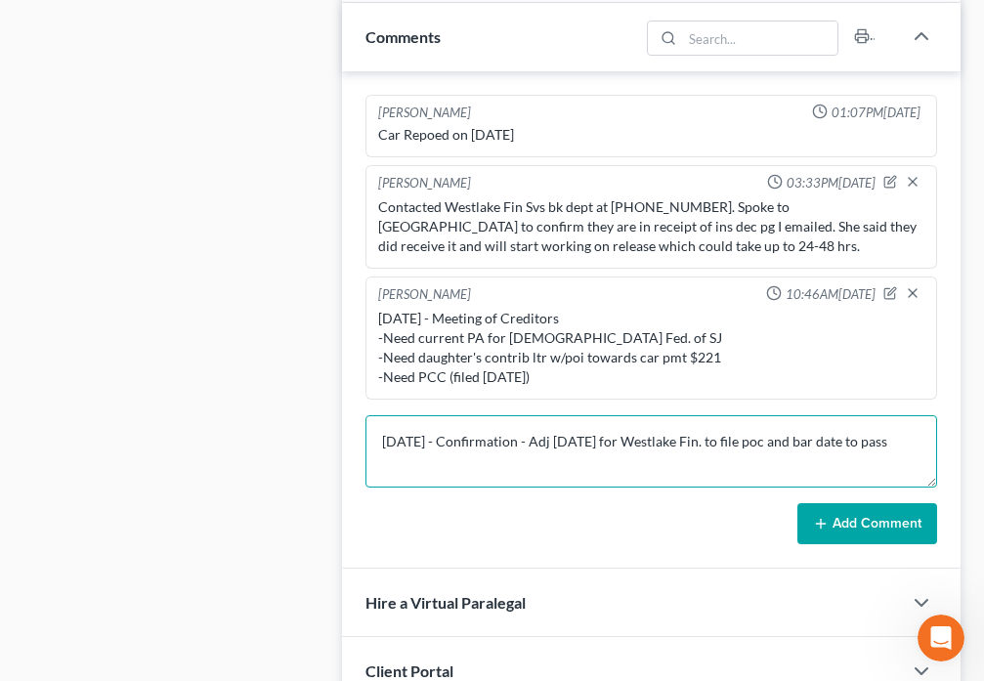
type textarea "[DATE] - Confirmation - Adj [DATE] for Westlake Fin. to file poc and bar date t…"
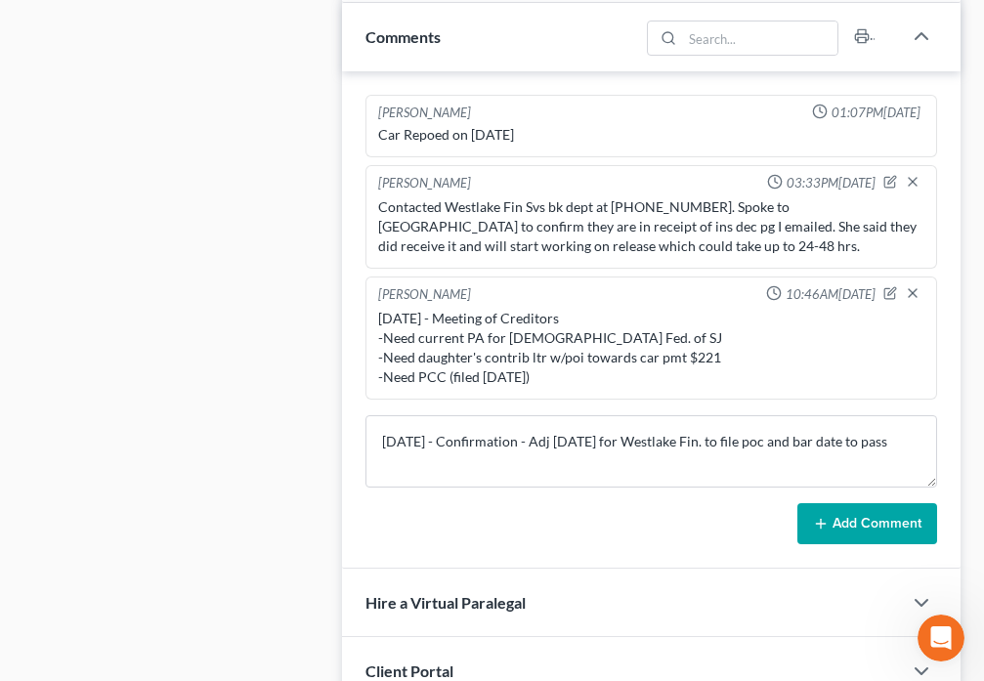
click at [886, 535] on button "Add Comment" at bounding box center [867, 523] width 140 height 41
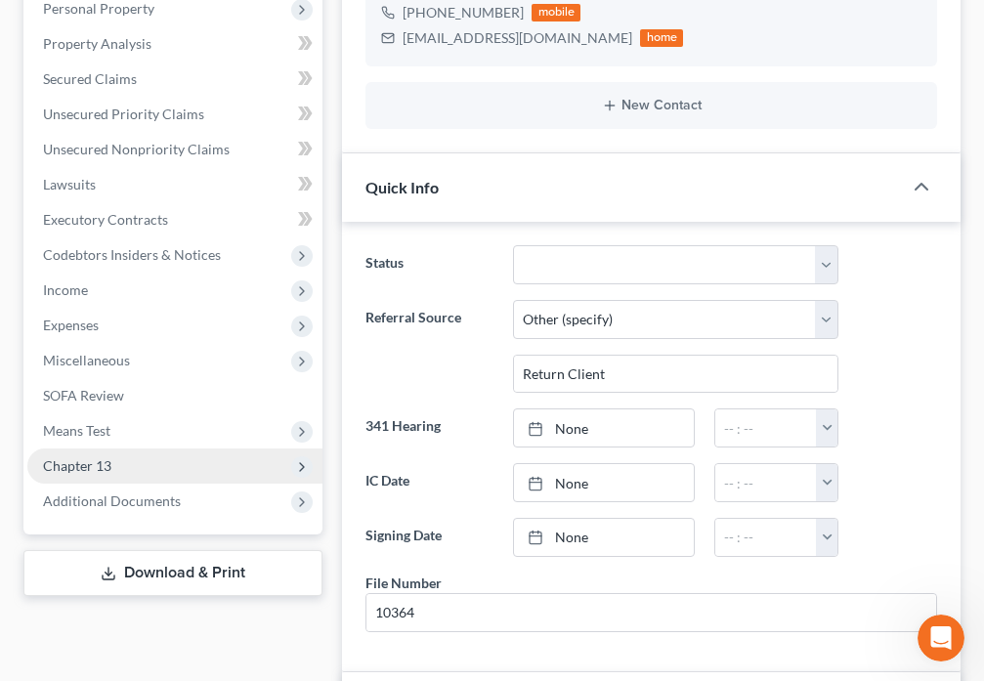
scroll to position [433, 0]
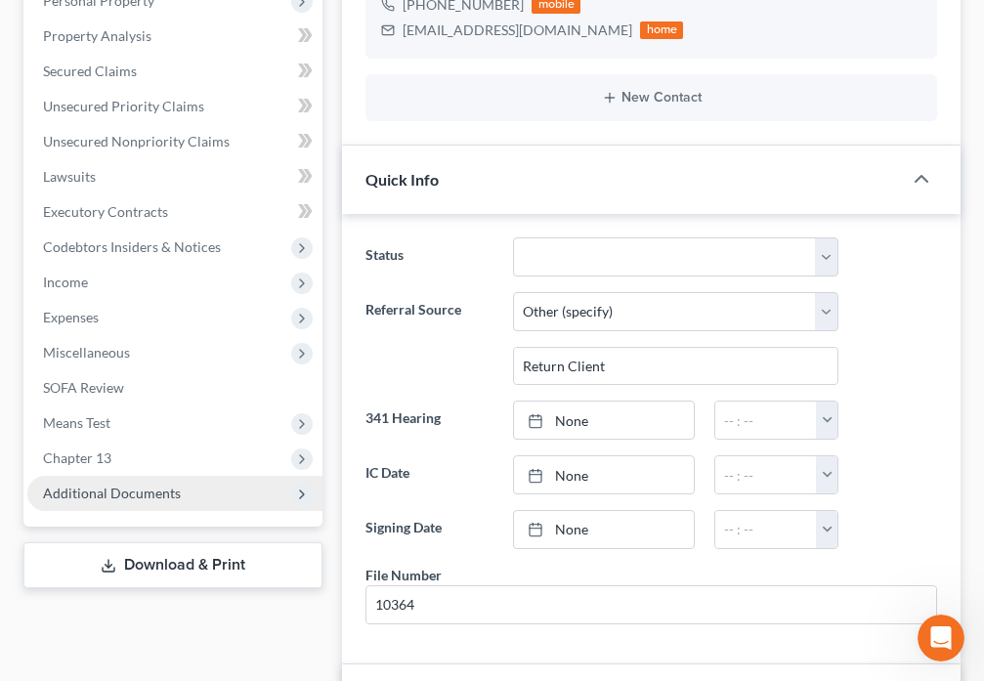
click at [122, 492] on span "Additional Documents" at bounding box center [112, 492] width 138 height 17
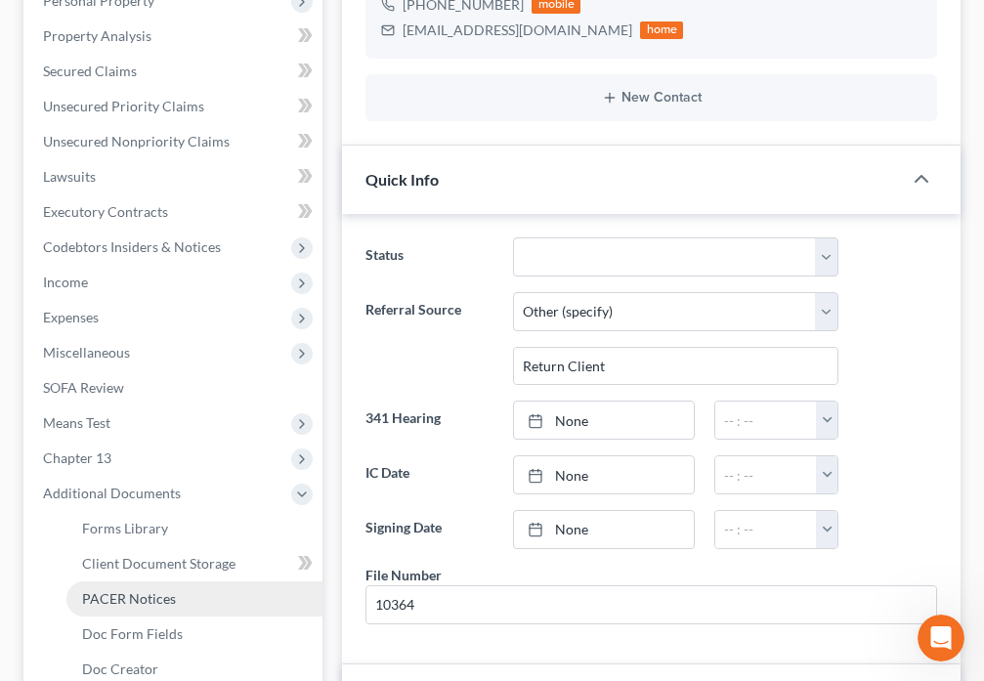
click at [163, 598] on span "PACER Notices" at bounding box center [129, 598] width 94 height 17
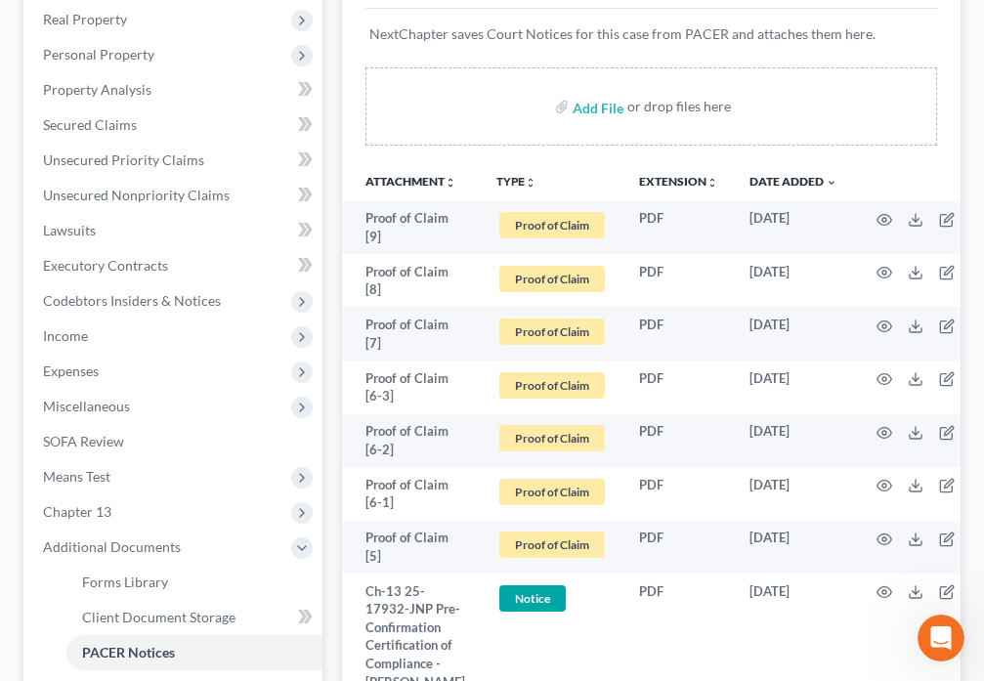
scroll to position [388, 0]
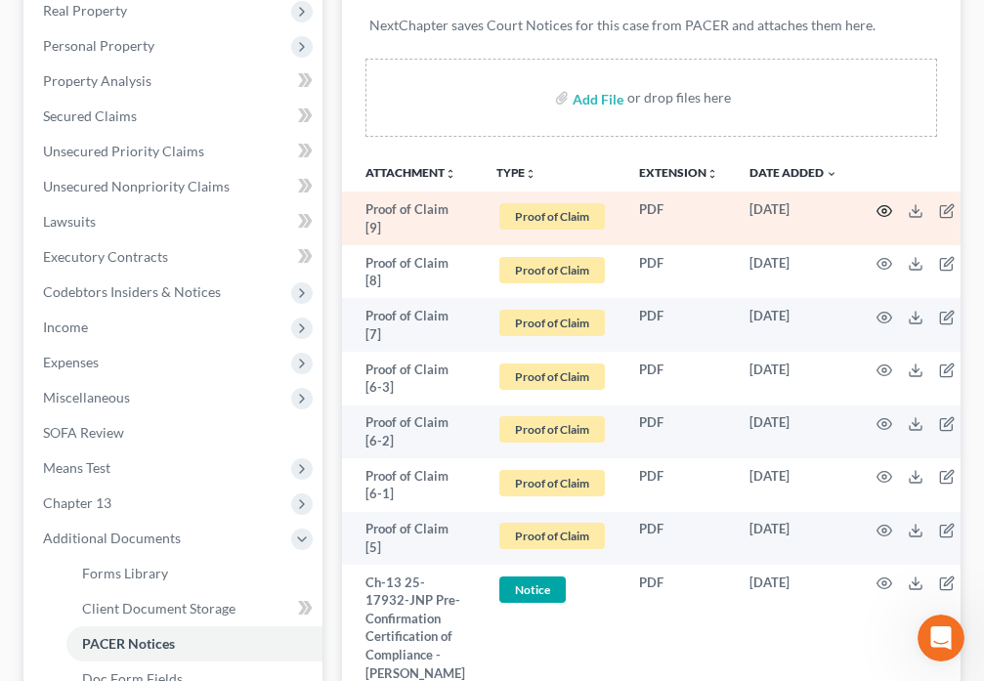
click at [880, 204] on icon "button" at bounding box center [884, 211] width 16 height 16
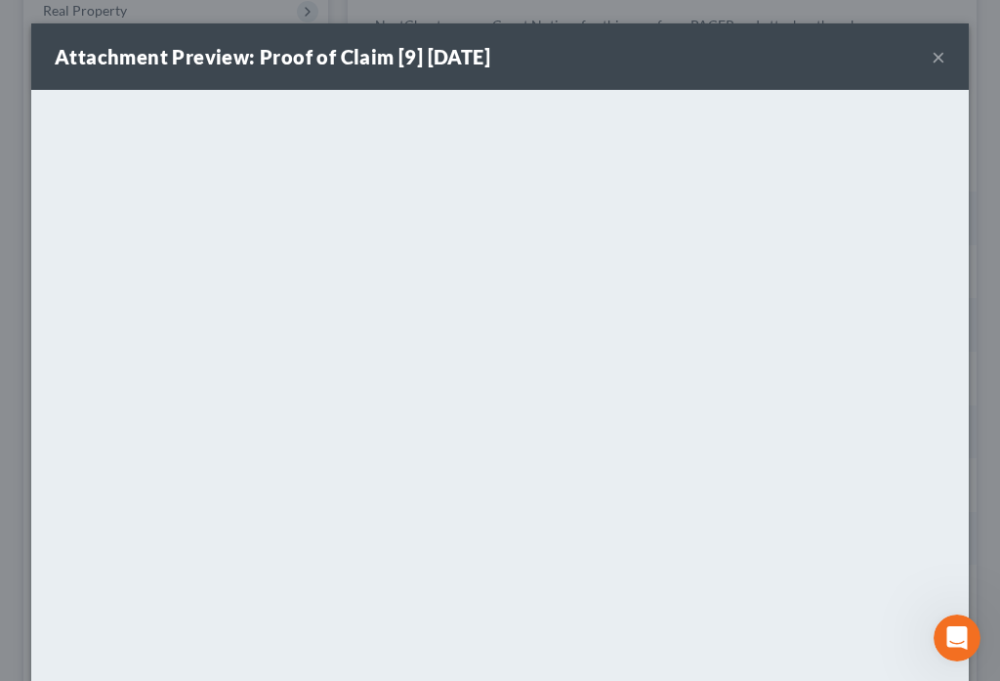
click at [934, 63] on button "×" at bounding box center [939, 56] width 14 height 23
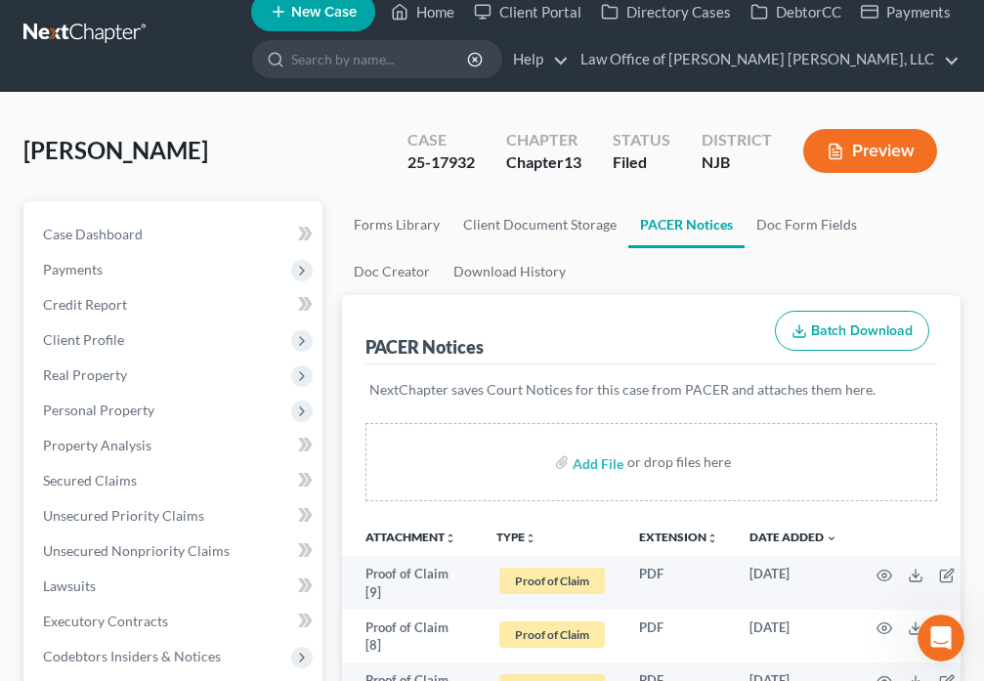
scroll to position [0, 0]
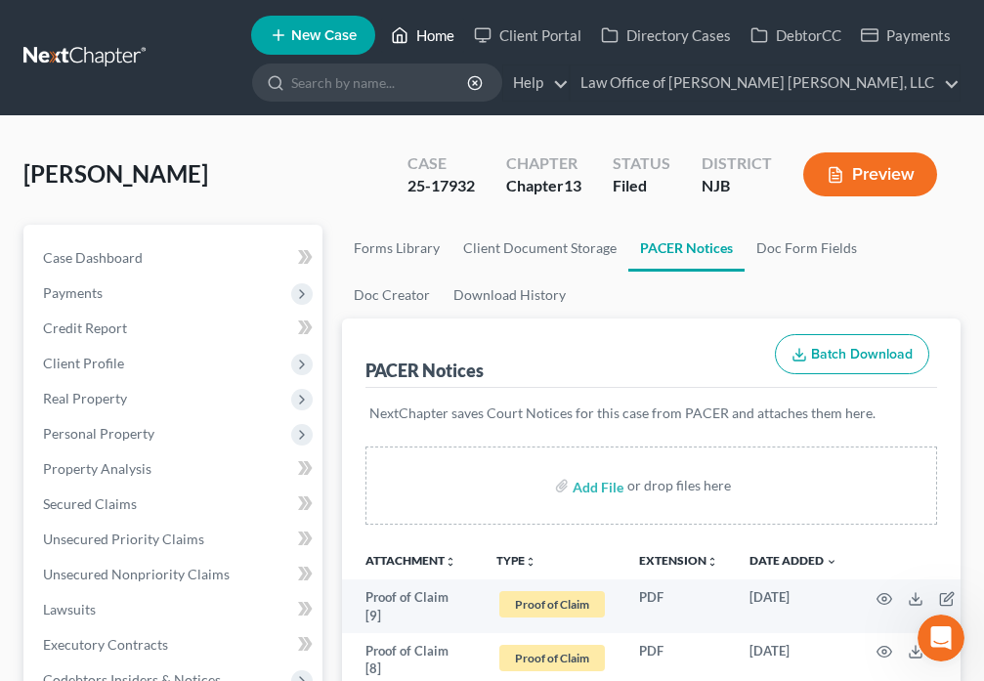
click at [416, 42] on link "Home" at bounding box center [422, 35] width 83 height 35
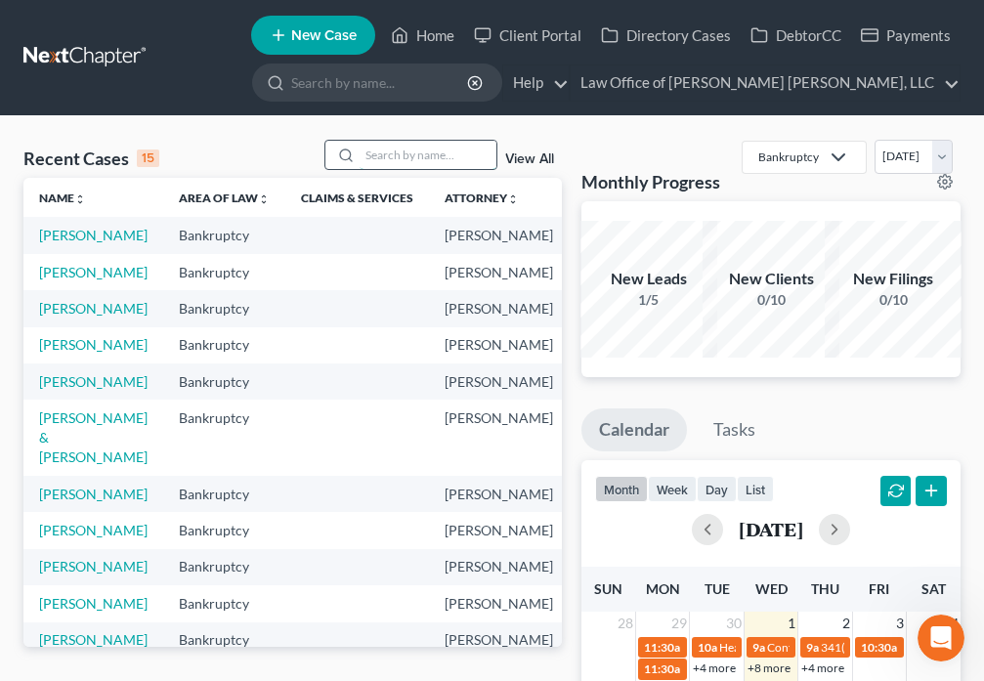
click at [412, 150] on input "search" at bounding box center [427, 155] width 137 height 28
type input "[PERSON_NAME]"
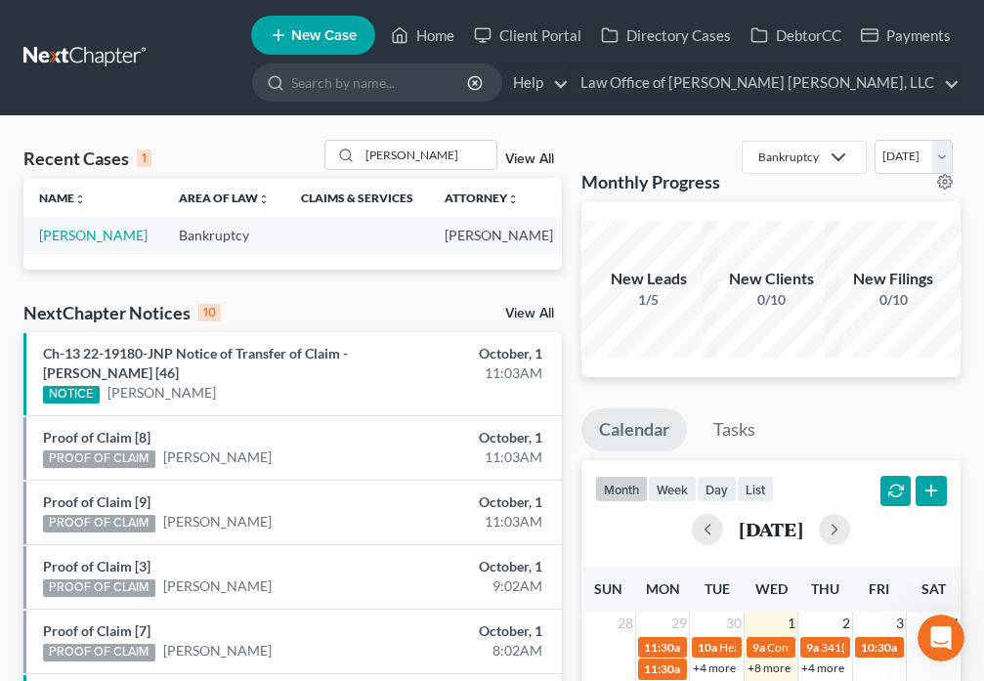
click at [71, 245] on td "[PERSON_NAME]" at bounding box center [93, 235] width 140 height 36
click at [58, 233] on link "[PERSON_NAME]" at bounding box center [93, 235] width 108 height 17
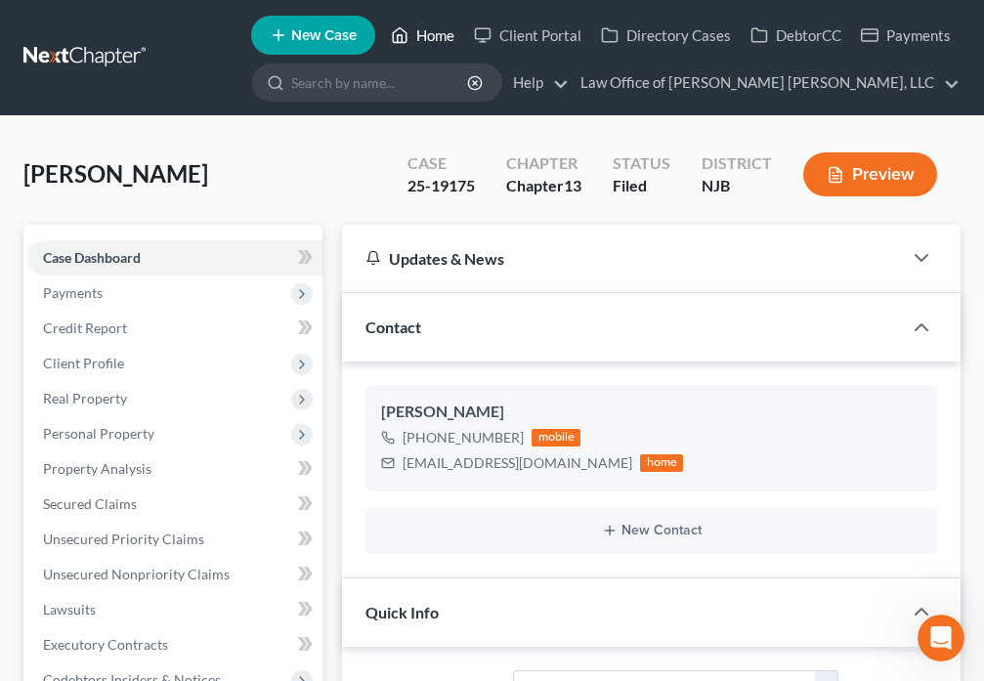
click at [416, 24] on link "Home" at bounding box center [422, 35] width 83 height 35
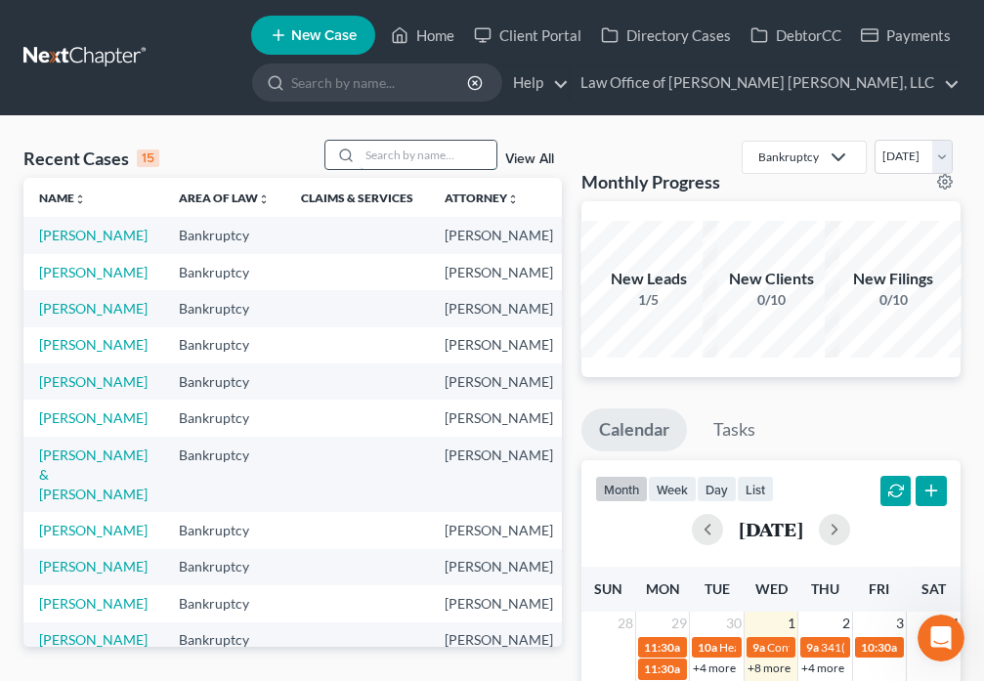
click at [400, 158] on input "search" at bounding box center [427, 155] width 137 height 28
type input "[PERSON_NAME]"
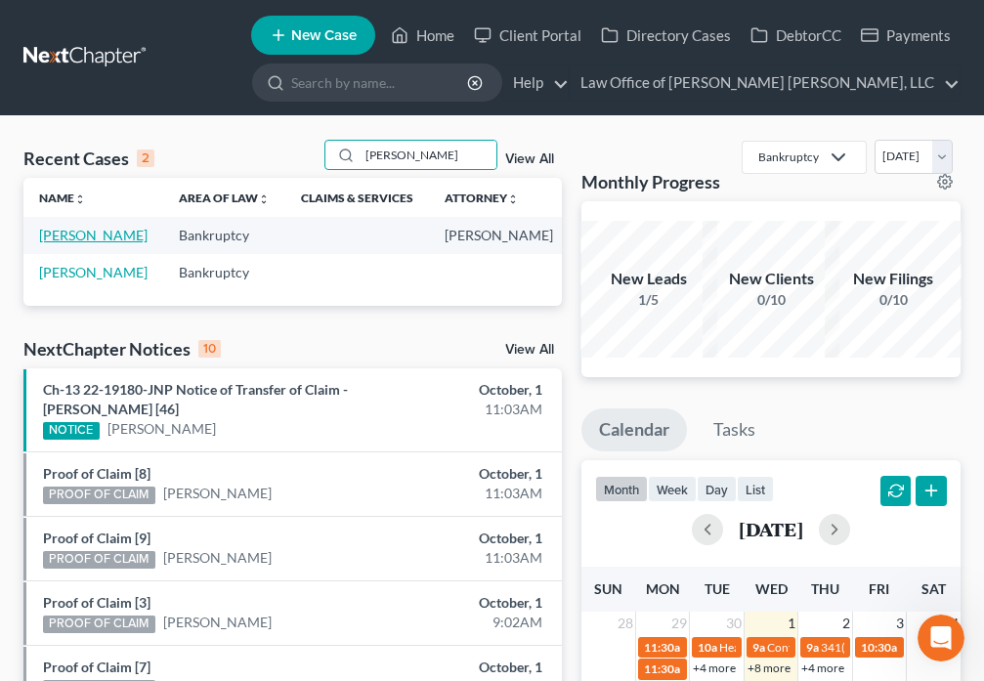
click at [63, 236] on link "[PERSON_NAME]" at bounding box center [93, 235] width 108 height 17
select select "6"
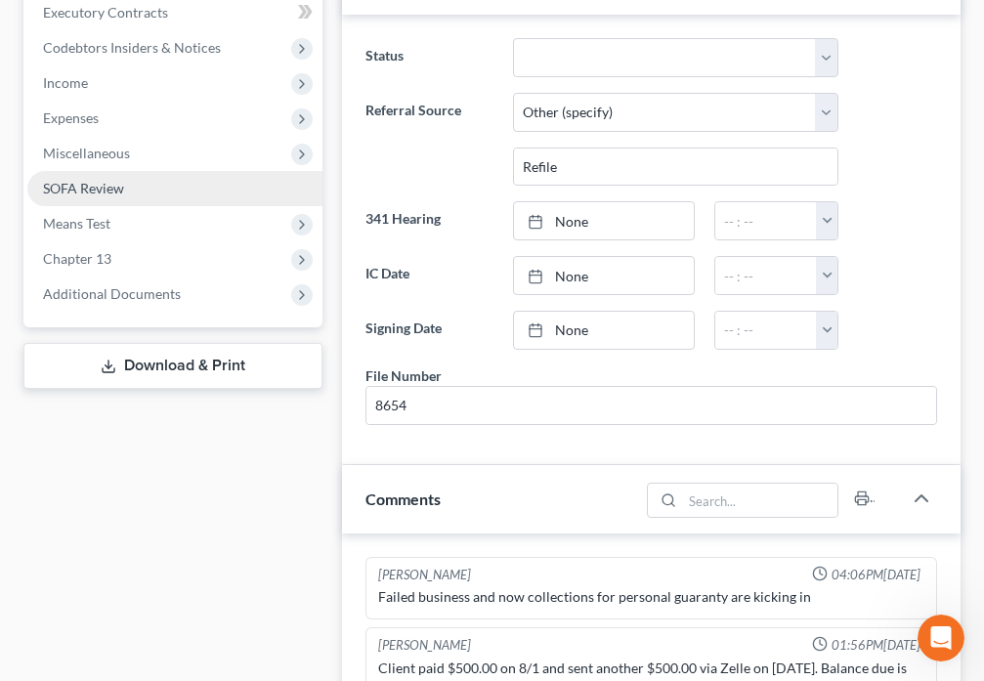
scroll to position [638, 0]
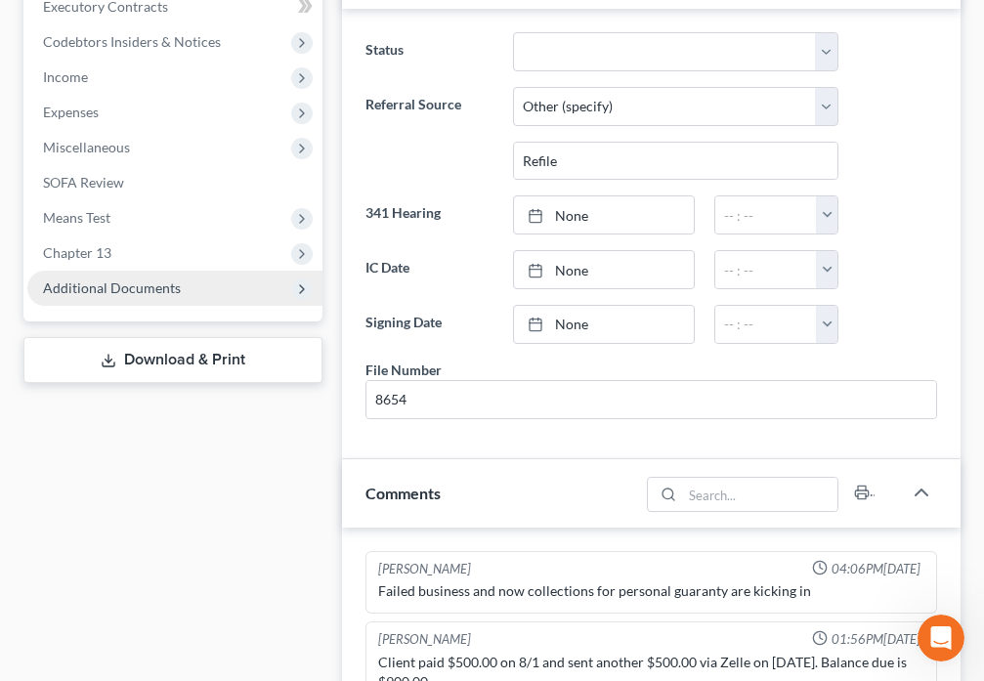
click at [114, 293] on span "Additional Documents" at bounding box center [112, 287] width 138 height 17
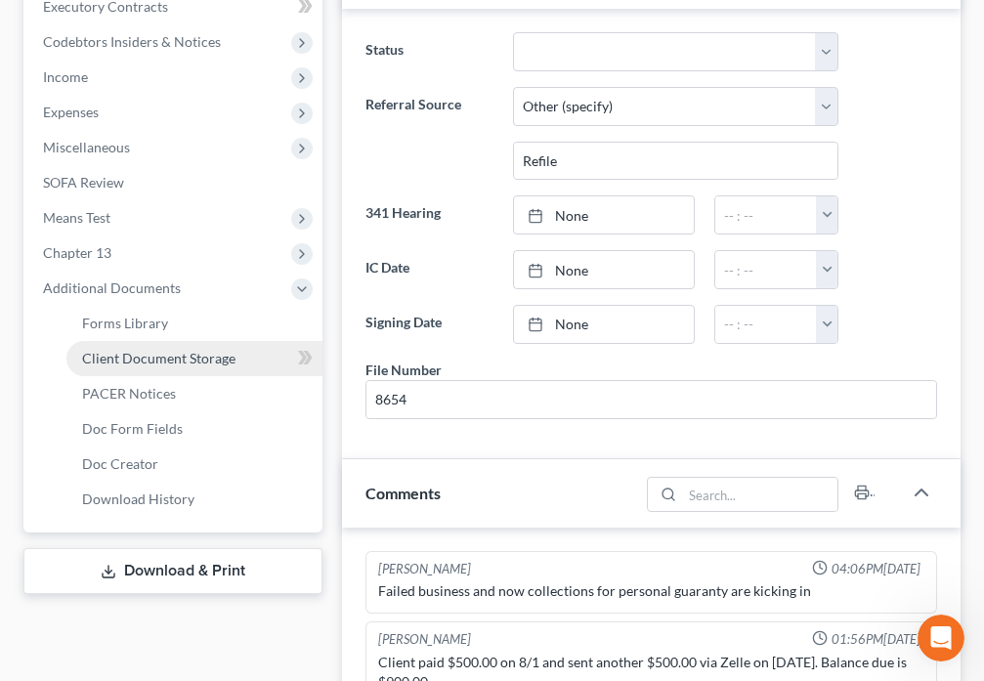
click at [194, 356] on span "Client Document Storage" at bounding box center [158, 358] width 153 height 17
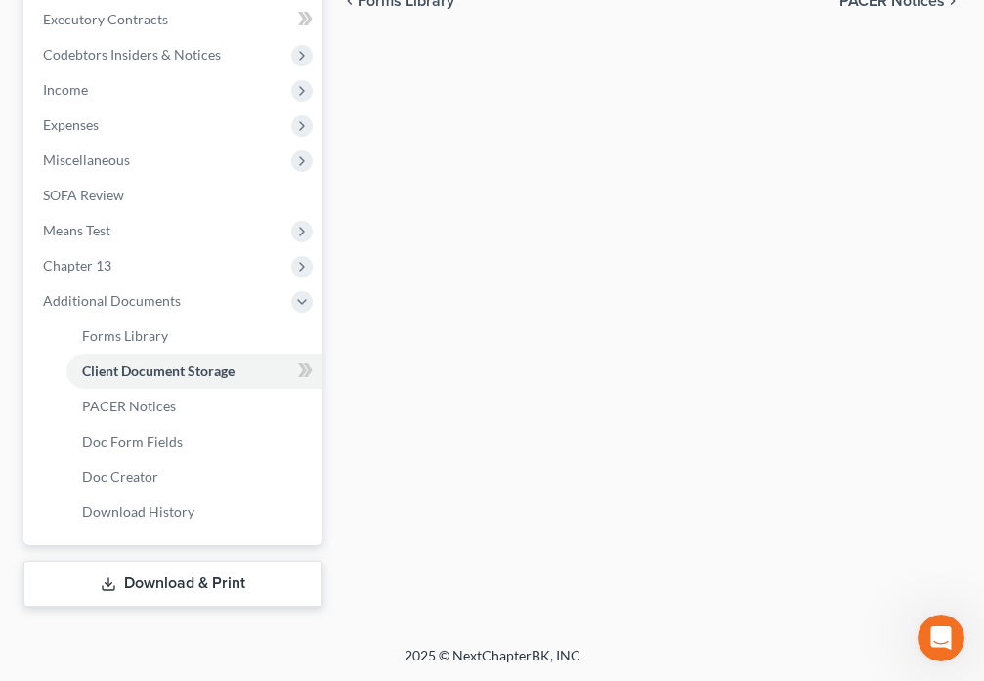
select select "9"
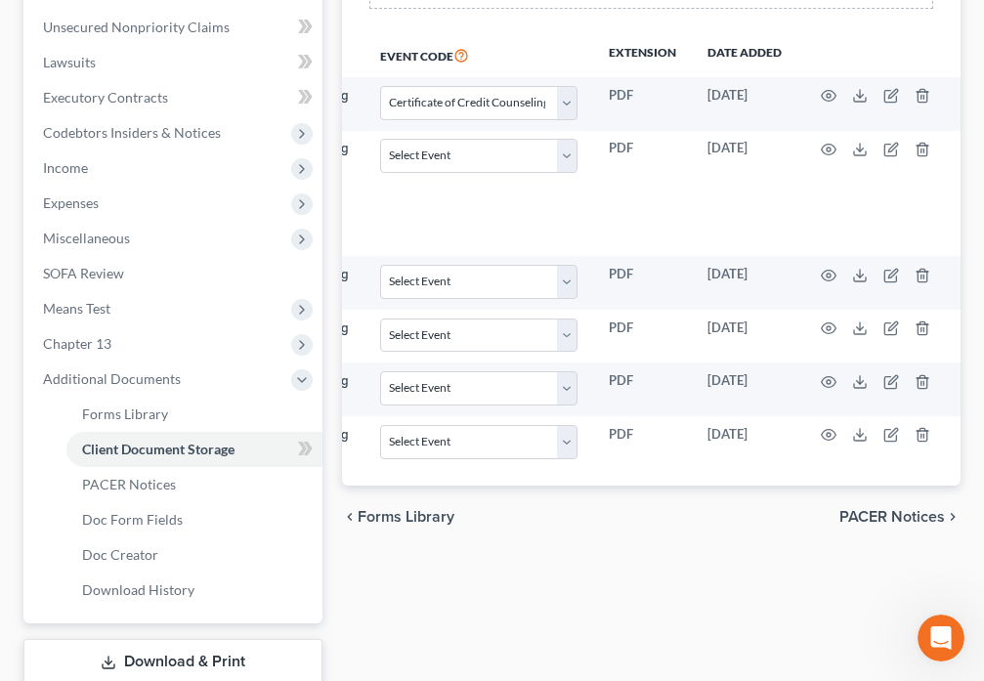
scroll to position [0, 270]
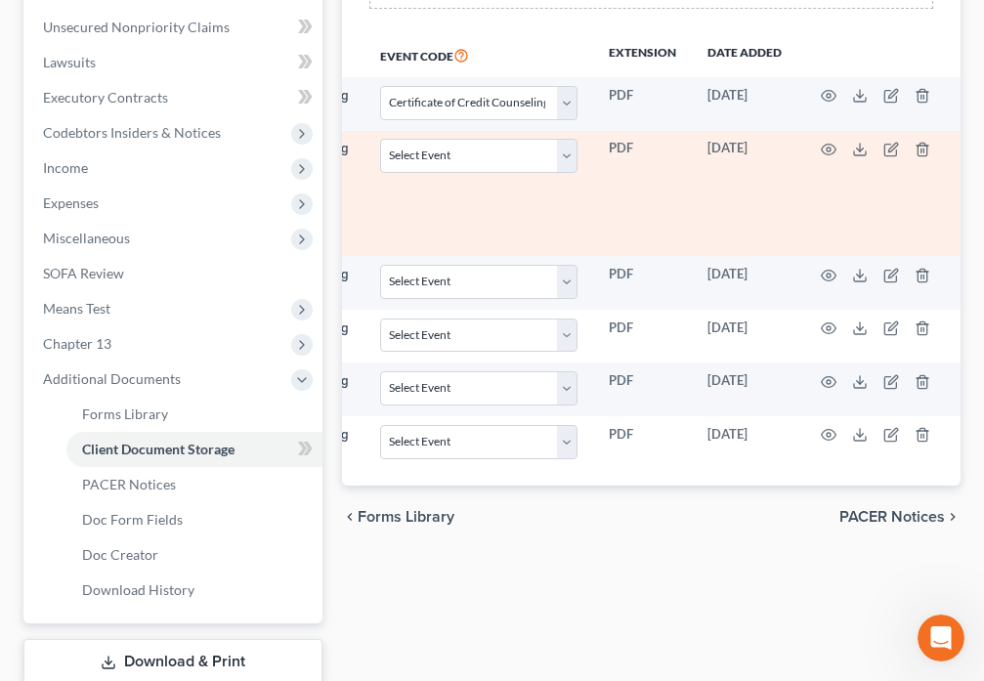
click at [836, 146] on td at bounding box center [879, 194] width 164 height 126
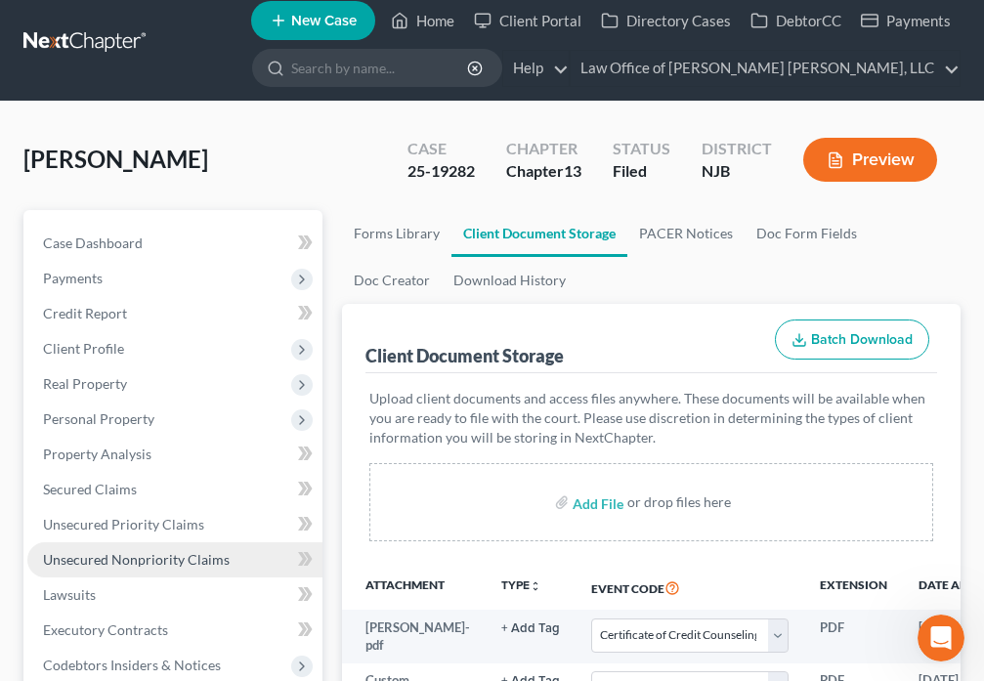
scroll to position [0, 0]
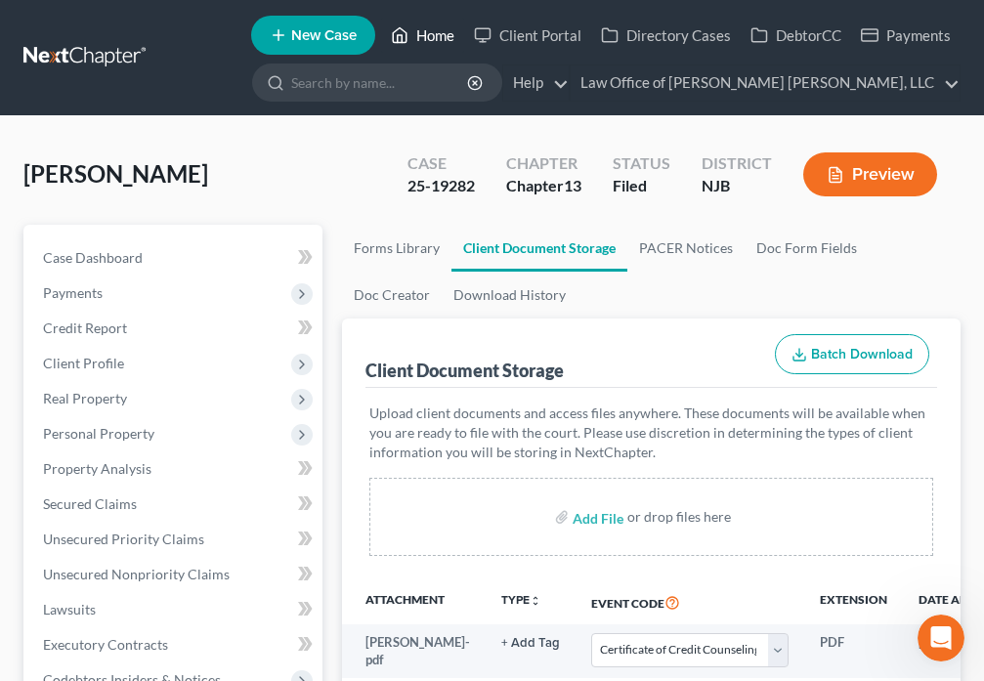
click at [403, 27] on icon at bounding box center [400, 34] width 18 height 23
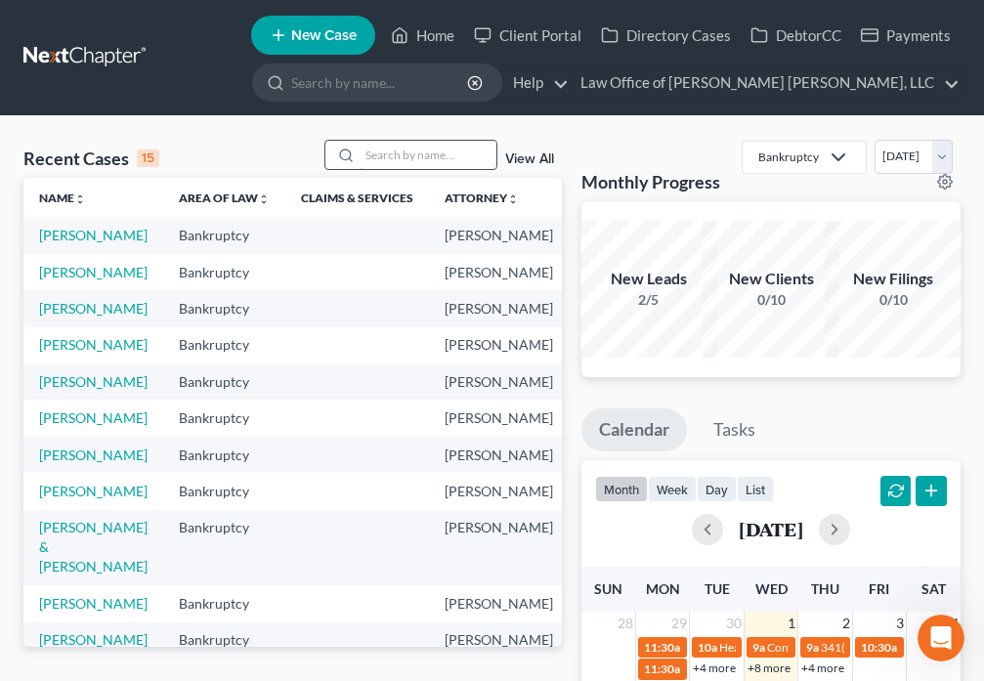
click at [406, 155] on input "search" at bounding box center [427, 155] width 137 height 28
type input "[PERSON_NAME]"
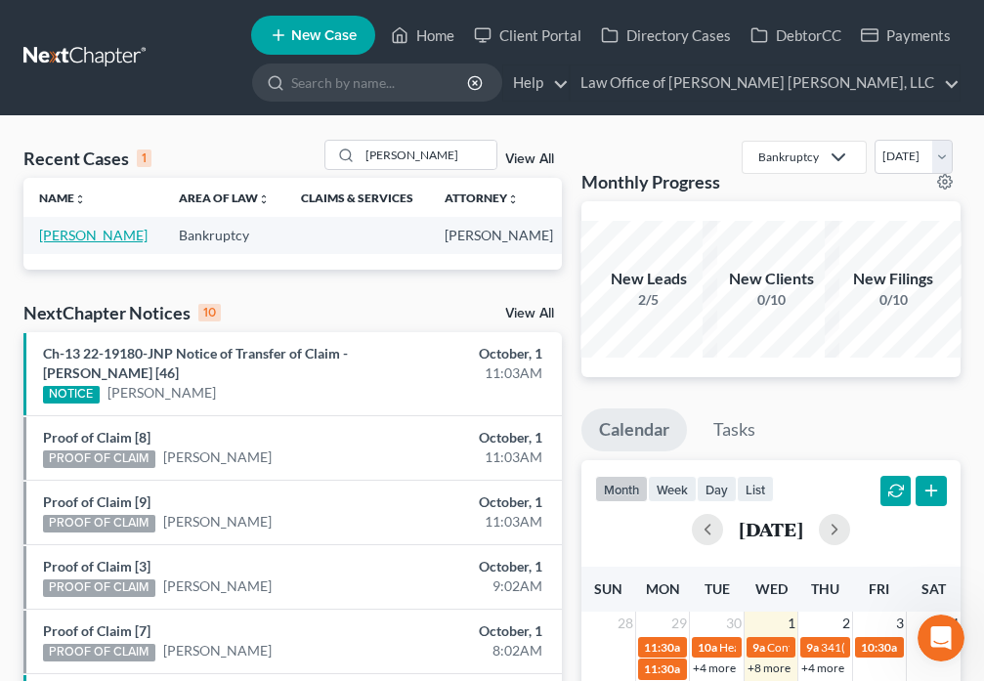
click at [67, 232] on link "[PERSON_NAME]" at bounding box center [93, 235] width 108 height 17
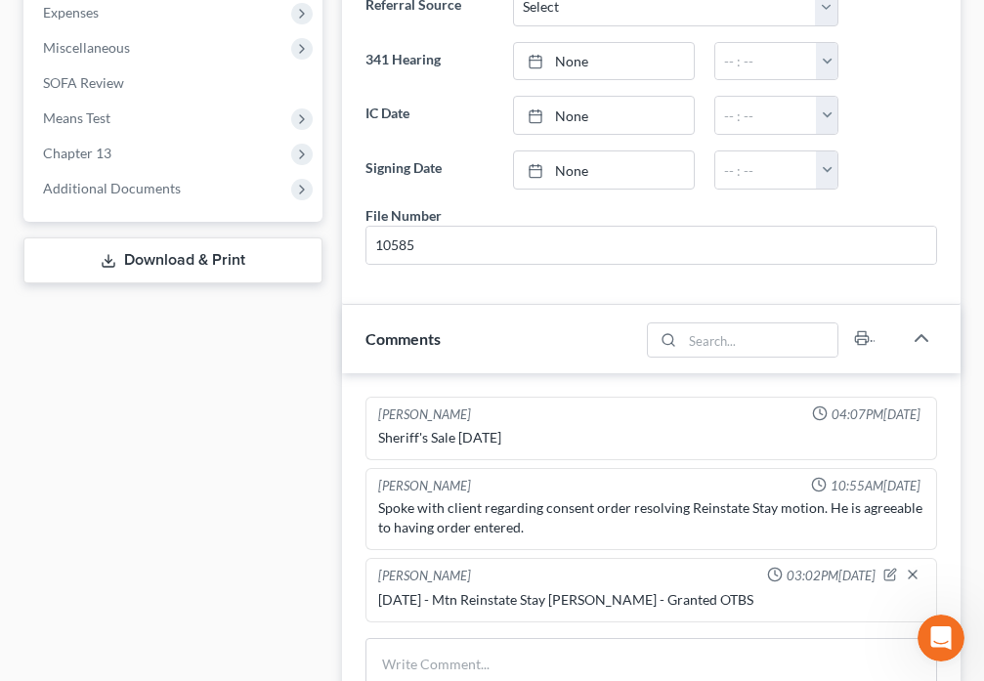
scroll to position [775, 0]
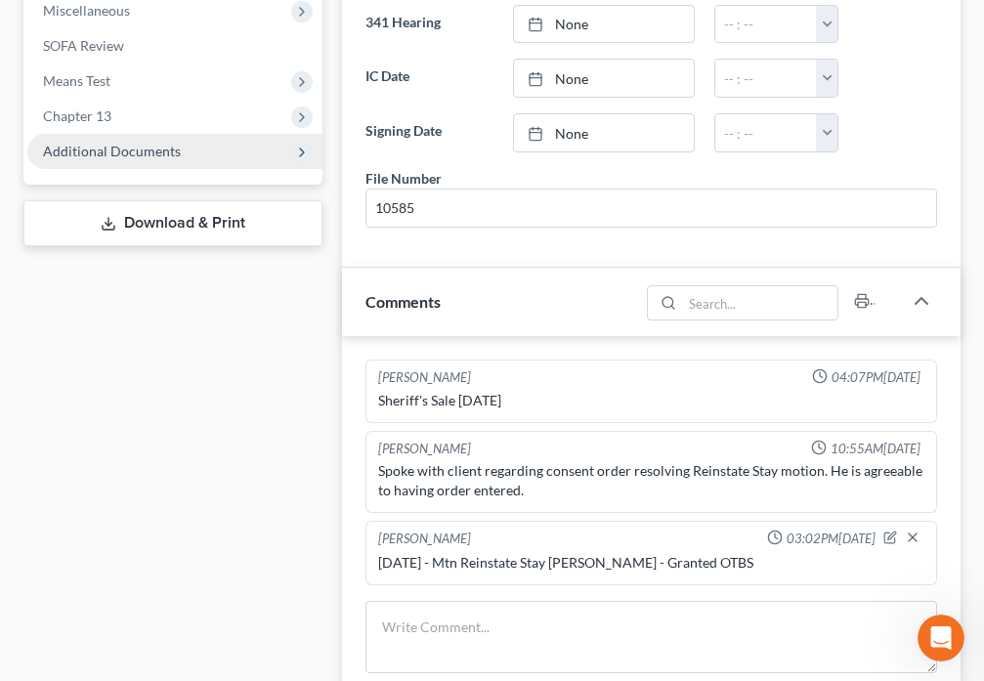
click at [128, 151] on span "Additional Documents" at bounding box center [112, 151] width 138 height 17
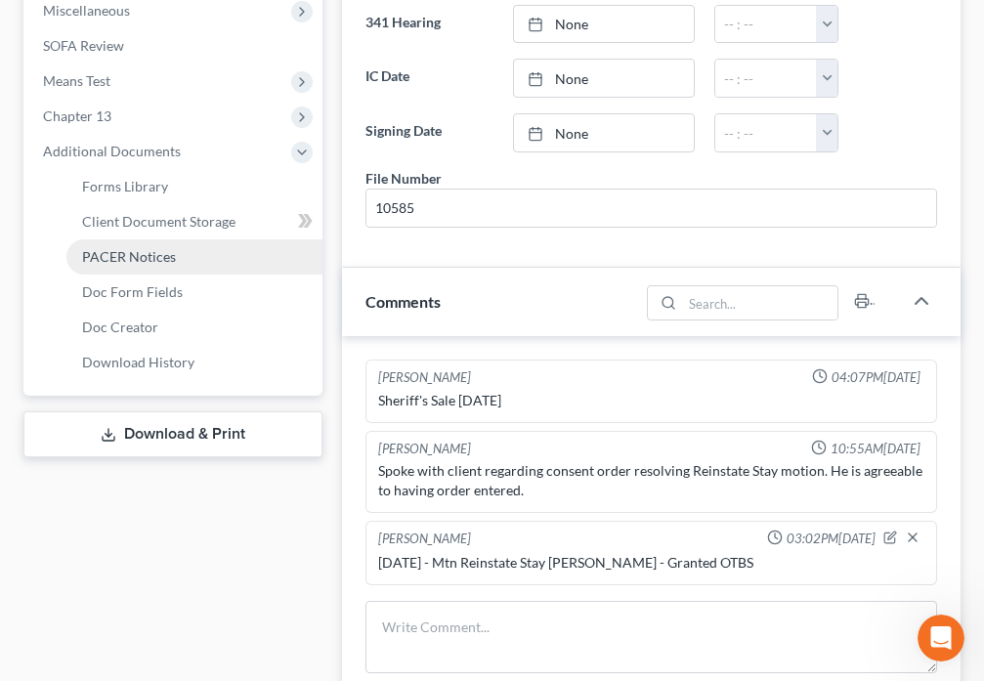
click at [132, 259] on span "PACER Notices" at bounding box center [129, 256] width 94 height 17
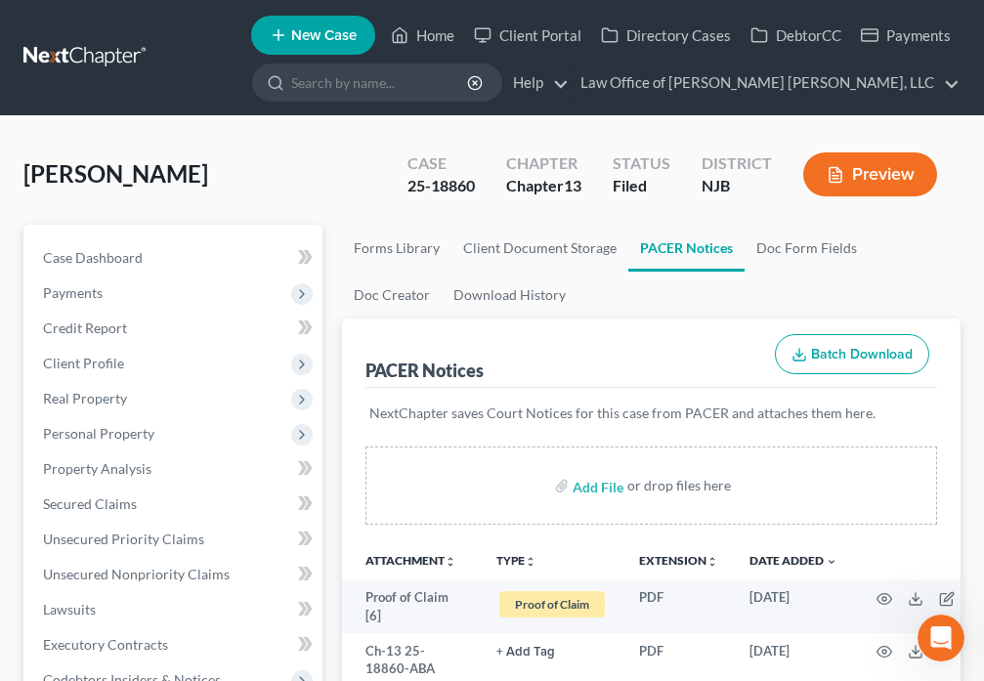
scroll to position [388, 0]
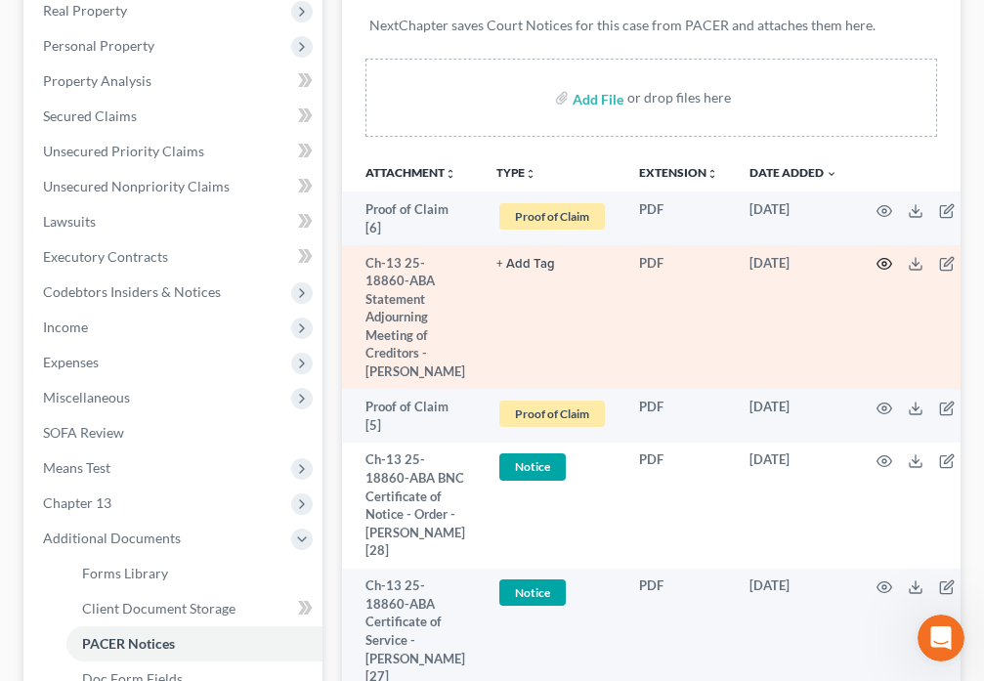
click at [882, 265] on circle "button" at bounding box center [884, 264] width 4 height 4
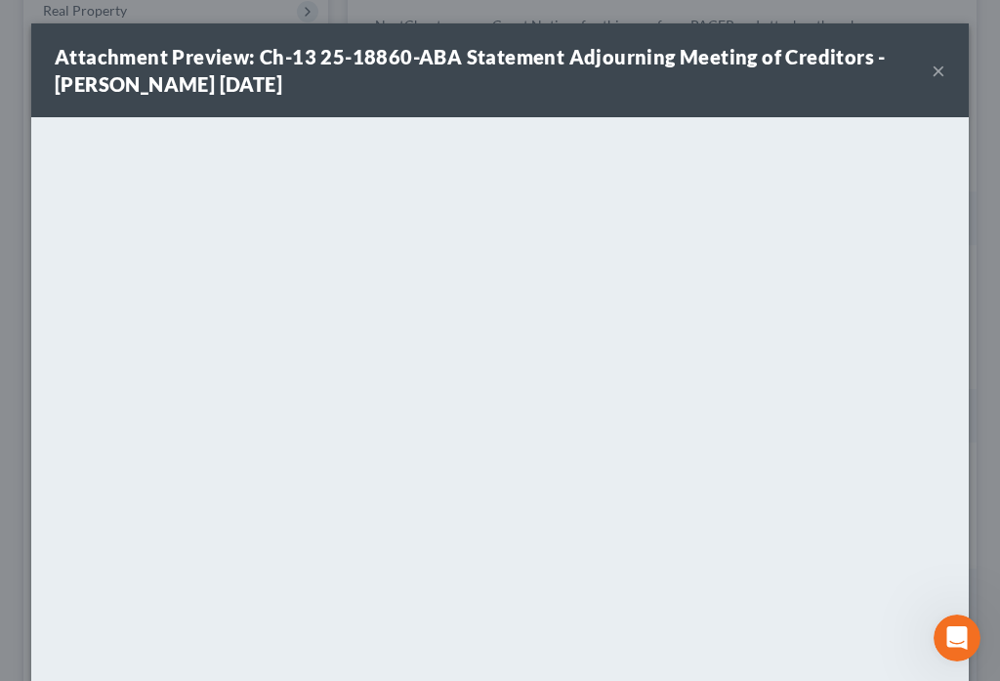
click at [932, 73] on button "×" at bounding box center [939, 70] width 14 height 23
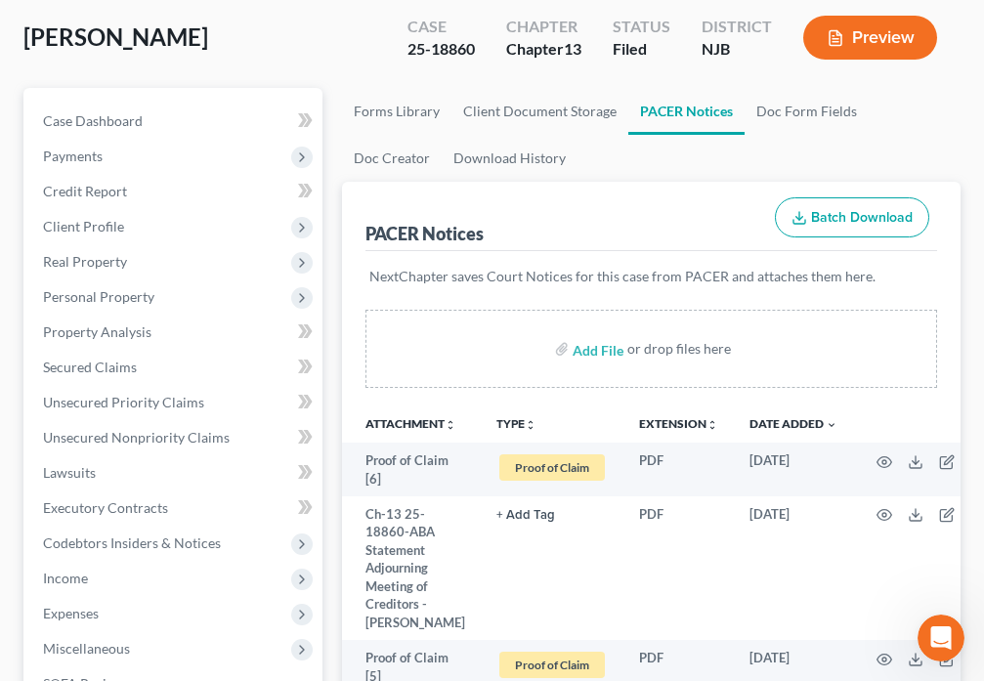
scroll to position [0, 0]
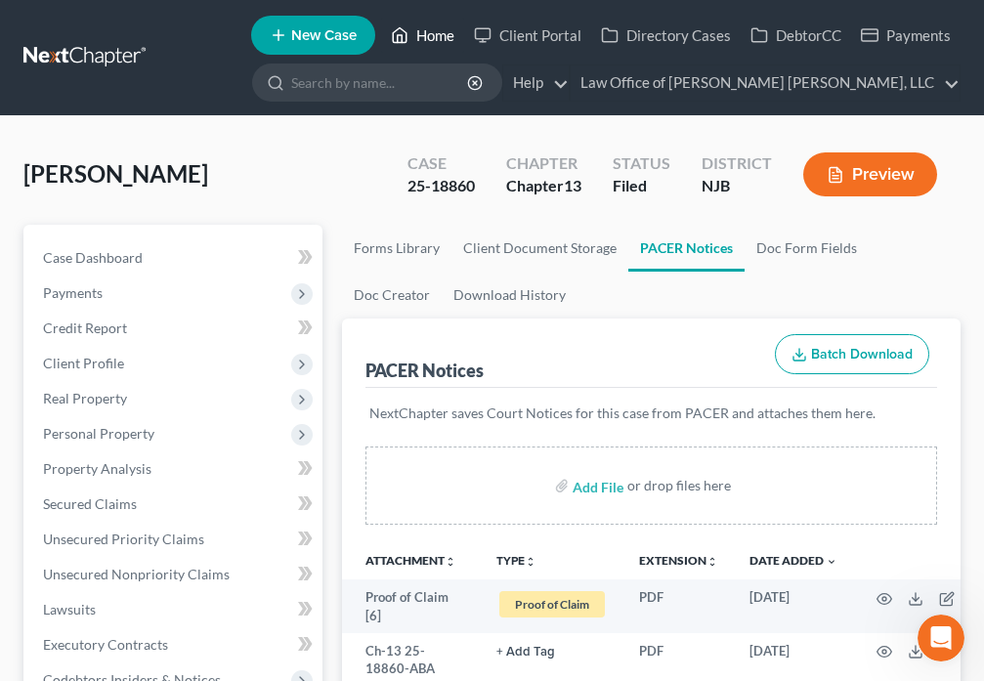
click at [406, 32] on icon at bounding box center [400, 35] width 14 height 15
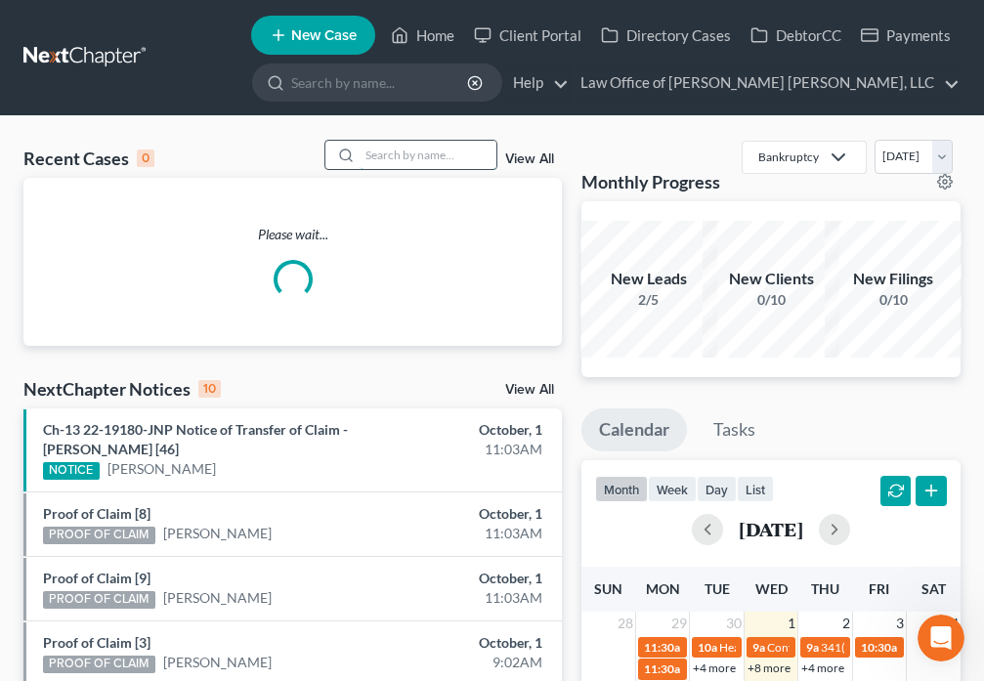
click at [386, 147] on input "search" at bounding box center [427, 155] width 137 height 28
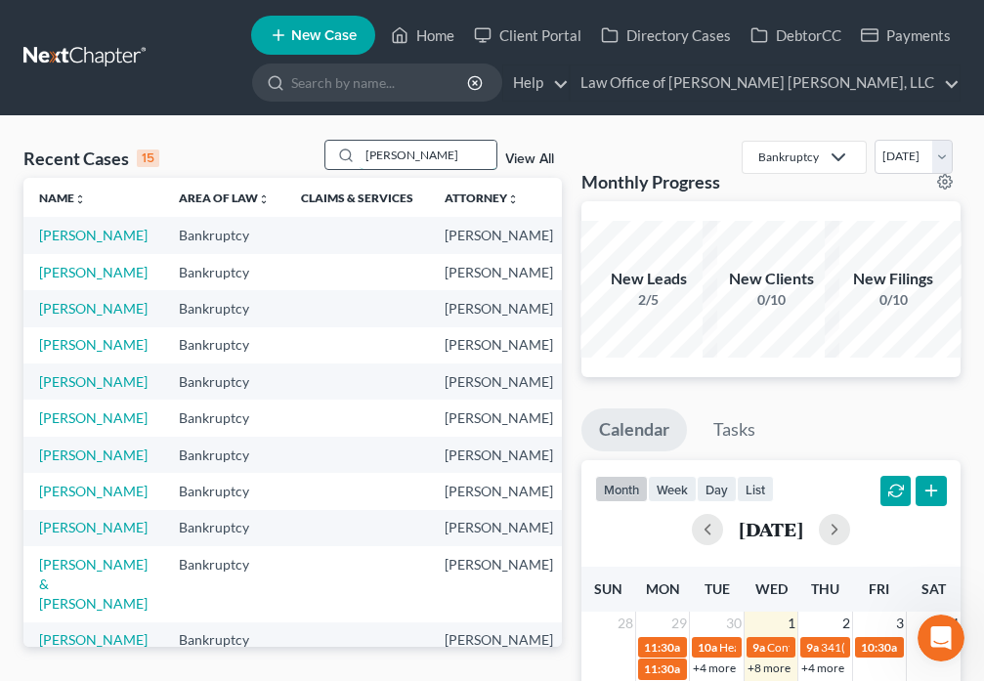
type input "[PERSON_NAME]"
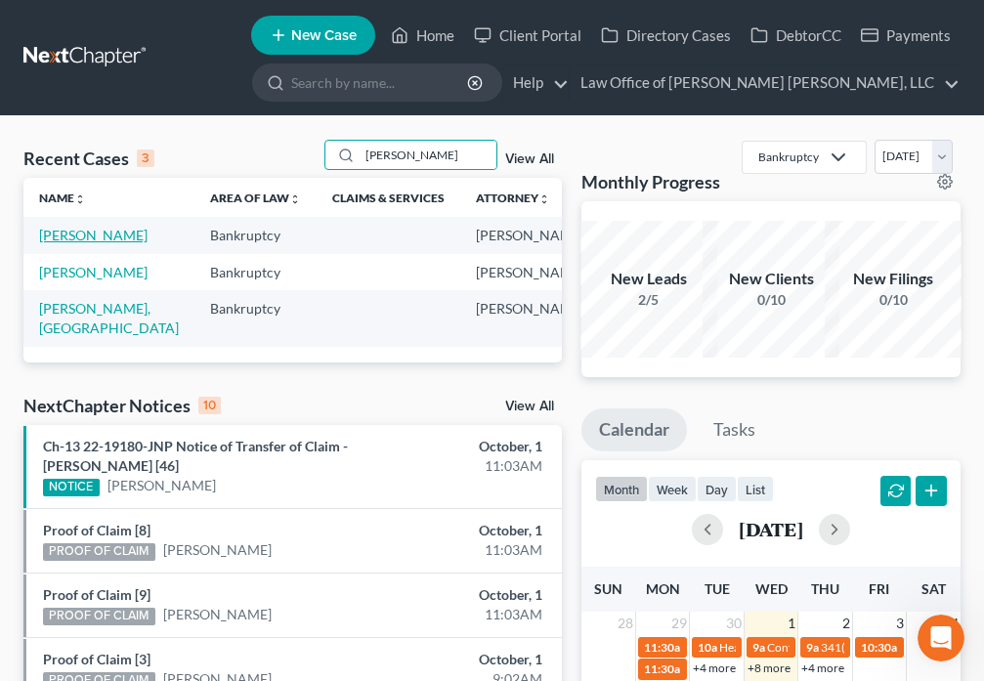
click at [46, 242] on link "[PERSON_NAME]" at bounding box center [93, 235] width 108 height 17
select select "6"
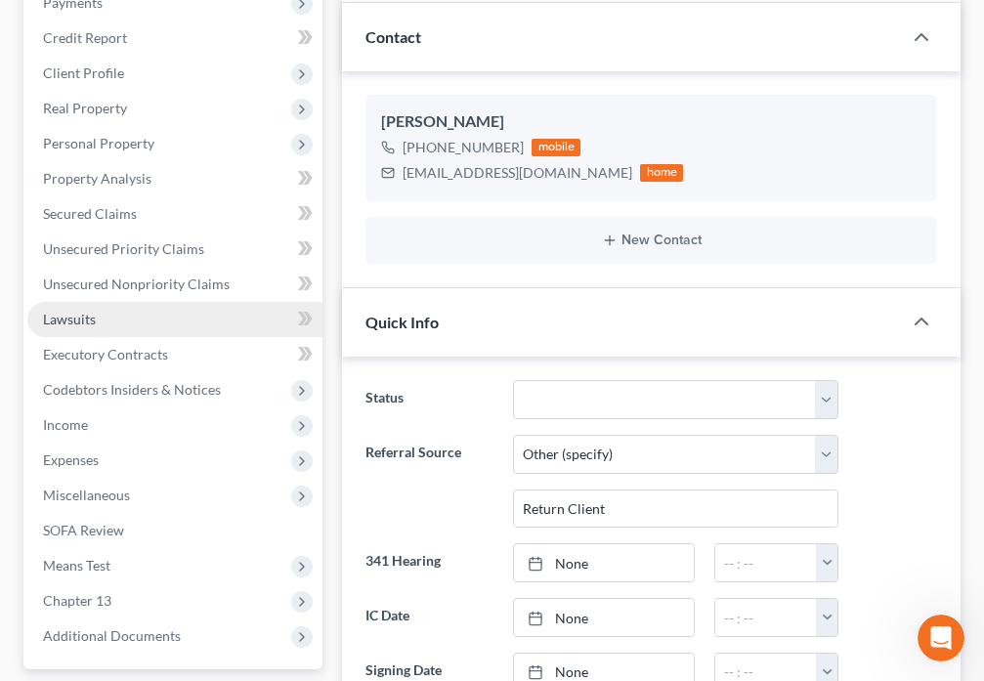
scroll to position [183, 0]
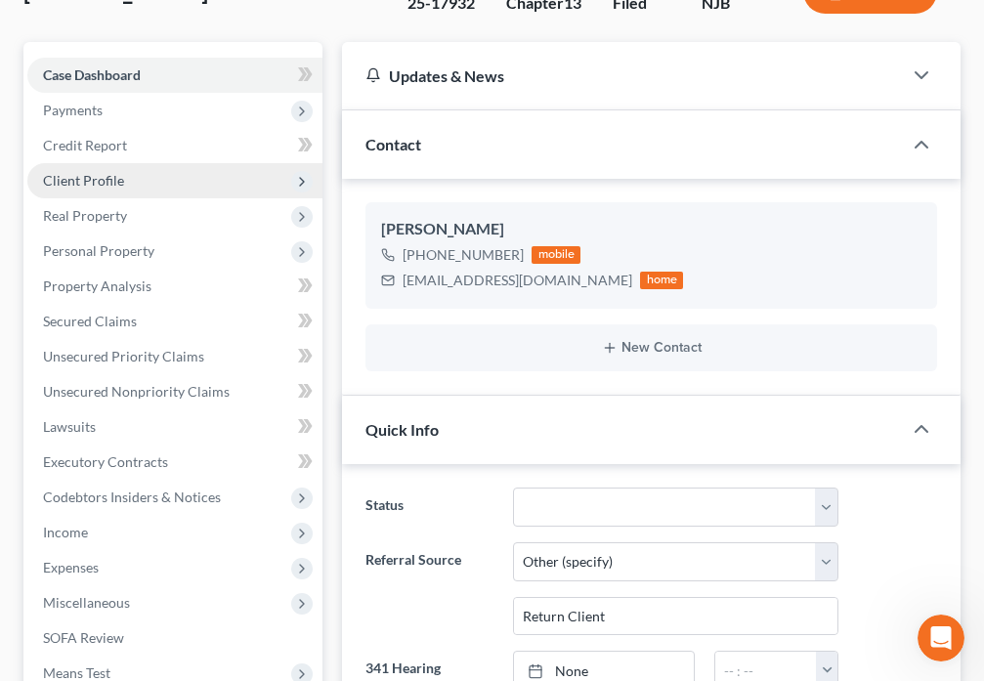
click at [134, 181] on span "Client Profile" at bounding box center [174, 180] width 295 height 35
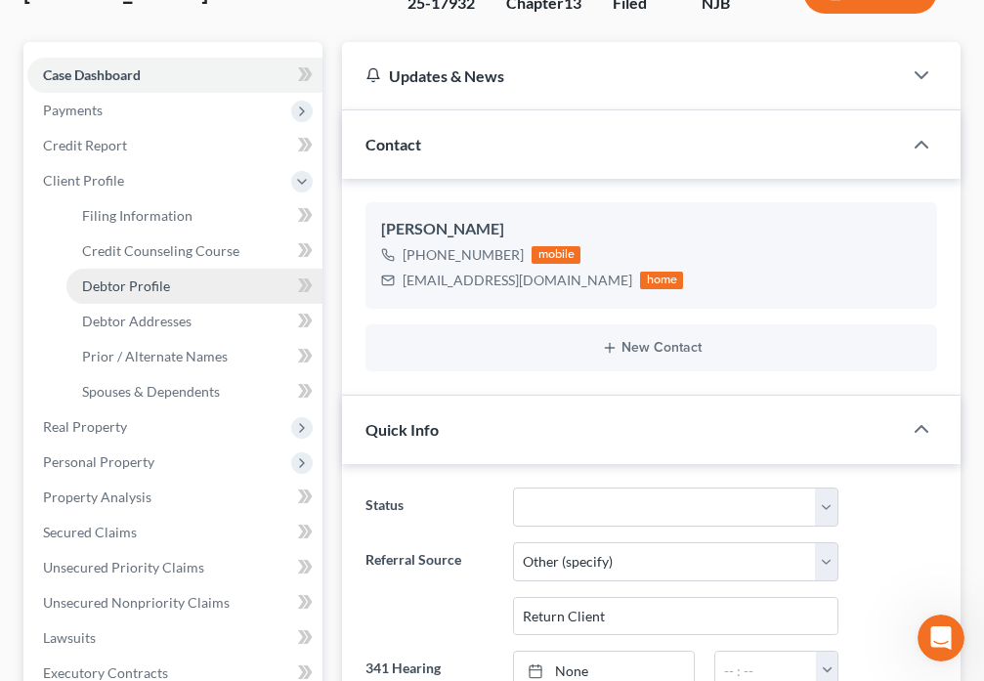
click at [163, 294] on link "Debtor Profile" at bounding box center [194, 286] width 256 height 35
select select "1"
select select "4"
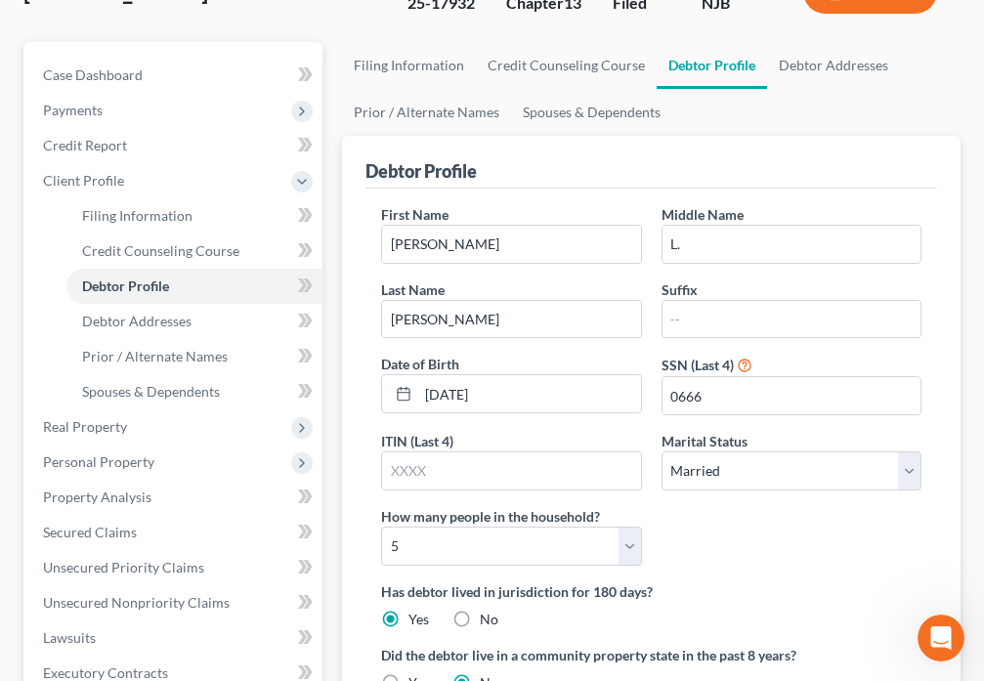
radio input "true"
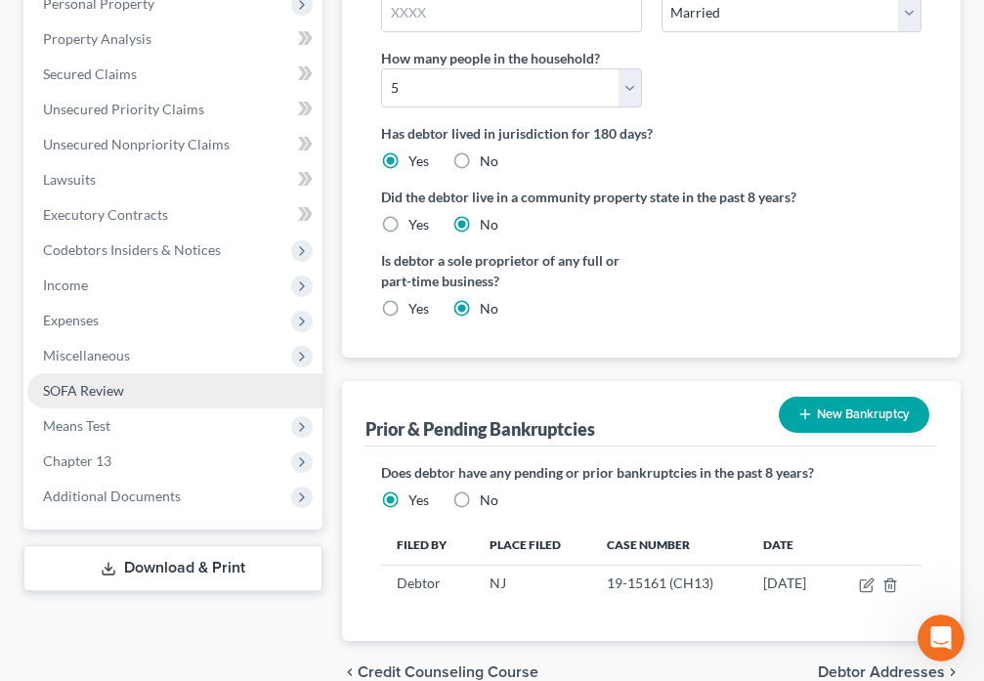
scroll to position [661, 0]
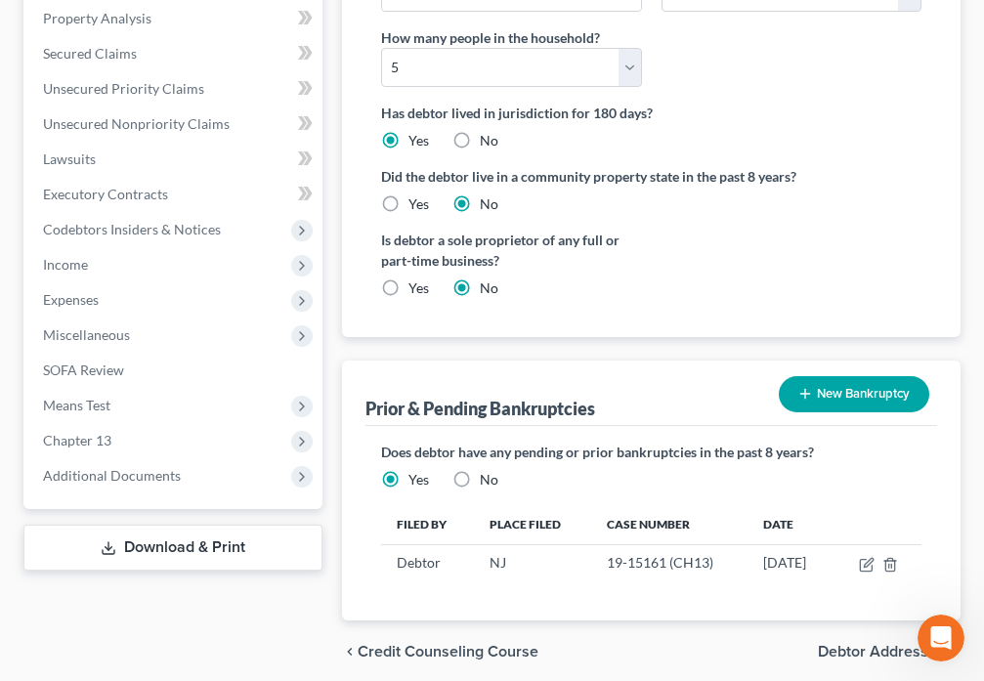
drag, startPoint x: 114, startPoint y: 467, endPoint x: 163, endPoint y: 593, distance: 135.1
click at [113, 467] on span "Additional Documents" at bounding box center [112, 475] width 138 height 17
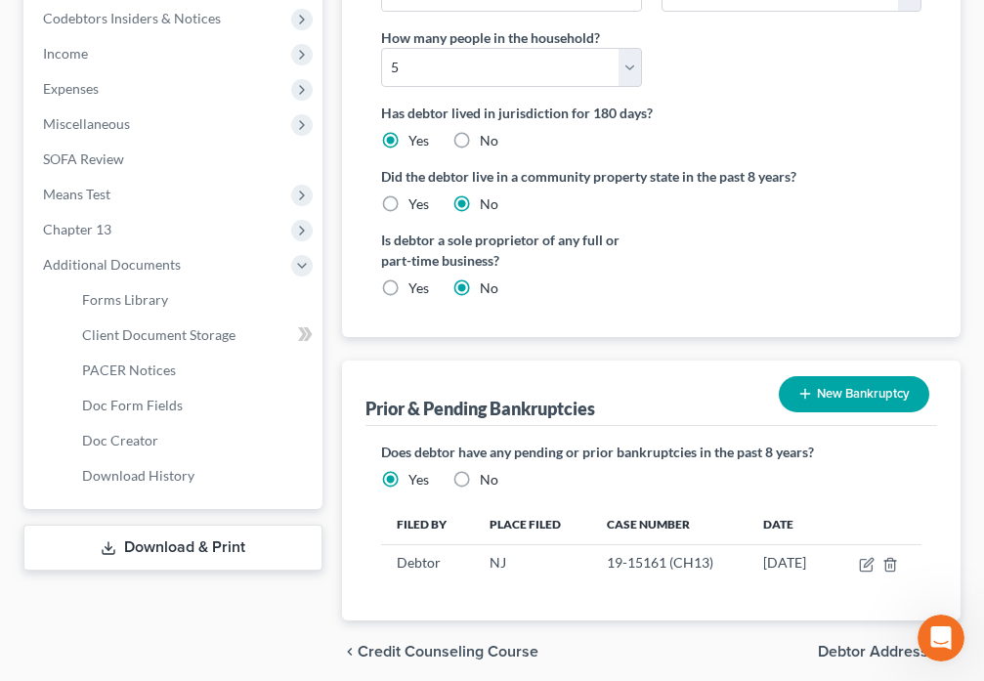
scroll to position [450, 0]
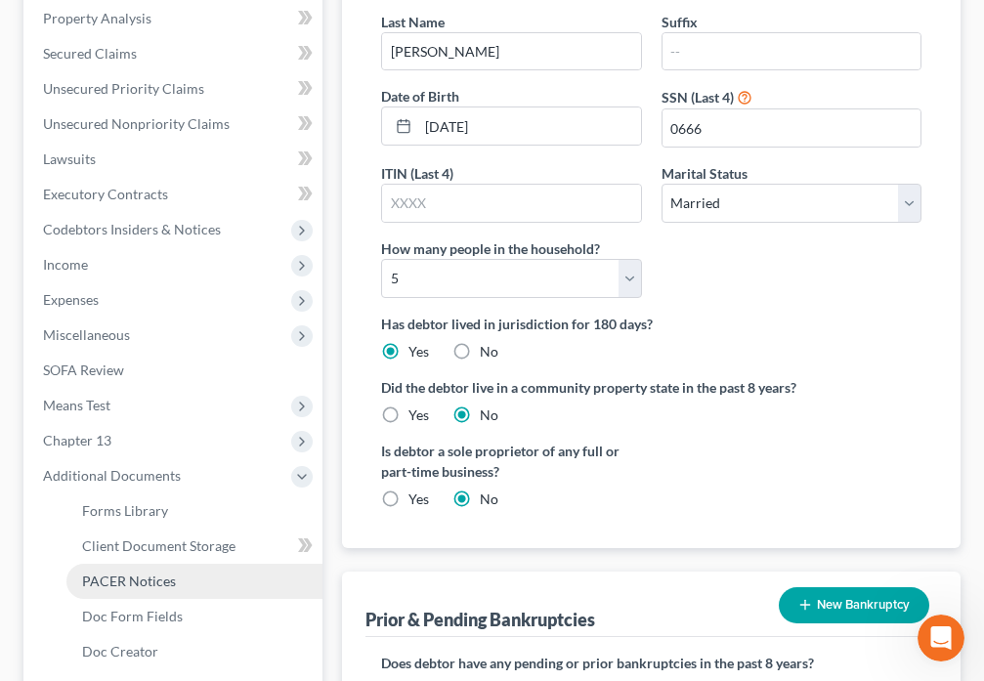
click at [147, 581] on span "PACER Notices" at bounding box center [129, 580] width 94 height 17
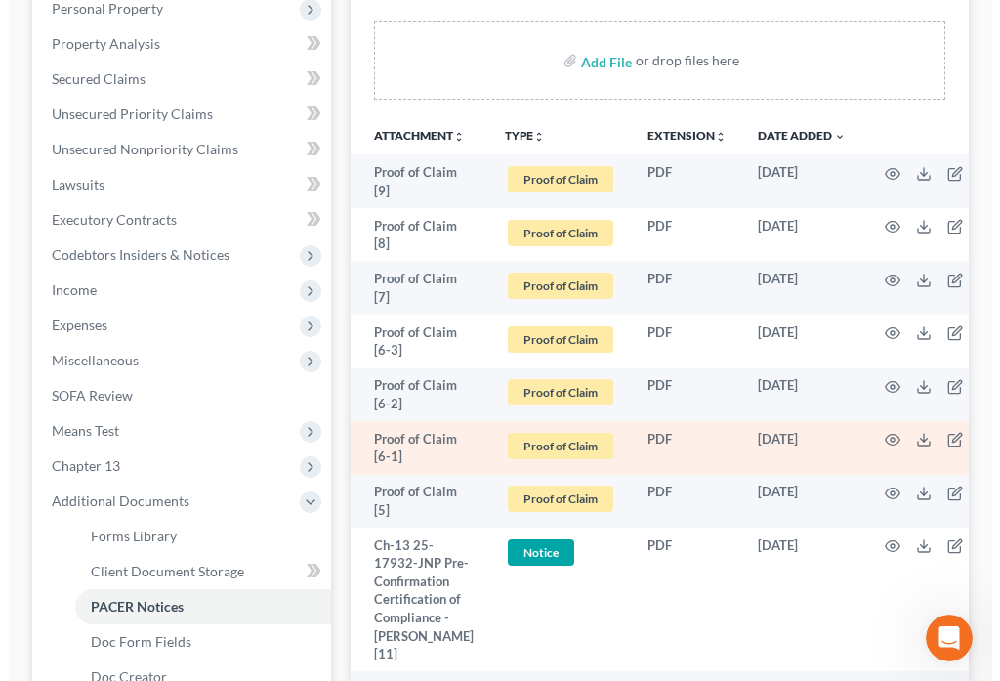
scroll to position [433, 0]
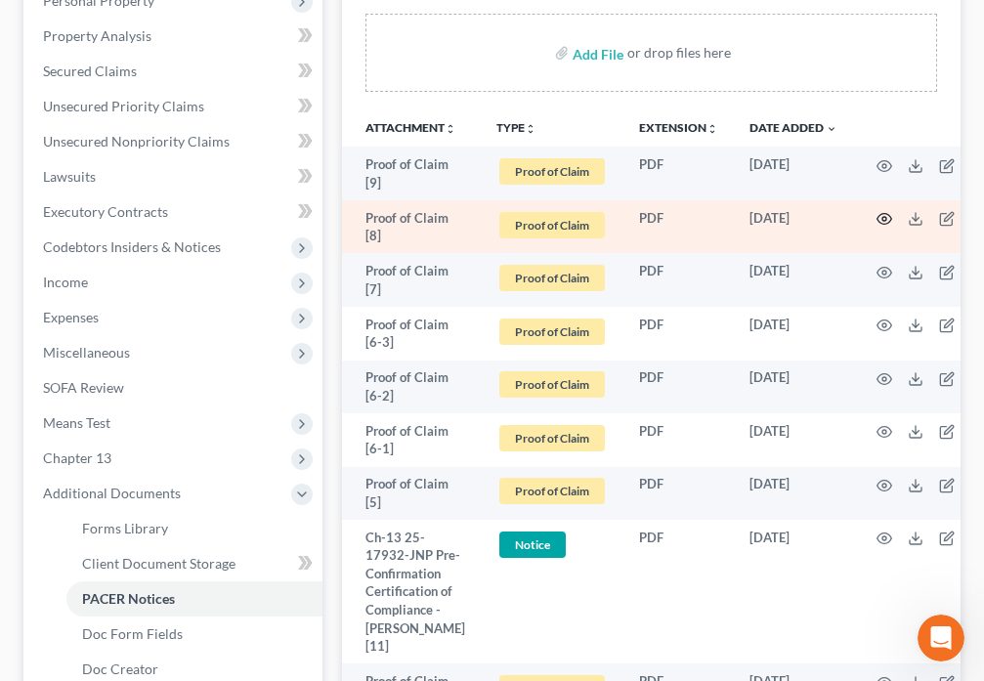
click at [879, 223] on icon "button" at bounding box center [884, 219] width 16 height 16
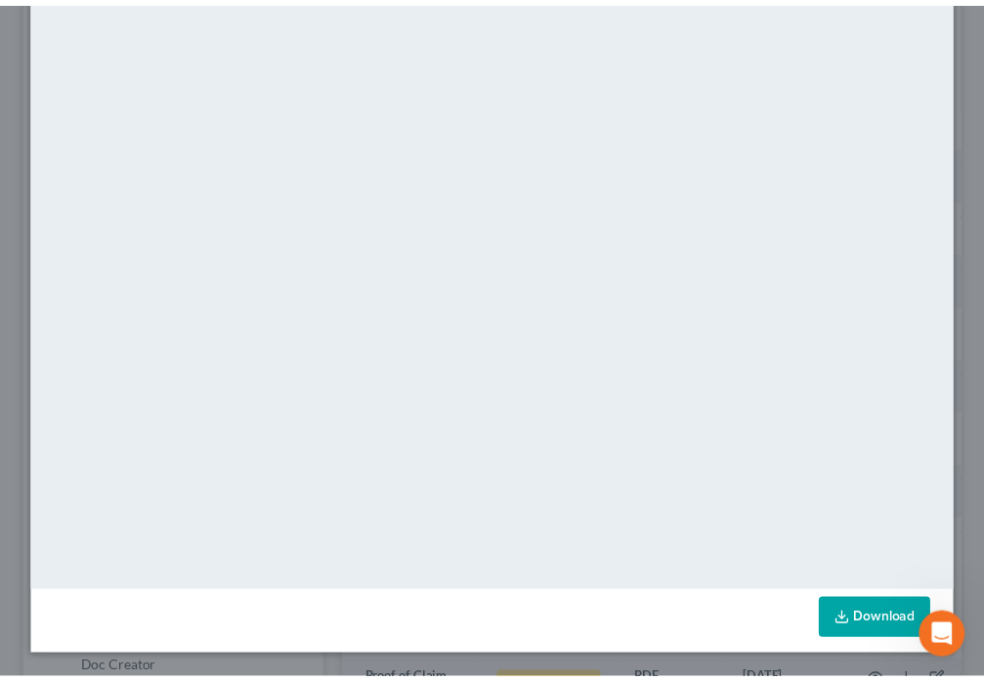
scroll to position [0, 0]
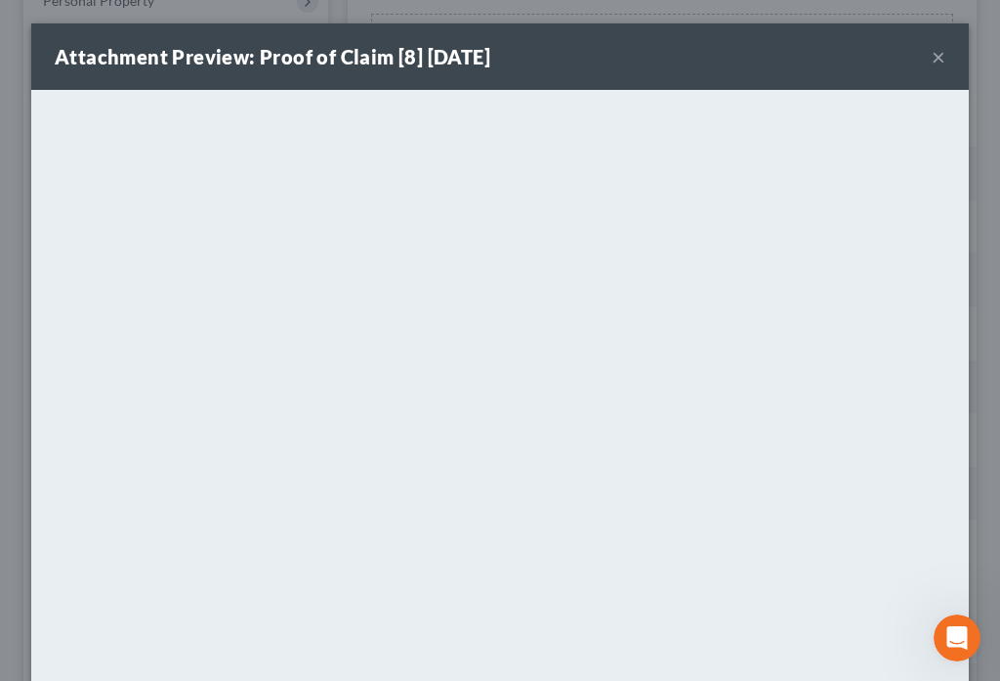
click at [932, 59] on button "×" at bounding box center [939, 56] width 14 height 23
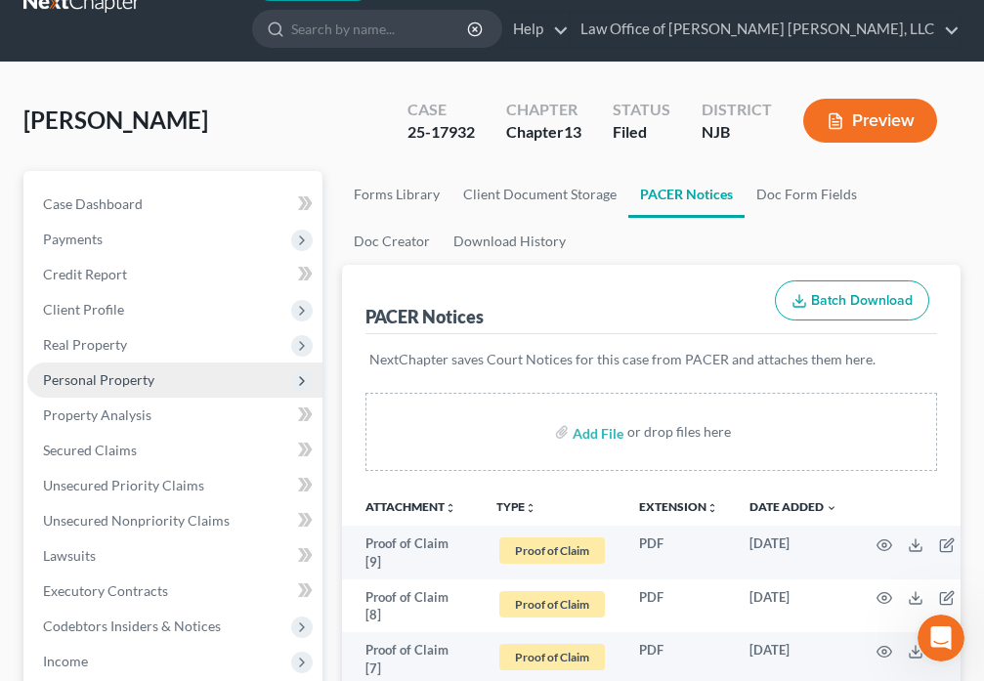
scroll to position [46, 0]
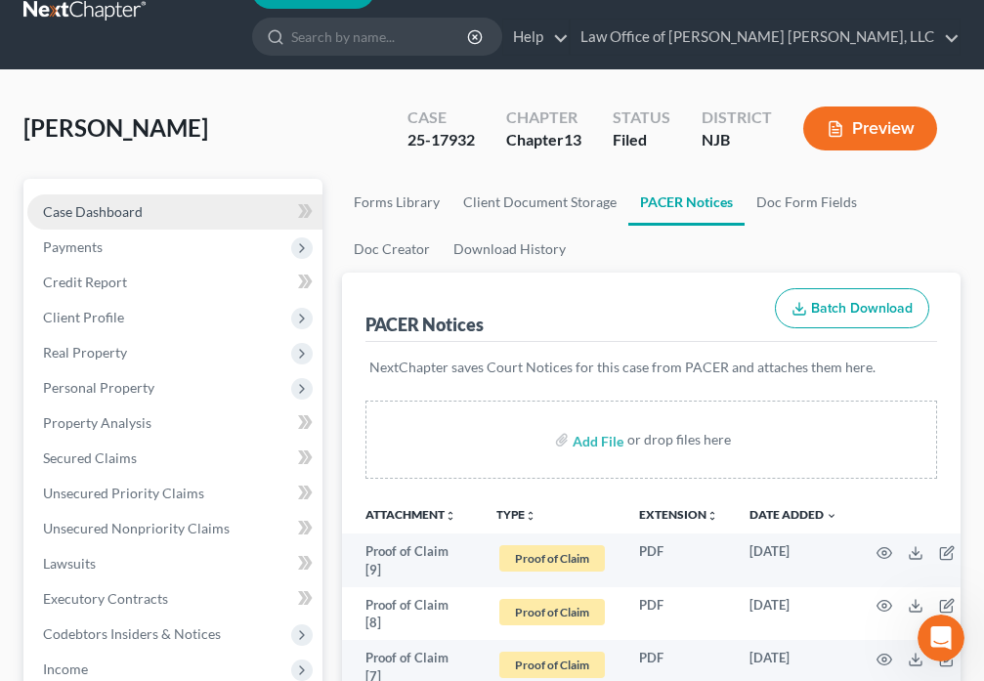
click at [66, 211] on span "Case Dashboard" at bounding box center [93, 211] width 100 height 17
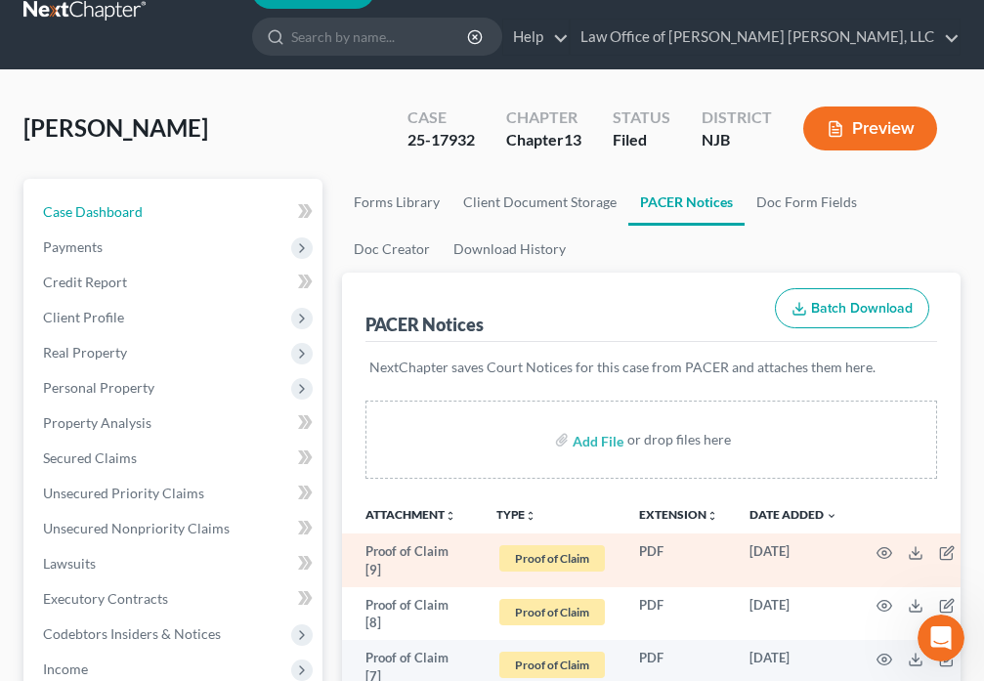
select select "6"
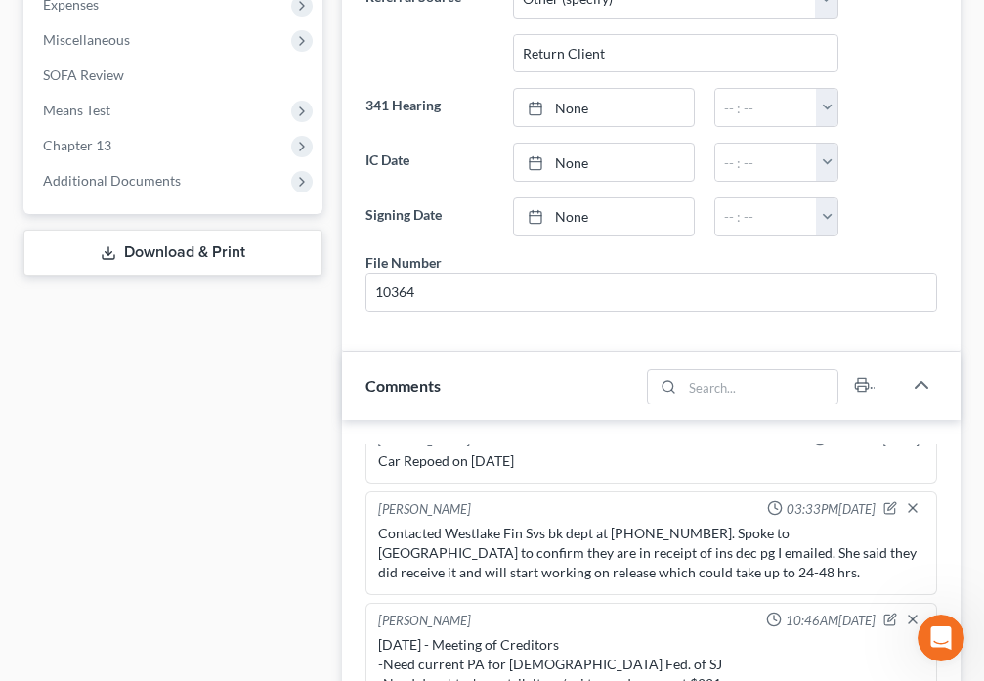
scroll to position [615, 0]
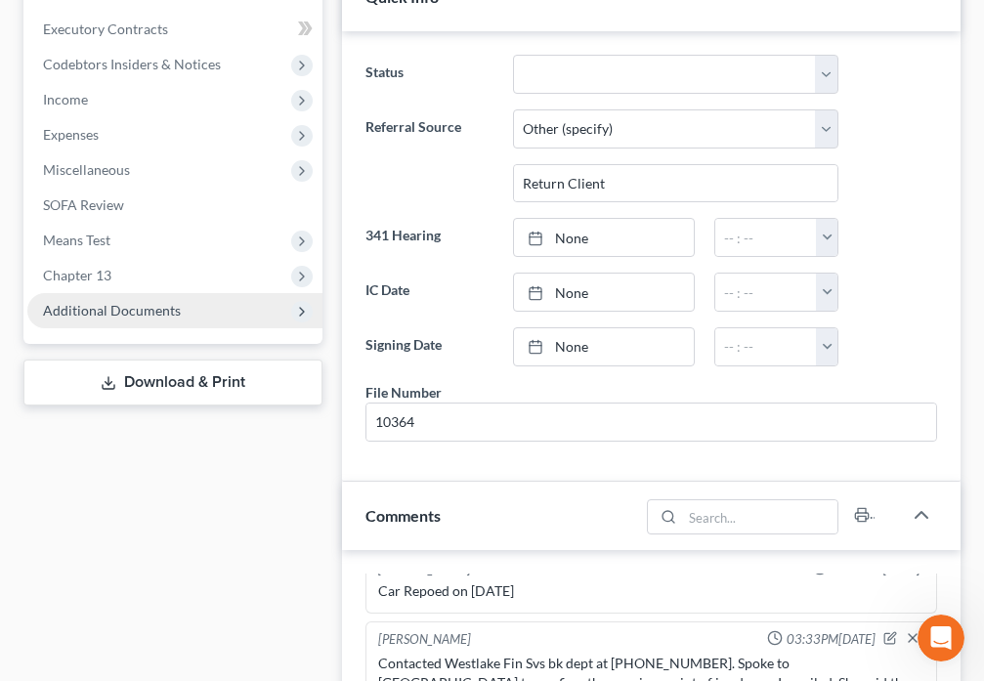
click at [149, 310] on span "Additional Documents" at bounding box center [112, 310] width 138 height 17
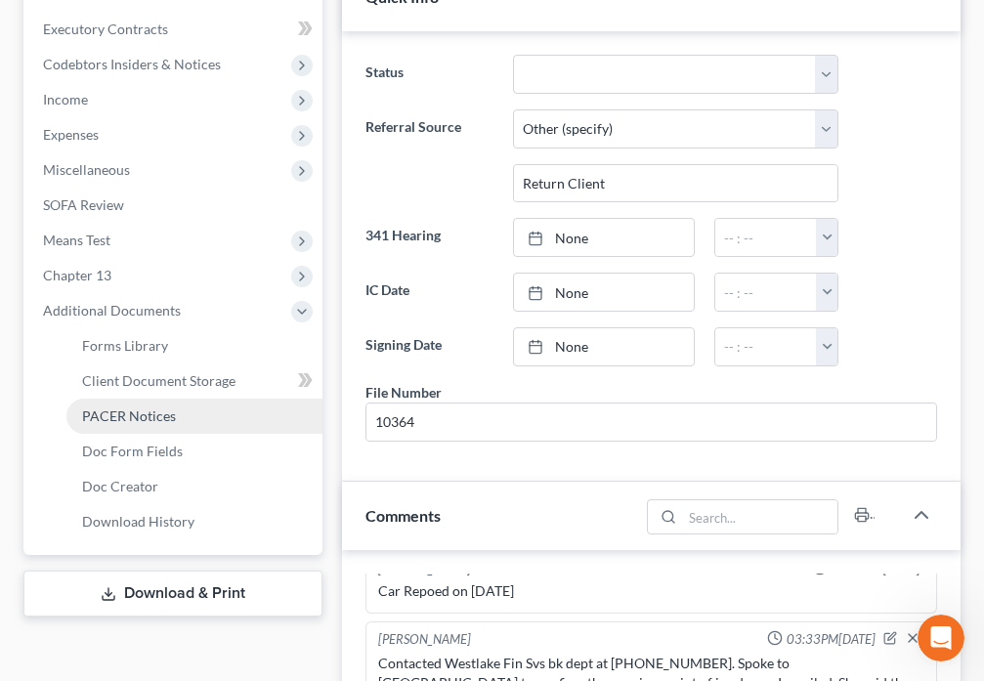
click at [193, 410] on link "PACER Notices" at bounding box center [194, 416] width 256 height 35
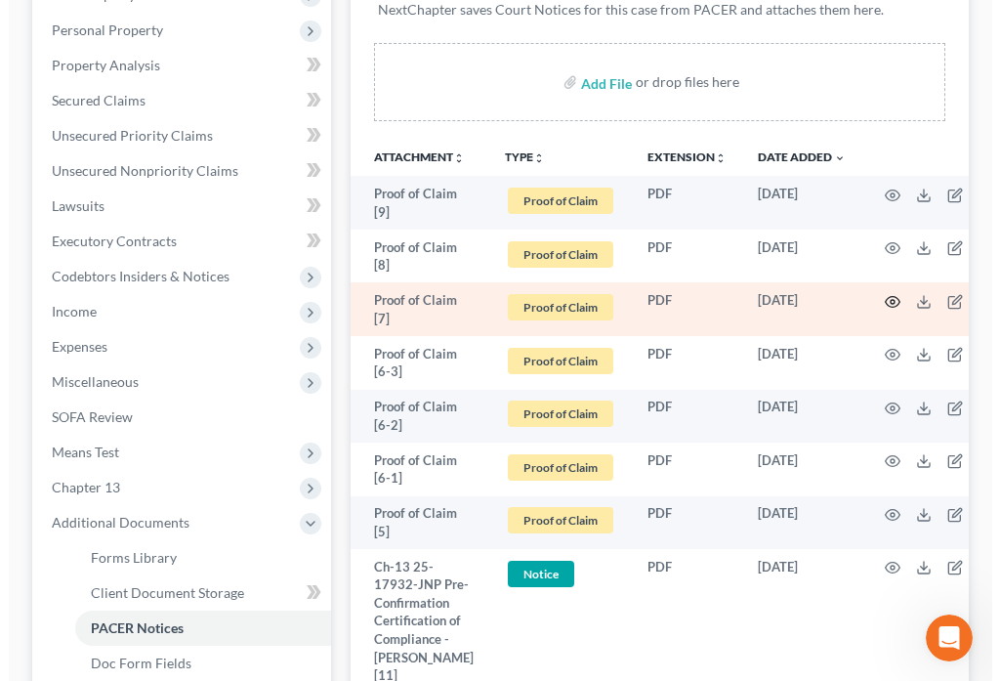
scroll to position [410, 0]
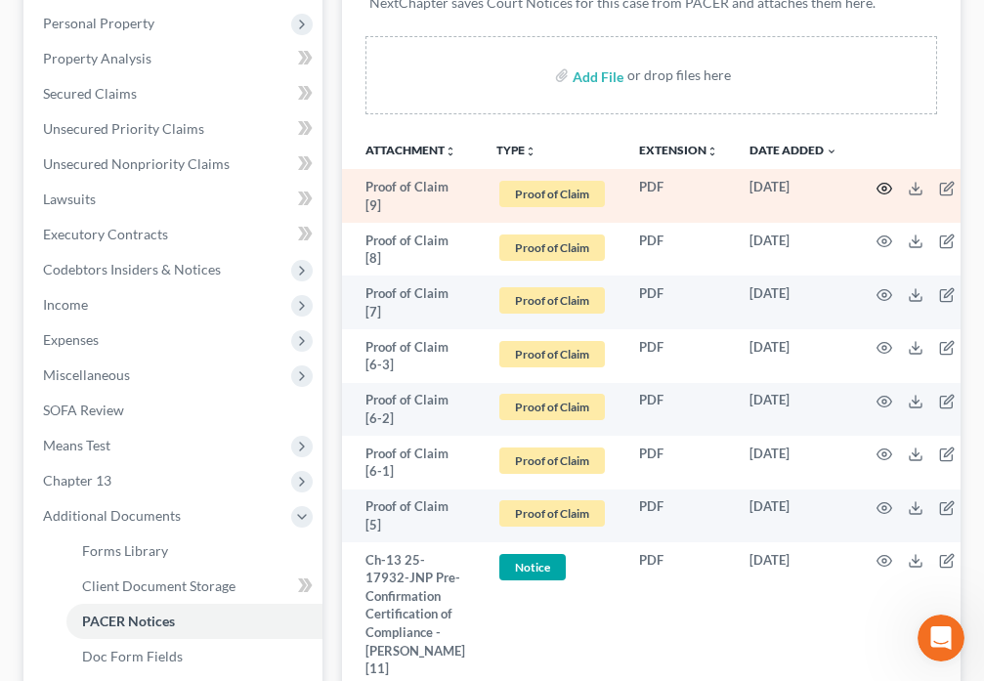
click at [882, 189] on circle "button" at bounding box center [884, 189] width 4 height 4
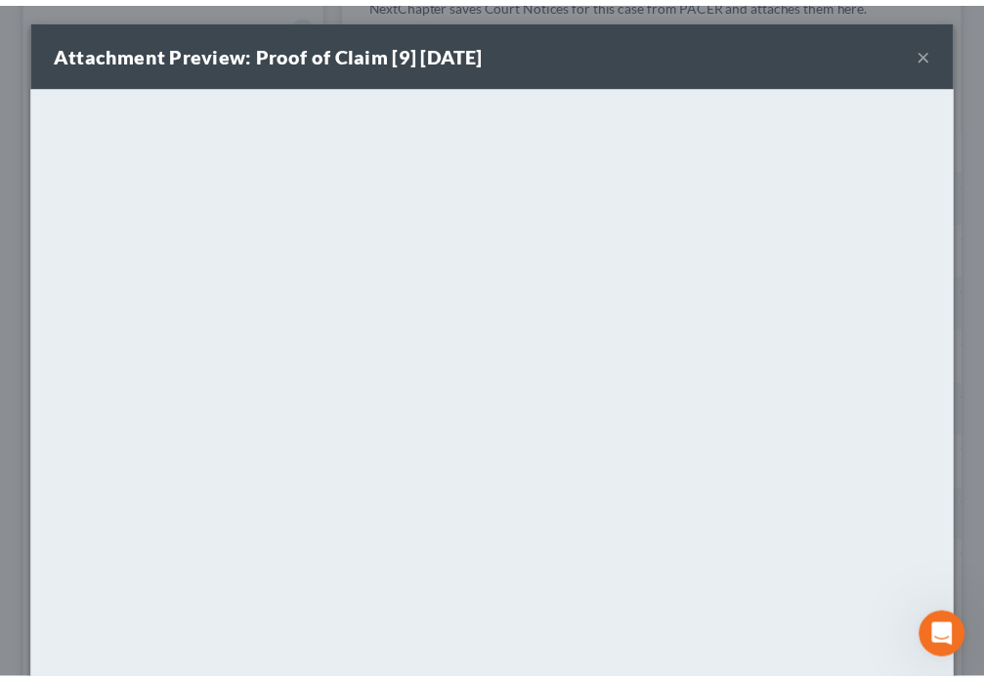
scroll to position [0, 0]
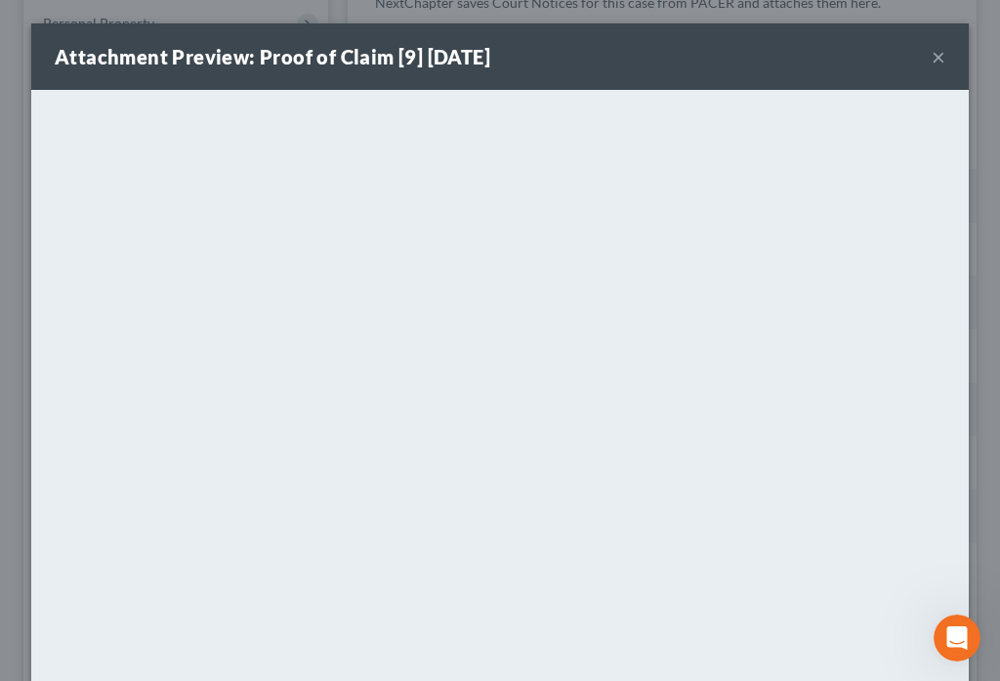
click at [932, 61] on button "×" at bounding box center [939, 56] width 14 height 23
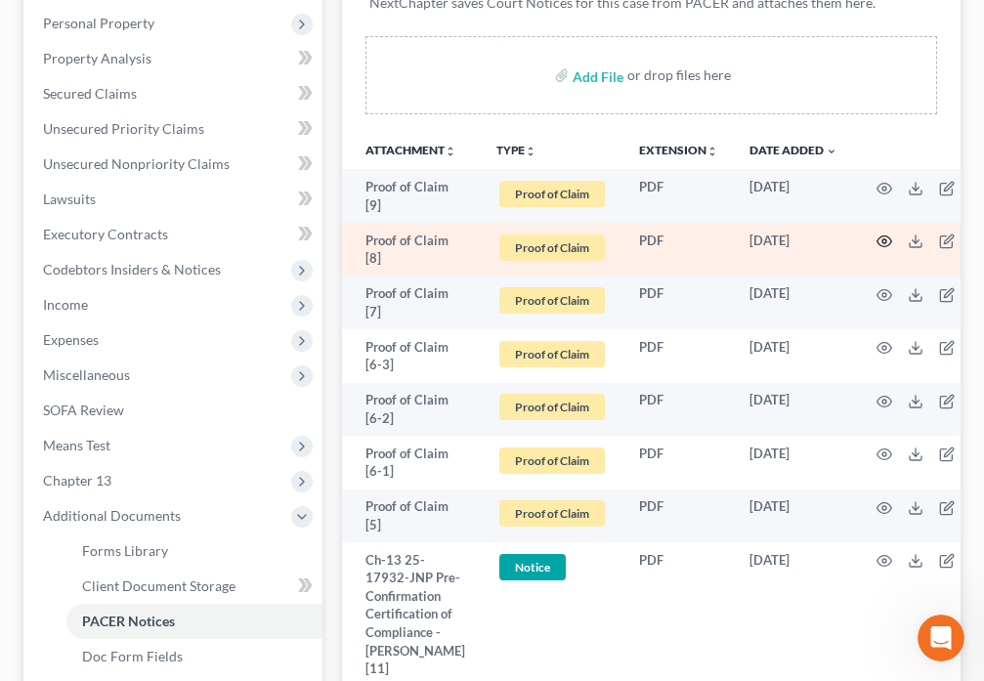
click at [876, 240] on icon "button" at bounding box center [884, 241] width 16 height 16
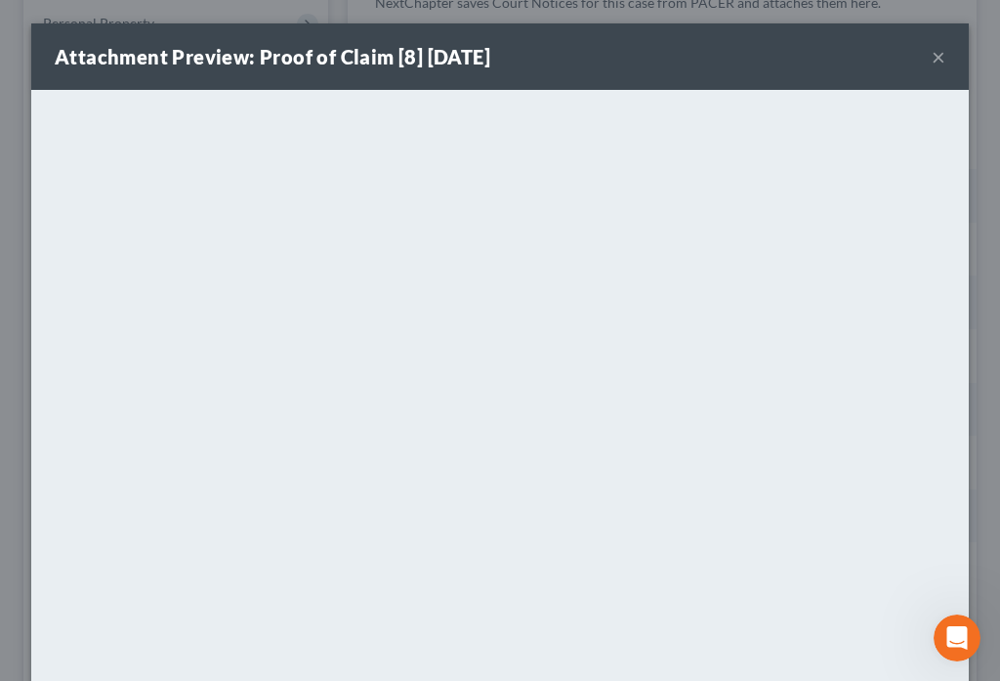
click at [932, 57] on button "×" at bounding box center [939, 56] width 14 height 23
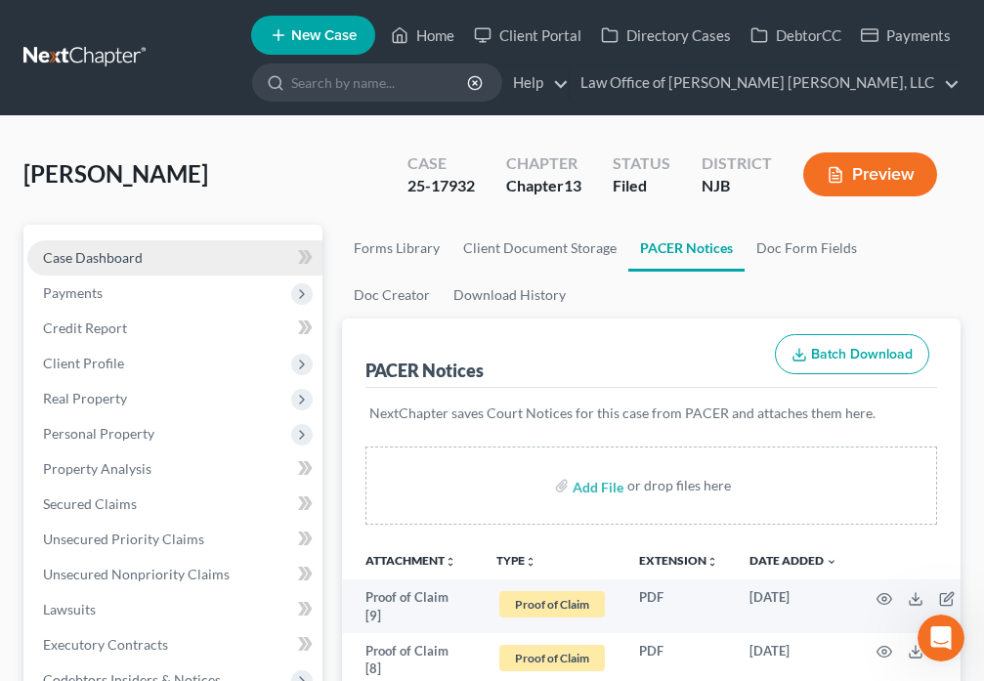
click at [75, 255] on span "Case Dashboard" at bounding box center [93, 257] width 100 height 17
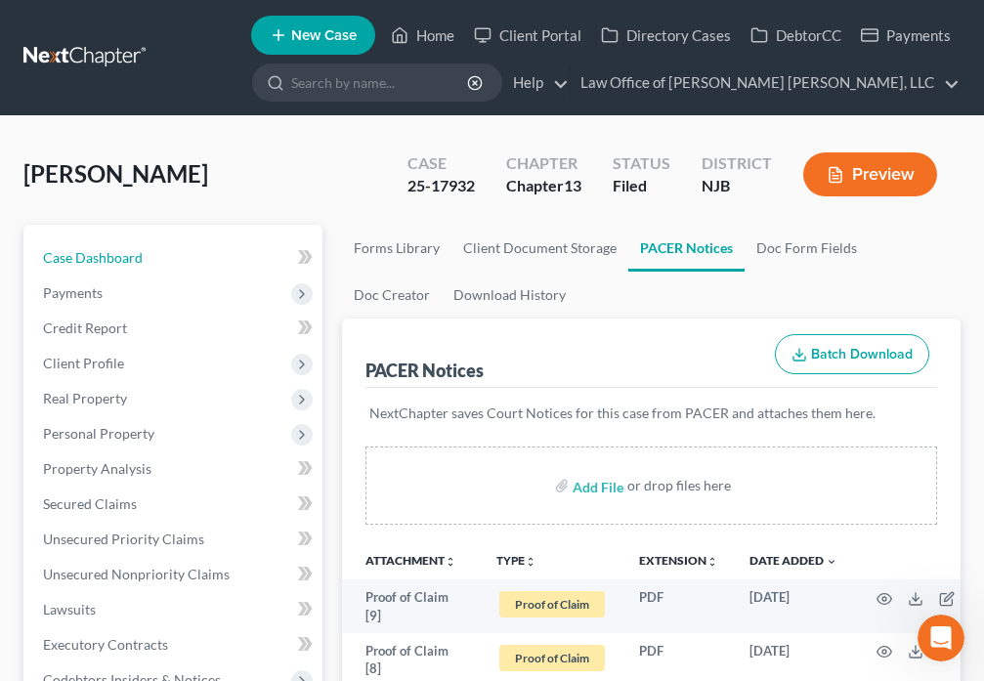
select select "6"
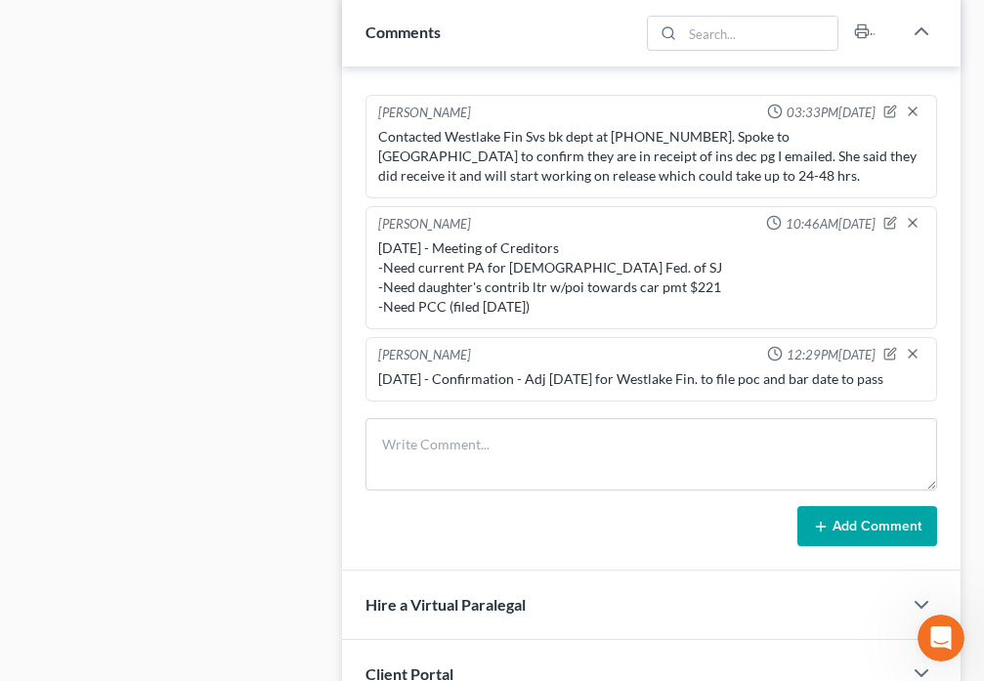
scroll to position [1116, 0]
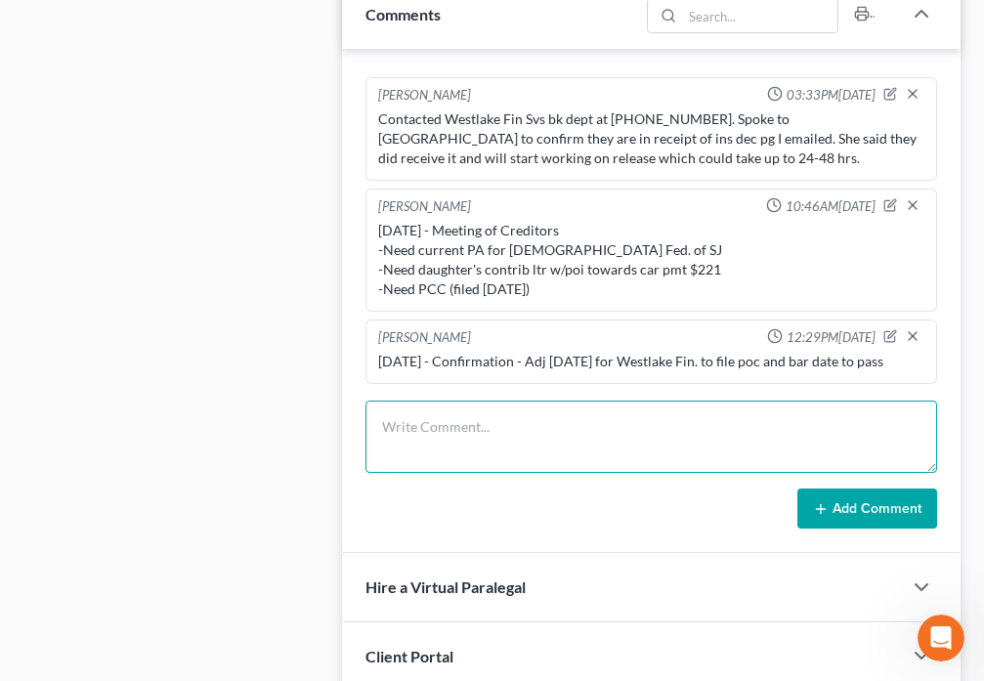
click at [376, 440] on textarea at bounding box center [650, 436] width 571 height 72
type textarea "1"
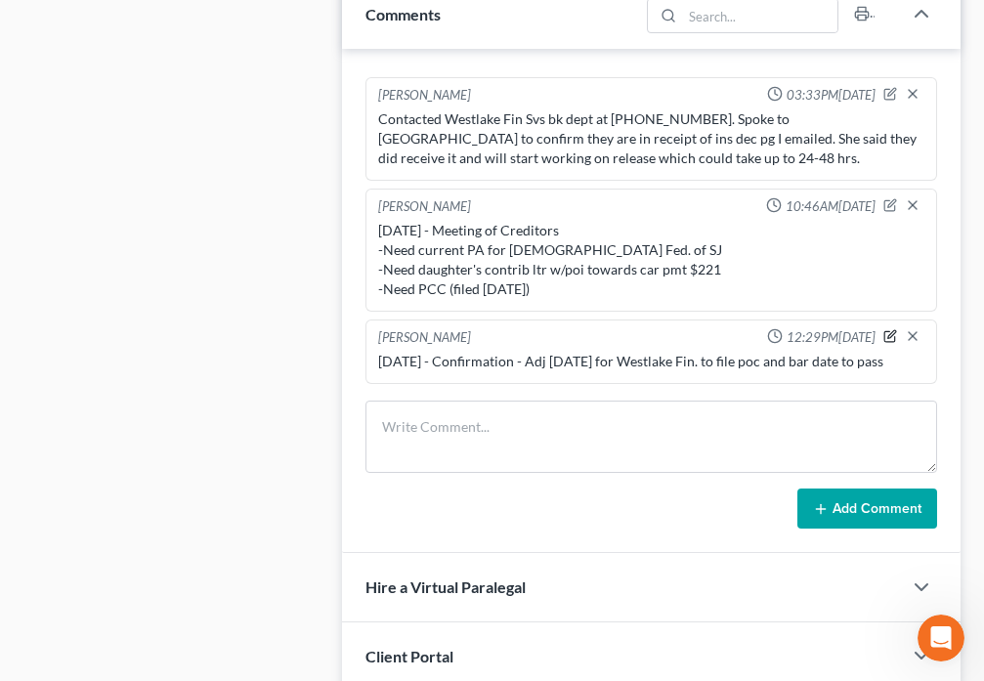
click at [883, 336] on icon "button" at bounding box center [890, 336] width 14 height 14
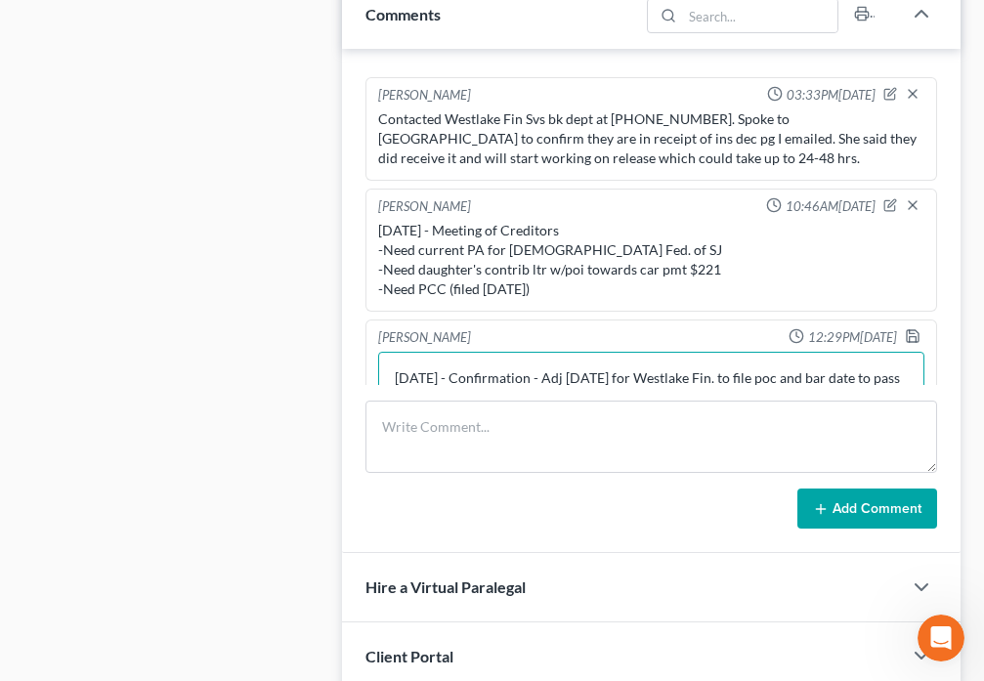
click at [455, 378] on textarea "[DATE] - Confirmation - Adj [DATE] for Westlake Fin. to file poc and bar date t…" at bounding box center [651, 388] width 546 height 72
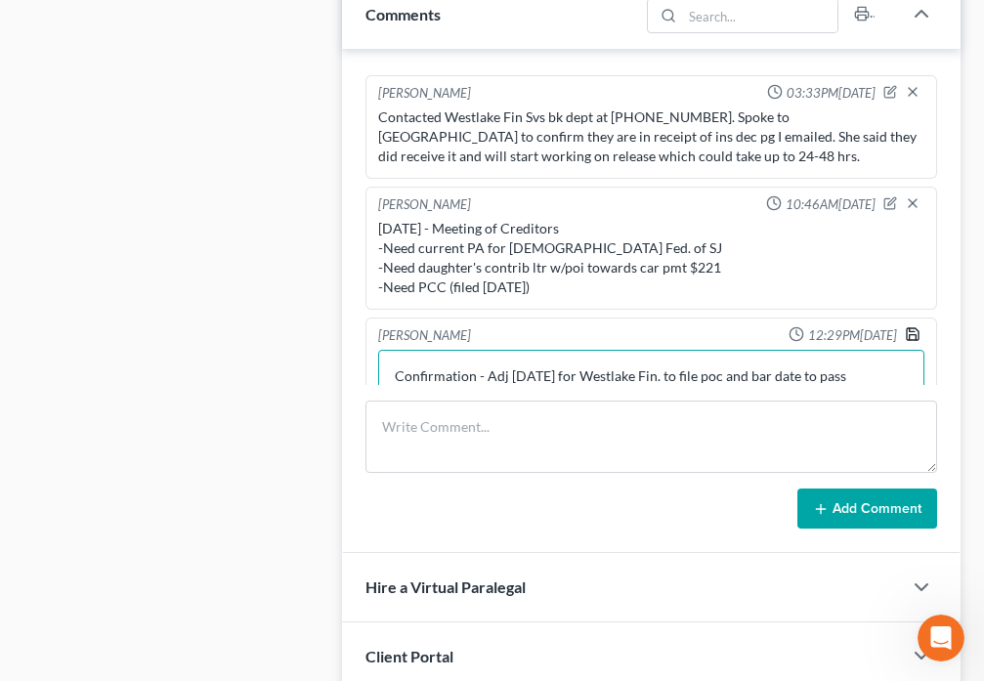
type textarea "Confirmation - Adj [DATE] for Westlake Fin. to file poc and bar date to pass"
click at [905, 333] on icon "button" at bounding box center [913, 334] width 16 height 16
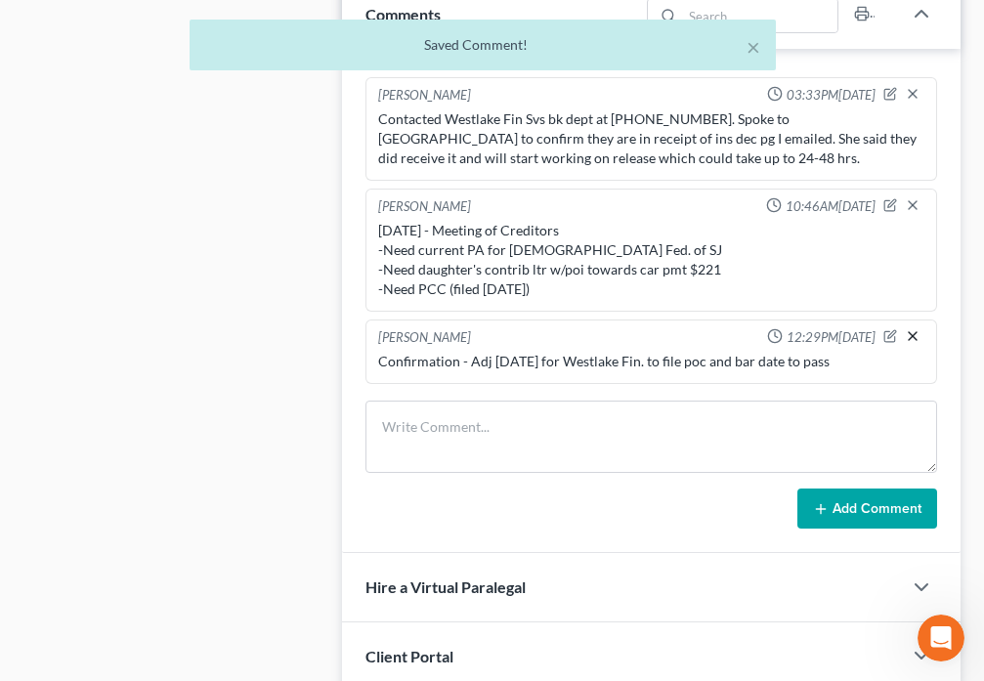
scroll to position [65, 0]
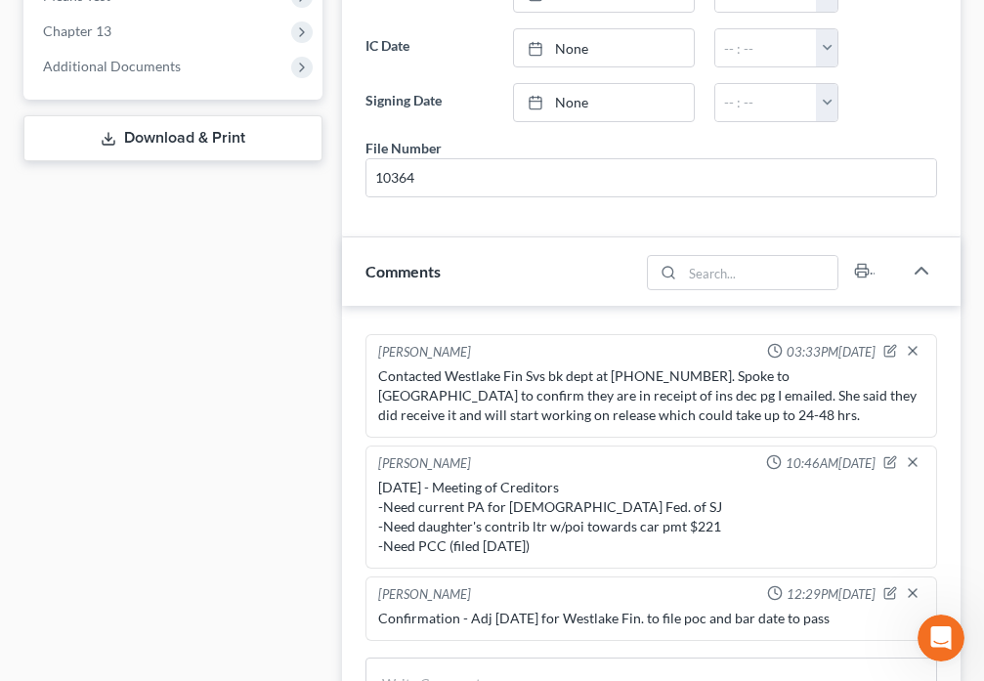
scroll to position [0, 0]
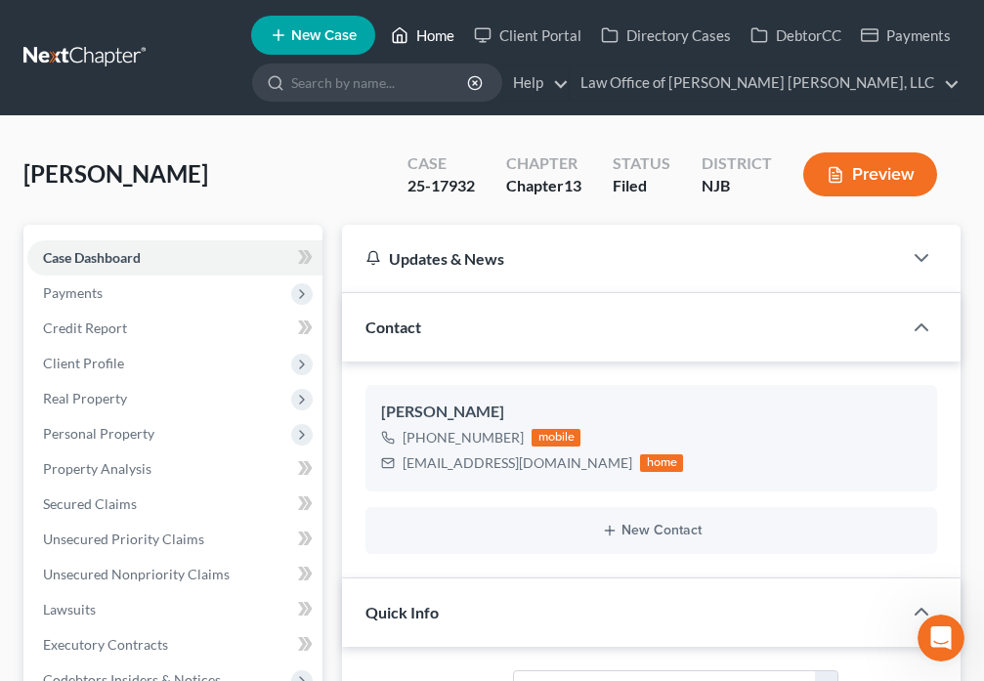
click at [441, 34] on link "Home" at bounding box center [422, 35] width 83 height 35
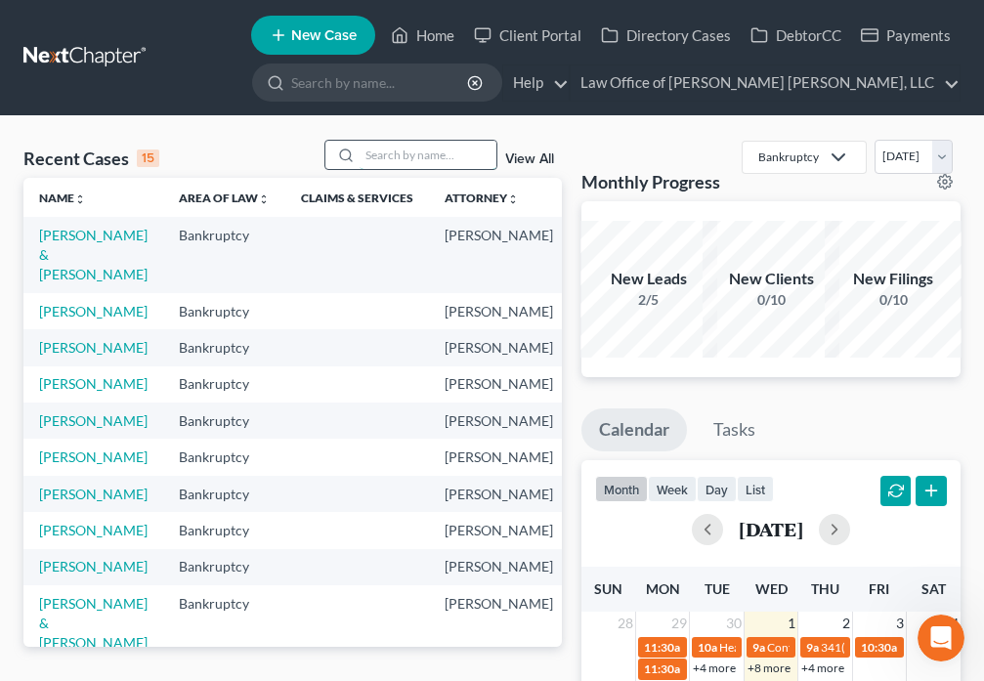
click at [457, 156] on input "search" at bounding box center [427, 155] width 137 height 28
type input "[PERSON_NAME]"
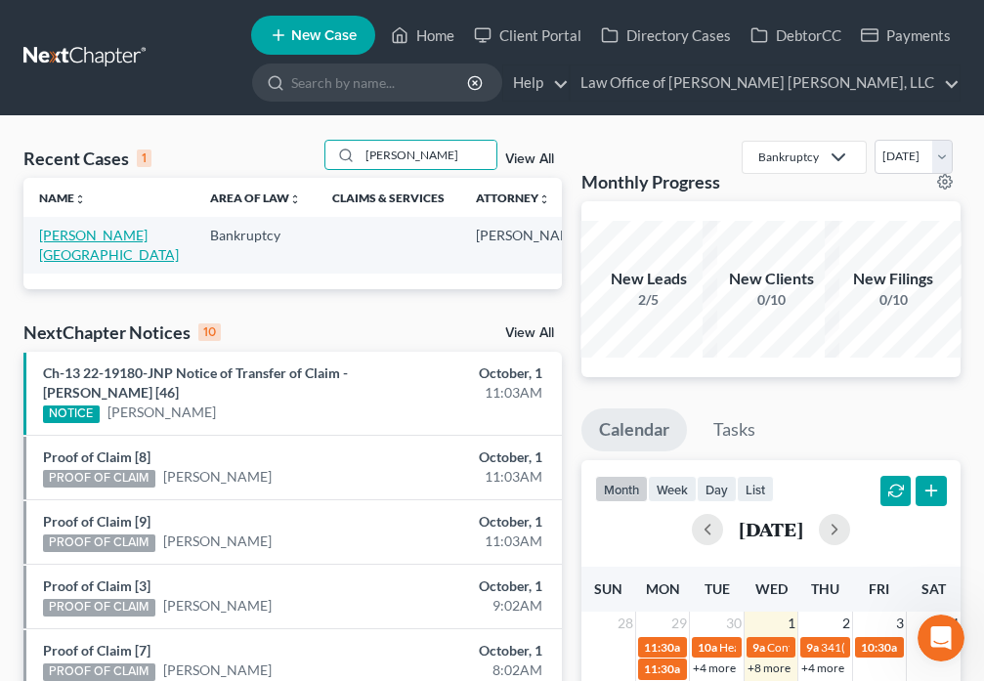
click at [74, 251] on link "[PERSON_NAME][GEOGRAPHIC_DATA]" at bounding box center [109, 245] width 140 height 36
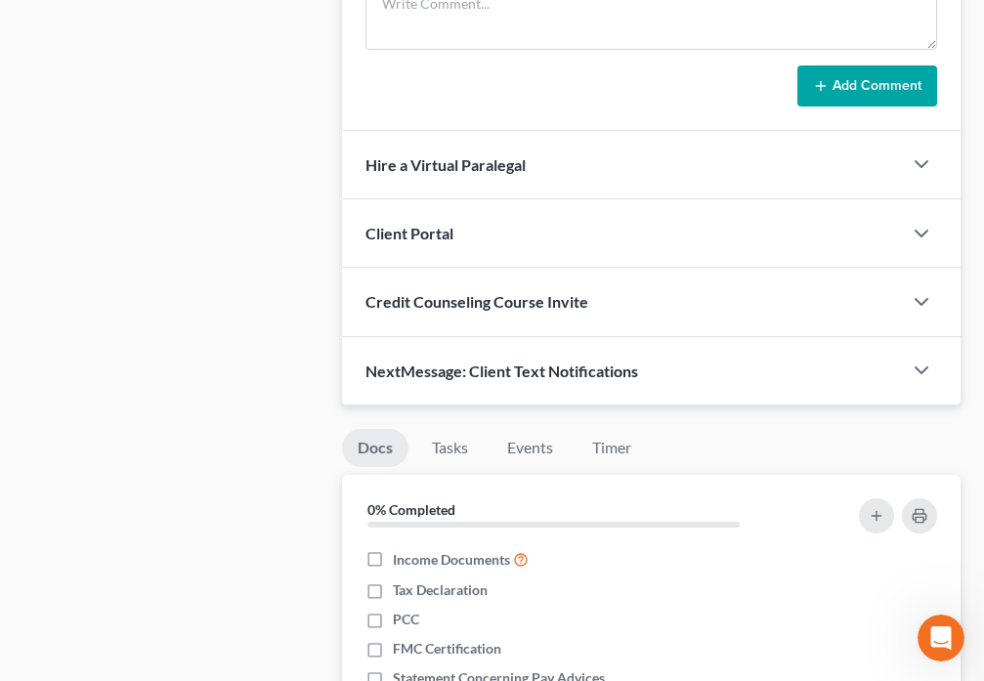
scroll to position [1595, 0]
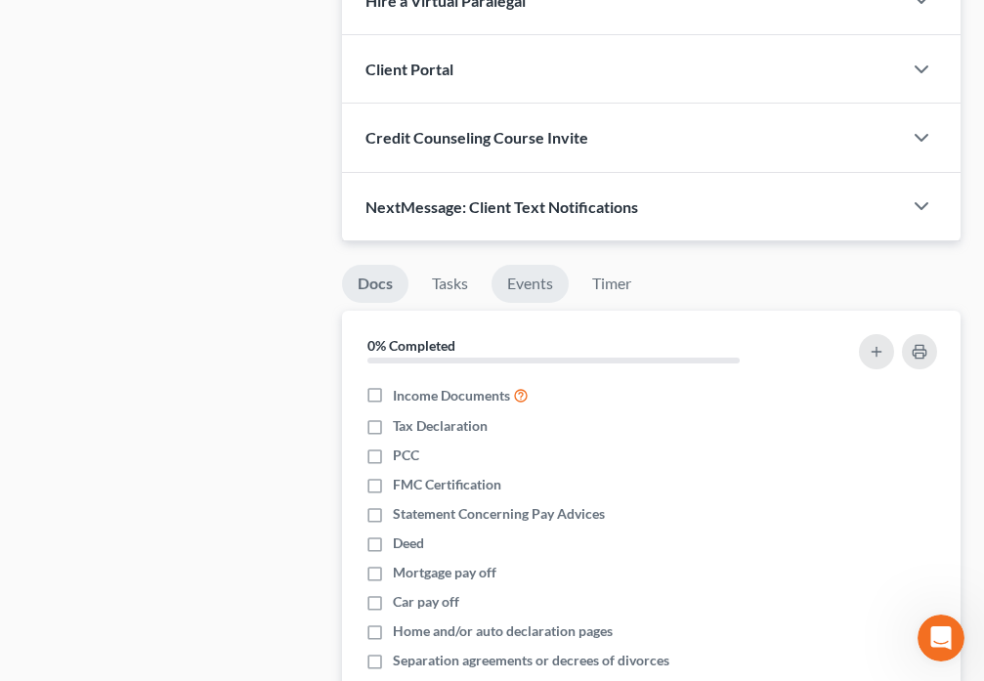
click at [541, 265] on link "Events" at bounding box center [529, 284] width 77 height 38
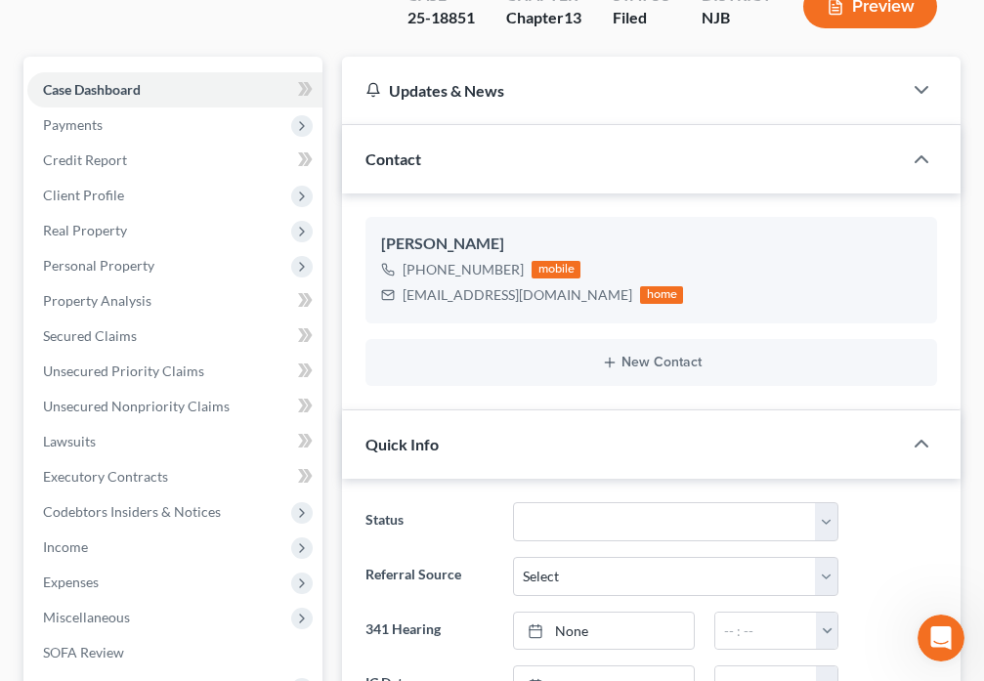
scroll to position [0, 0]
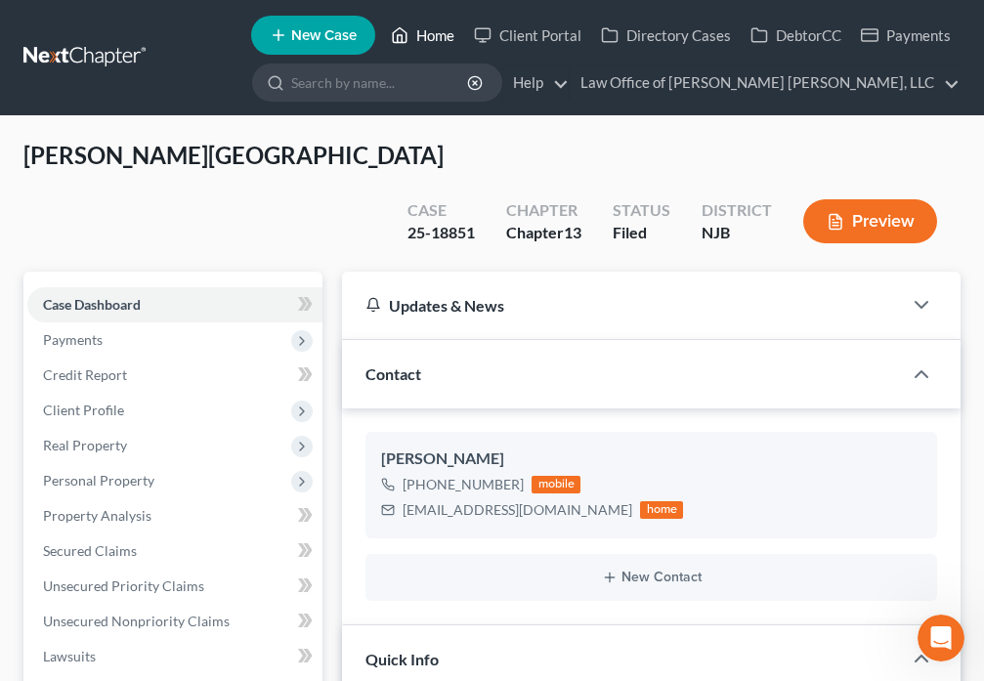
click at [411, 37] on link "Home" at bounding box center [422, 35] width 83 height 35
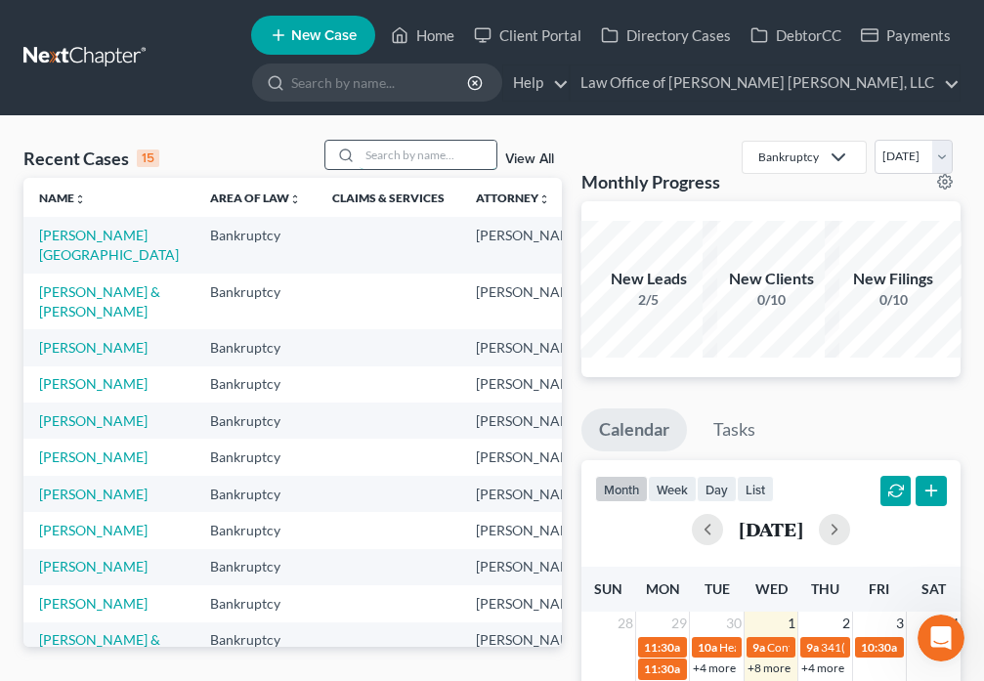
click at [402, 159] on input "search" at bounding box center [427, 155] width 137 height 28
click at [44, 242] on link "[PERSON_NAME][GEOGRAPHIC_DATA]" at bounding box center [109, 245] width 140 height 36
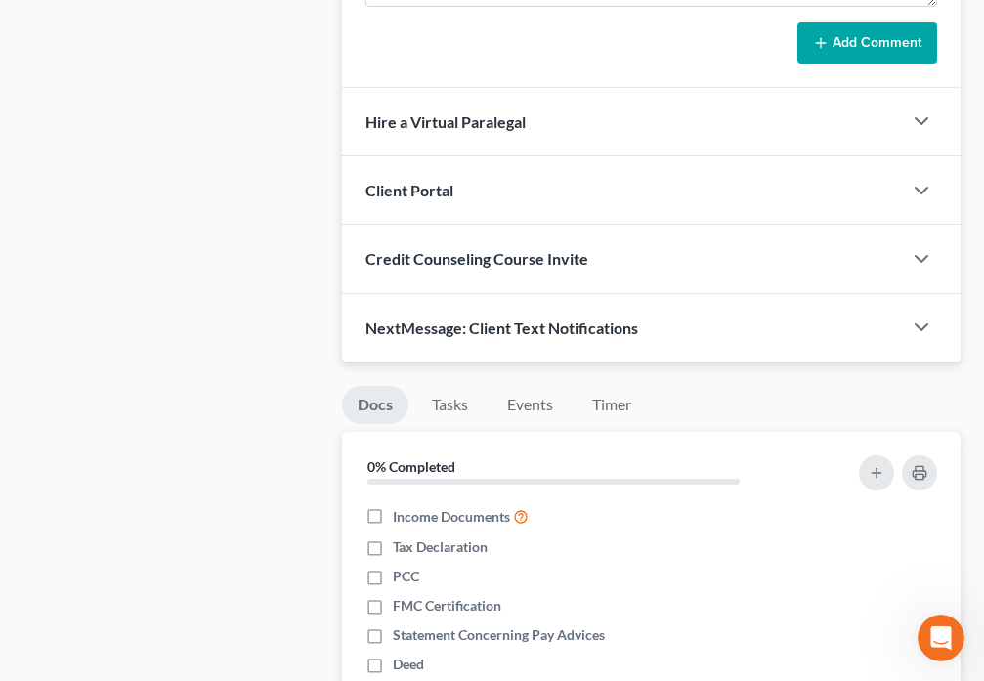
scroll to position [1504, 0]
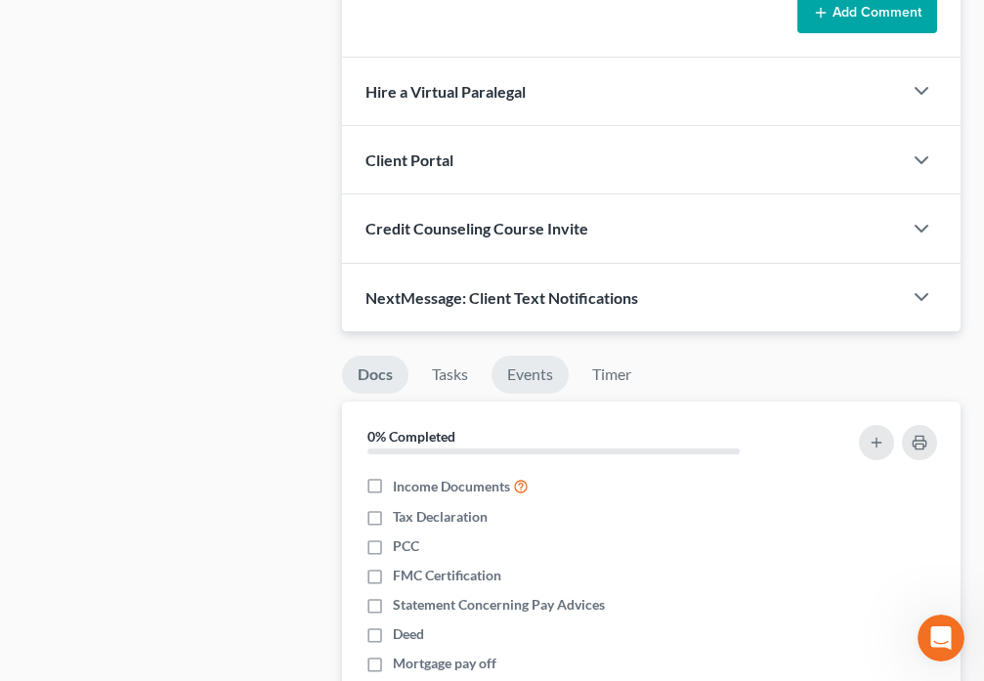
click at [521, 356] on link "Events" at bounding box center [529, 375] width 77 height 38
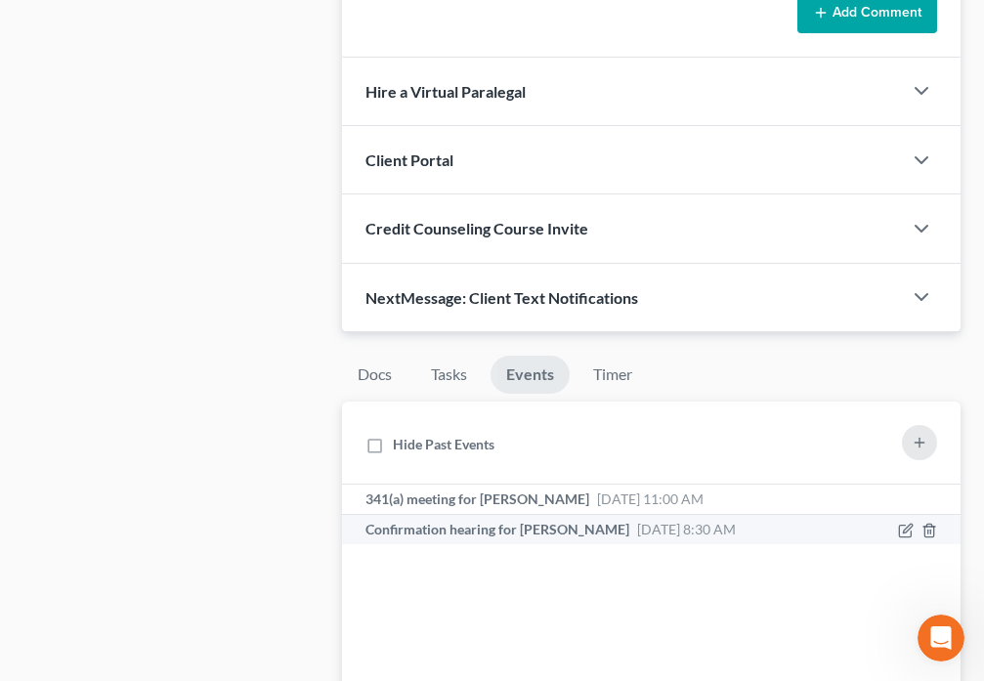
click at [637, 521] on span "[DATE] 8:30 AM" at bounding box center [686, 529] width 99 height 17
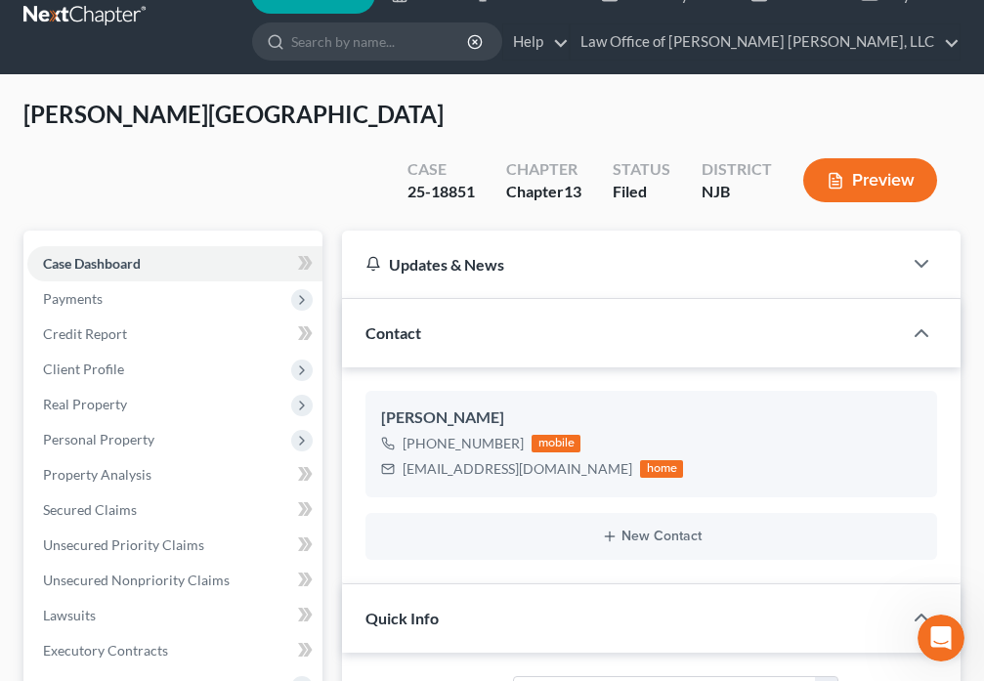
scroll to position [0, 0]
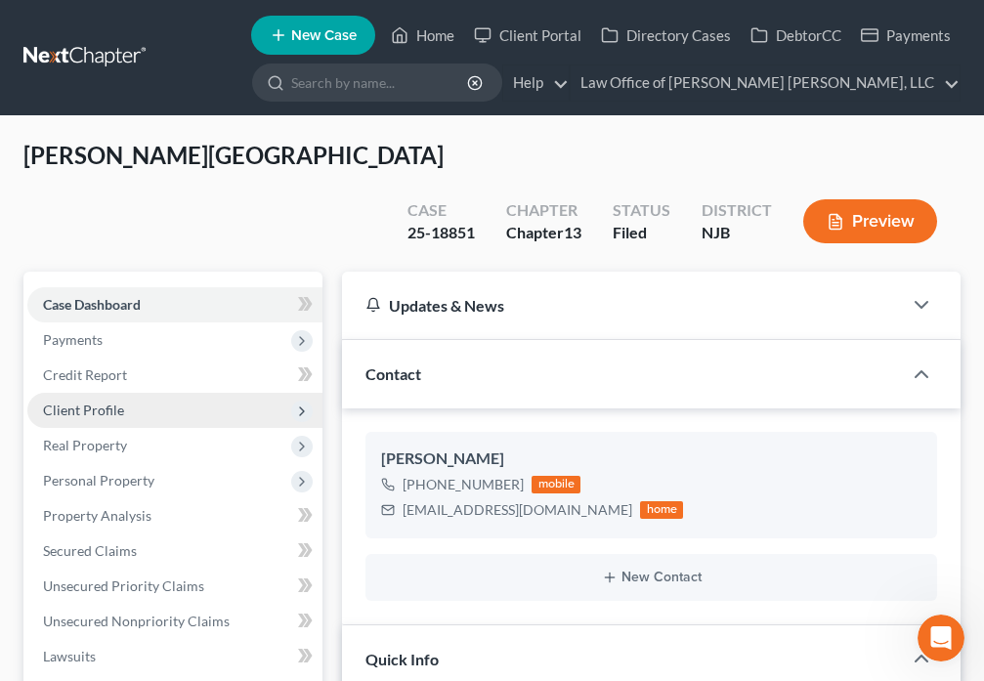
click at [120, 401] on span "Client Profile" at bounding box center [83, 409] width 81 height 17
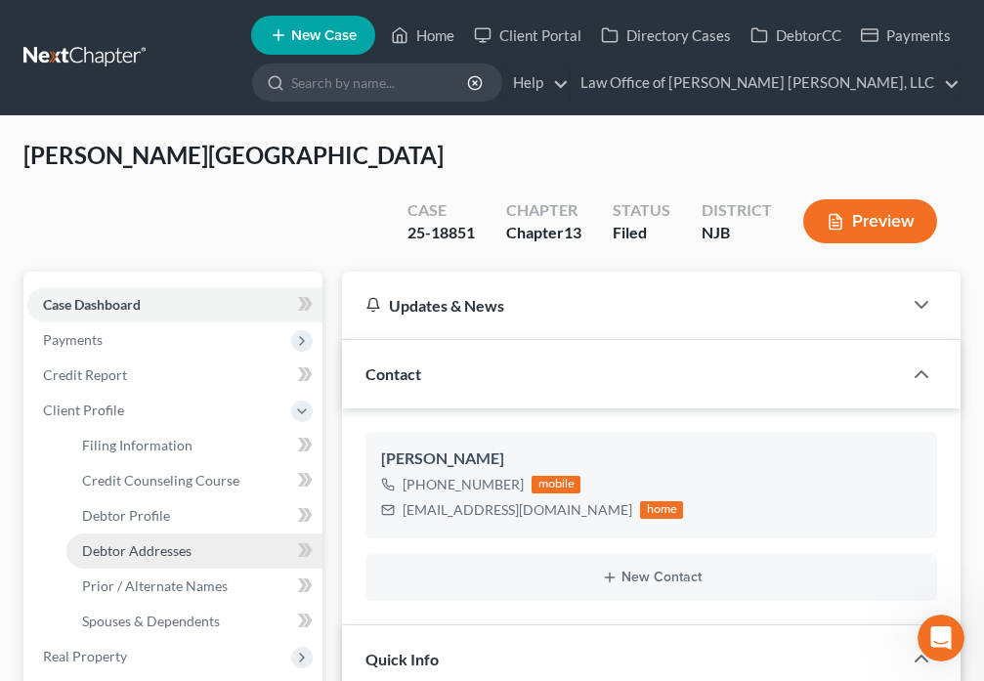
click at [151, 542] on span "Debtor Addresses" at bounding box center [136, 550] width 109 height 17
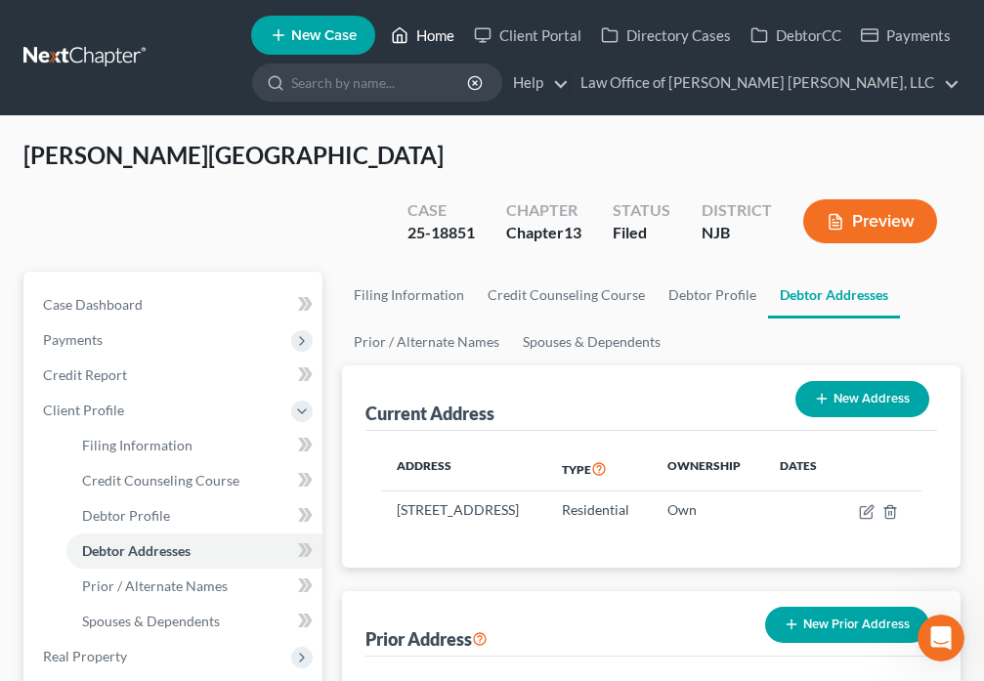
click at [428, 33] on link "Home" at bounding box center [422, 35] width 83 height 35
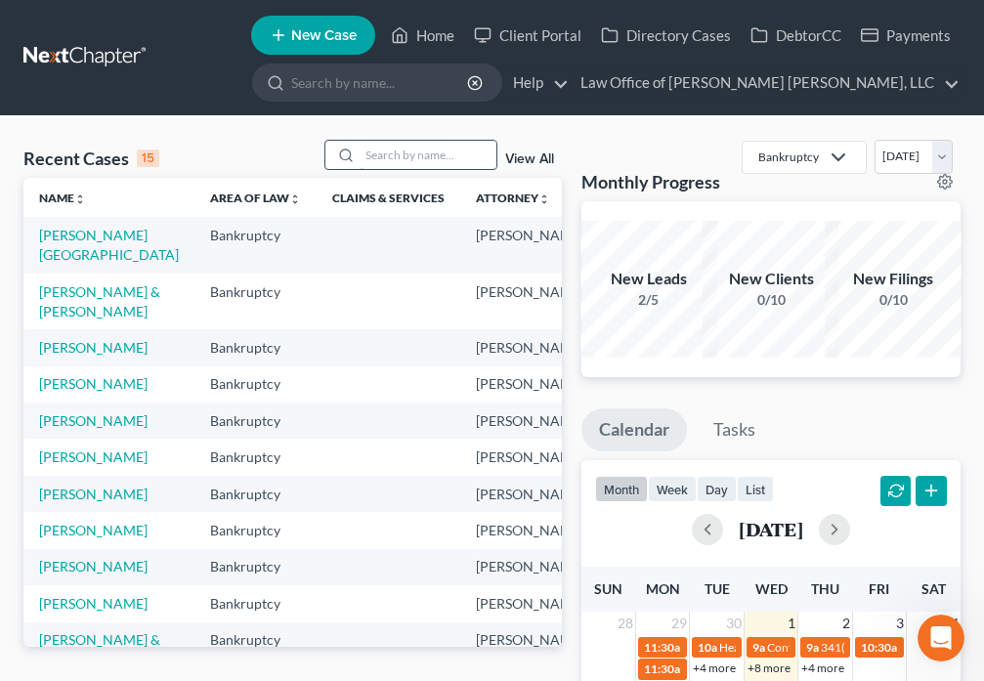
click at [377, 158] on input "search" at bounding box center [427, 155] width 137 height 28
type input "[PERSON_NAME]"
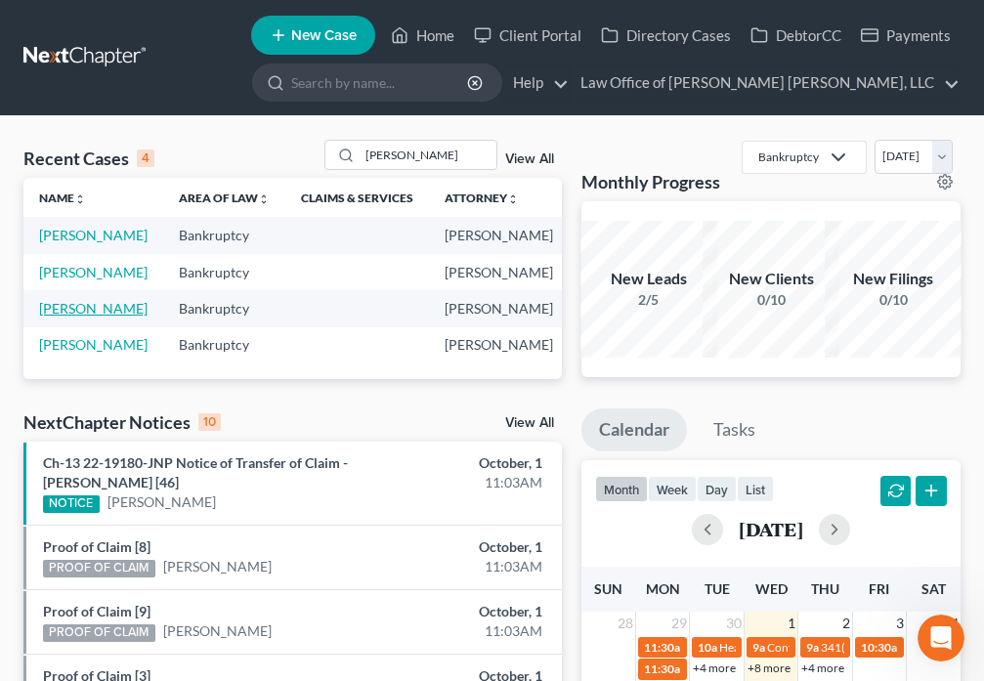
click at [49, 316] on link "[PERSON_NAME]" at bounding box center [93, 308] width 108 height 17
select select "6"
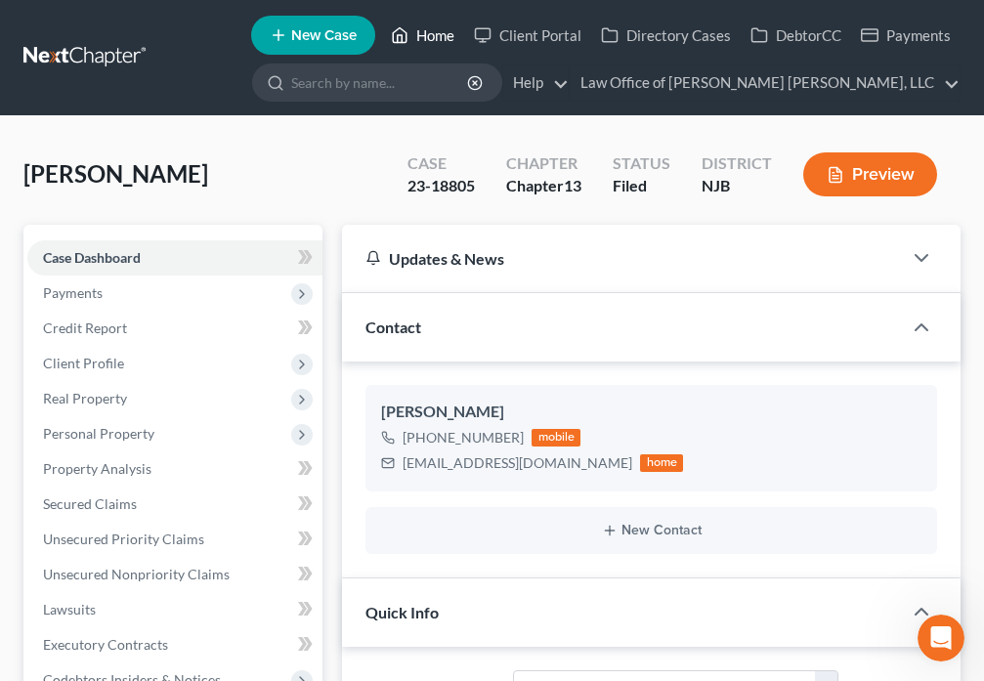
click at [408, 35] on icon at bounding box center [400, 34] width 18 height 23
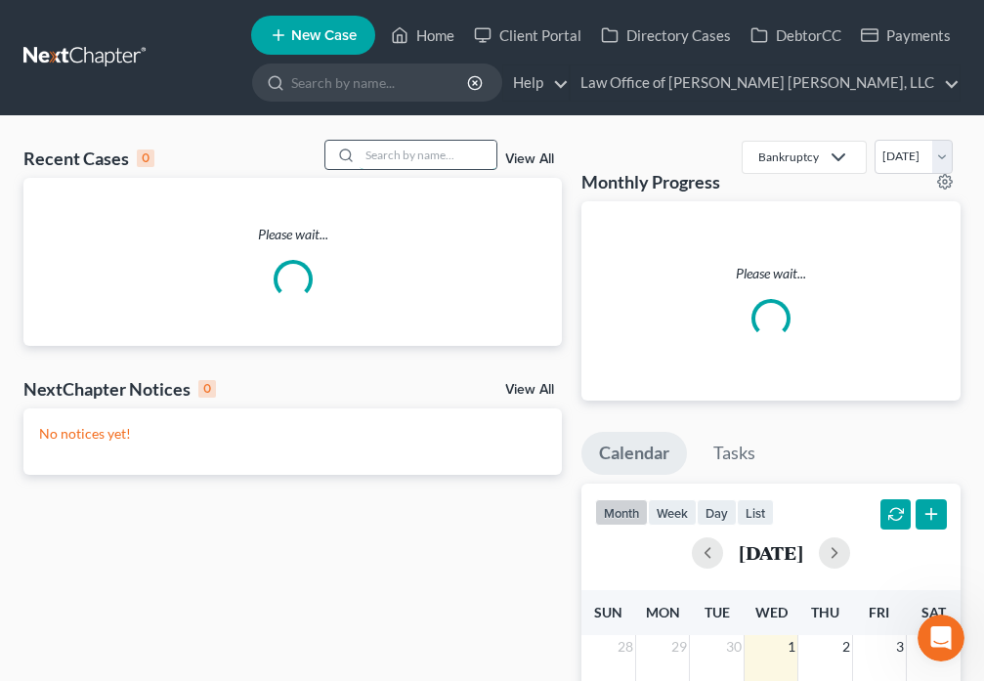
click at [393, 156] on input "search" at bounding box center [427, 155] width 137 height 28
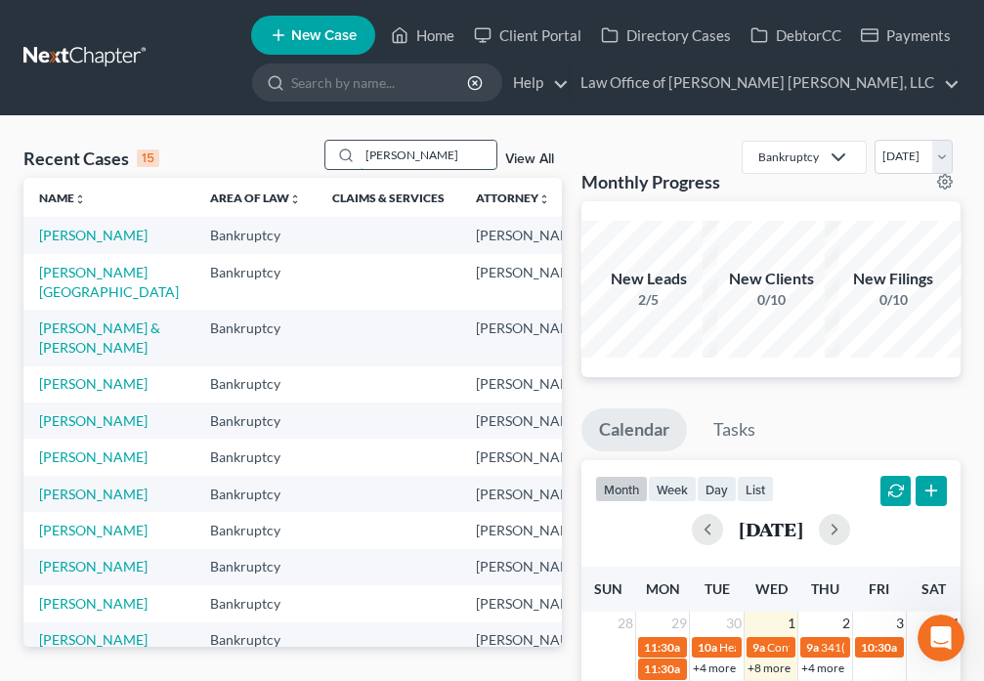
type input "[PERSON_NAME]"
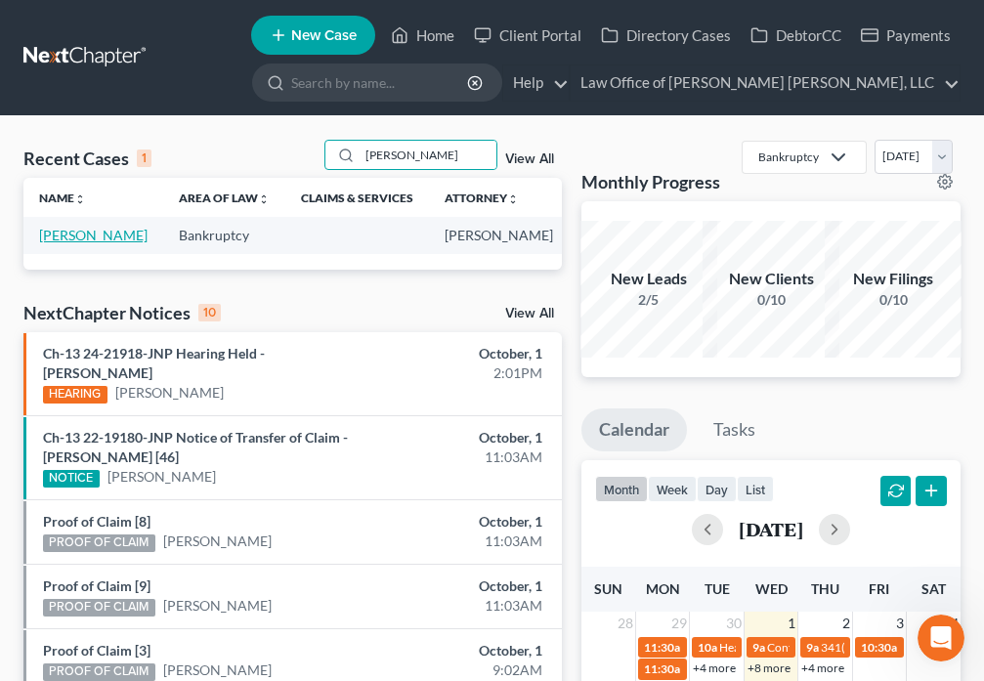
click at [75, 241] on link "[PERSON_NAME]" at bounding box center [93, 235] width 108 height 17
select select "0"
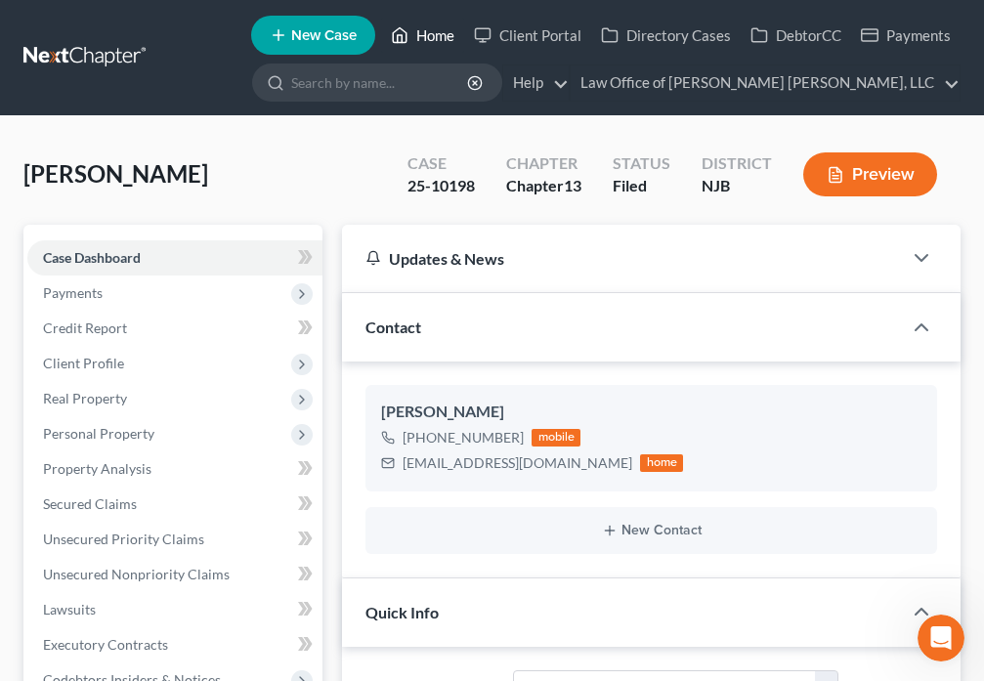
click at [400, 36] on icon at bounding box center [400, 34] width 18 height 23
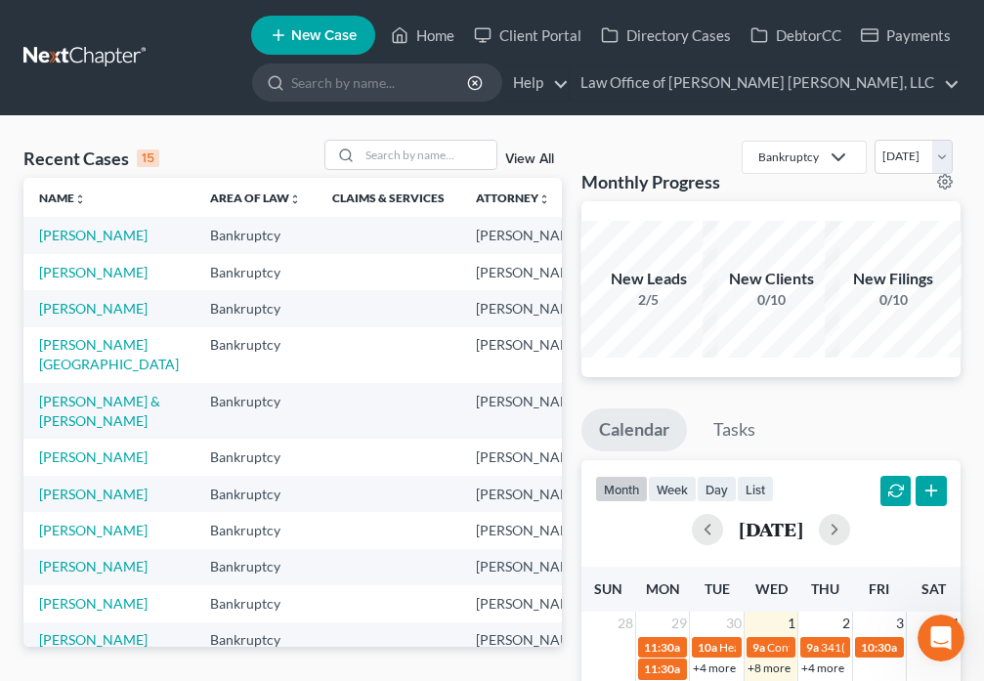
click at [62, 290] on td "[PERSON_NAME]" at bounding box center [108, 272] width 171 height 36
click at [62, 280] on link "[PERSON_NAME]" at bounding box center [93, 272] width 108 height 17
select select "0"
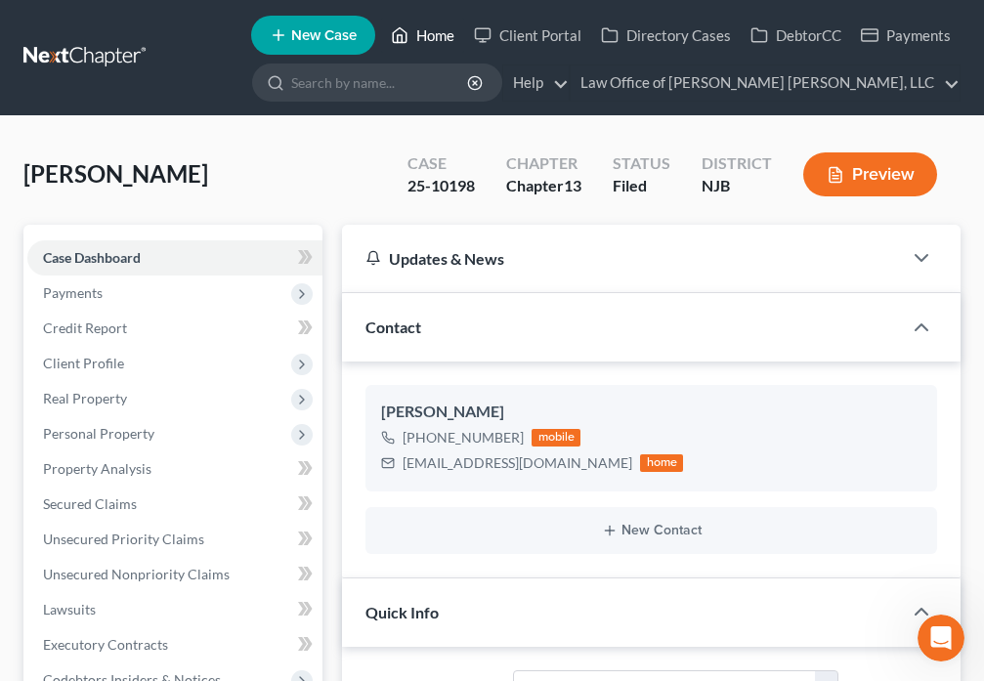
click at [411, 40] on link "Home" at bounding box center [422, 35] width 83 height 35
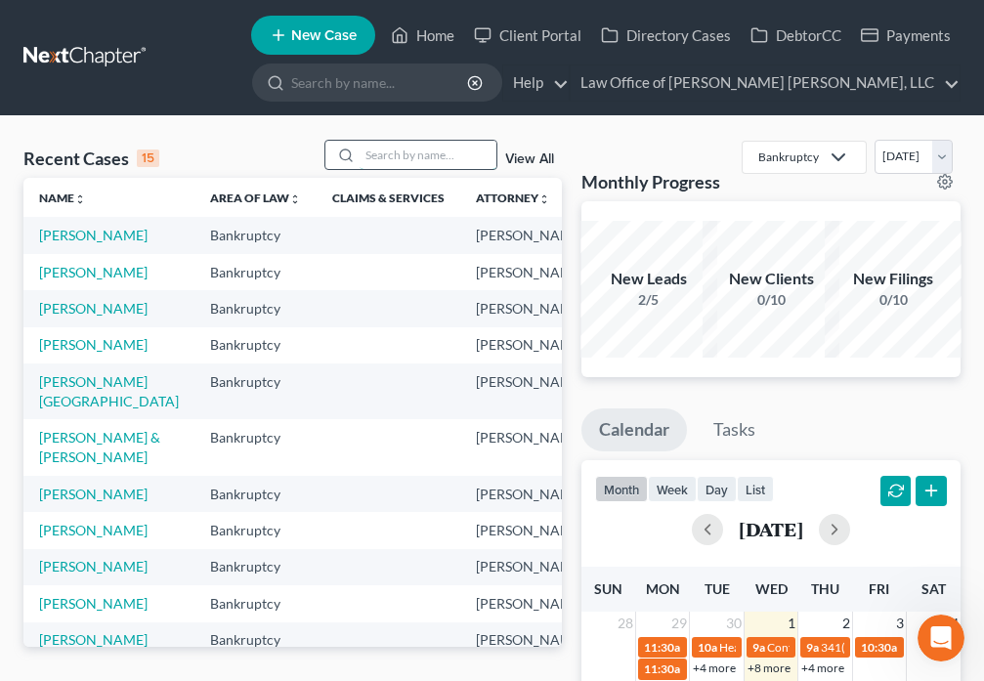
click at [400, 164] on input "search" at bounding box center [427, 155] width 137 height 28
type input "[PERSON_NAME]"
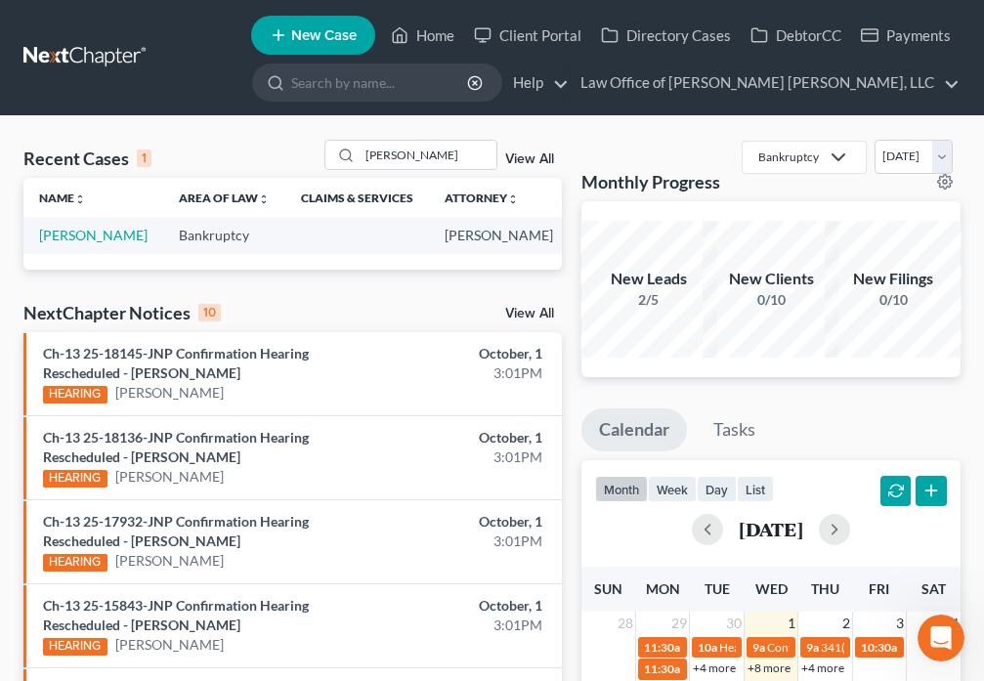
click at [51, 244] on td "[PERSON_NAME]" at bounding box center [93, 235] width 140 height 36
click at [55, 228] on link "[PERSON_NAME]" at bounding box center [93, 235] width 108 height 17
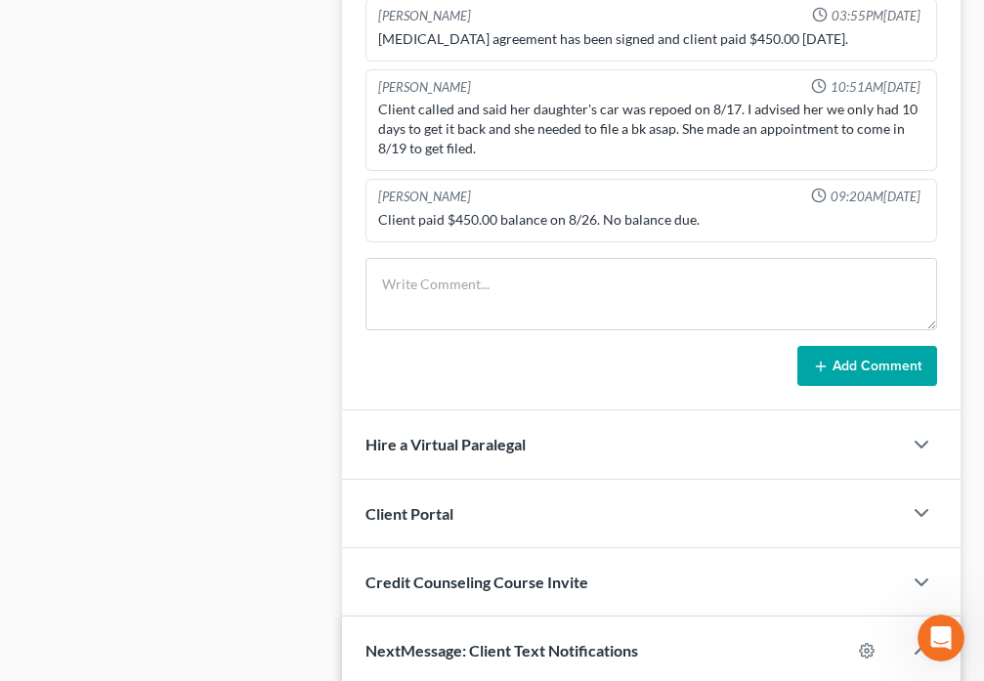
scroll to position [1140, 0]
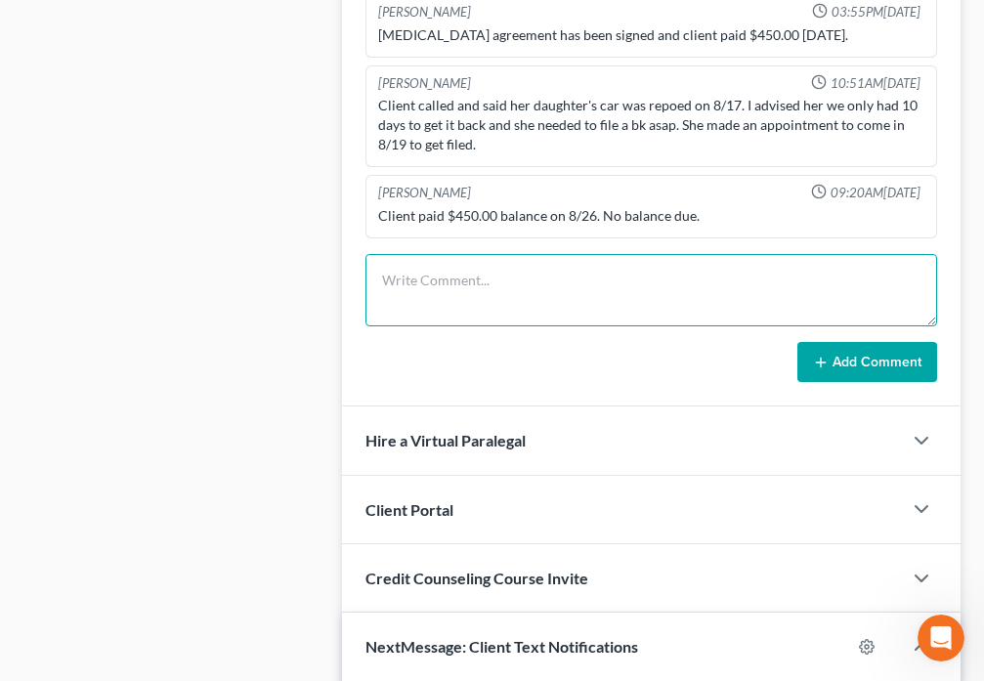
click at [422, 294] on textarea at bounding box center [650, 290] width 571 height 72
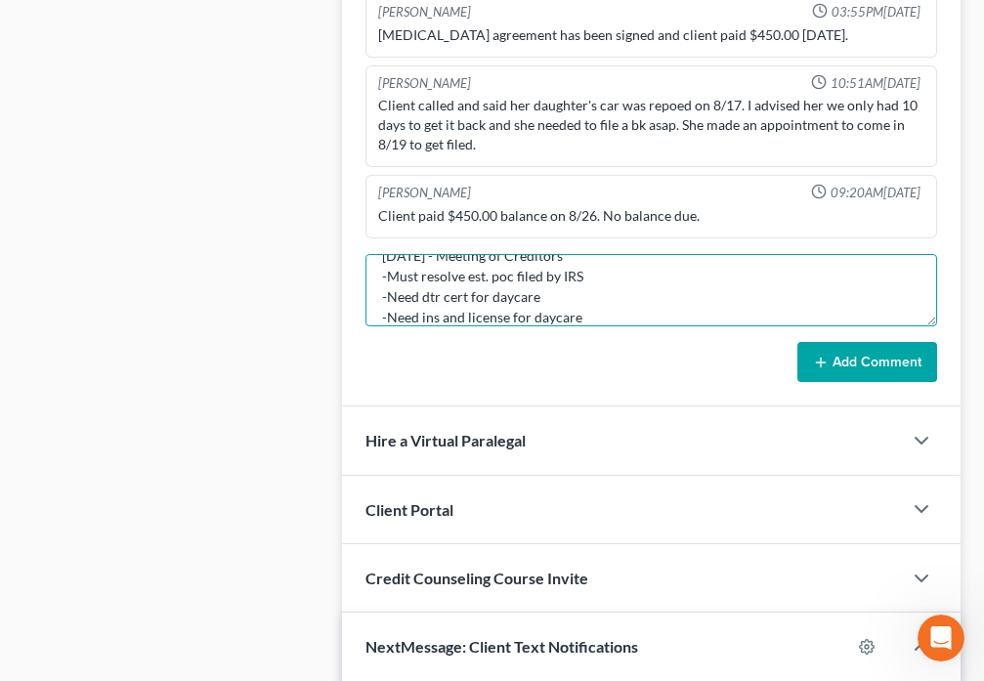
scroll to position [45, 0]
type textarea "[DATE] - Meeting of Creditors -Must resolve est. poc filed by IRS -Need dtr cer…"
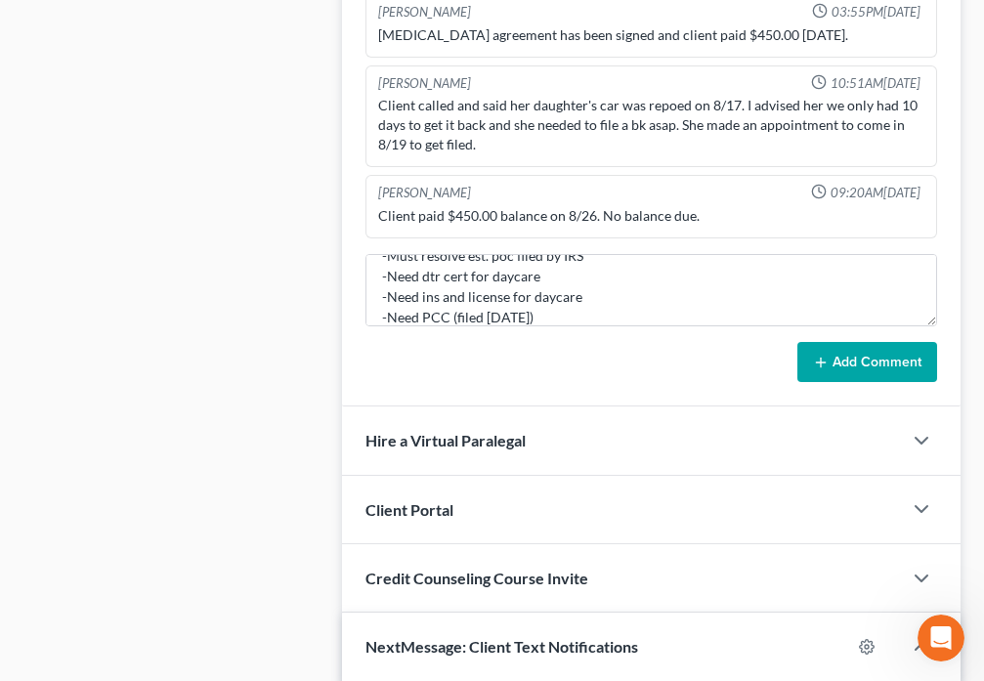
click at [815, 363] on icon at bounding box center [821, 363] width 16 height 16
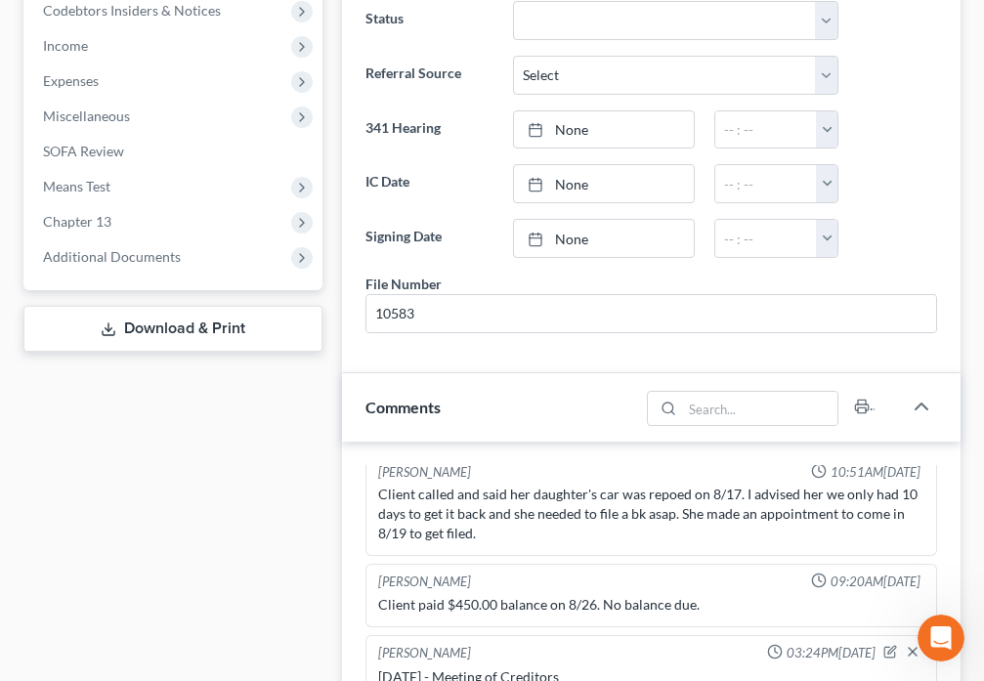
scroll to position [593, 0]
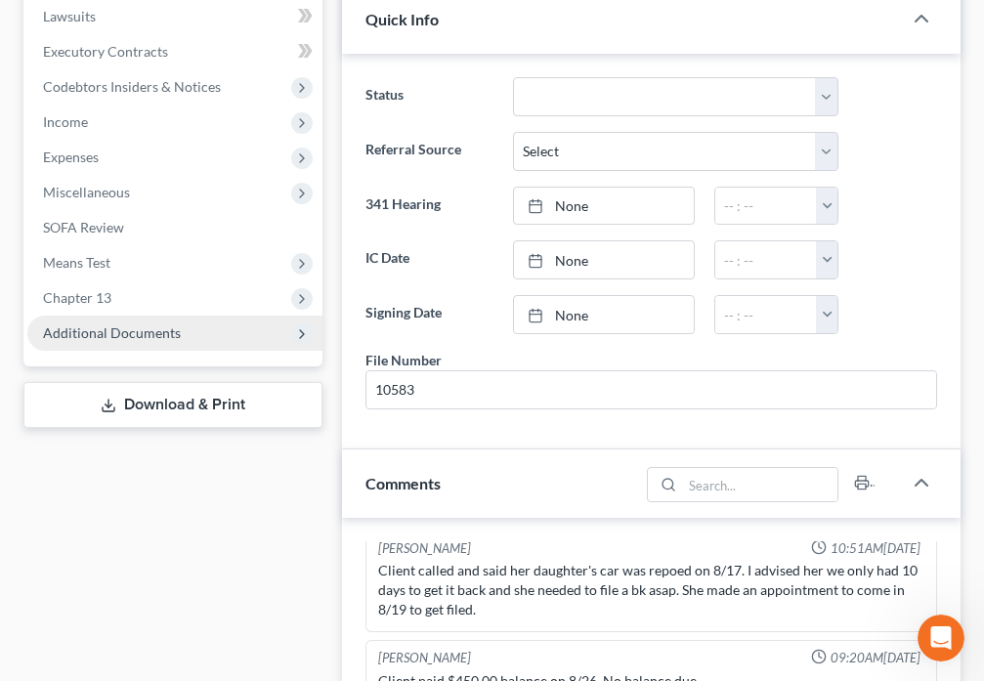
click at [176, 332] on span "Additional Documents" at bounding box center [112, 332] width 138 height 17
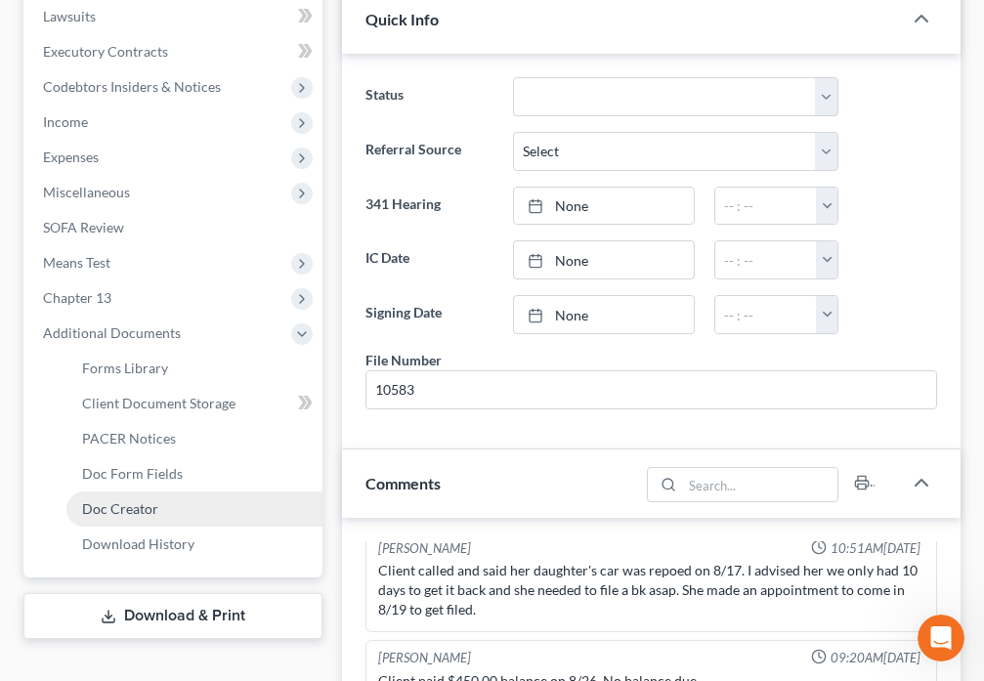
click at [140, 501] on span "Doc Creator" at bounding box center [120, 508] width 76 height 17
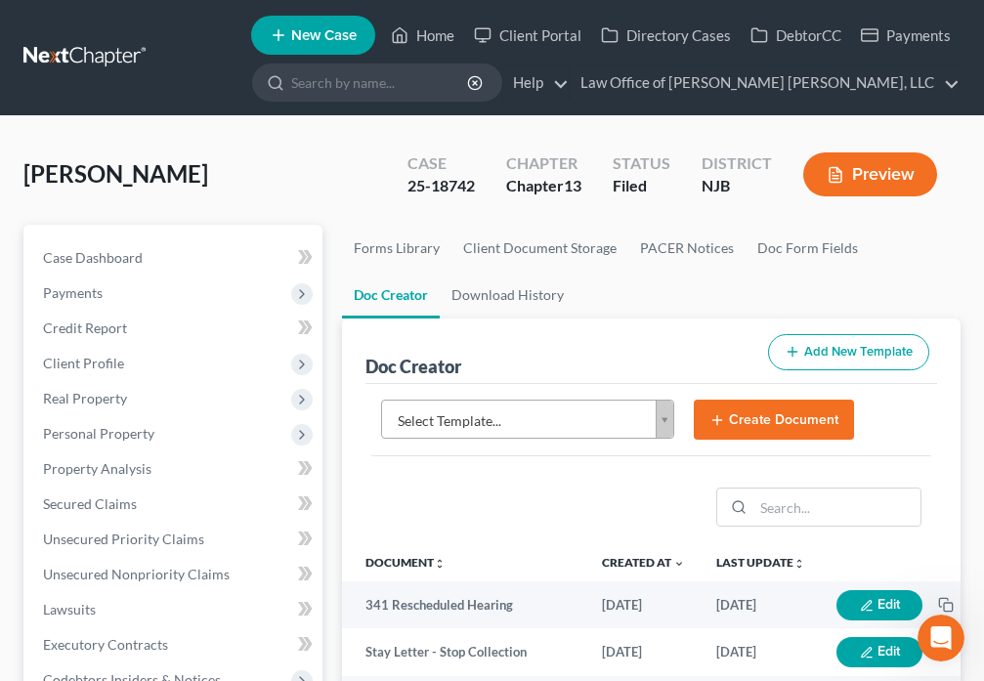
click at [667, 422] on body "Home New Case Client Portal Directory Cases DebtorCC Payments Law Office of [PE…" at bounding box center [492, 653] width 984 height 1306
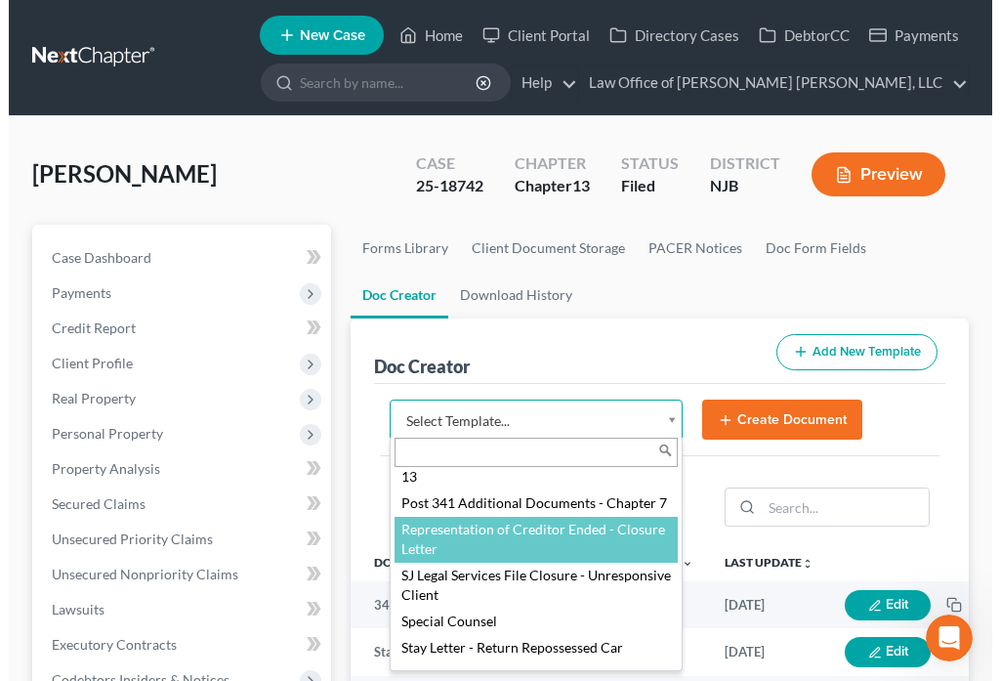
scroll to position [2530, 0]
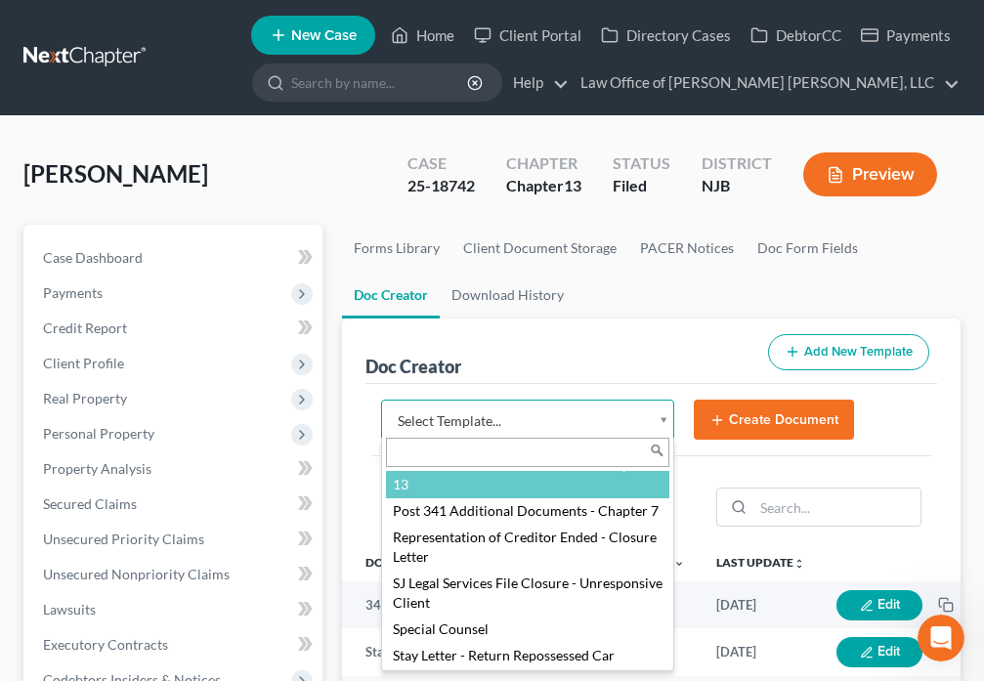
select select "89004"
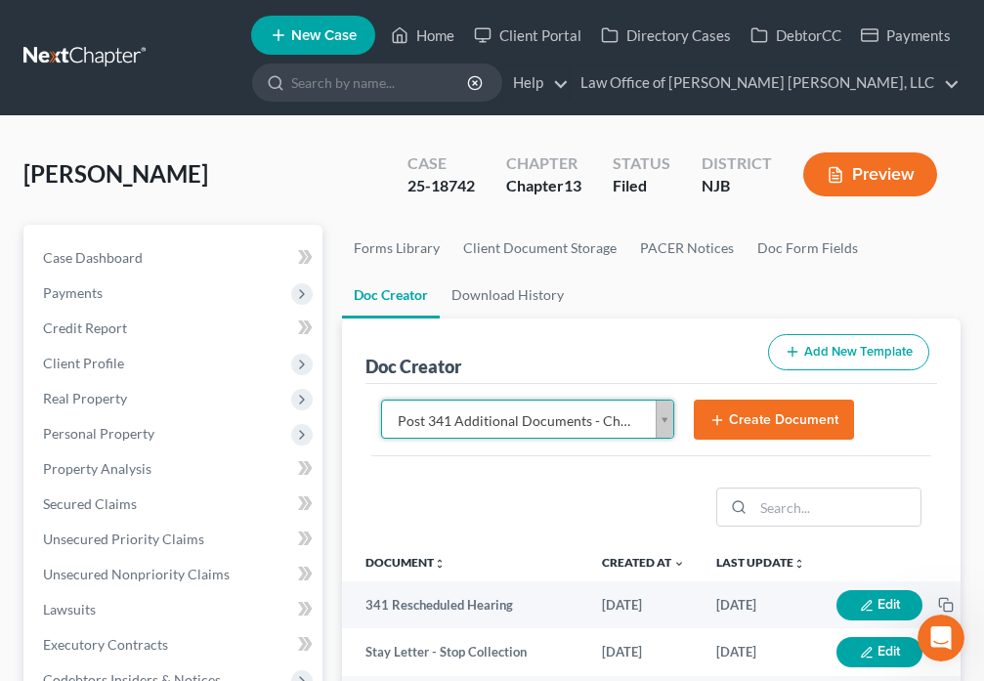
click at [763, 425] on button "Create Document" at bounding box center [774, 420] width 160 height 41
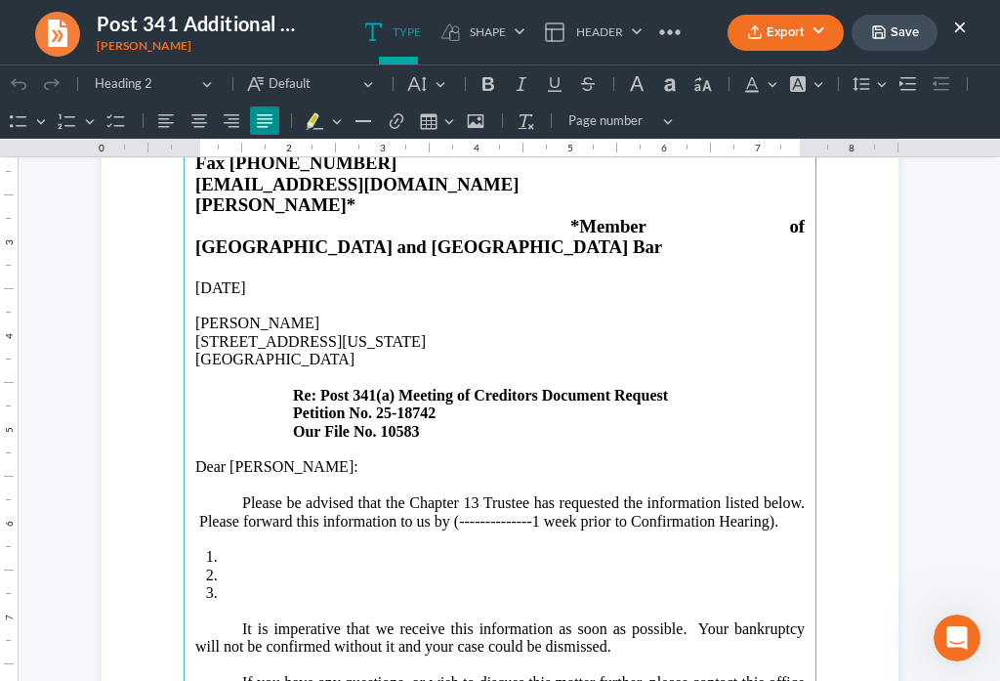
scroll to position [251, 0]
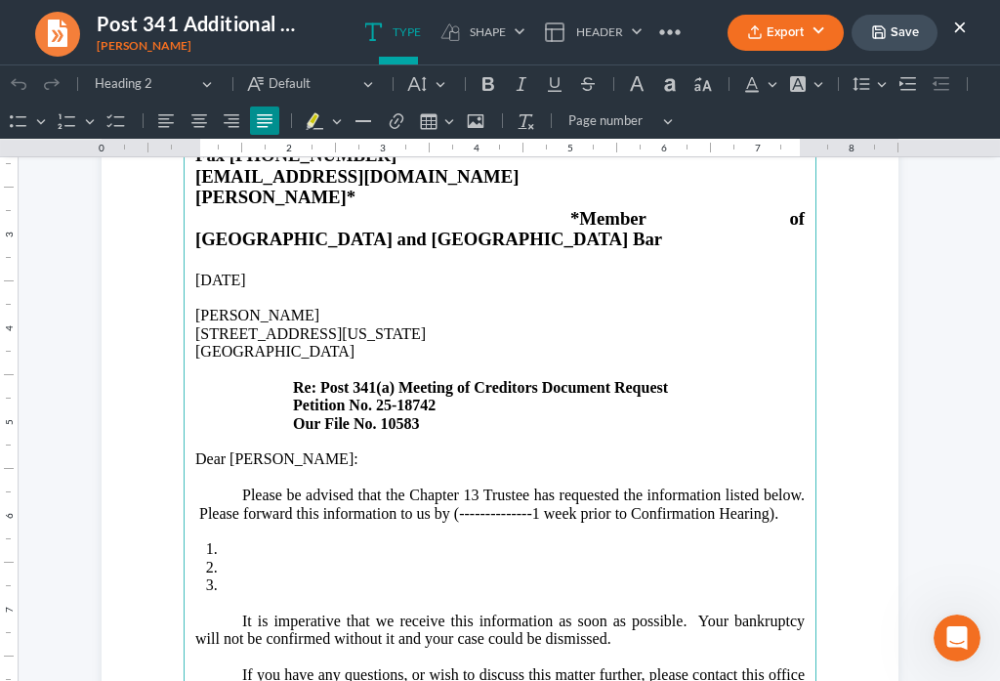
click at [757, 486] on p "Please be advised that the Chapter 13 Trustee has requested the information lis…" at bounding box center [500, 504] width 610 height 36
click at [293, 540] on li "Rich Text Editor, page-0-main" at bounding box center [513, 549] width 583 height 18
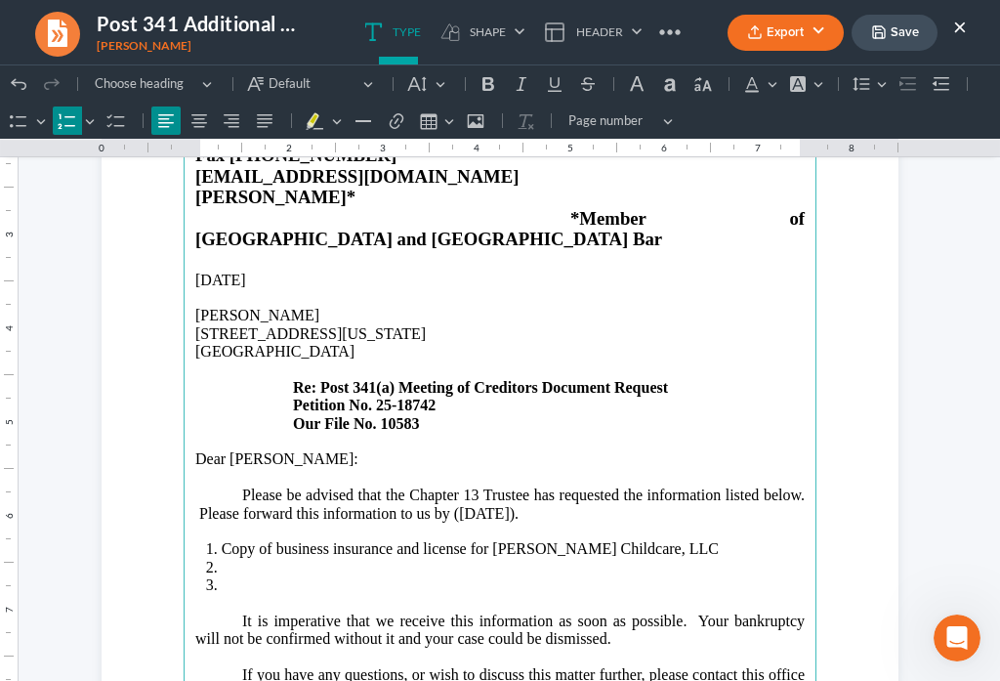
click at [228, 559] on li "Rich Text Editor, page-0-main" at bounding box center [513, 568] width 583 height 18
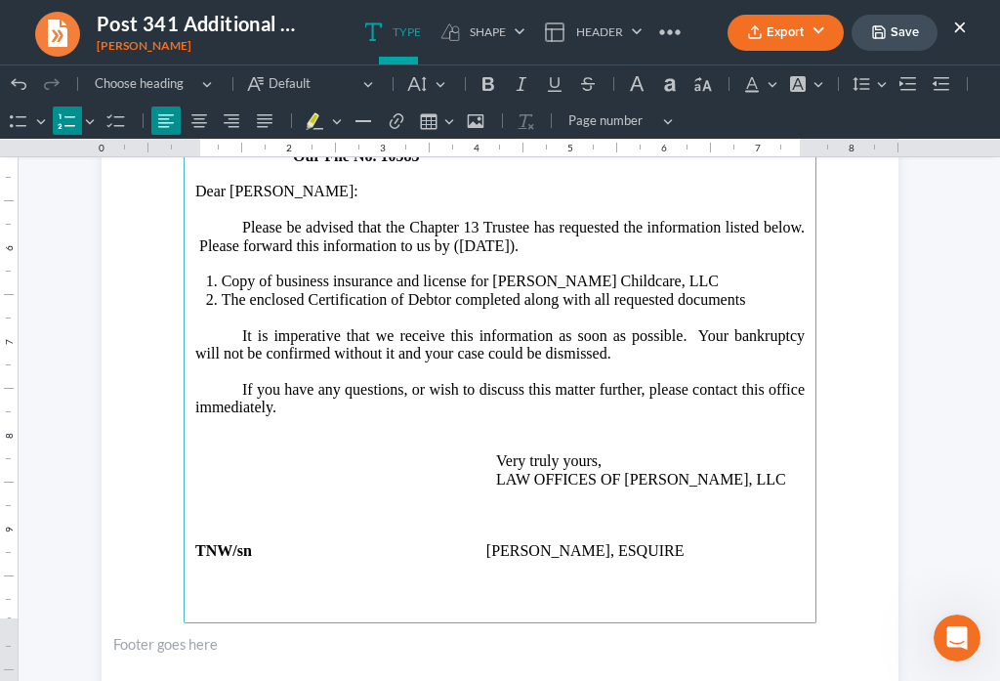
scroll to position [547, 0]
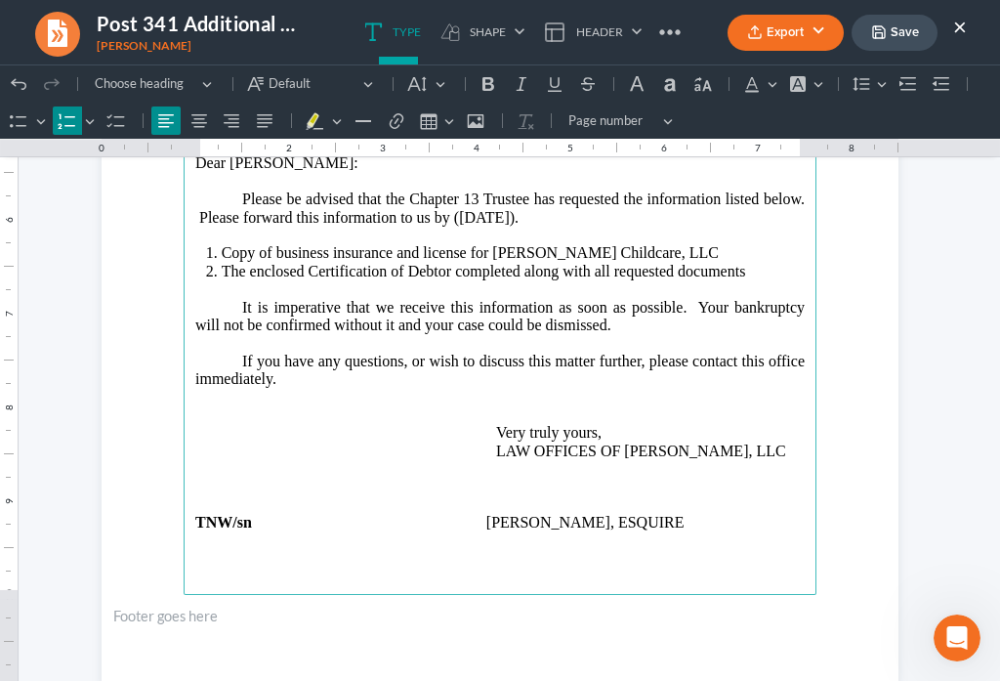
click at [302, 353] on p "If you have any questions, or wish to discuss this matter further, please conta…" at bounding box center [500, 406] width 610 height 107
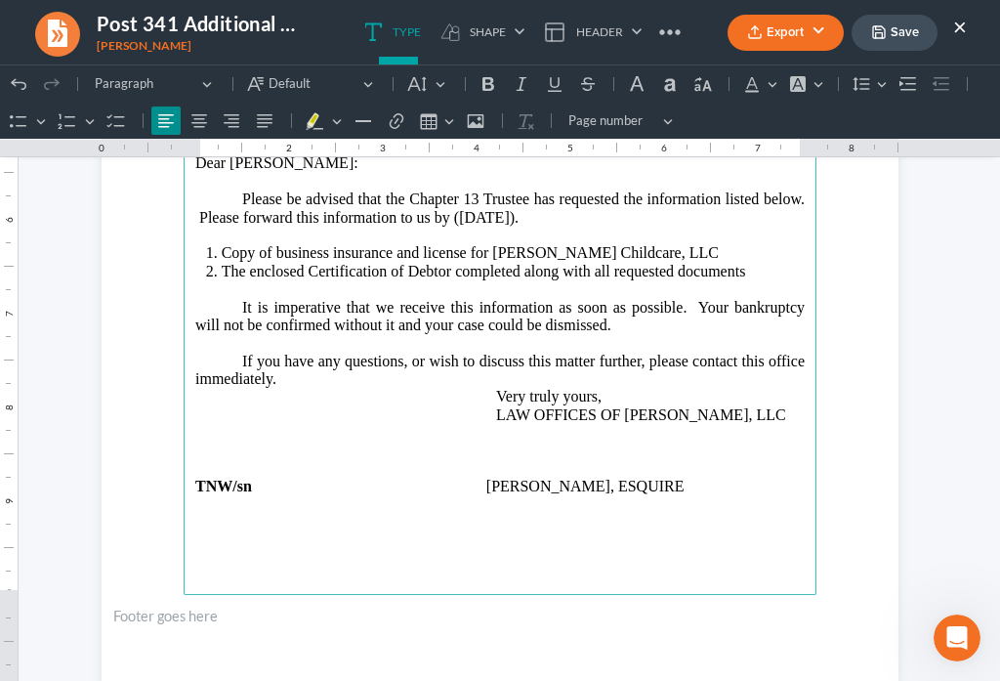
click at [204, 490] on main "LAW OFFICES OF [PERSON_NAME] [PERSON_NAME], LLC [STREET_ADDRESS][US_STATE] Tele…" at bounding box center [500, 173] width 633 height 844
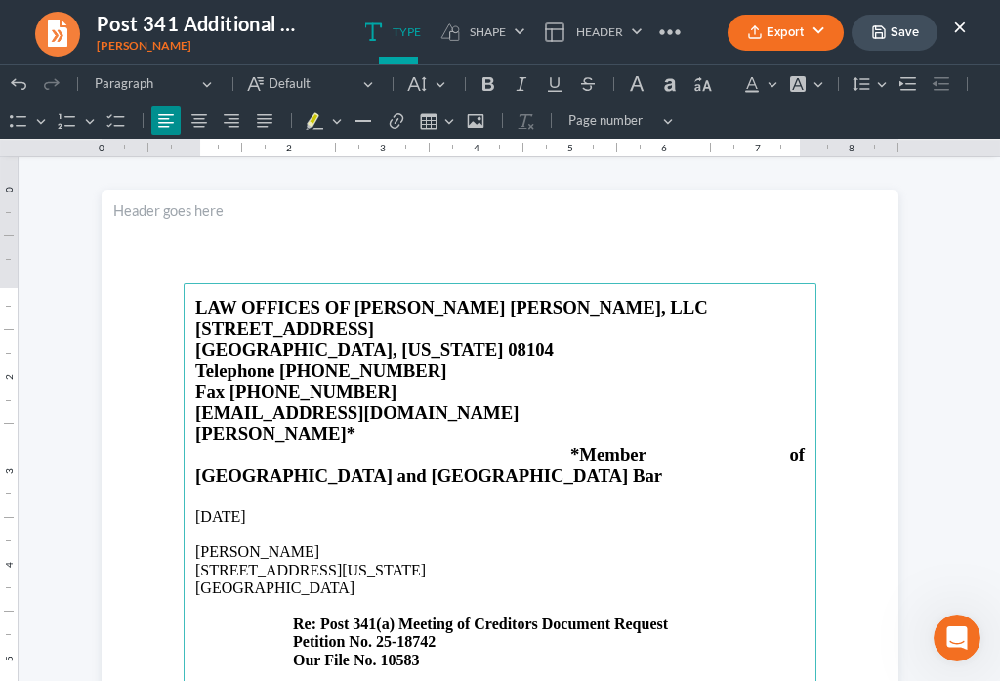
scroll to position [0, 0]
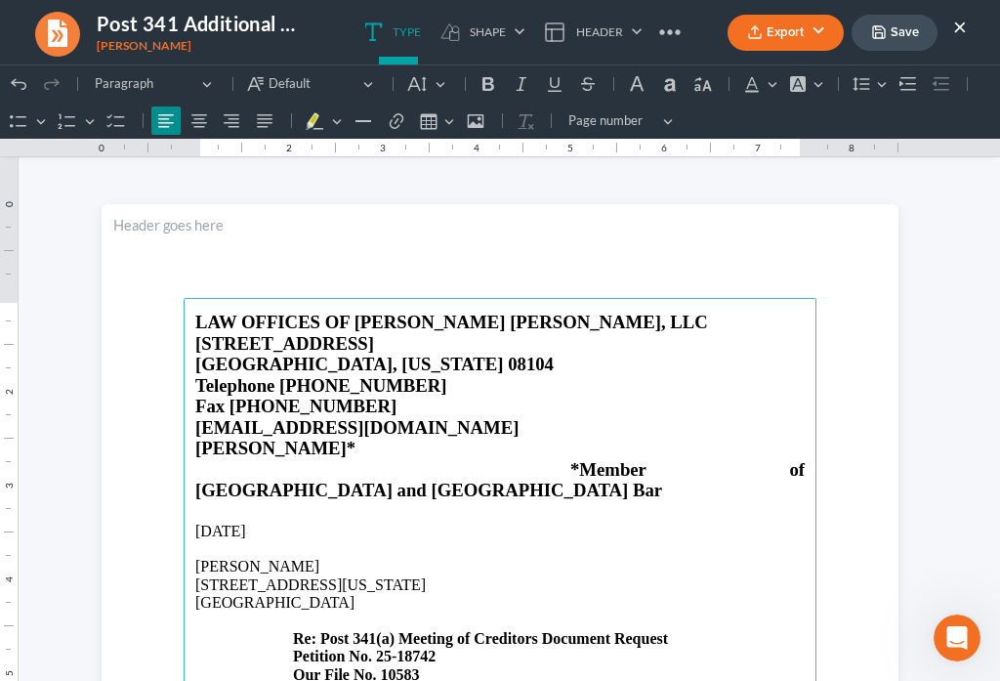
click at [893, 39] on button "Save" at bounding box center [895, 33] width 86 height 36
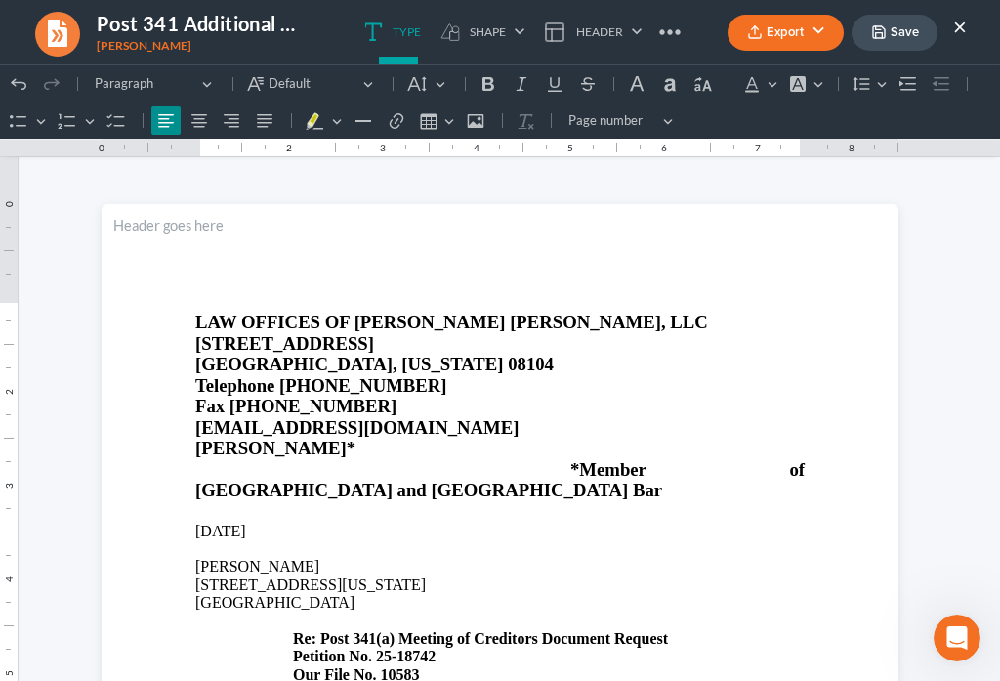
click at [787, 33] on button "Export" at bounding box center [786, 33] width 116 height 36
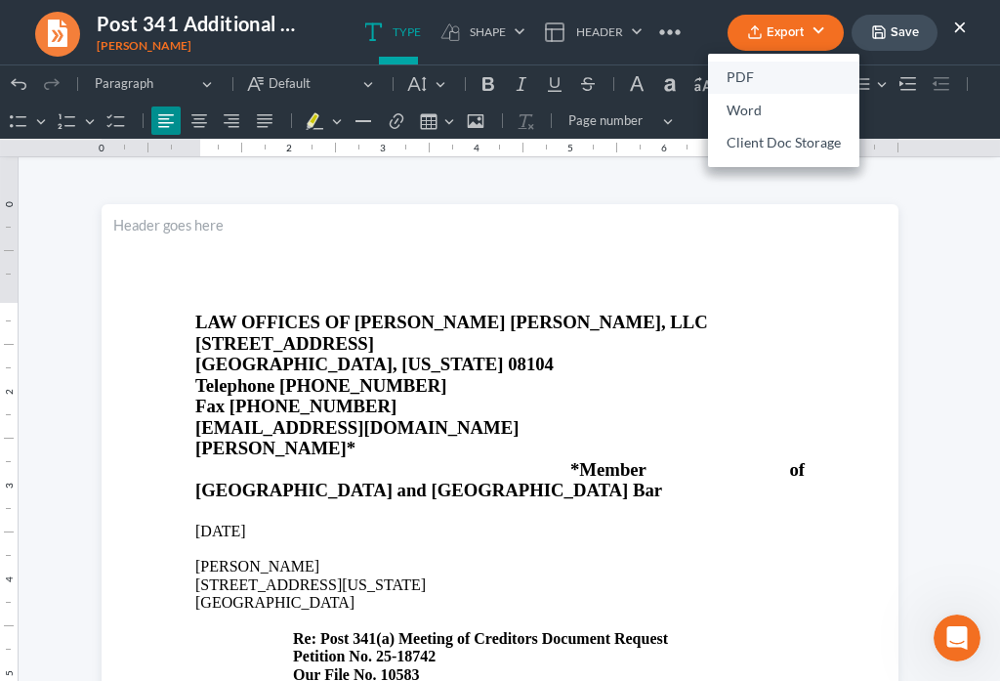
click at [755, 75] on link "PDF" at bounding box center [783, 78] width 151 height 33
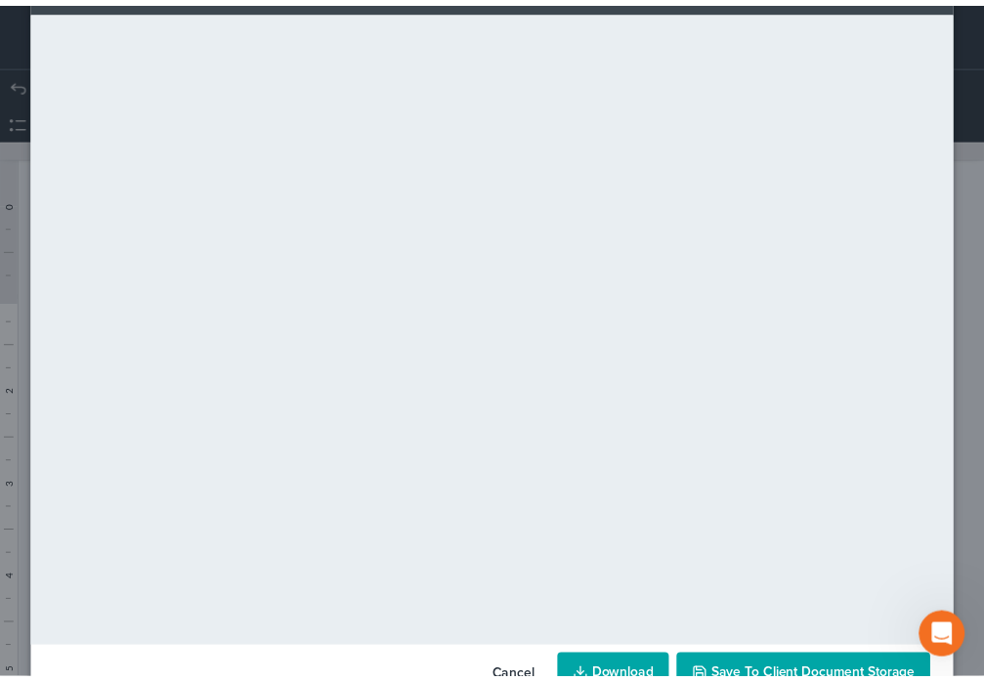
scroll to position [137, 0]
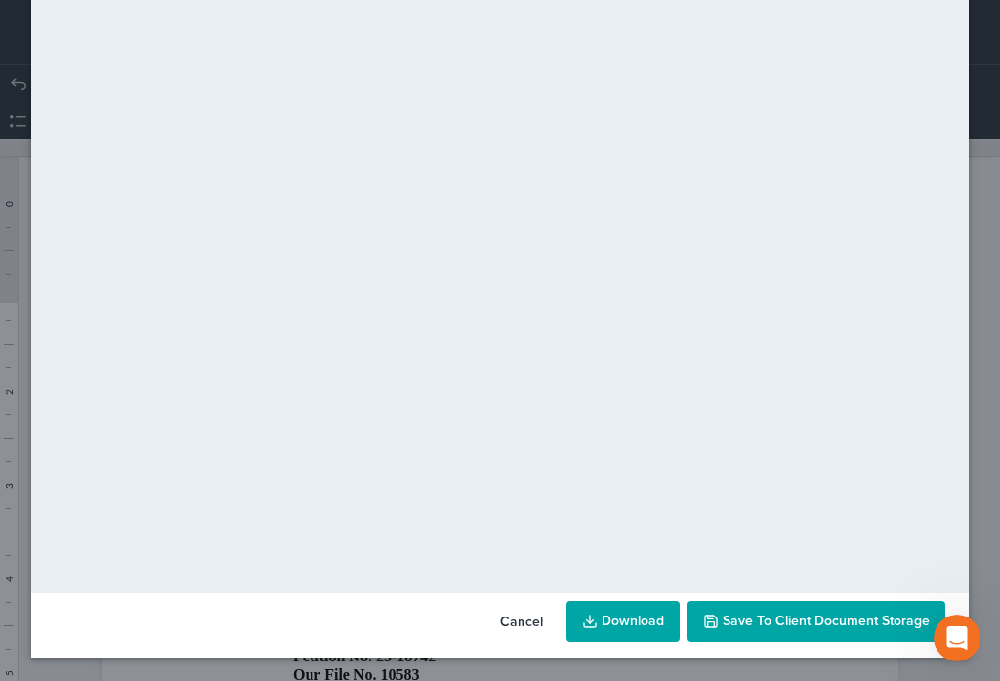
click at [823, 622] on span "Save to Client Document Storage" at bounding box center [826, 620] width 207 height 17
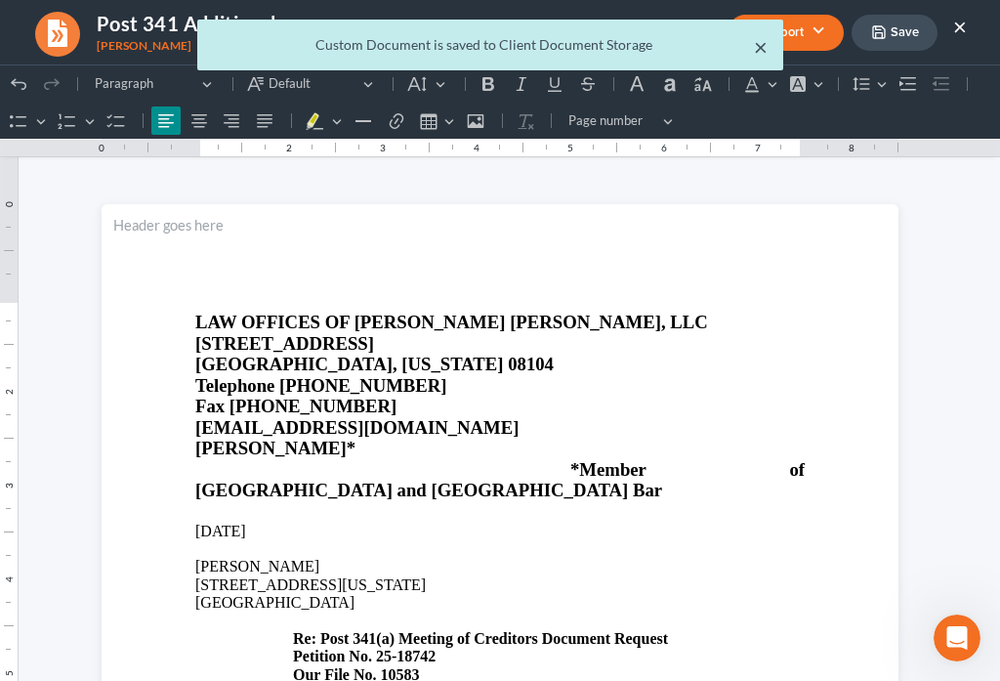
click at [759, 47] on button "×" at bounding box center [761, 46] width 14 height 23
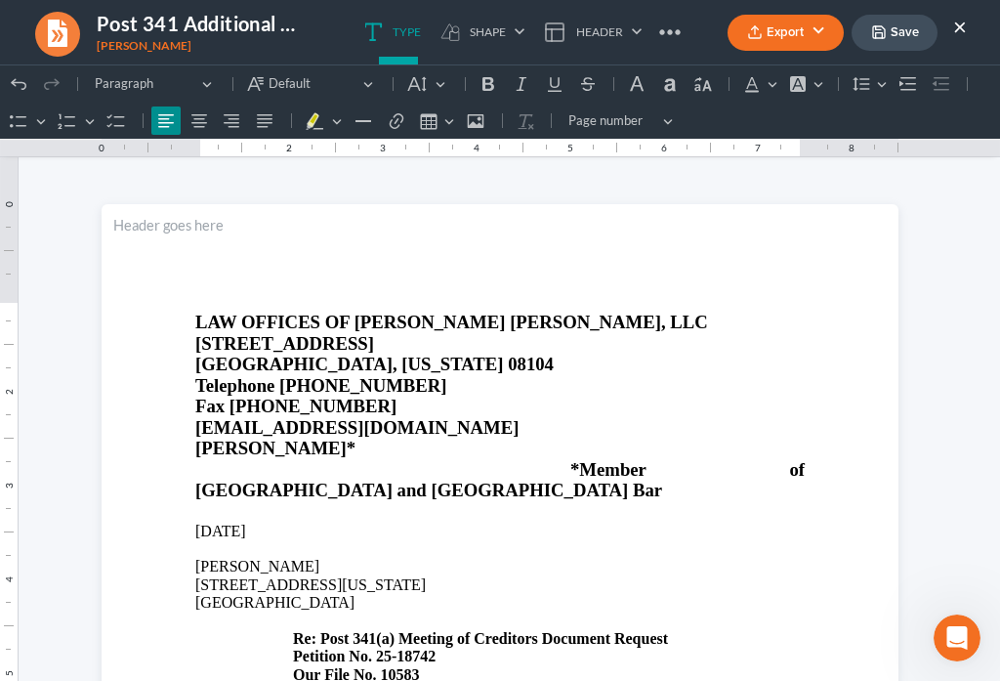
click at [956, 27] on button "×" at bounding box center [960, 26] width 14 height 23
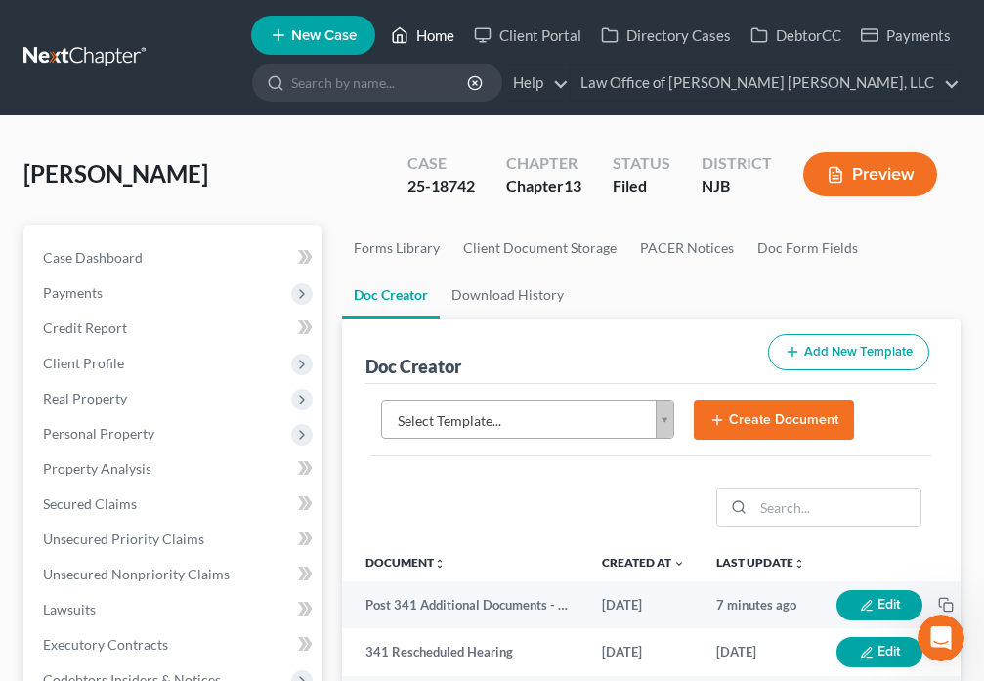
click at [400, 39] on polyline at bounding box center [400, 39] width 5 height 8
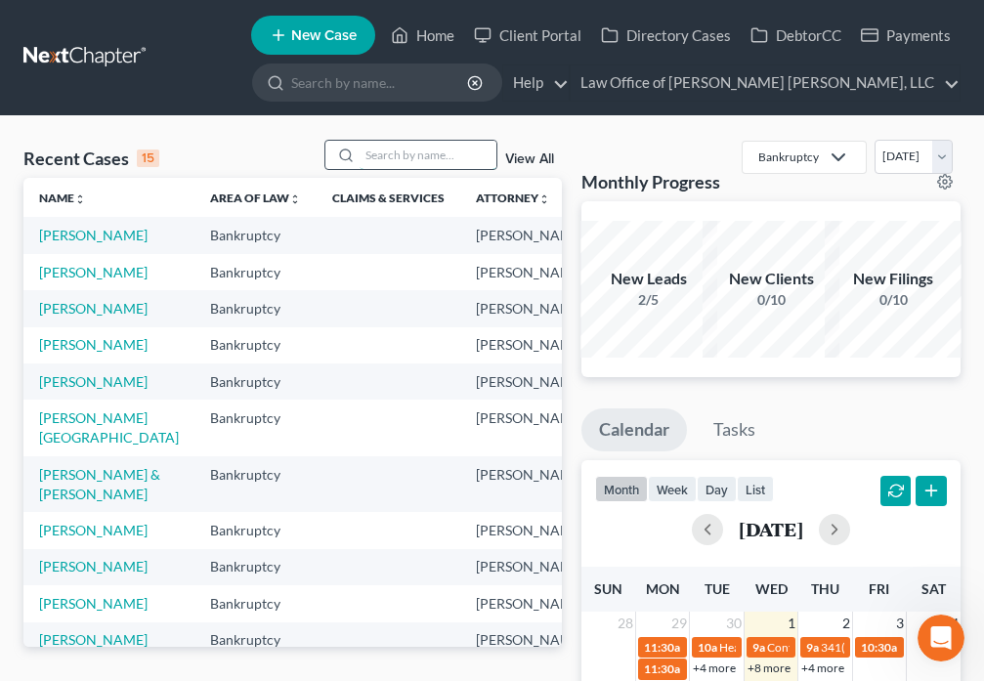
click at [382, 154] on input "search" at bounding box center [427, 155] width 137 height 28
type input "[PERSON_NAME]"
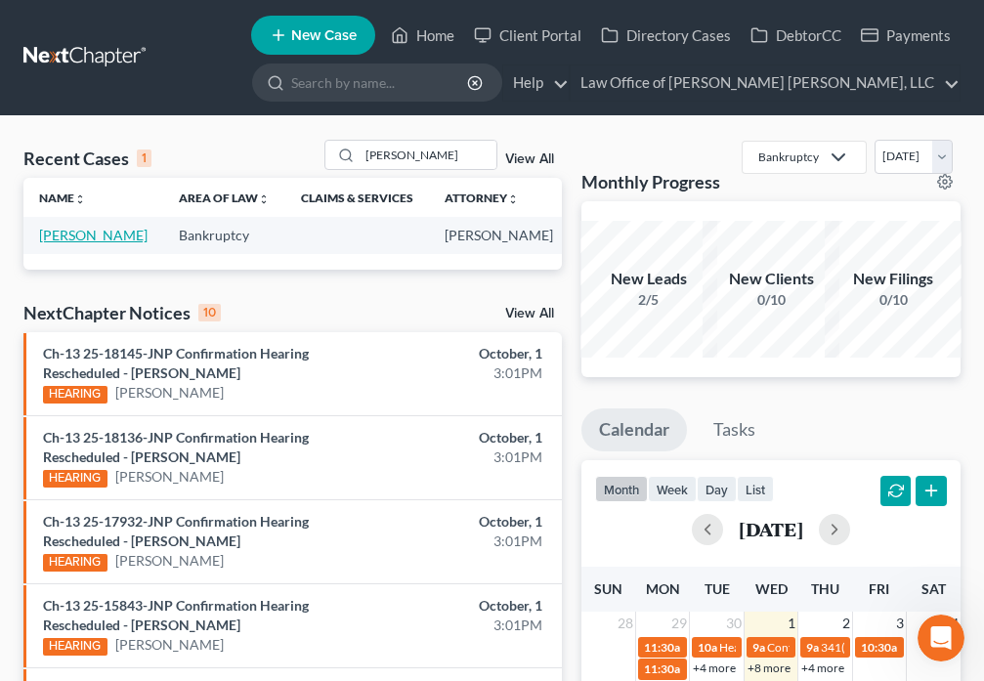
click at [58, 236] on link "[PERSON_NAME]" at bounding box center [93, 235] width 108 height 17
select select "6"
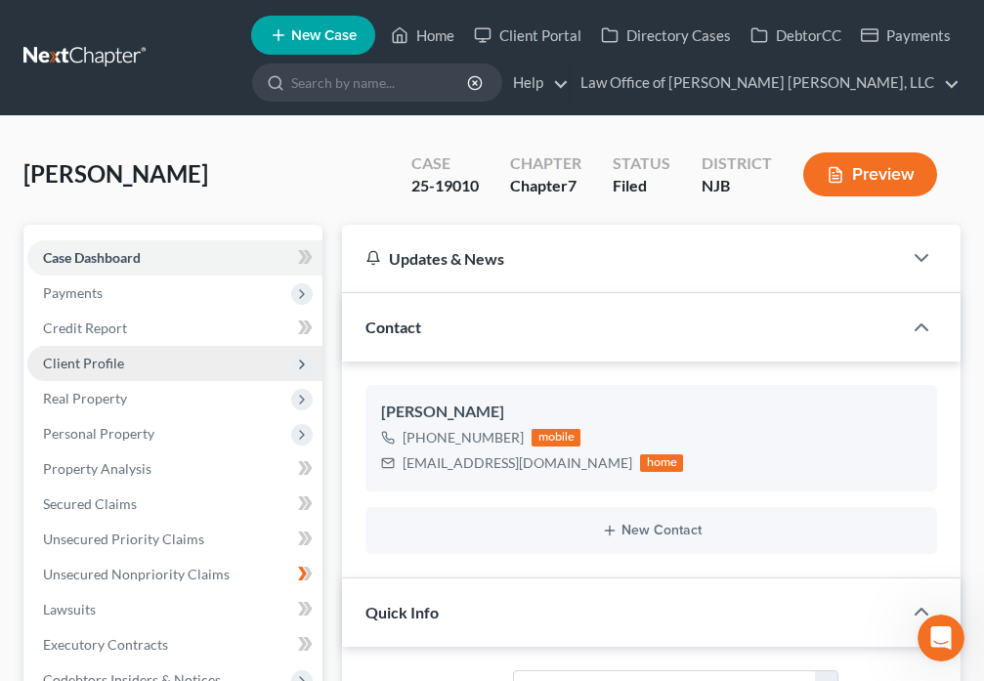
click at [118, 360] on span "Client Profile" at bounding box center [83, 363] width 81 height 17
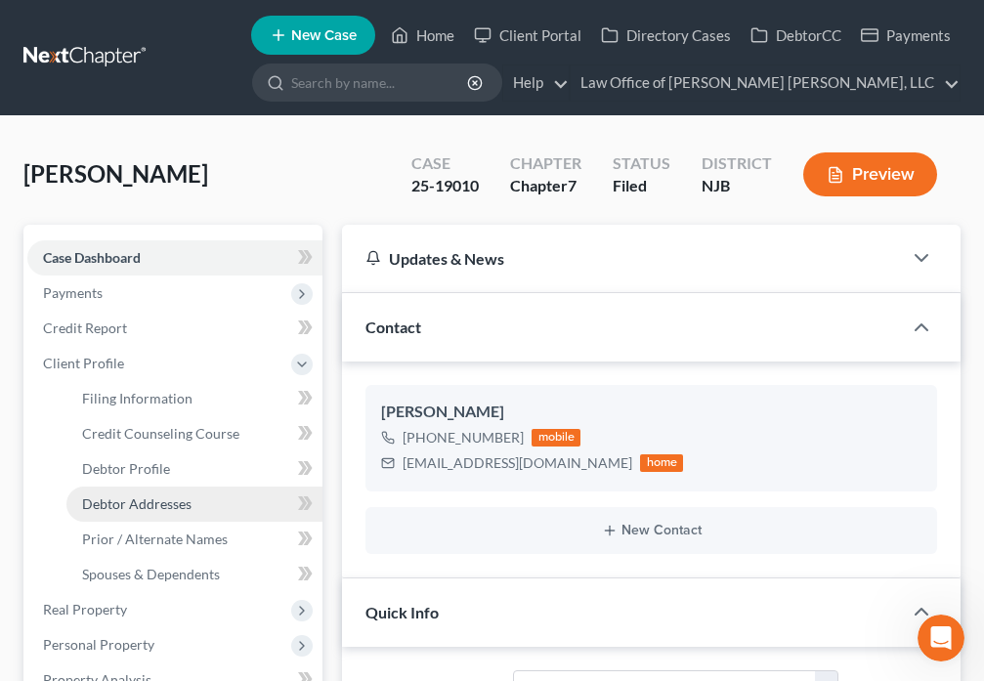
click at [147, 502] on span "Debtor Addresses" at bounding box center [136, 503] width 109 height 17
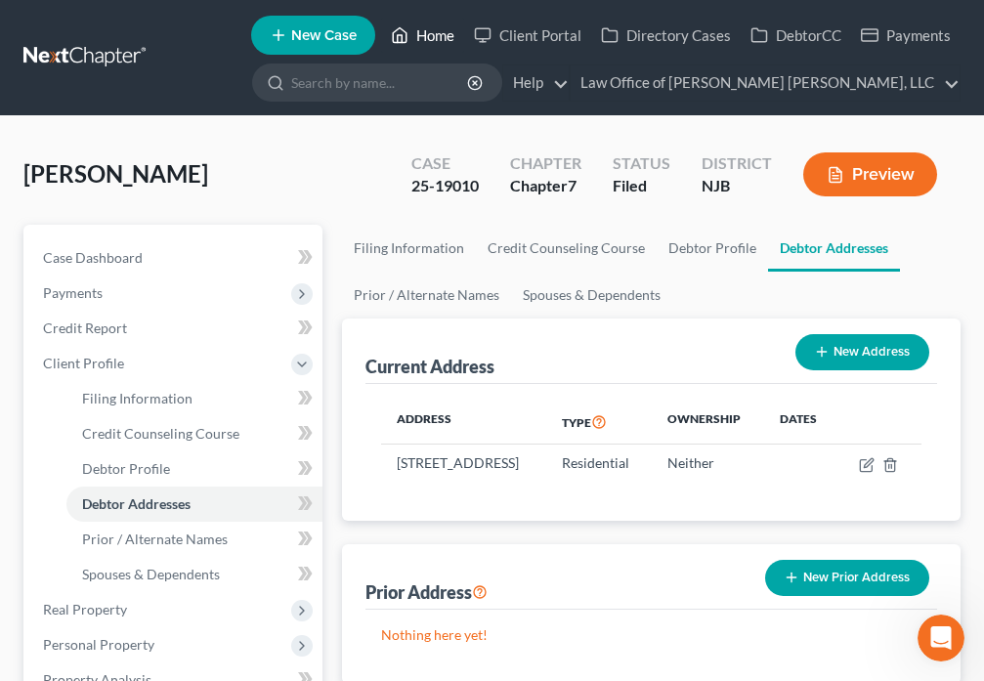
click at [397, 27] on icon at bounding box center [400, 34] width 18 height 23
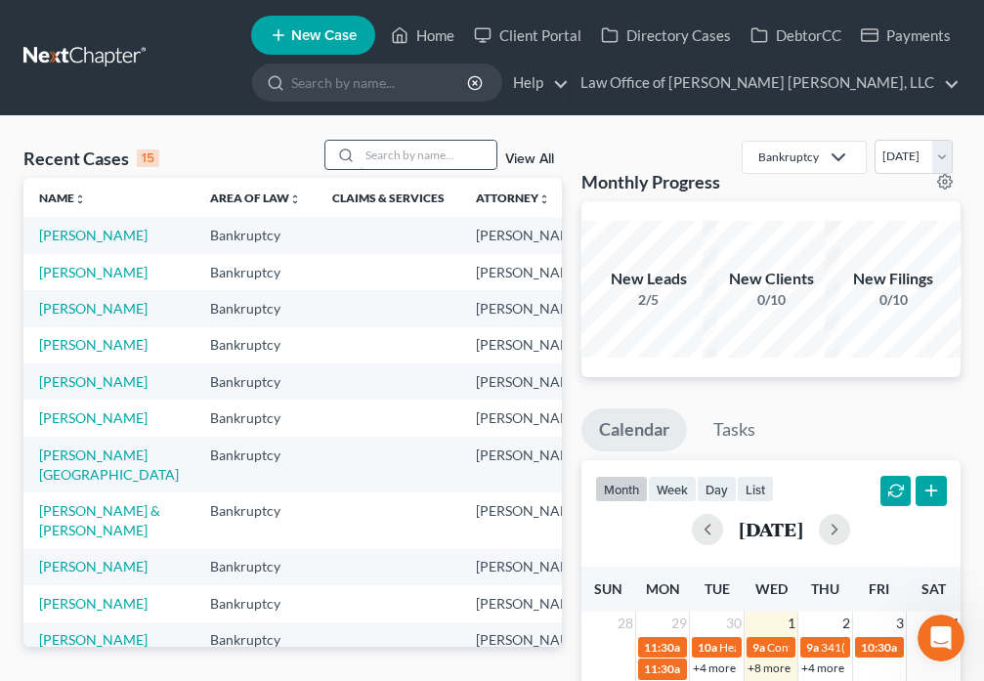
click at [371, 159] on input "search" at bounding box center [427, 155] width 137 height 28
type input "[PERSON_NAME]"
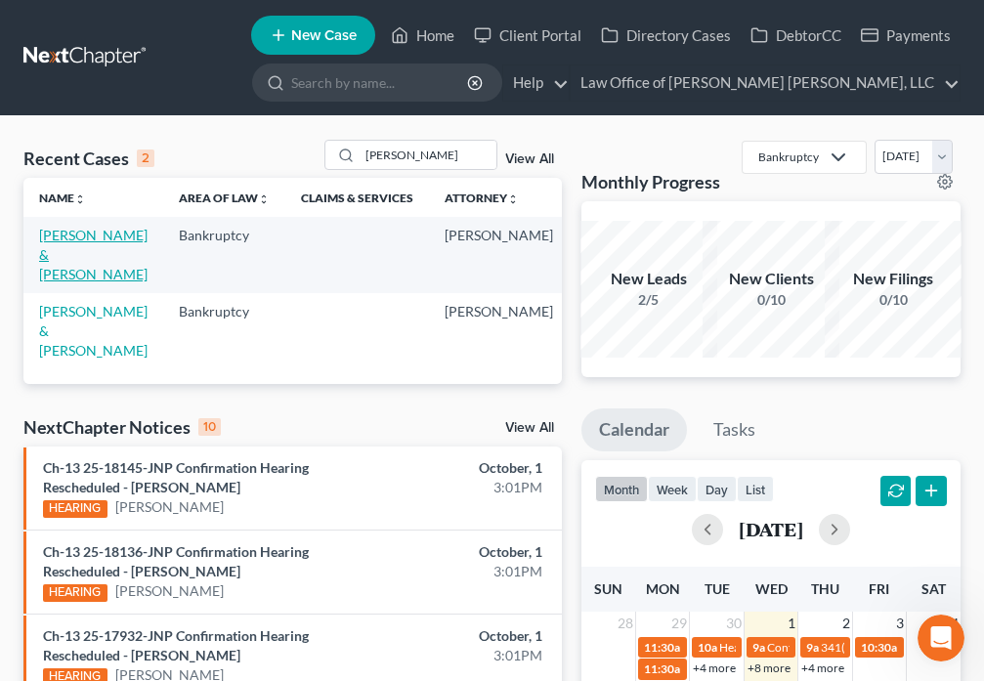
click at [59, 233] on link "[PERSON_NAME] & [PERSON_NAME]" at bounding box center [93, 255] width 108 height 56
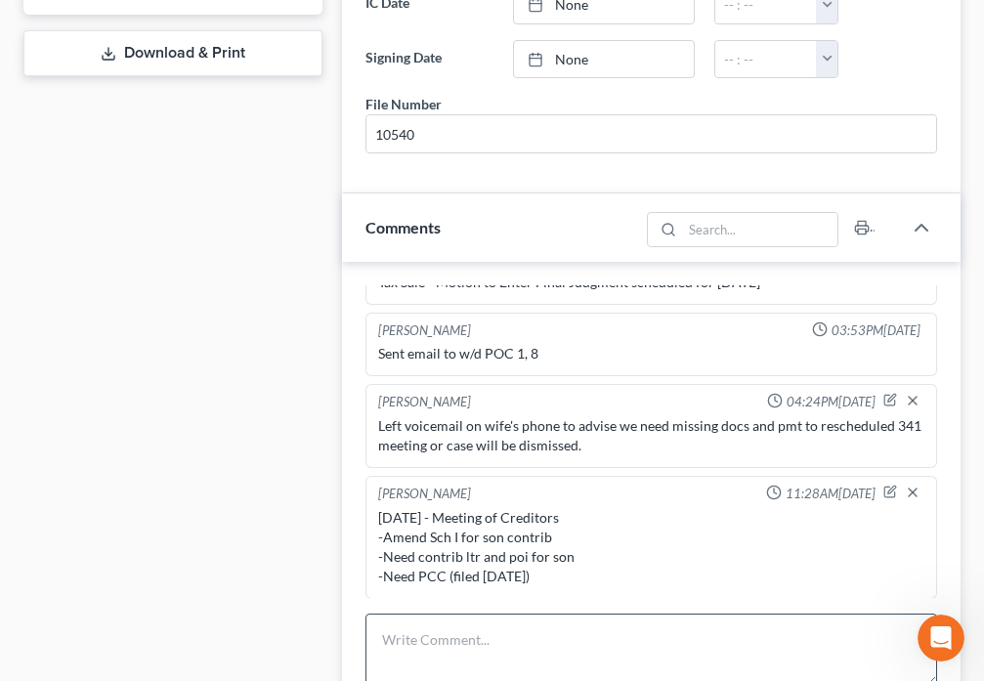
scroll to position [1116, 0]
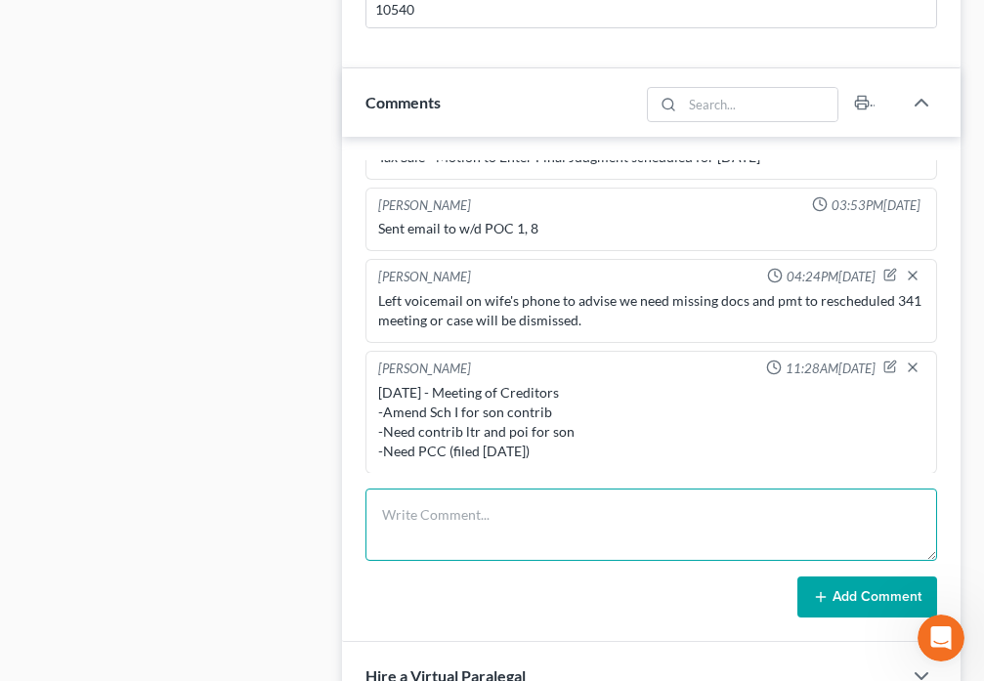
click at [386, 488] on textarea at bounding box center [650, 524] width 571 height 72
type textarea "Confirmation Hrg - Confirmed $2000x57"
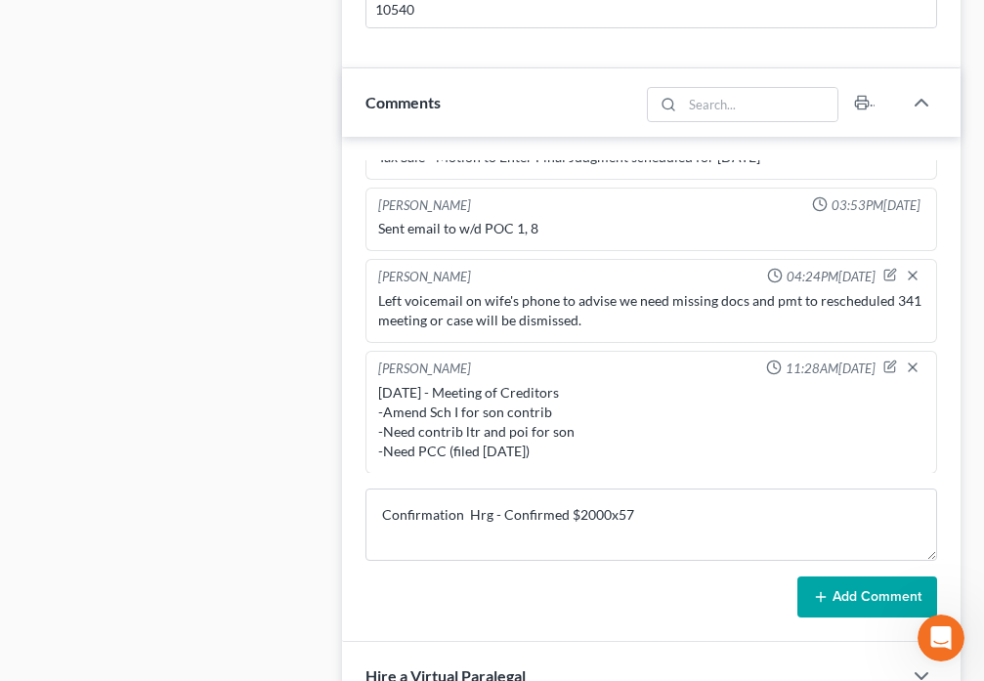
click at [827, 589] on icon at bounding box center [821, 597] width 16 height 16
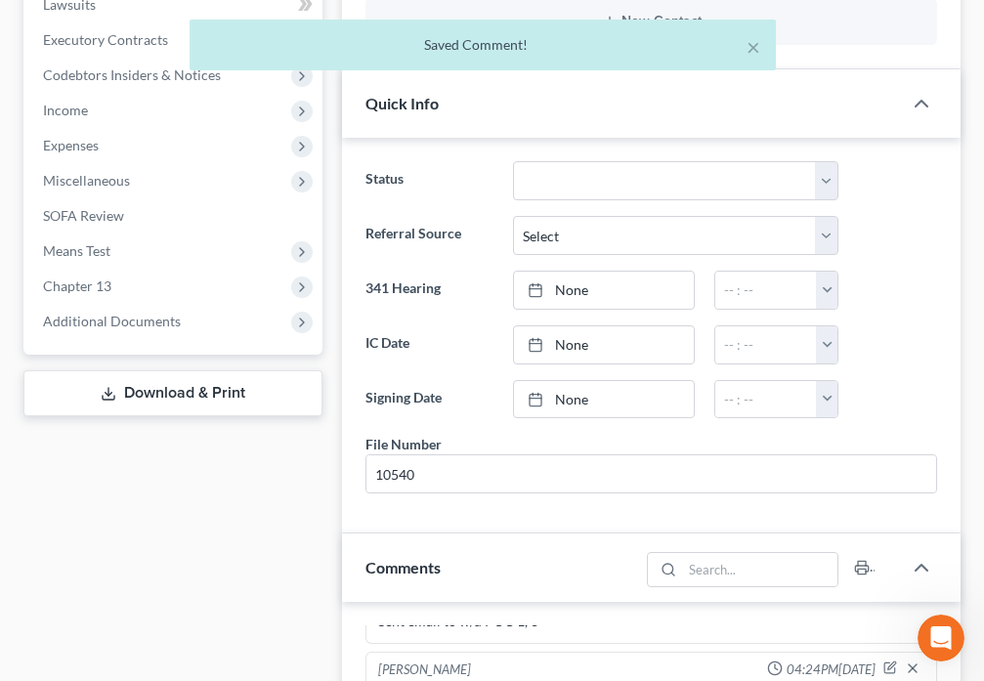
scroll to position [615, 0]
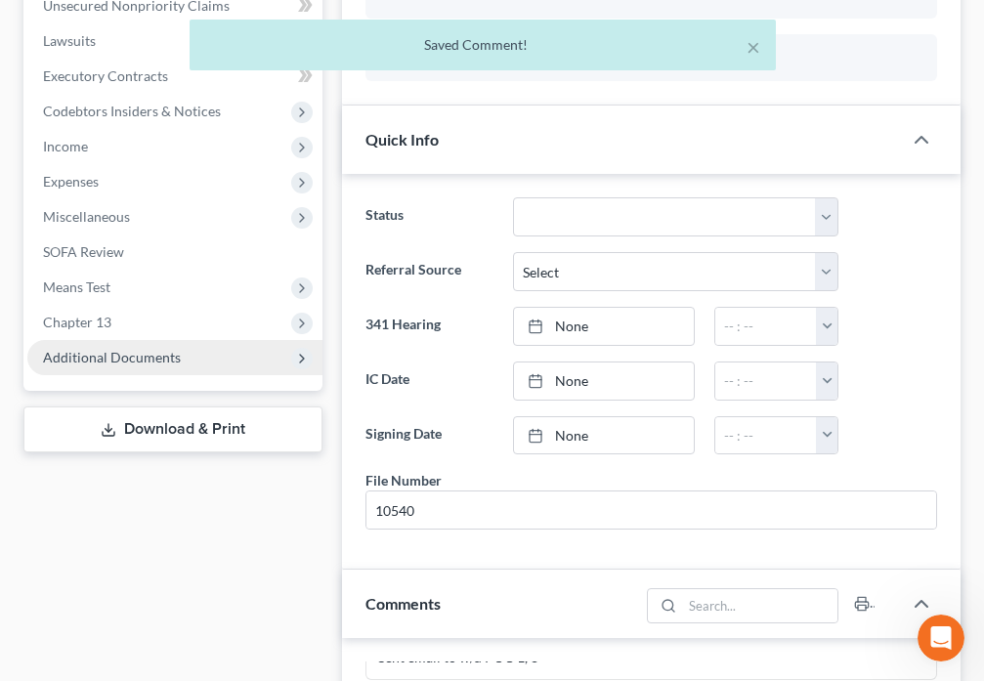
click at [142, 349] on span "Additional Documents" at bounding box center [112, 357] width 138 height 17
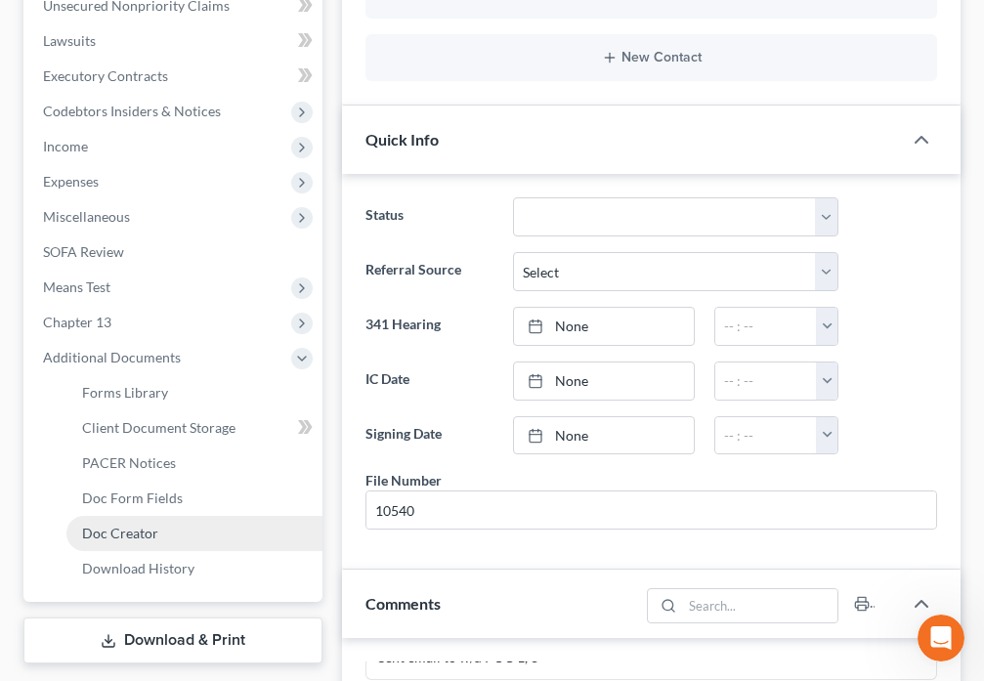
click at [148, 525] on span "Doc Creator" at bounding box center [120, 533] width 76 height 17
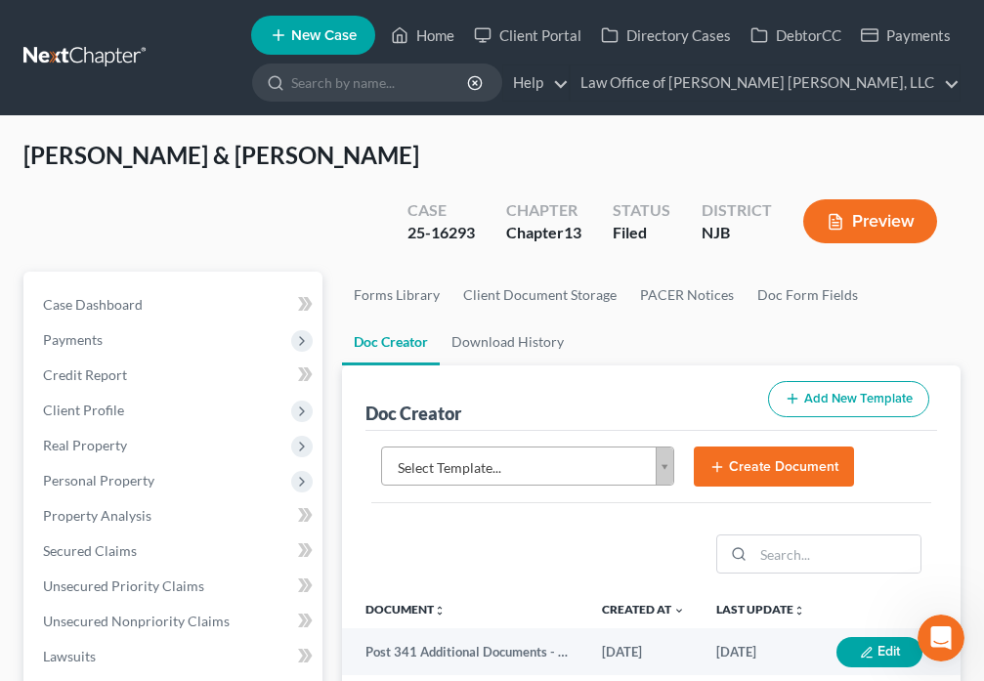
click at [666, 428] on body "Home New Case Client Portal Directory Cases DebtorCC Payments Law Office of [PE…" at bounding box center [492, 676] width 984 height 1353
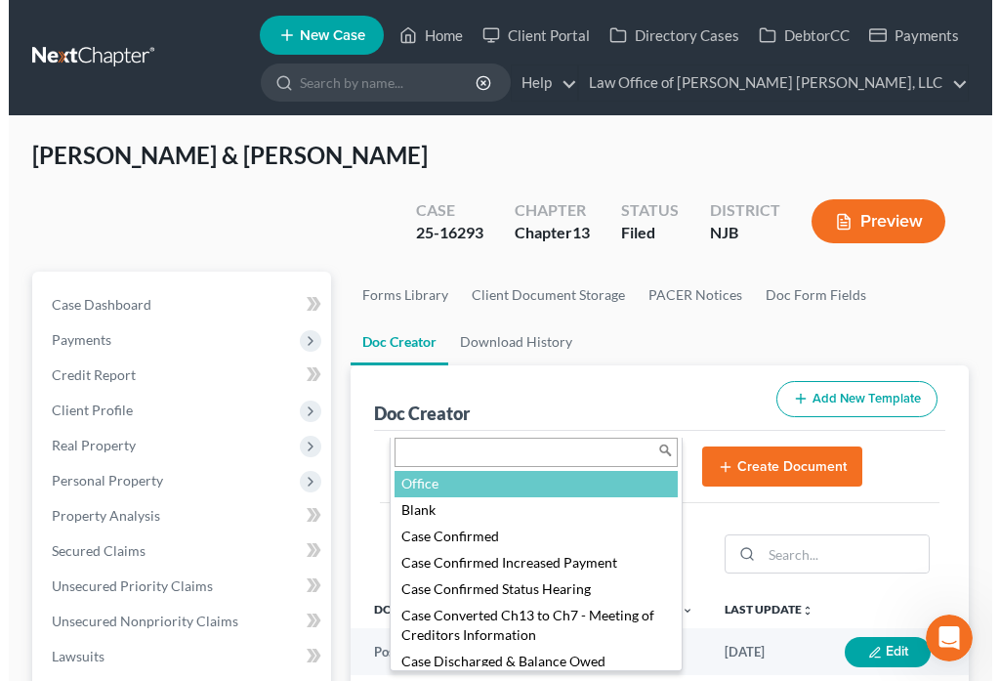
scroll to position [137, 0]
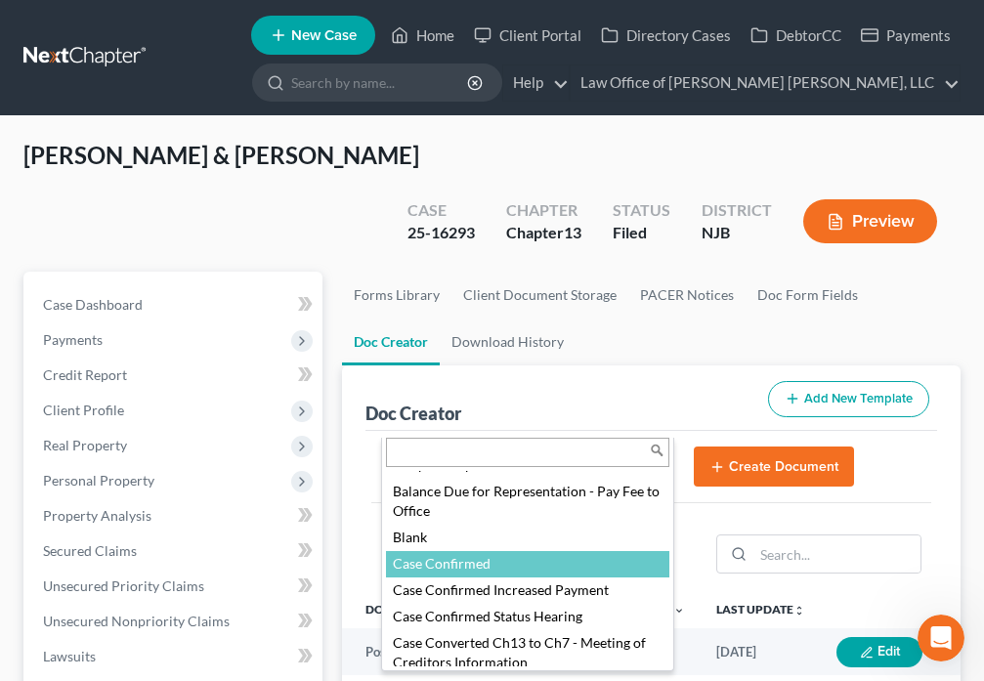
select select "88832"
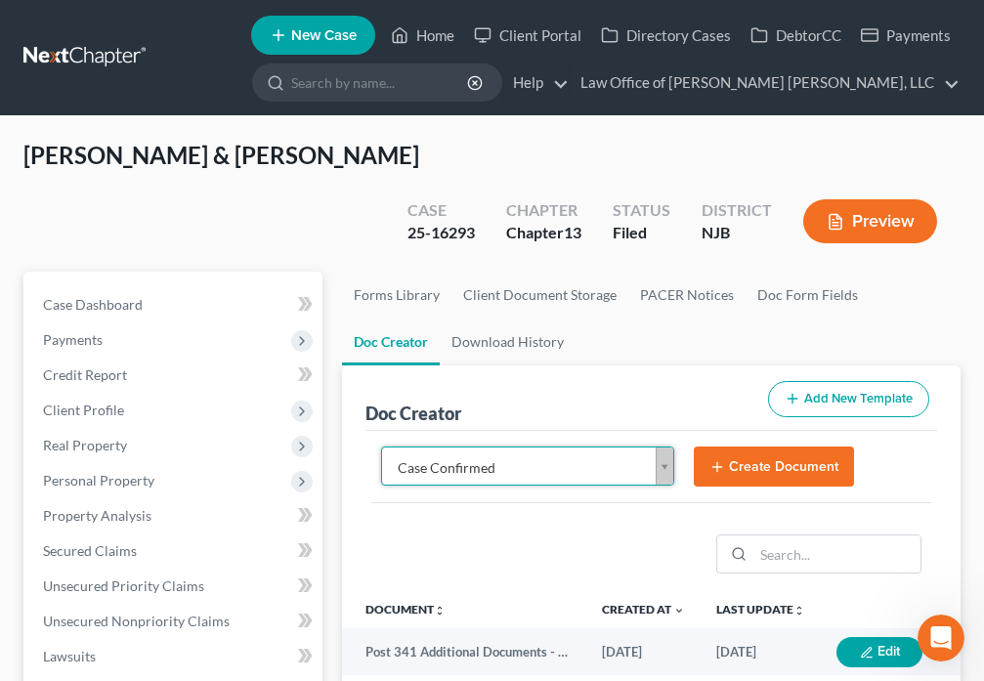
click at [784, 446] on button "Create Document" at bounding box center [774, 466] width 160 height 41
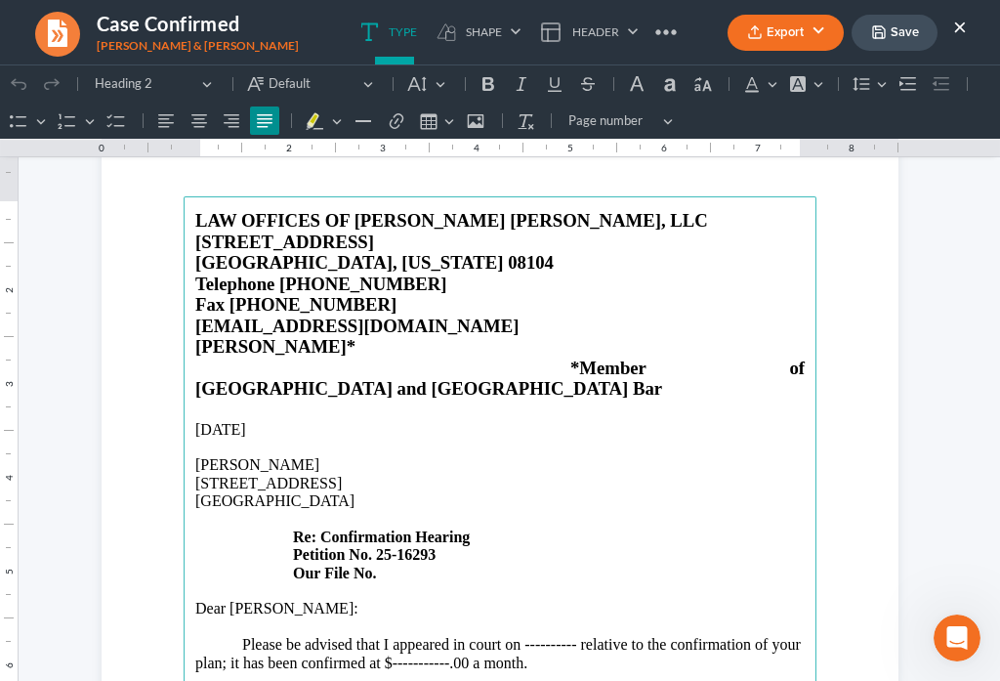
scroll to position [114, 0]
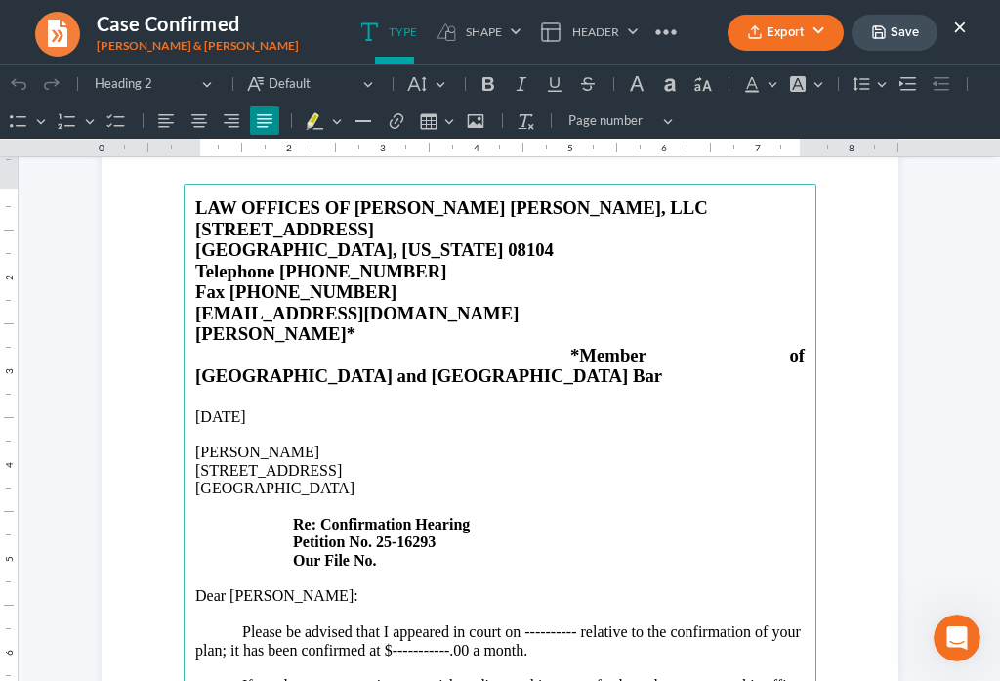
click at [245, 443] on p "[PERSON_NAME]" at bounding box center [500, 452] width 610 height 18
click at [386, 526] on p "[STREET_ADDRESS] Re: Confirmation Hearing Petition No. 25-16293 Our File No." at bounding box center [500, 515] width 610 height 107
click at [569, 623] on p "Please be advised that I appeared in court on ---------- relative to the confir…" at bounding box center [500, 641] width 610 height 36
click at [489, 623] on p "Please be advised that I appeared in court on [DATE] relative to the confirmati…" at bounding box center [500, 641] width 610 height 36
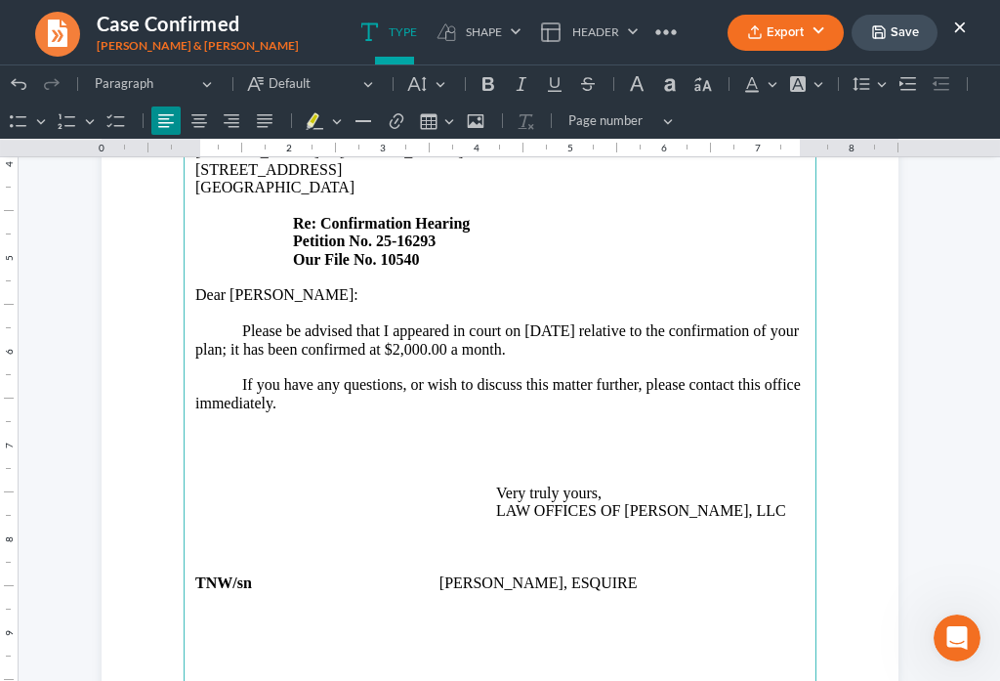
scroll to position [388, 0]
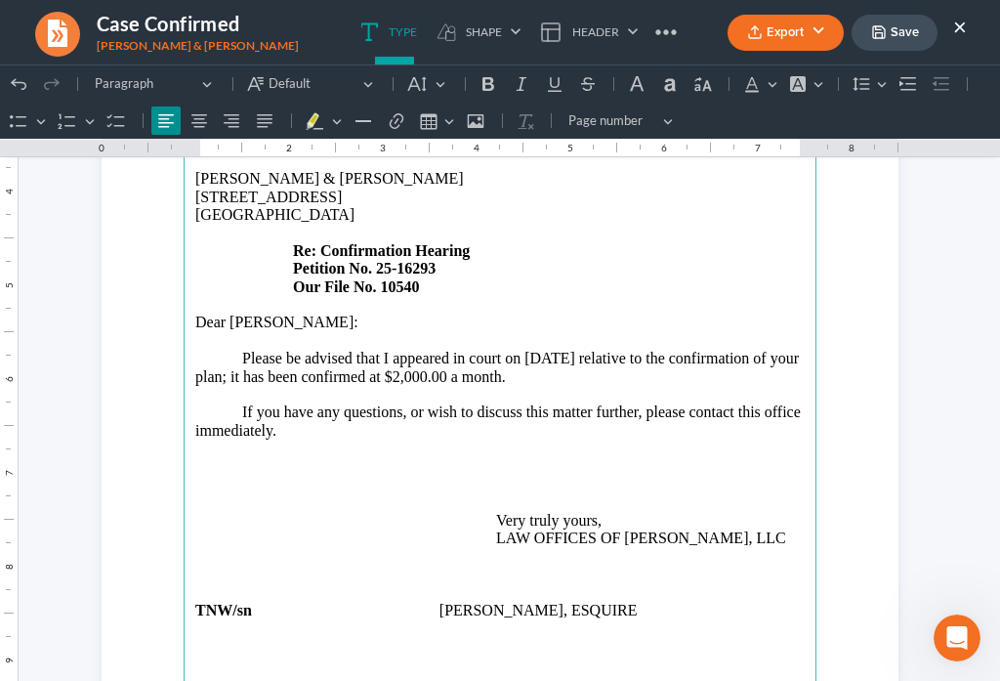
click at [274, 314] on p "Dear [PERSON_NAME]:" at bounding box center [500, 323] width 610 height 18
click at [411, 547] on p "Rich Text Editor, page-0-main" at bounding box center [500, 556] width 610 height 18
click at [417, 529] on span "Rich Text Editor, page-0-main" at bounding box center [425, 538] width 47 height 18
click at [432, 529] on span "Rich Text Editor, page-0-main" at bounding box center [425, 538] width 47 height 18
click at [449, 529] on span "Rich Text Editor, page-0-main" at bounding box center [472, 538] width 47 height 18
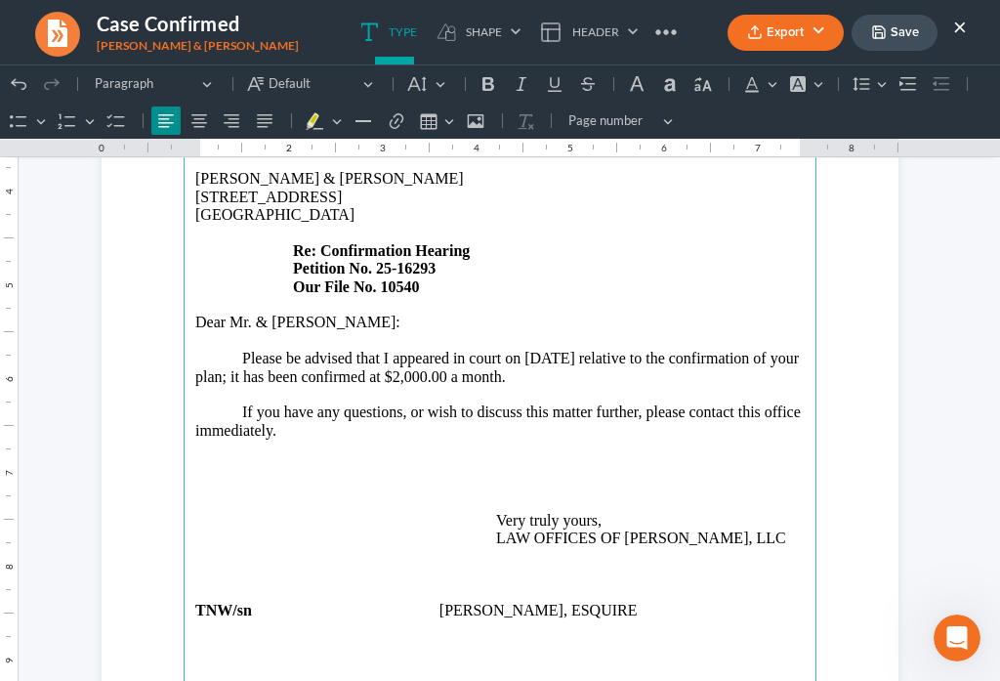
click at [233, 529] on span "Rich Text Editor, page-0-main" at bounding box center [238, 538] width 47 height 18
click at [300, 407] on p "If you have any questions, or wish to discuss this matter further, please conta…" at bounding box center [500, 439] width 610 height 72
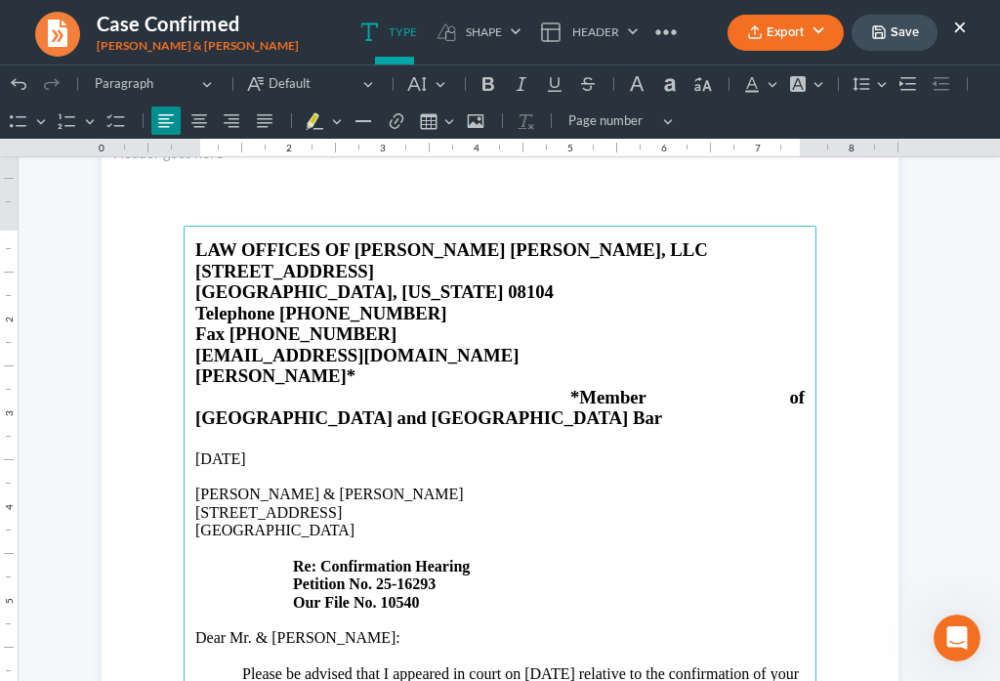
scroll to position [0, 0]
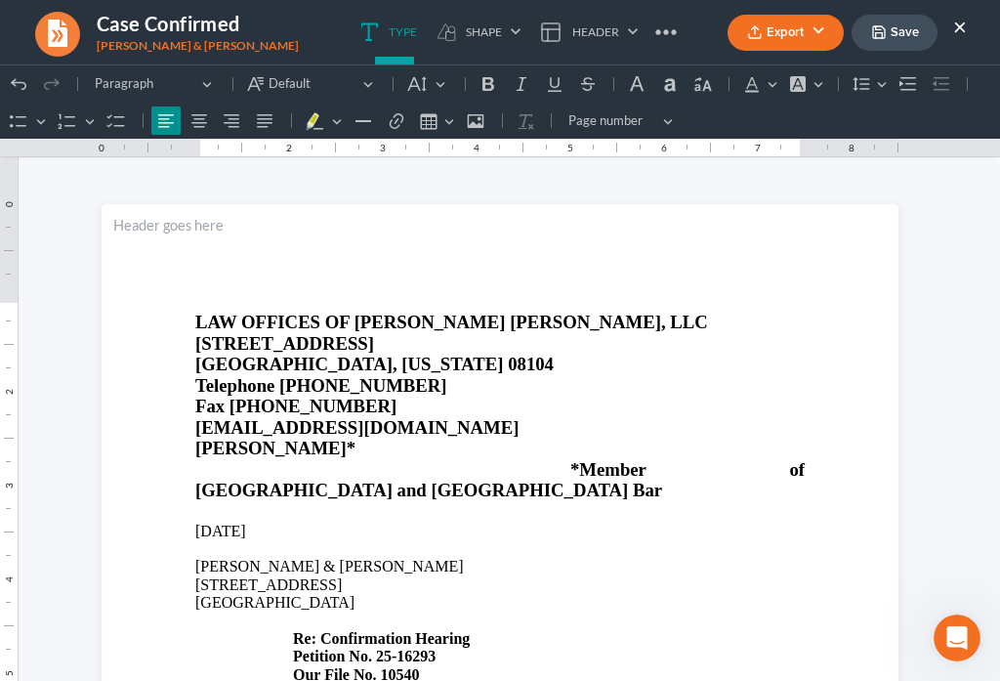
click at [887, 36] on button "Save" at bounding box center [895, 33] width 86 height 36
click at [765, 48] on button "Export" at bounding box center [786, 33] width 116 height 36
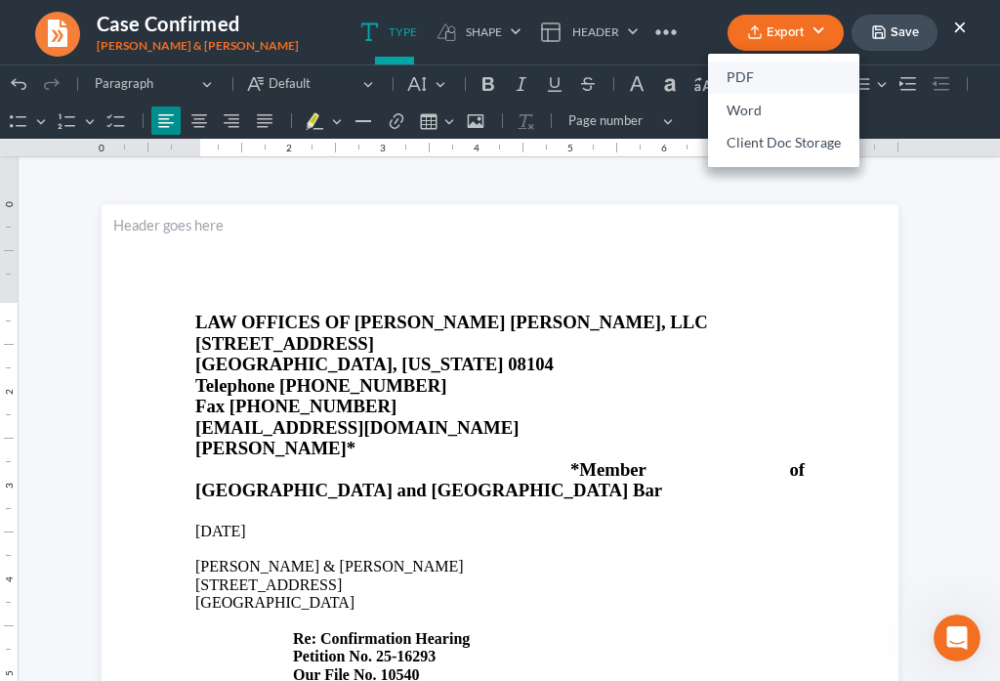
click at [748, 75] on link "PDF" at bounding box center [783, 78] width 151 height 33
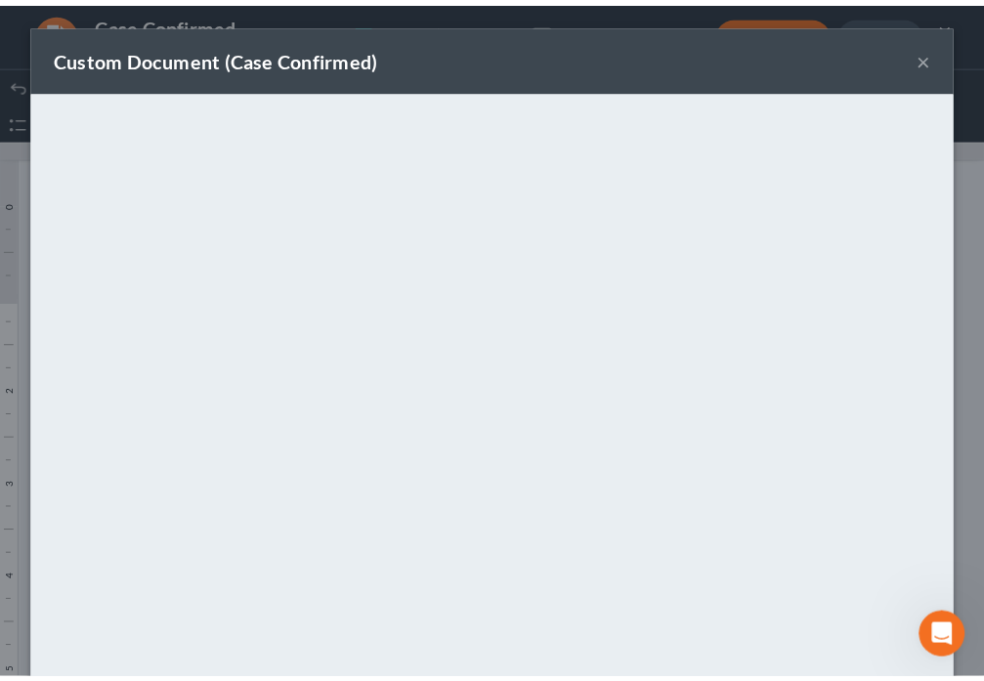
scroll to position [137, 0]
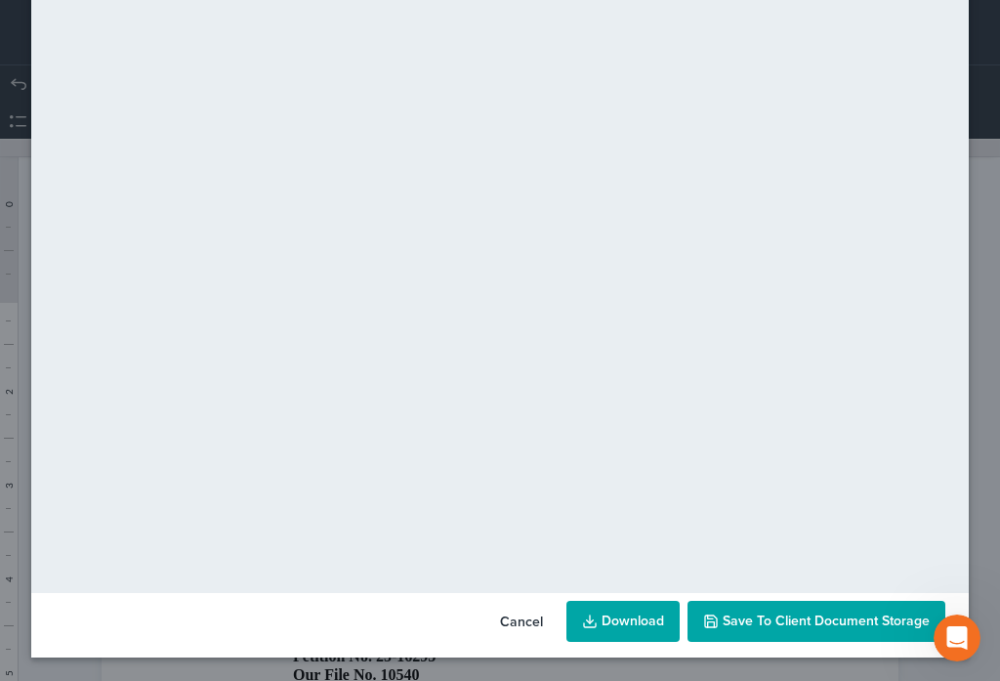
click at [784, 619] on span "Save to Client Document Storage" at bounding box center [826, 620] width 207 height 17
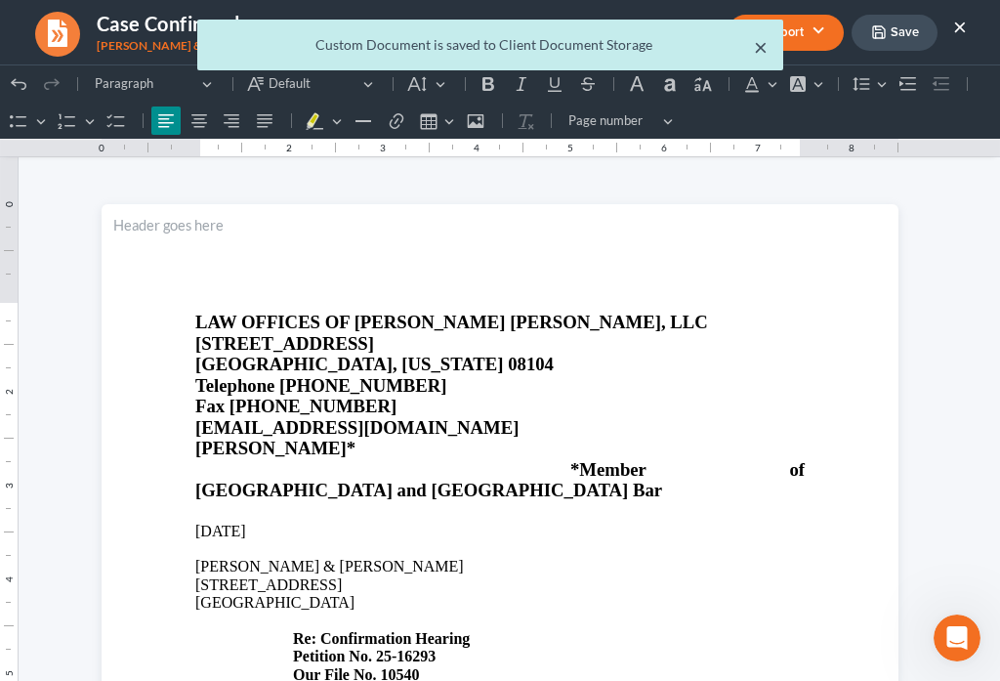
click at [763, 50] on button "×" at bounding box center [761, 46] width 14 height 23
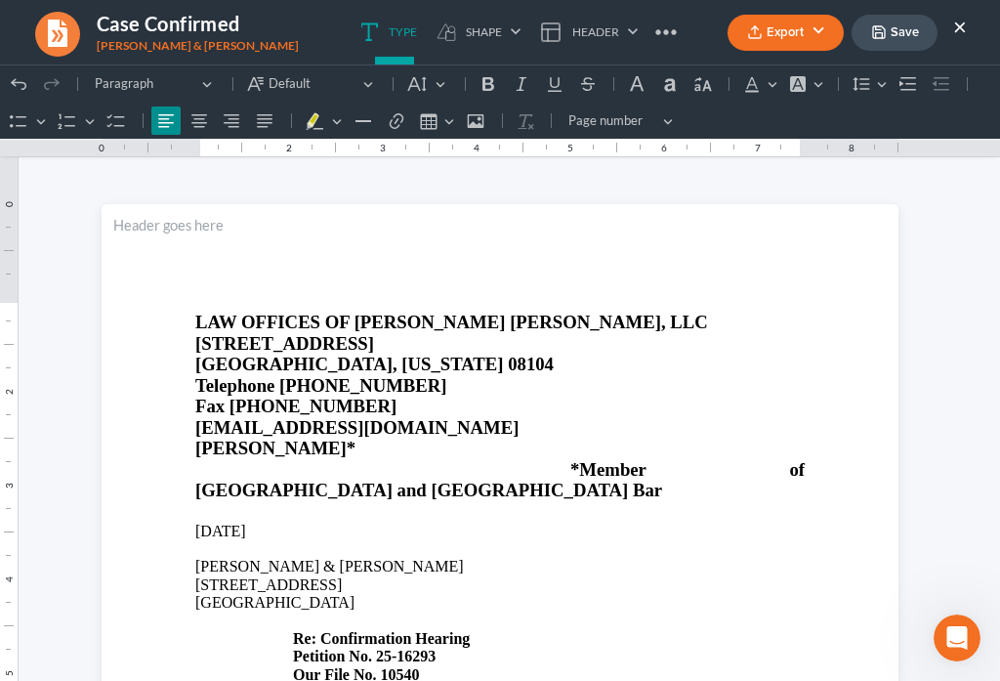
click at [957, 31] on button "×" at bounding box center [960, 26] width 14 height 23
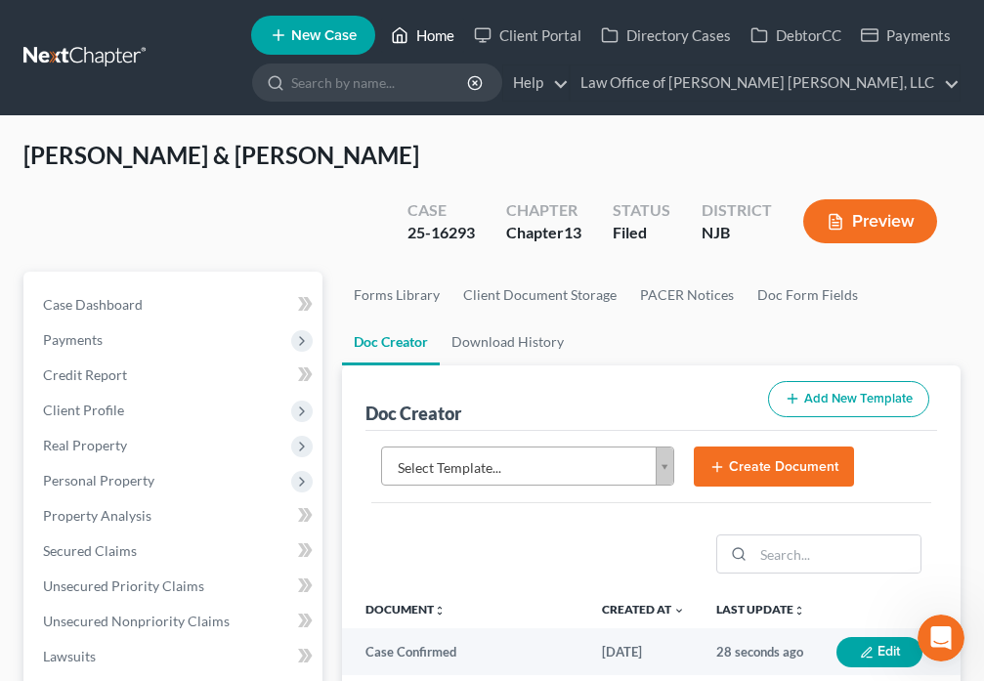
click at [431, 29] on link "Home" at bounding box center [422, 35] width 83 height 35
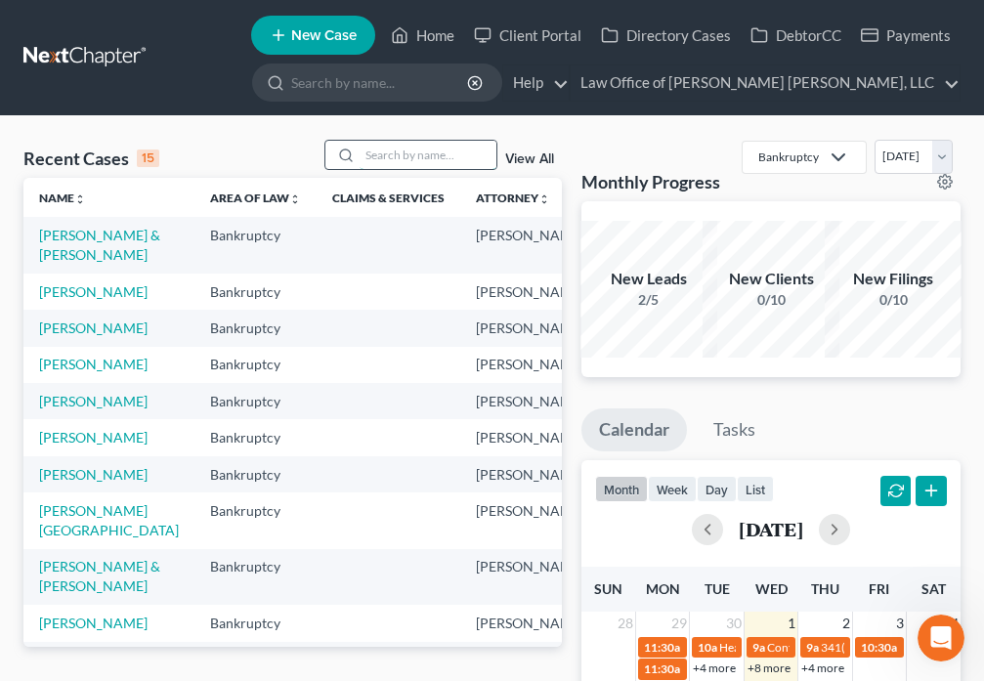
click at [401, 151] on input "search" at bounding box center [427, 155] width 137 height 28
type input "Brown"
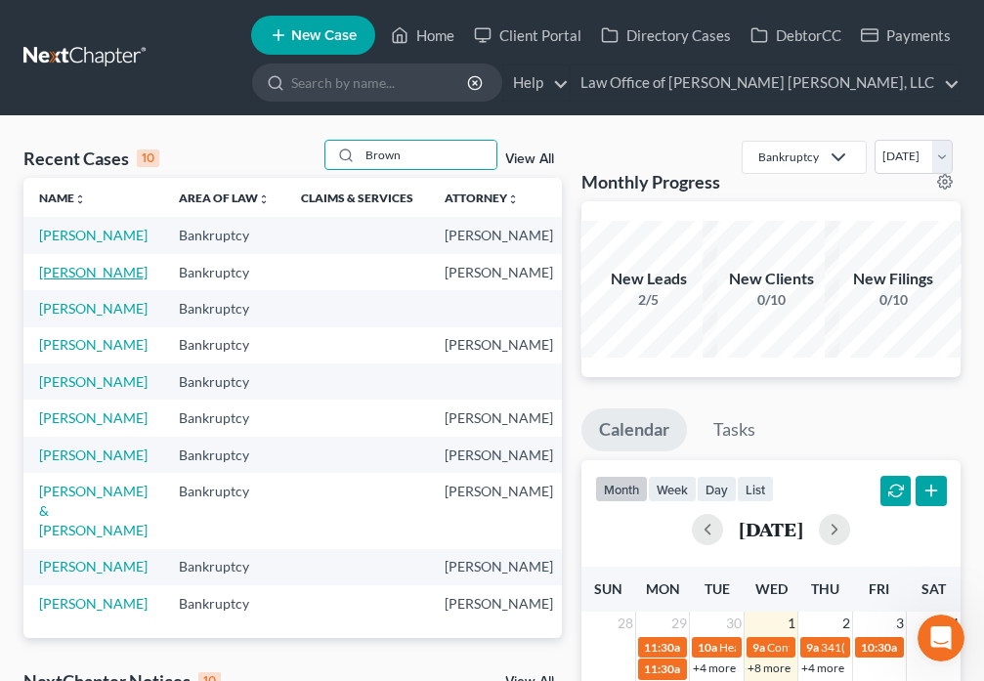
click at [63, 280] on link "[PERSON_NAME]" at bounding box center [93, 272] width 108 height 17
select select "6"
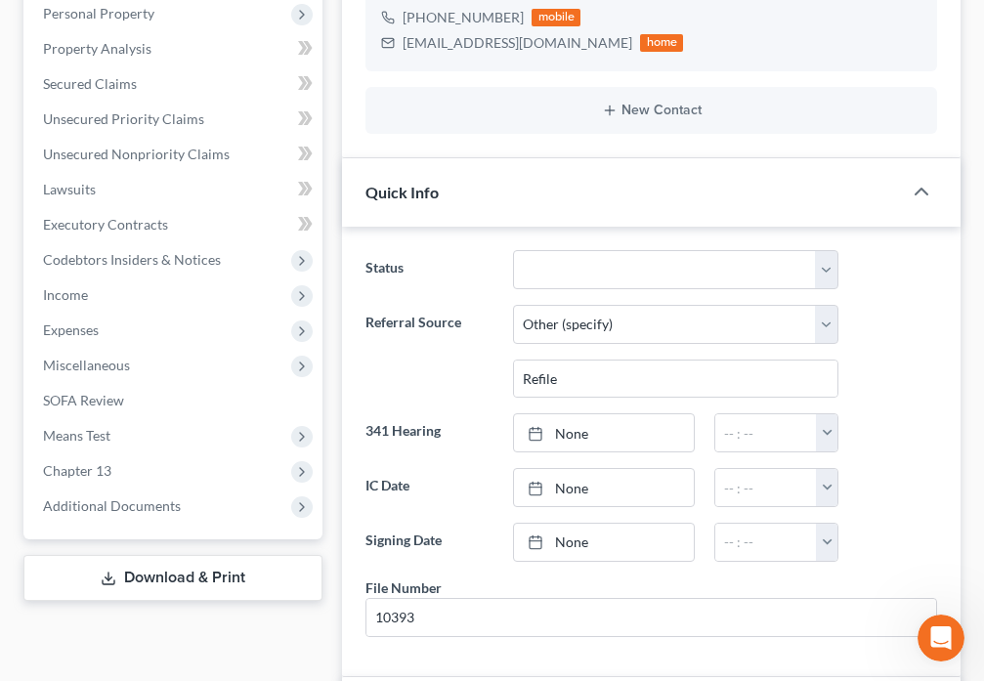
scroll to position [501, 0]
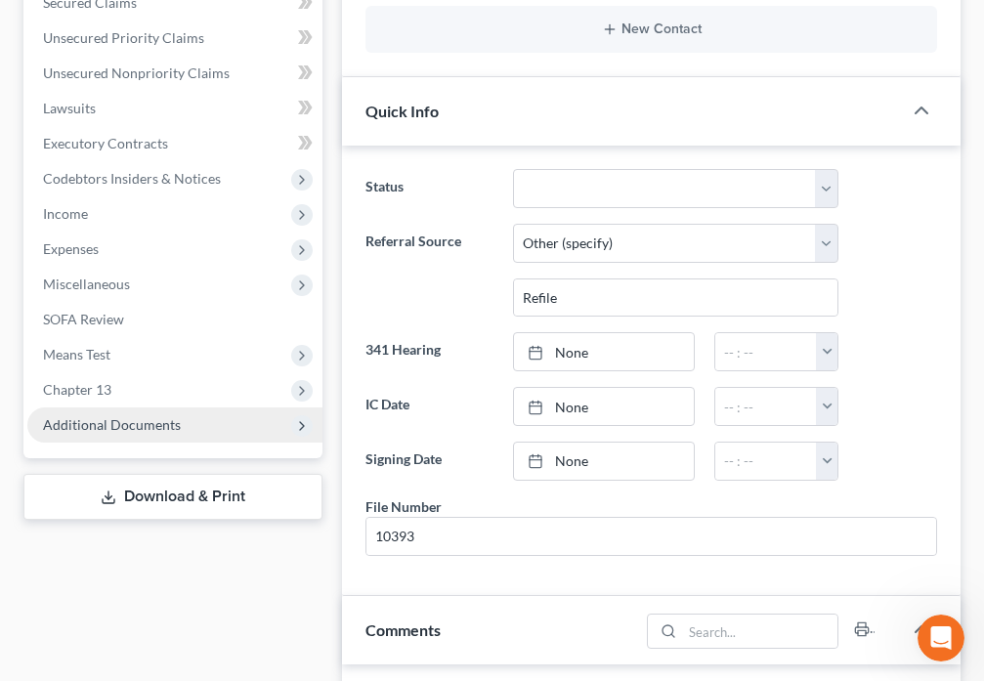
click at [216, 433] on span "Additional Documents" at bounding box center [174, 424] width 295 height 35
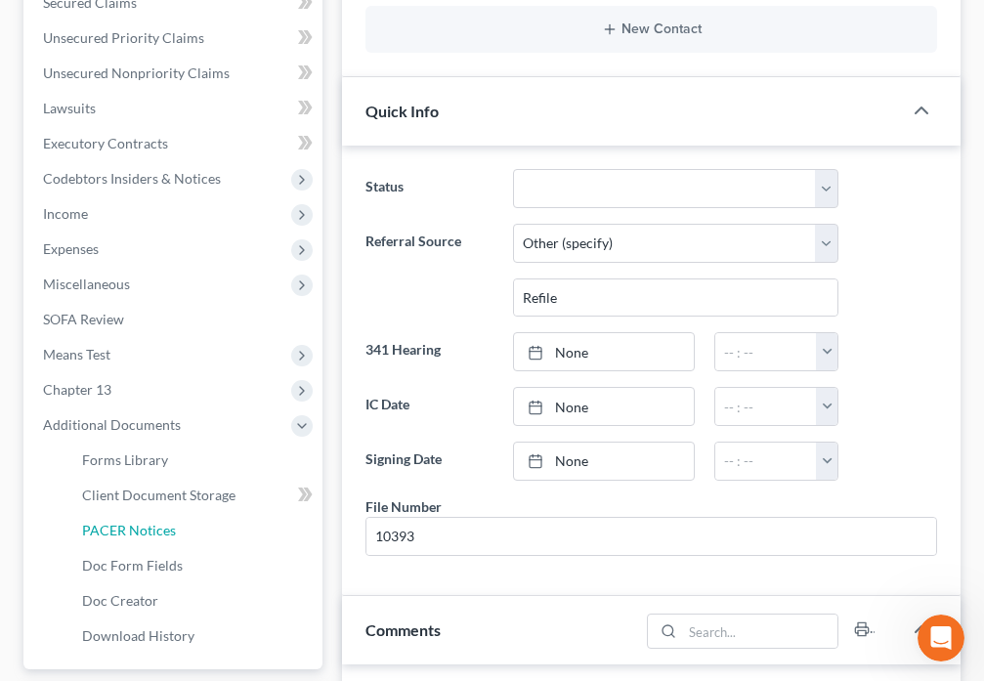
click at [149, 531] on span "PACER Notices" at bounding box center [129, 530] width 94 height 17
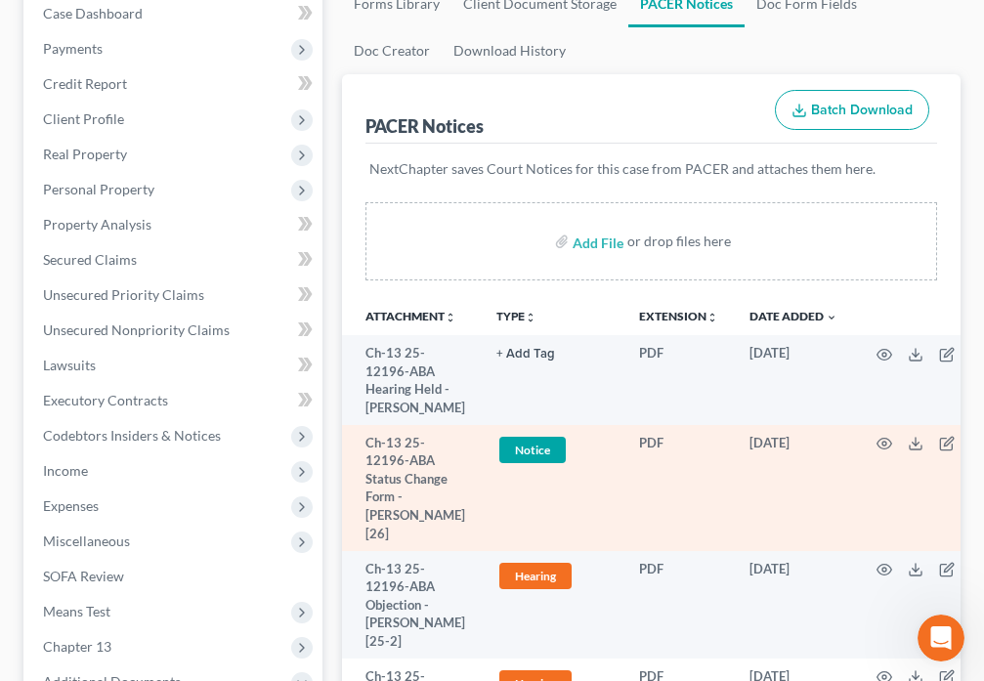
scroll to position [228, 0]
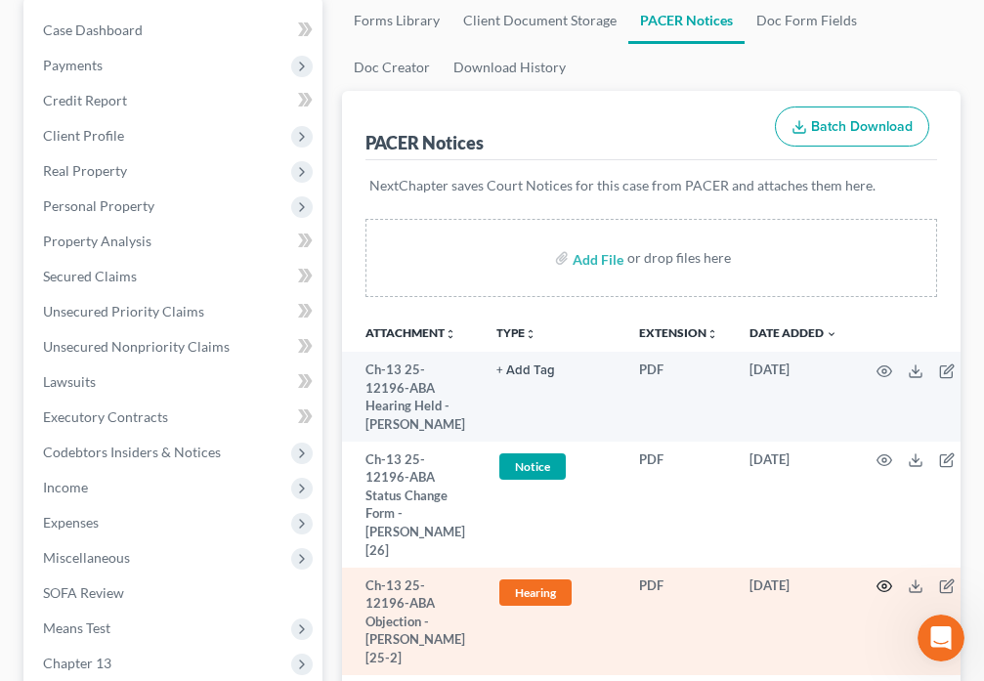
click at [876, 585] on icon "button" at bounding box center [884, 586] width 16 height 16
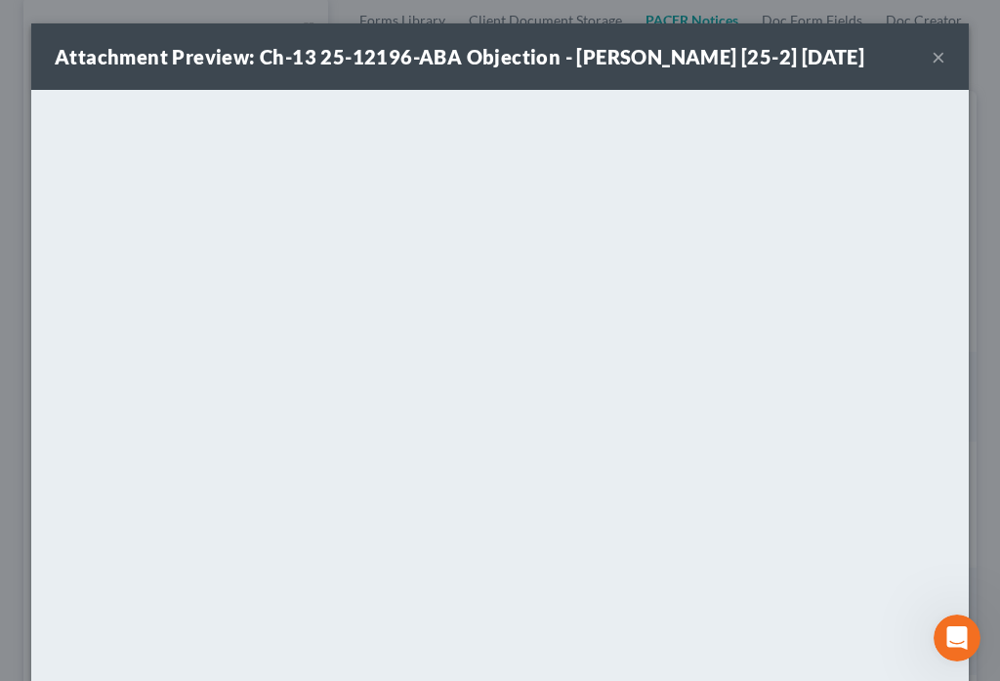
click at [932, 61] on button "×" at bounding box center [939, 56] width 14 height 23
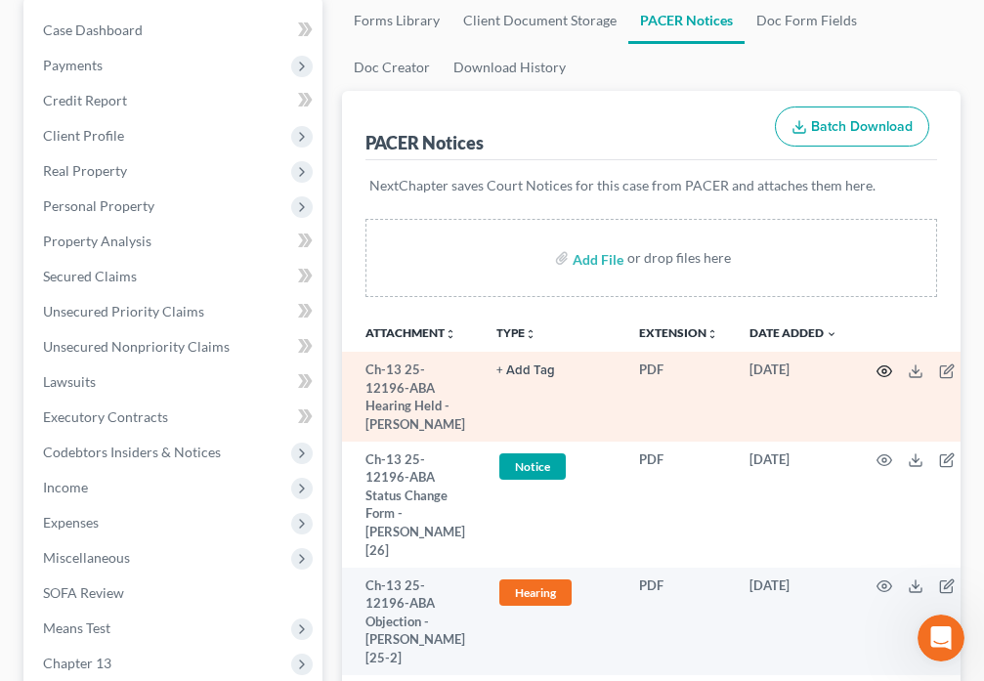
click at [882, 374] on icon "button" at bounding box center [884, 371] width 16 height 16
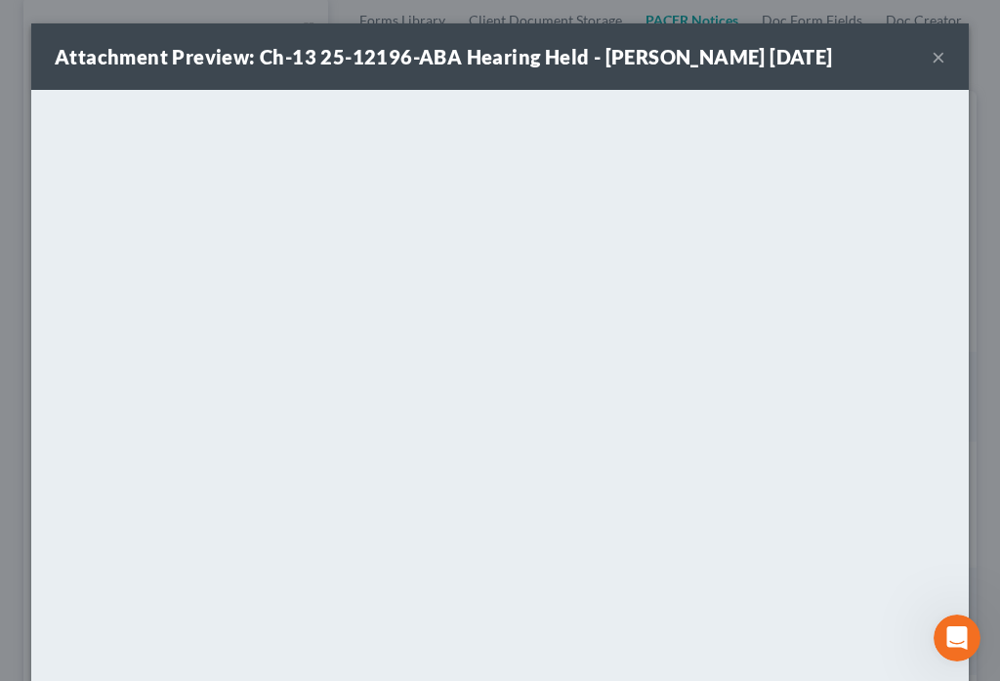
click at [932, 62] on button "×" at bounding box center [939, 56] width 14 height 23
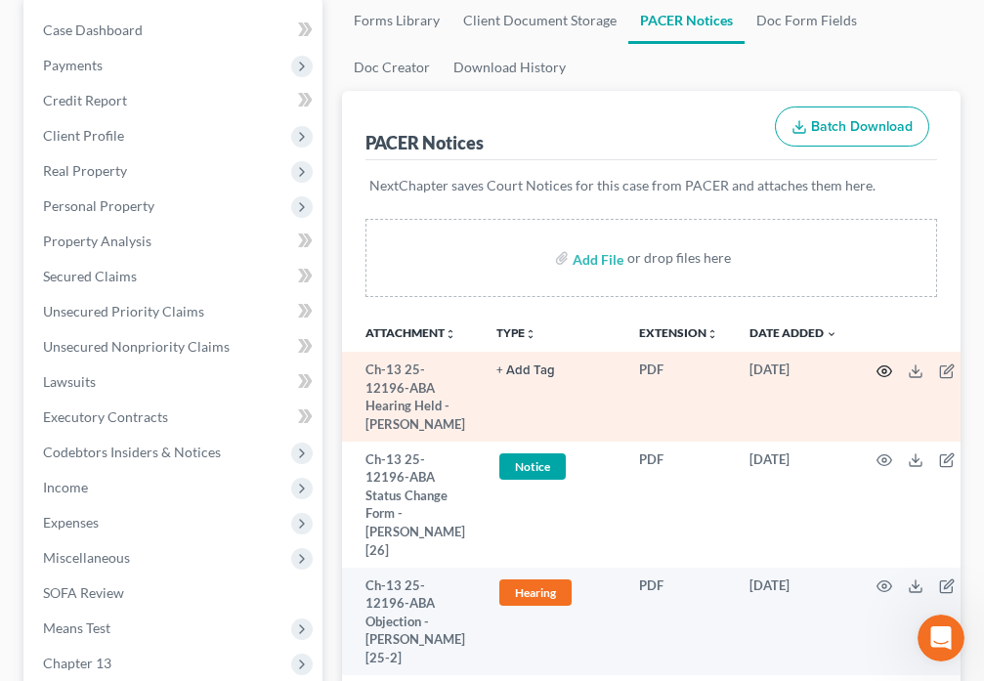
click at [876, 375] on icon "button" at bounding box center [884, 371] width 16 height 16
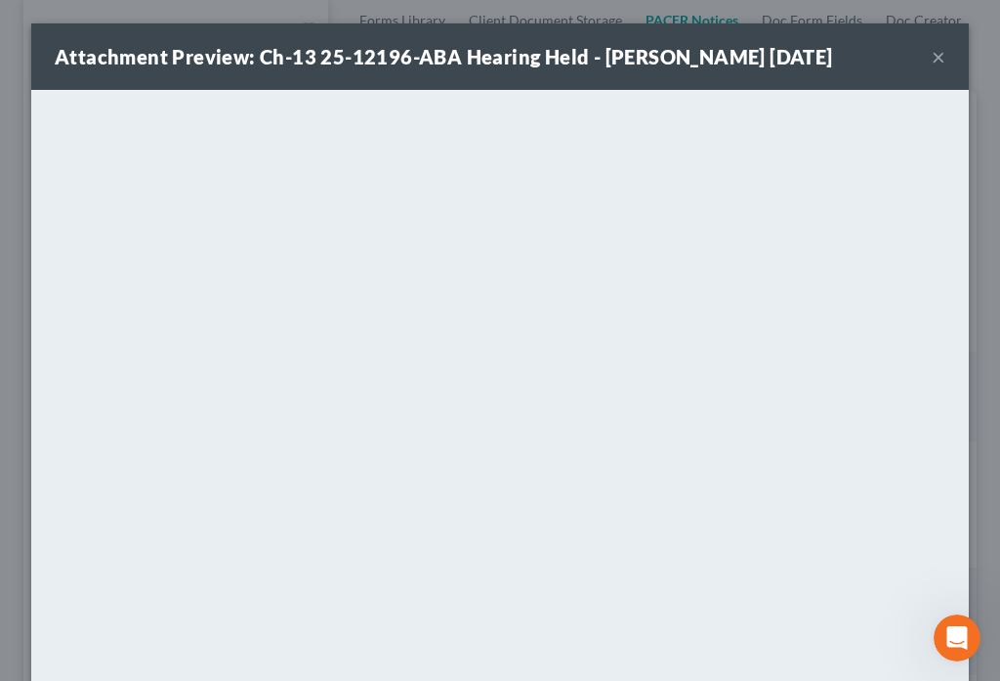
click at [922, 62] on div "Attachment Preview: Ch-13 25-12196-ABA Hearing Held - [PERSON_NAME] [DATE] ×" at bounding box center [500, 56] width 938 height 66
click at [933, 58] on button "×" at bounding box center [939, 56] width 14 height 23
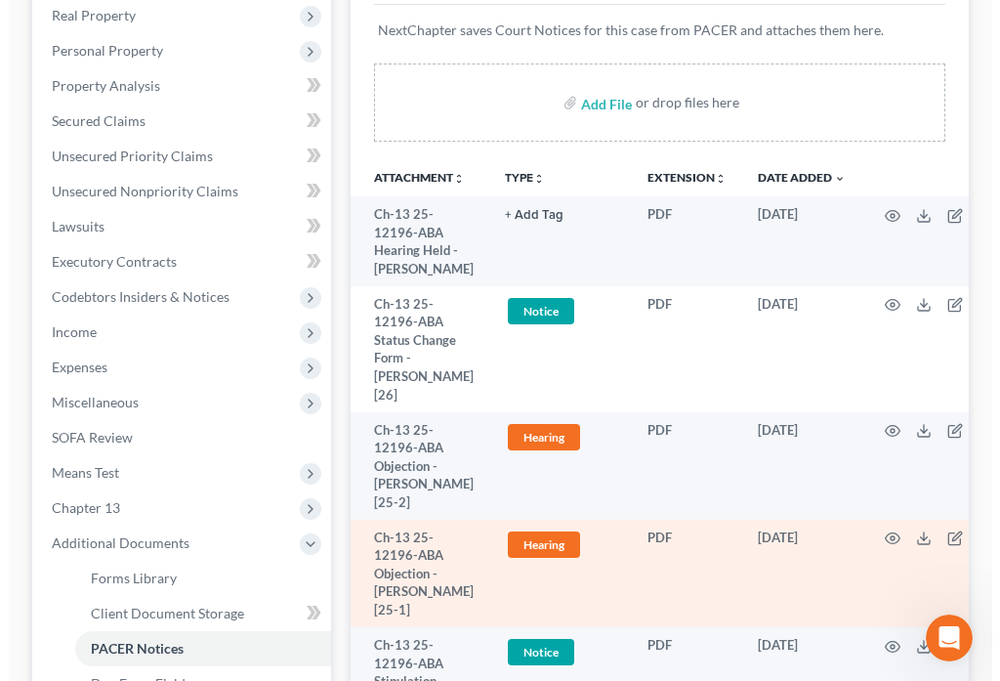
scroll to position [388, 0]
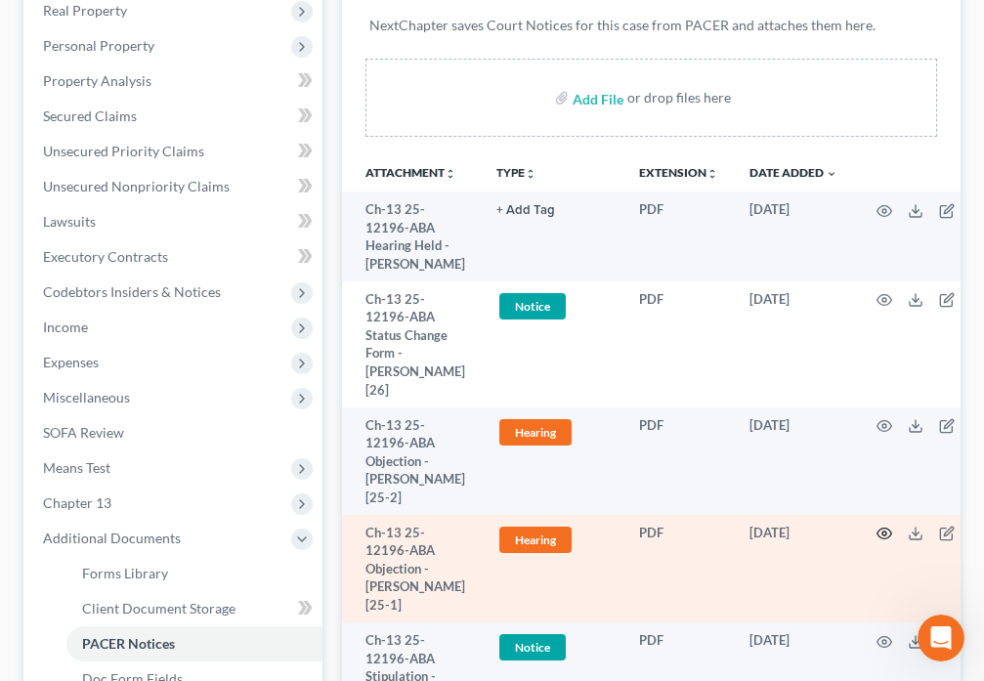
click at [876, 532] on icon "button" at bounding box center [884, 534] width 16 height 16
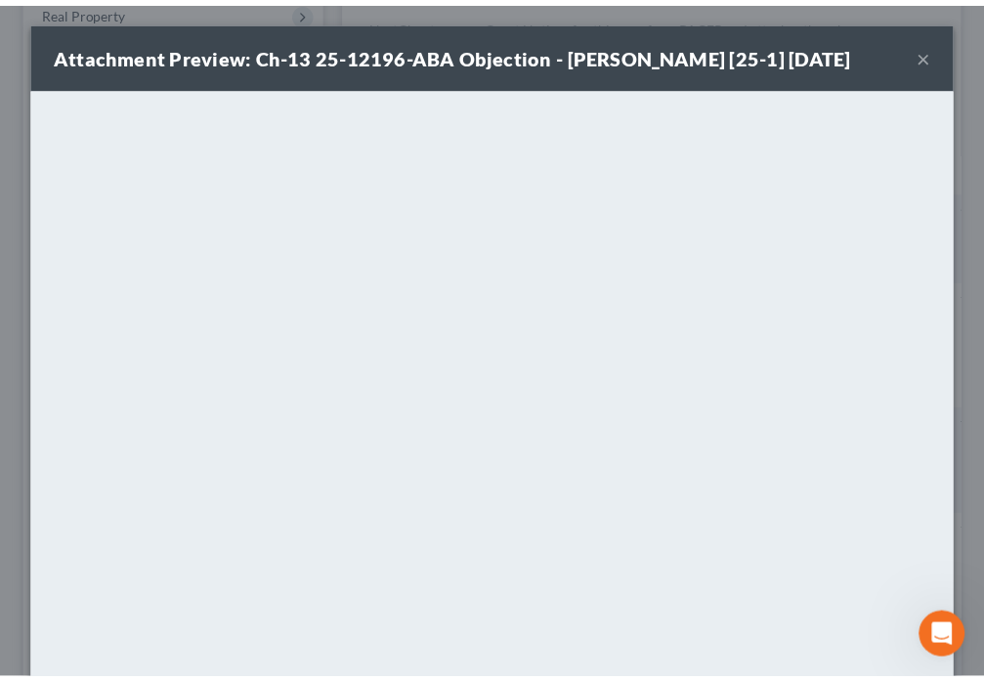
scroll to position [0, 0]
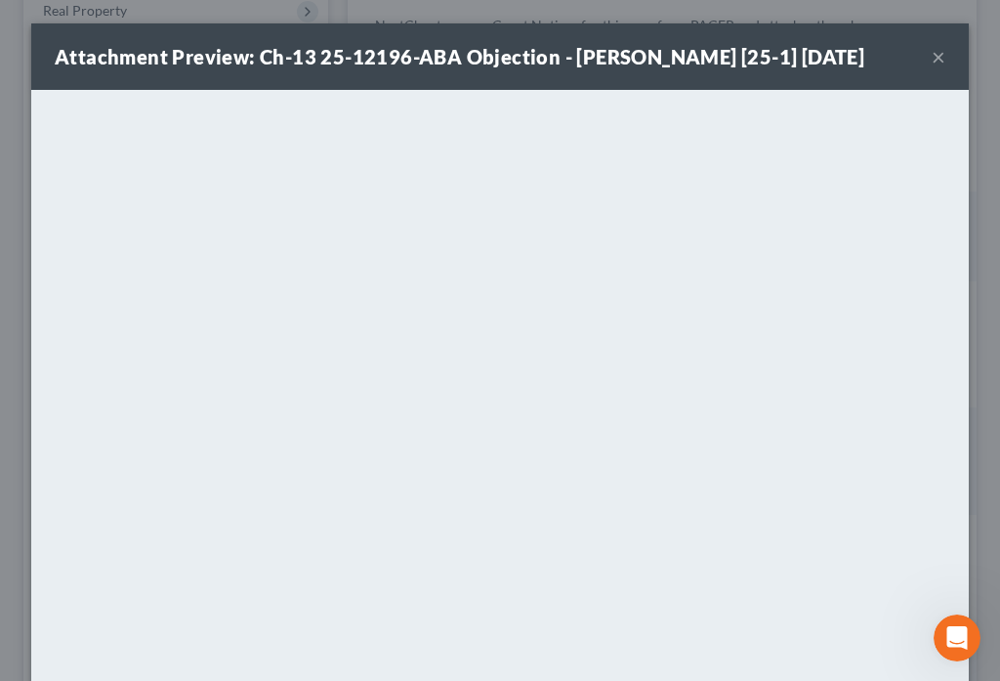
click at [932, 64] on button "×" at bounding box center [939, 56] width 14 height 23
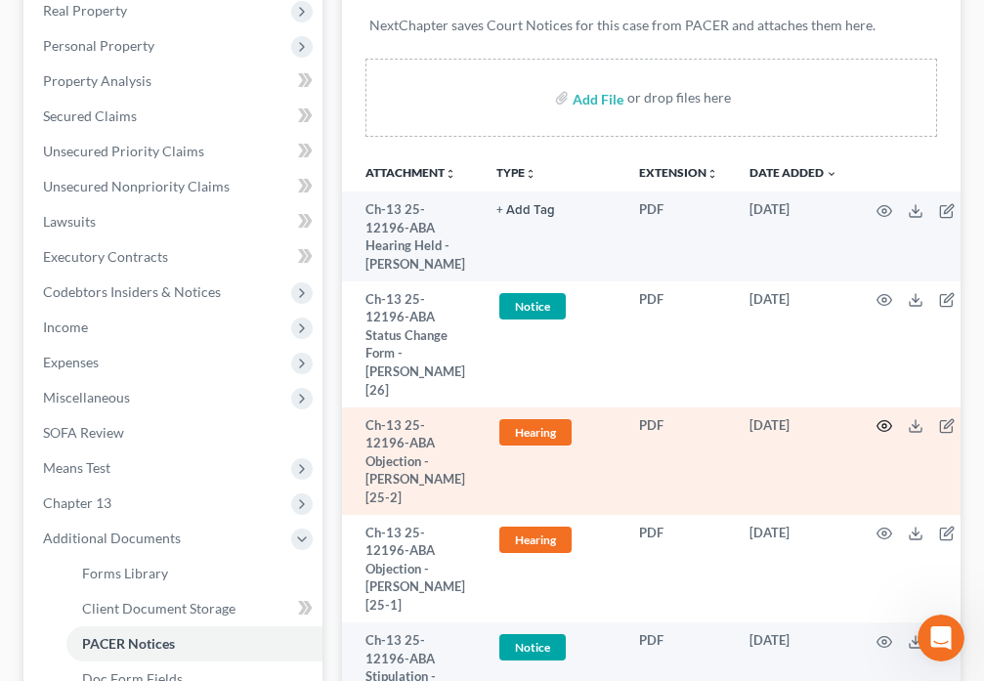
click at [882, 428] on circle "button" at bounding box center [884, 426] width 4 height 4
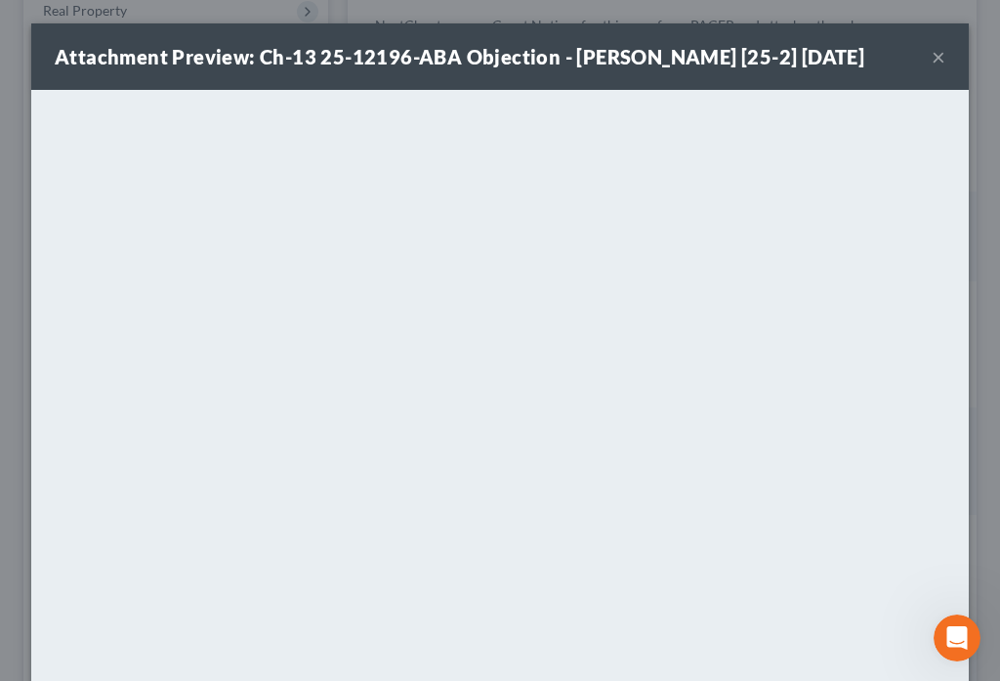
click at [933, 61] on button "×" at bounding box center [939, 56] width 14 height 23
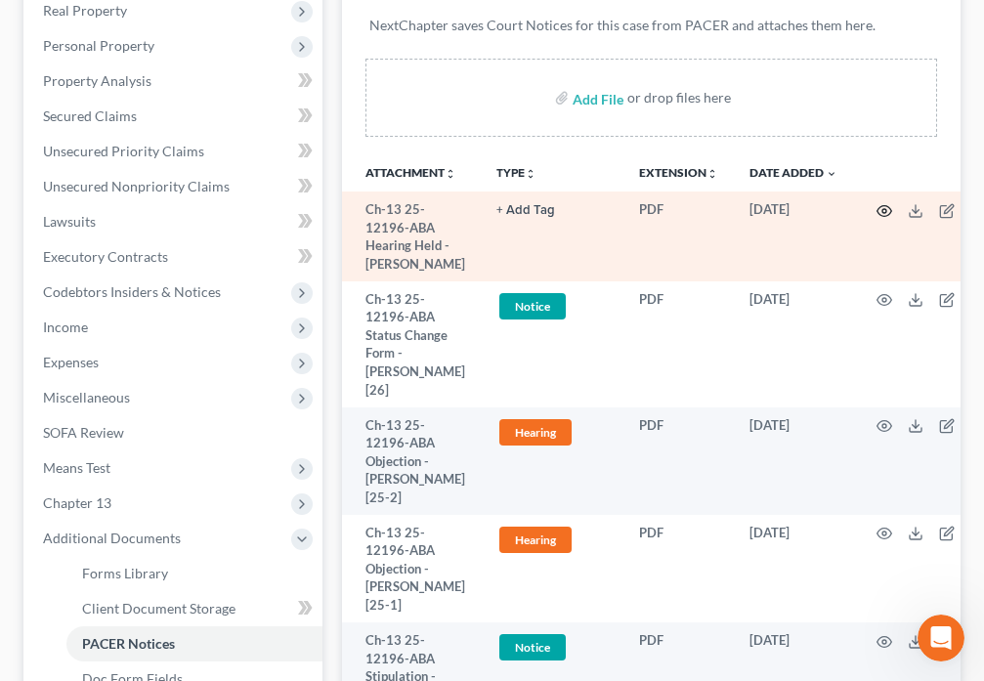
click at [882, 212] on circle "button" at bounding box center [884, 211] width 4 height 4
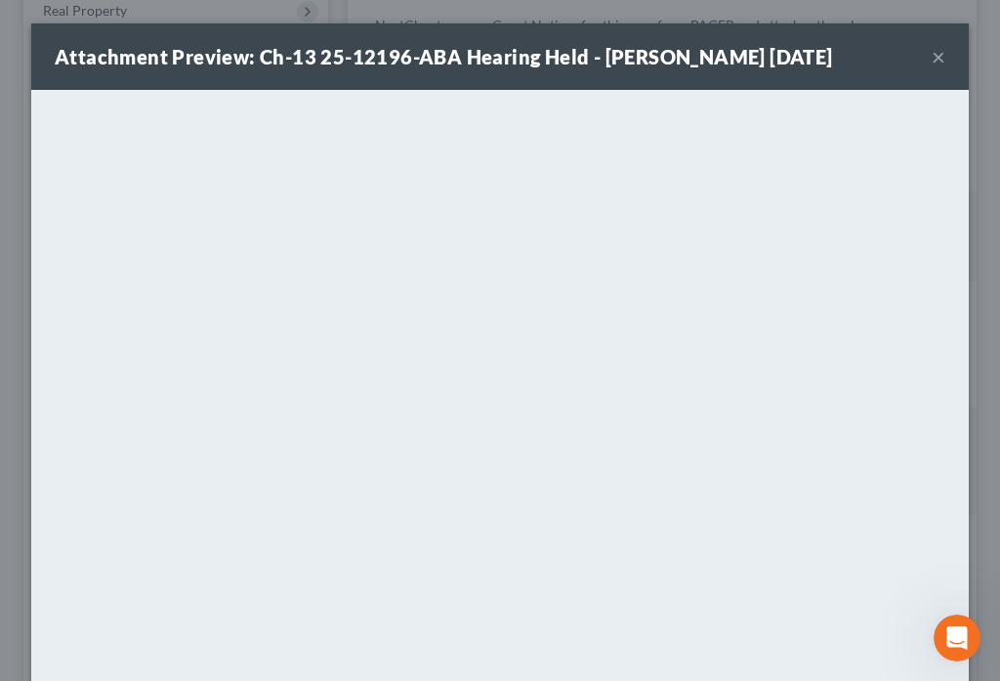
click at [932, 56] on button "×" at bounding box center [939, 56] width 14 height 23
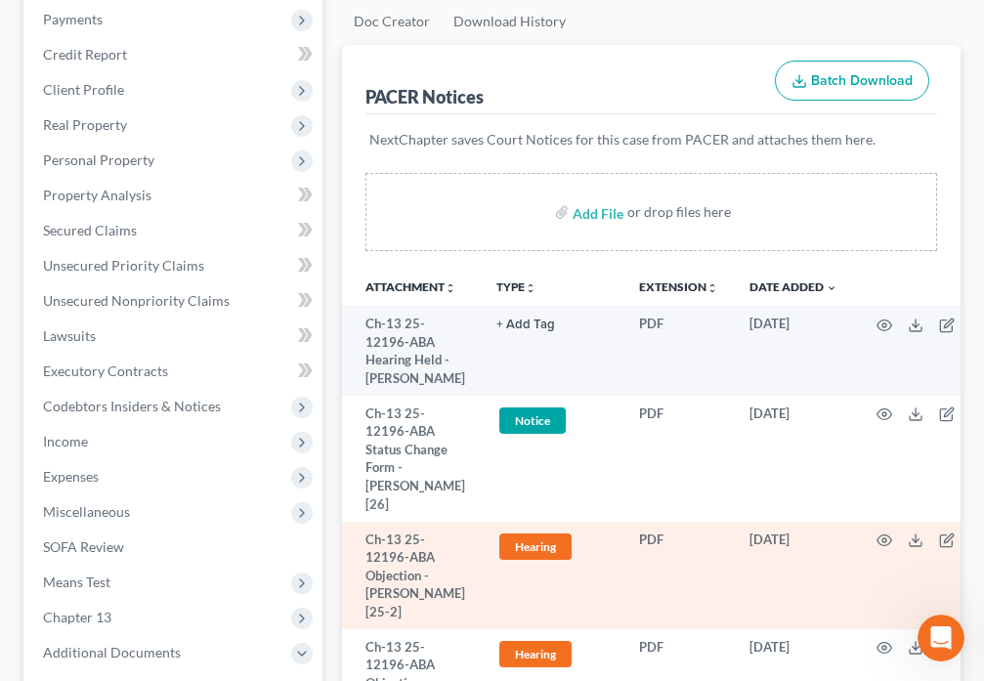
scroll to position [296, 0]
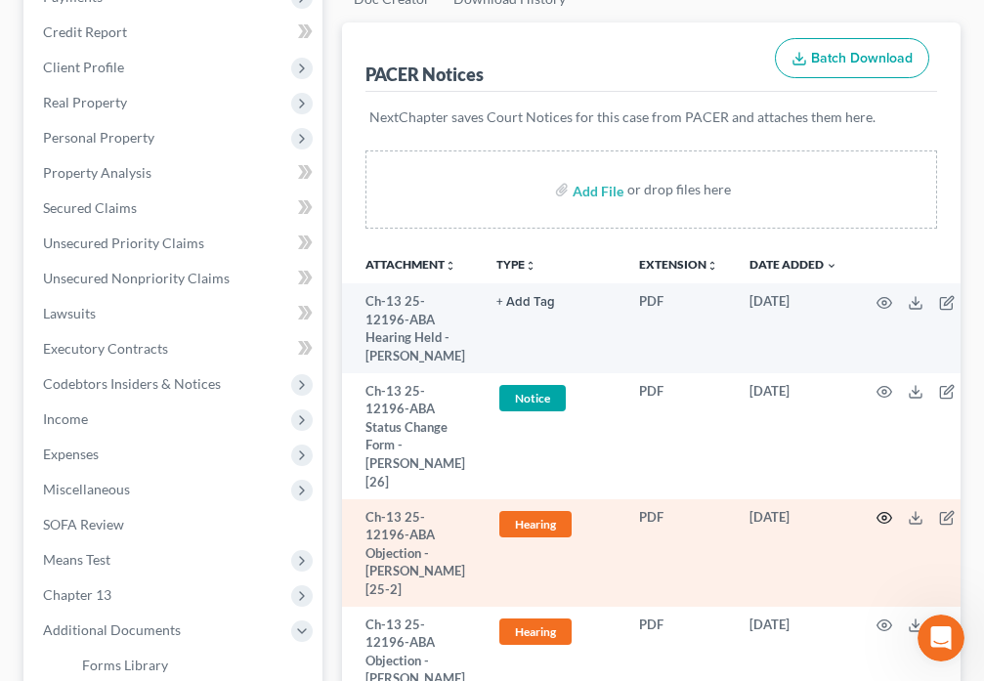
click at [882, 517] on circle "button" at bounding box center [884, 518] width 4 height 4
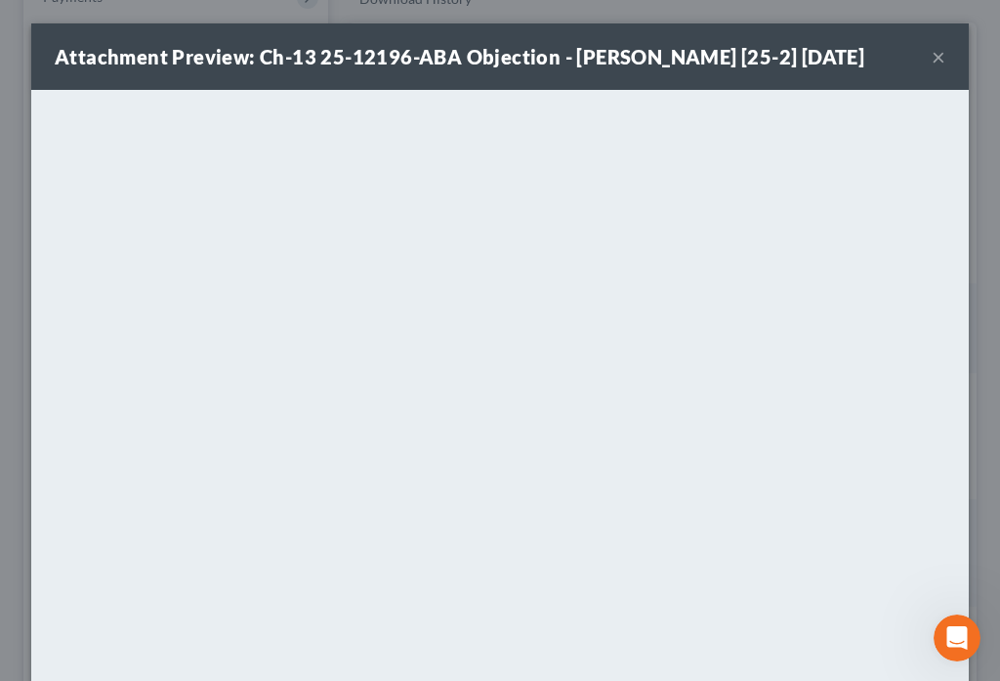
click at [932, 58] on button "×" at bounding box center [939, 56] width 14 height 23
